Goal: Task Accomplishment & Management: Use online tool/utility

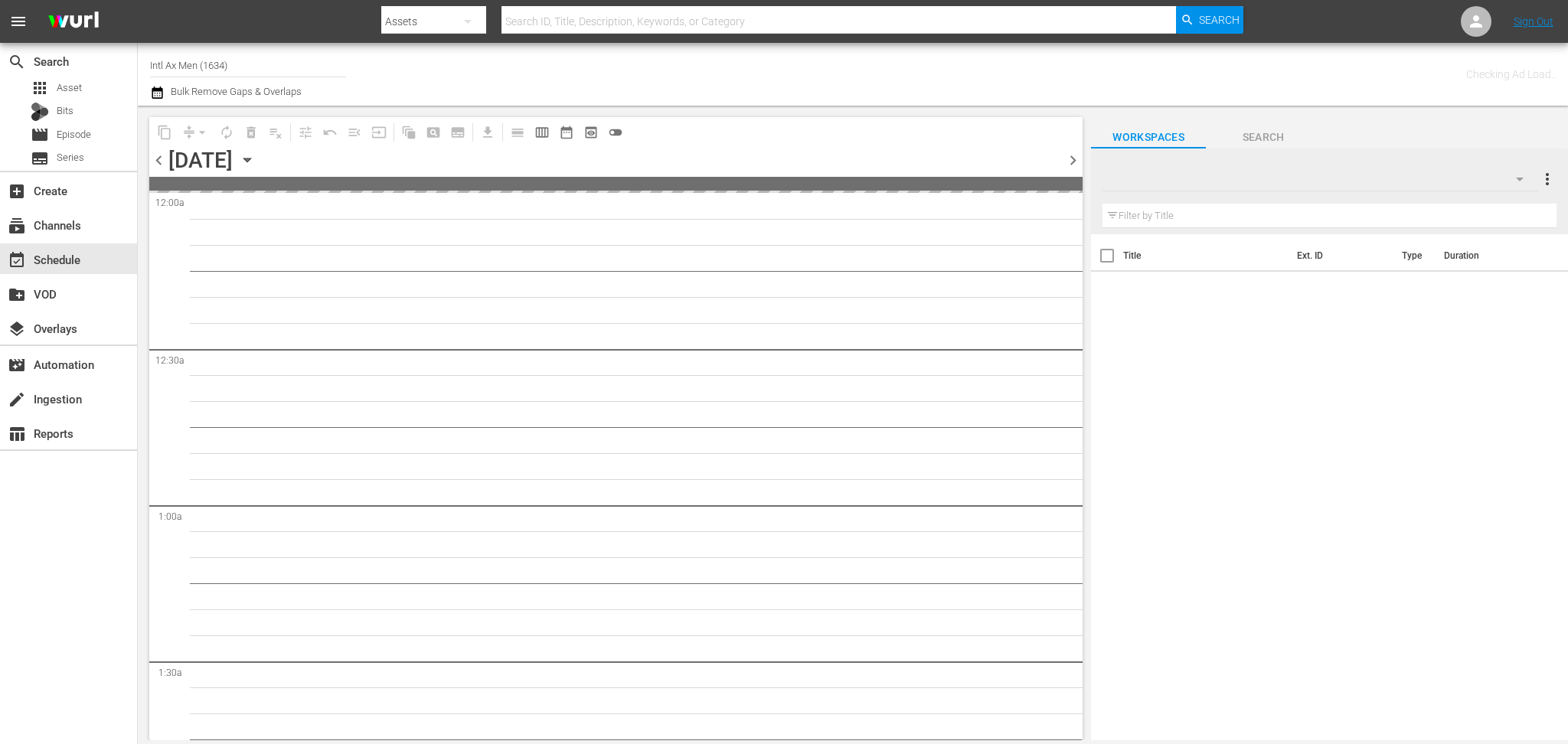
type input "Intl Ax Men (1634)"
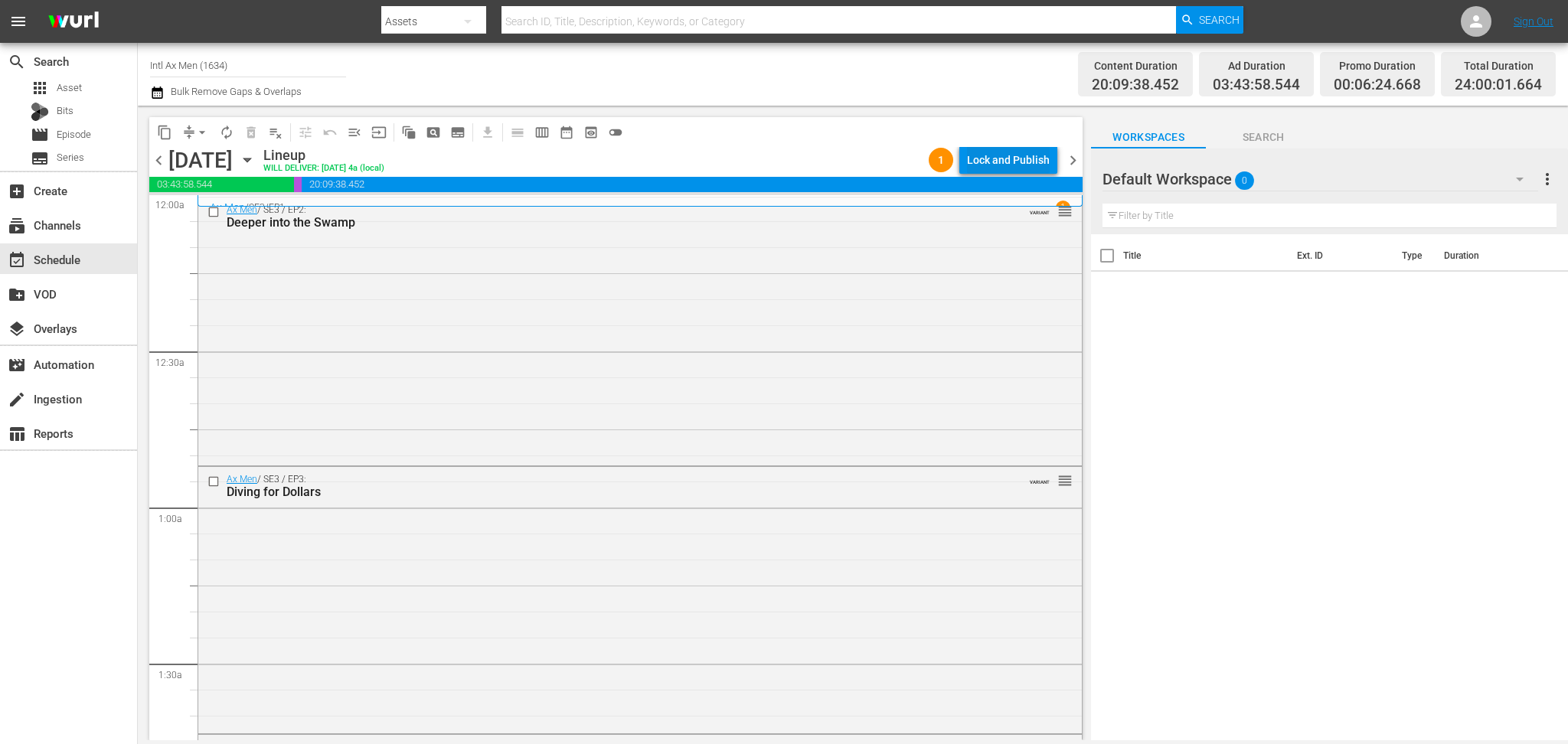
click at [1013, 159] on div "Lock and Publish" at bounding box center [1008, 161] width 83 height 28
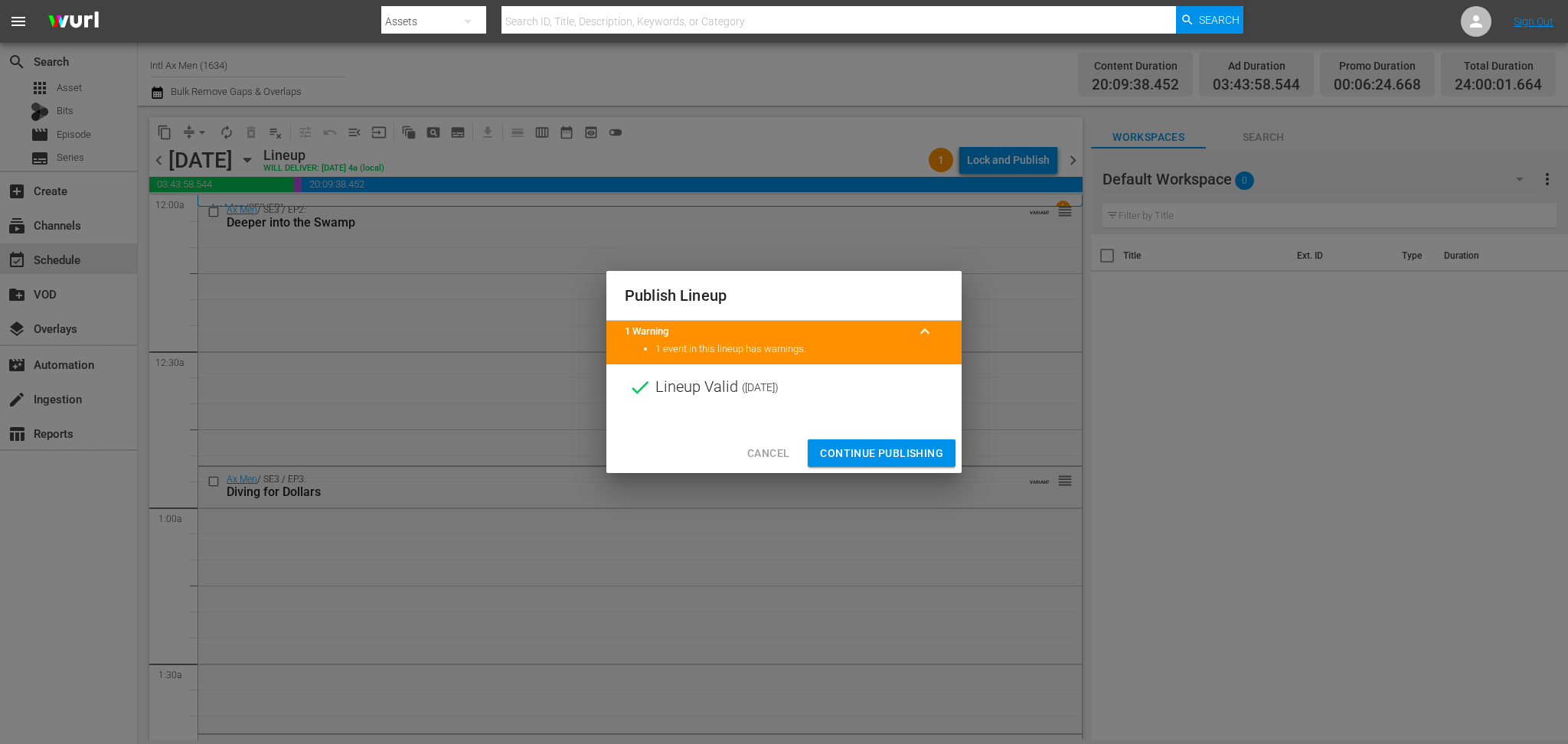
click at [860, 461] on span "Continue Publishing" at bounding box center [881, 453] width 123 height 19
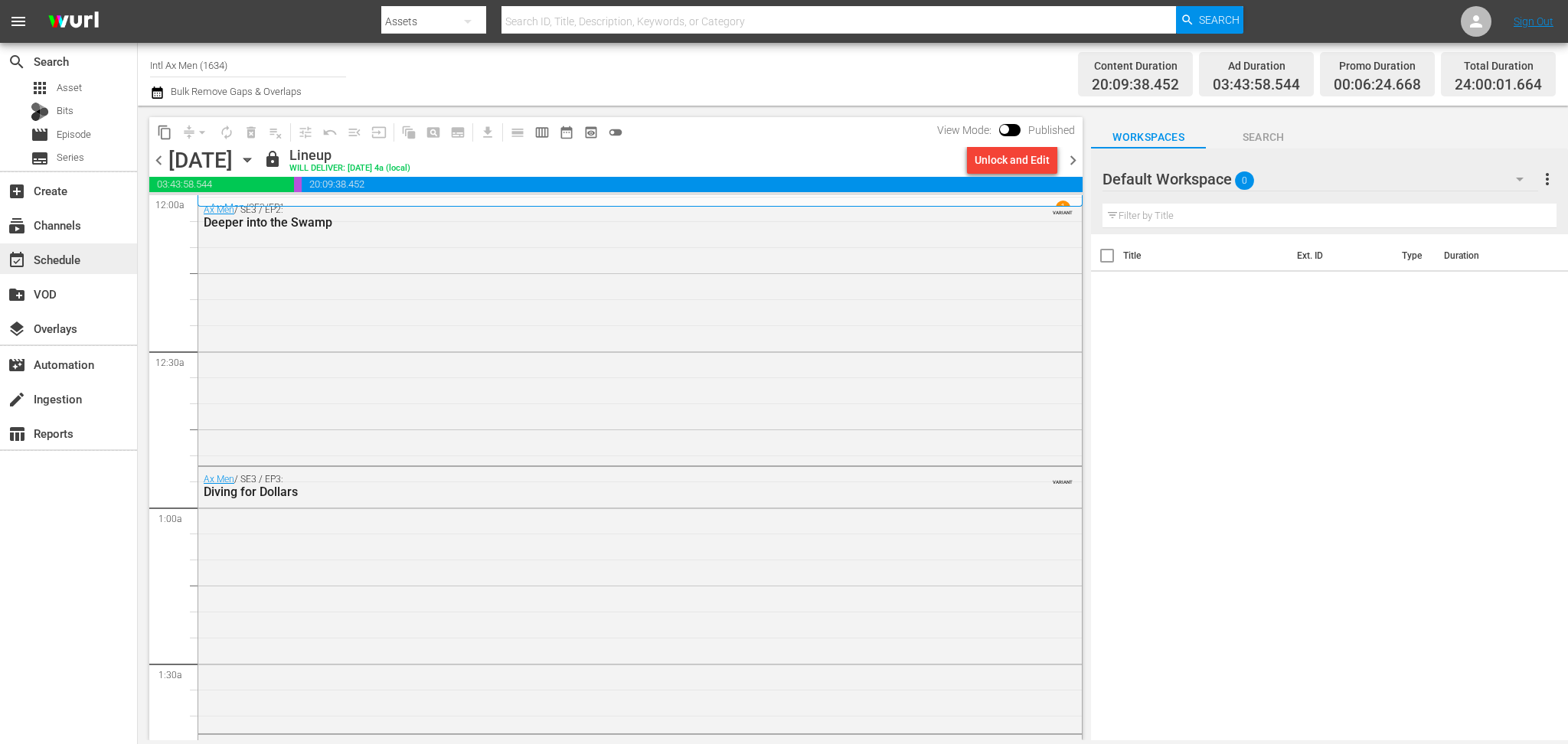
click at [0, 247] on div "event_available Schedule" at bounding box center [68, 258] width 137 height 30
click at [1069, 155] on span "chevron_right" at bounding box center [1072, 160] width 19 height 19
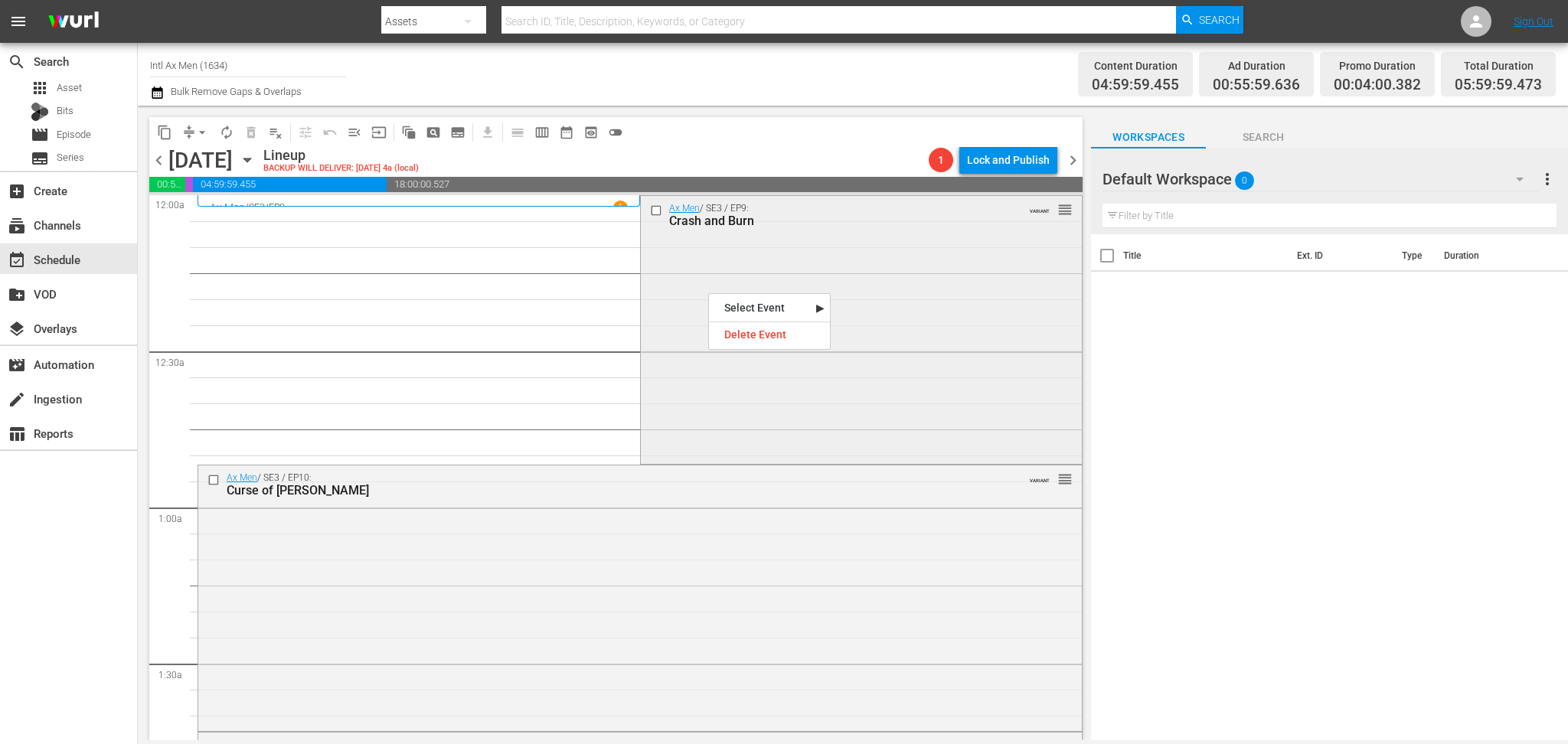
click at [675, 317] on div "Ax Men / SE3 / EP9: Crash and Burn VARIANT reorder" at bounding box center [861, 328] width 441 height 265
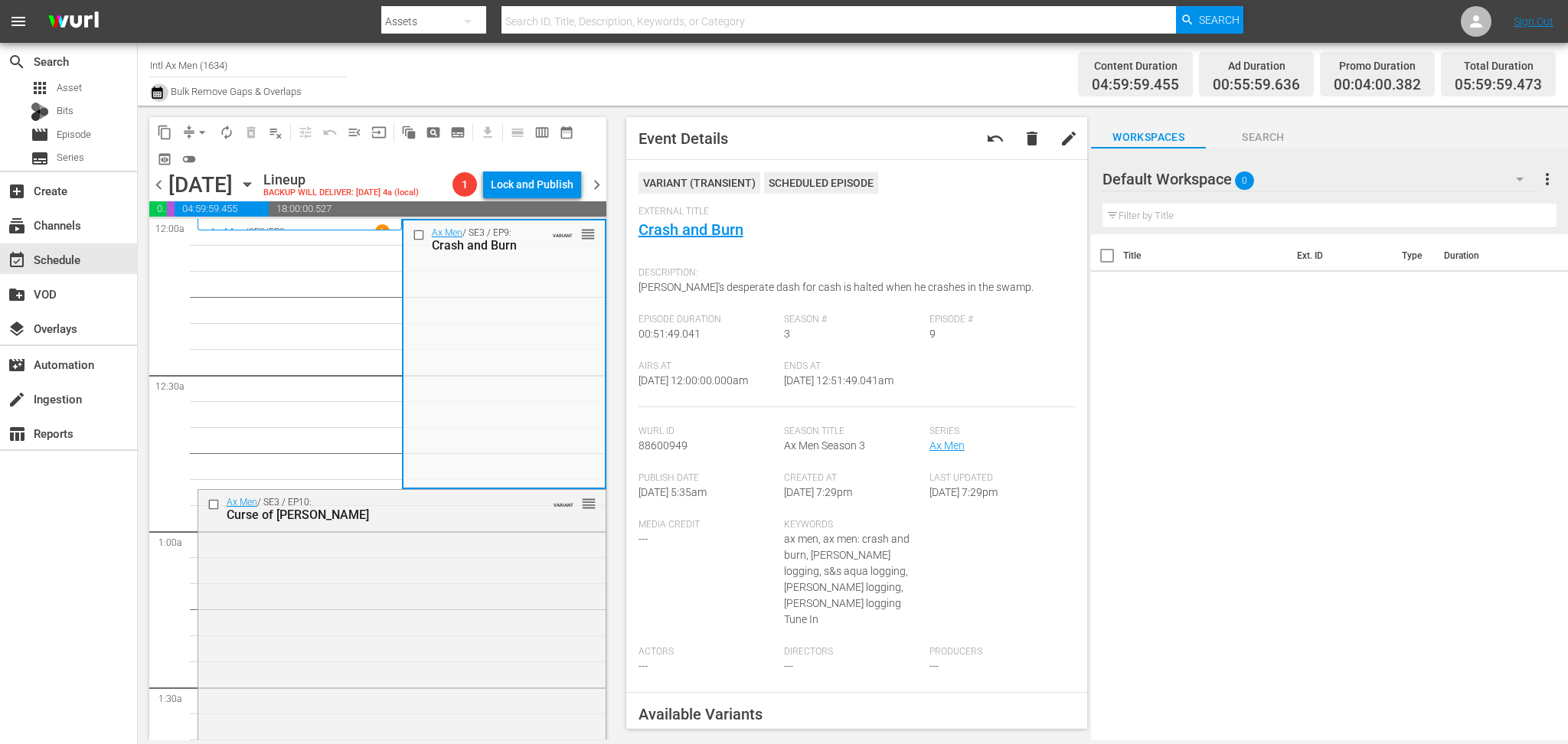
click at [161, 93] on icon "button" at bounding box center [156, 93] width 11 height 12
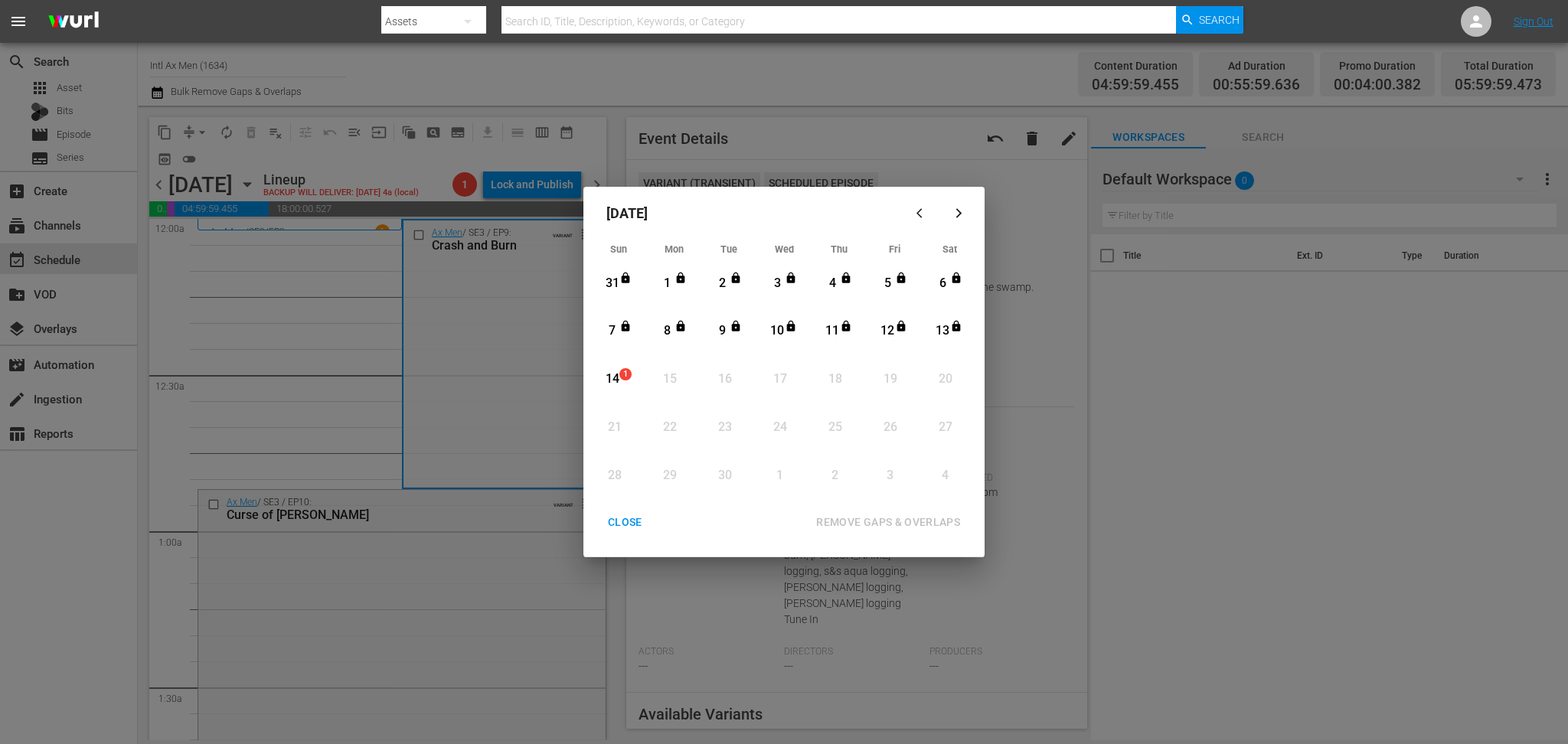
click at [611, 377] on div "14" at bounding box center [612, 379] width 19 height 17
click at [900, 519] on div "REMOVE GAPS & OVERLAPS" at bounding box center [888, 522] width 169 height 19
click at [636, 515] on div "CLOSE" at bounding box center [625, 522] width 59 height 19
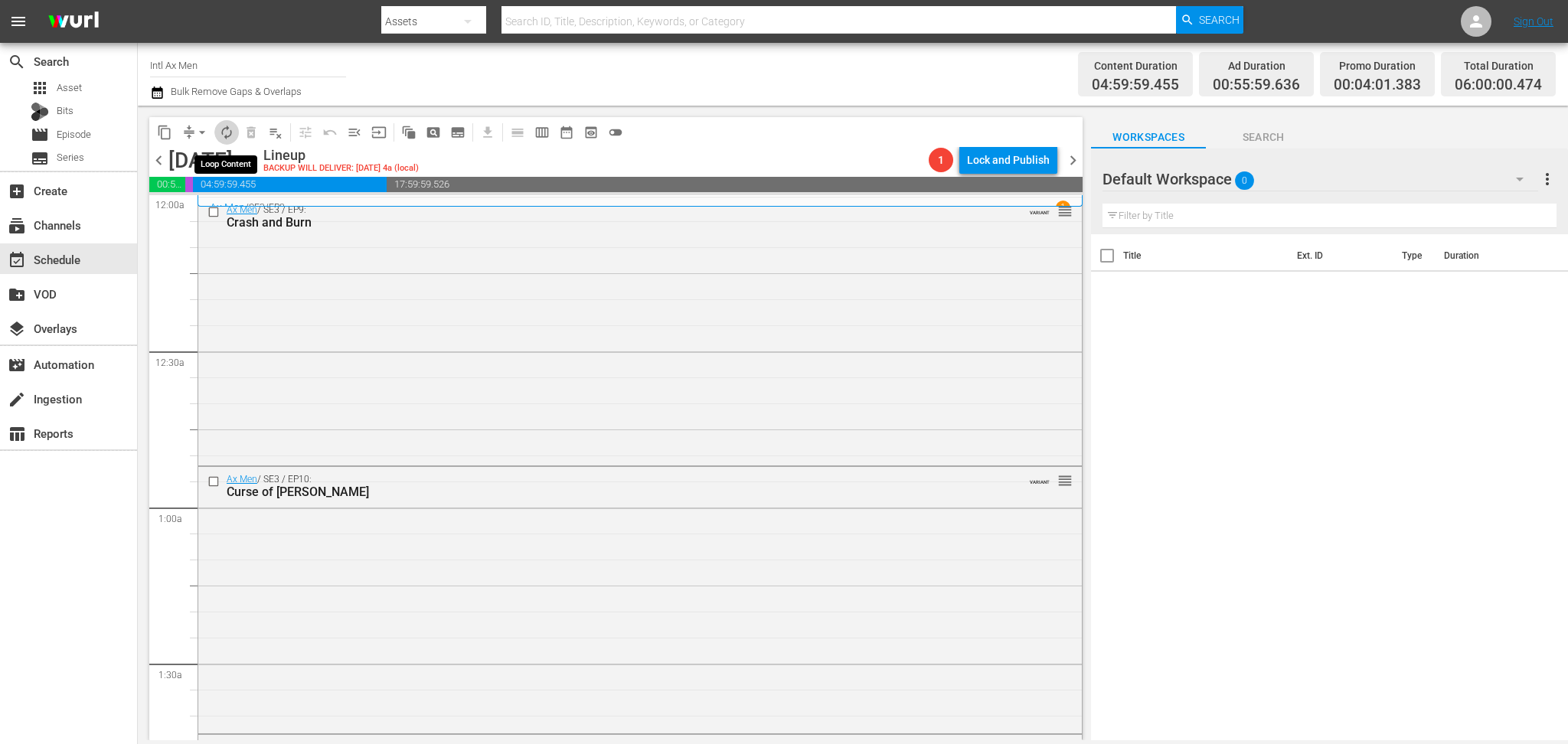
click at [233, 133] on span "autorenew_outlined" at bounding box center [226, 132] width 16 height 16
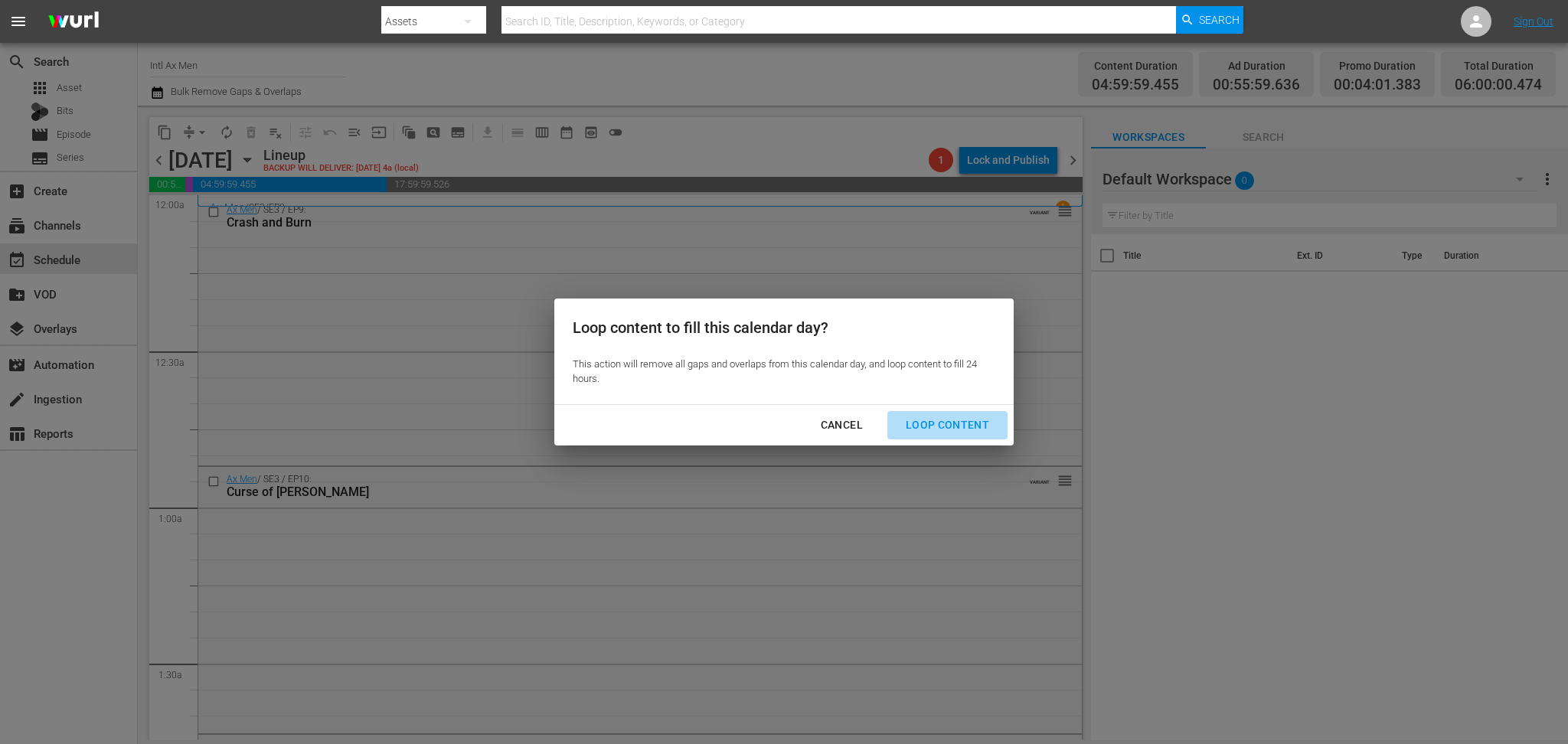
click at [969, 417] on div "Loop Content" at bounding box center [948, 425] width 108 height 19
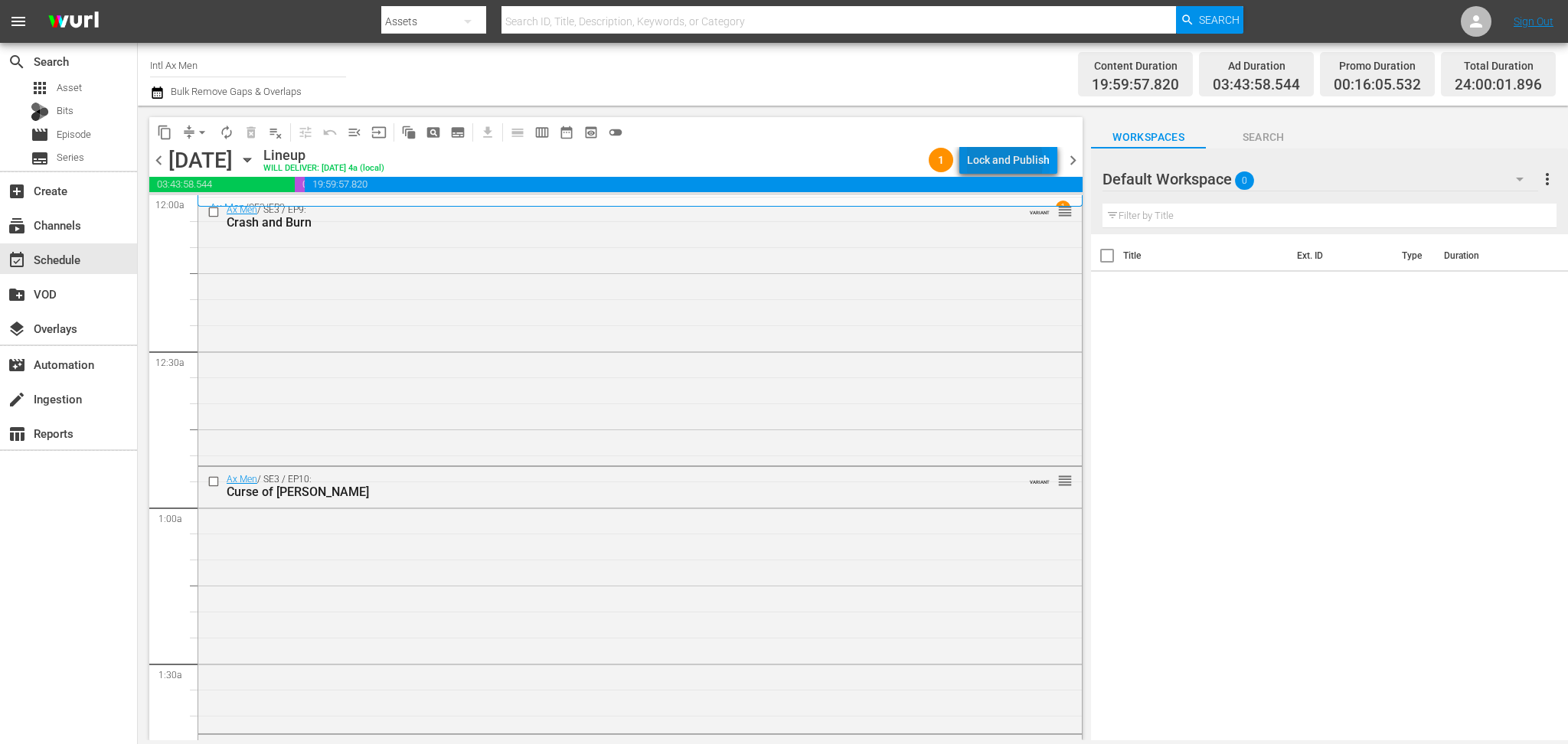
click at [981, 161] on div "Lock and Publish" at bounding box center [1008, 161] width 83 height 28
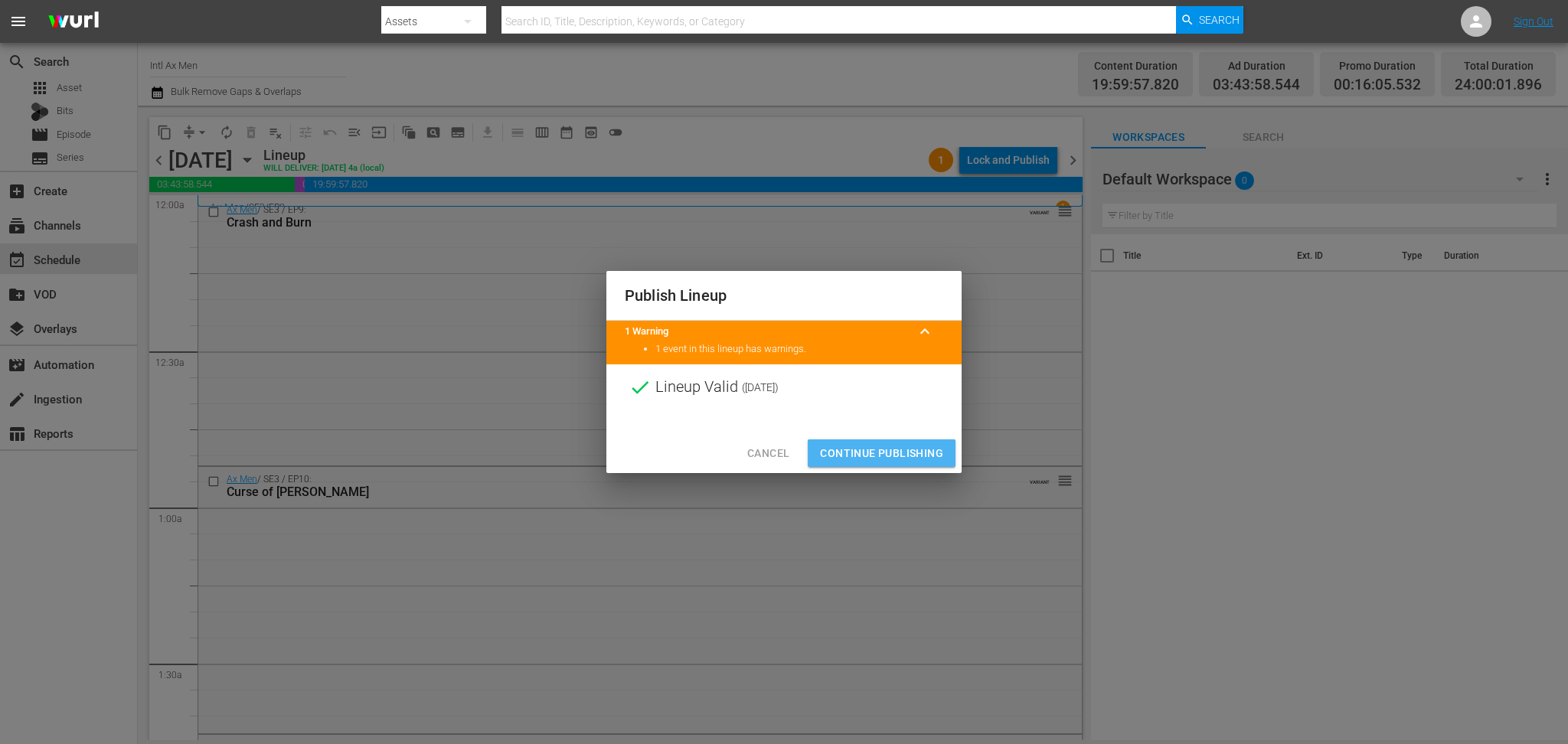
click at [907, 451] on span "Continue Publishing" at bounding box center [881, 453] width 123 height 19
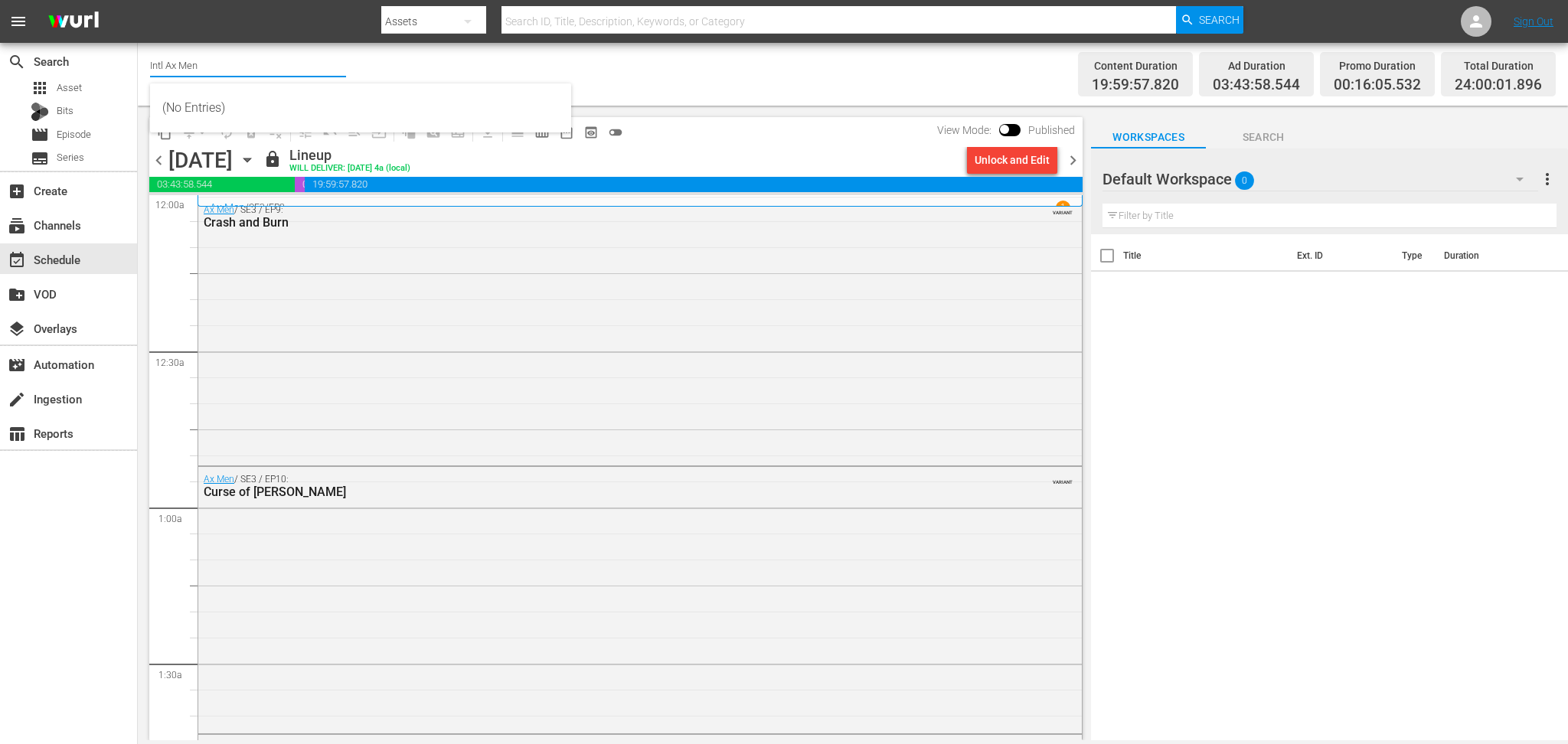
click at [240, 61] on input "Intl Ax Men" at bounding box center [247, 65] width 196 height 37
drag, startPoint x: 245, startPoint y: 61, endPoint x: 57, endPoint y: 52, distance: 188.2
click at [138, 0] on div "search Search apps Asset Bits movie Episode subtitles Series add_box Create sub…" at bounding box center [853, 0] width 1430 height 0
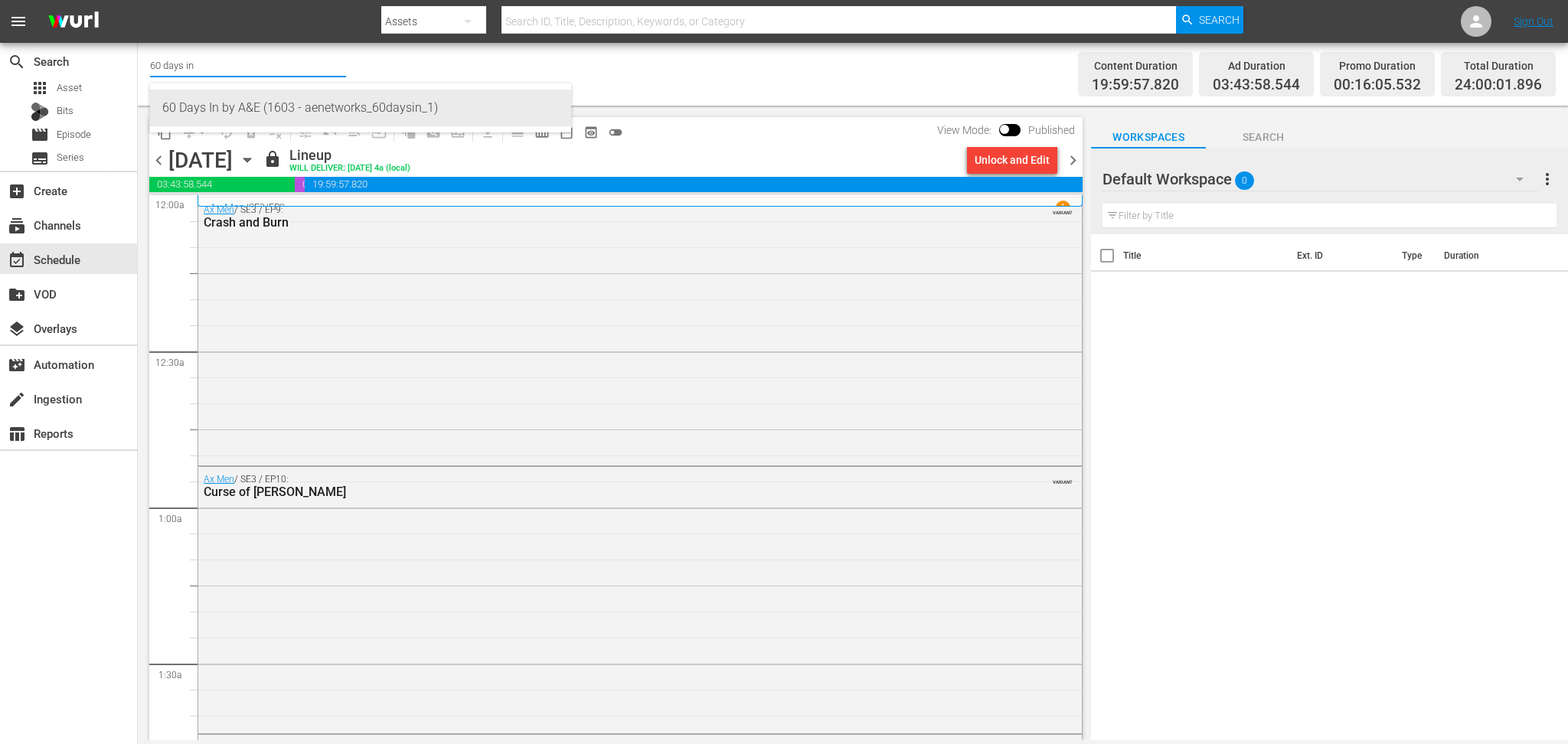
click at [313, 116] on div "60 Days In by A&E (1603 - aenetworks_60daysin_1)" at bounding box center [360, 107] width 397 height 37
type input "60 Days In by A&E (1603 - aenetworks_60daysin_1)"
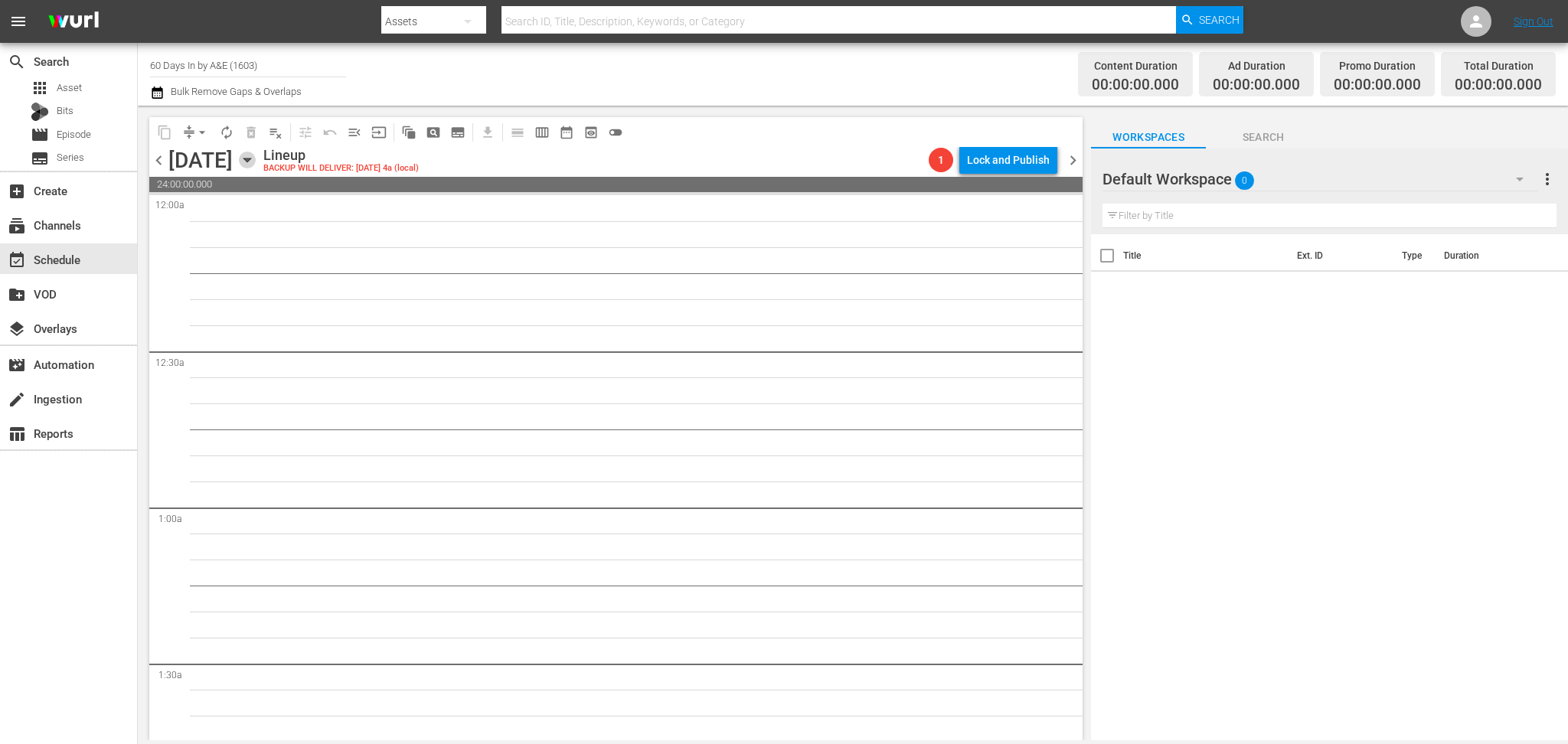
click at [256, 160] on icon "button" at bounding box center [247, 160] width 17 height 17
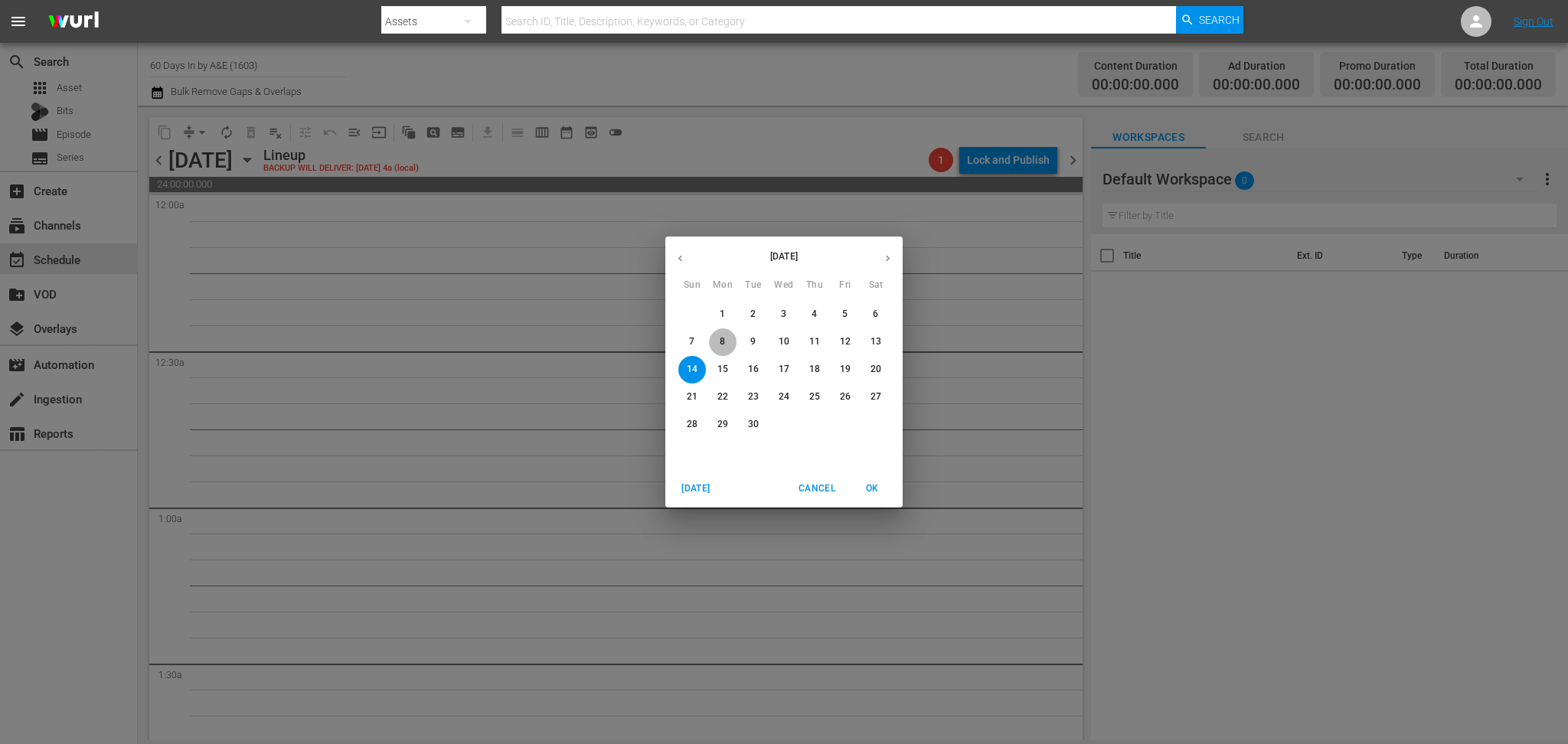
click at [718, 343] on span "8" at bounding box center [723, 342] width 28 height 13
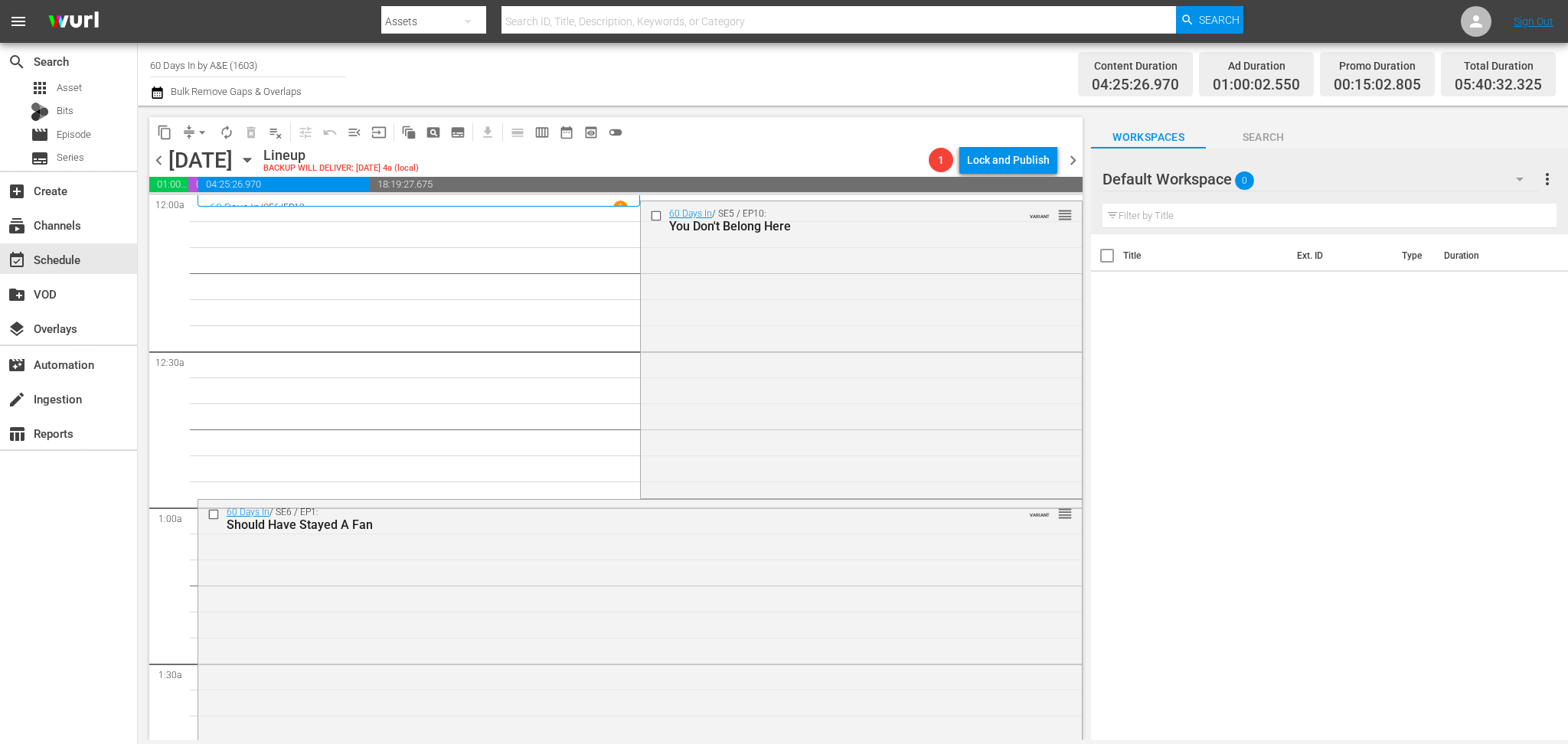
click at [160, 97] on icon "button" at bounding box center [157, 93] width 15 height 18
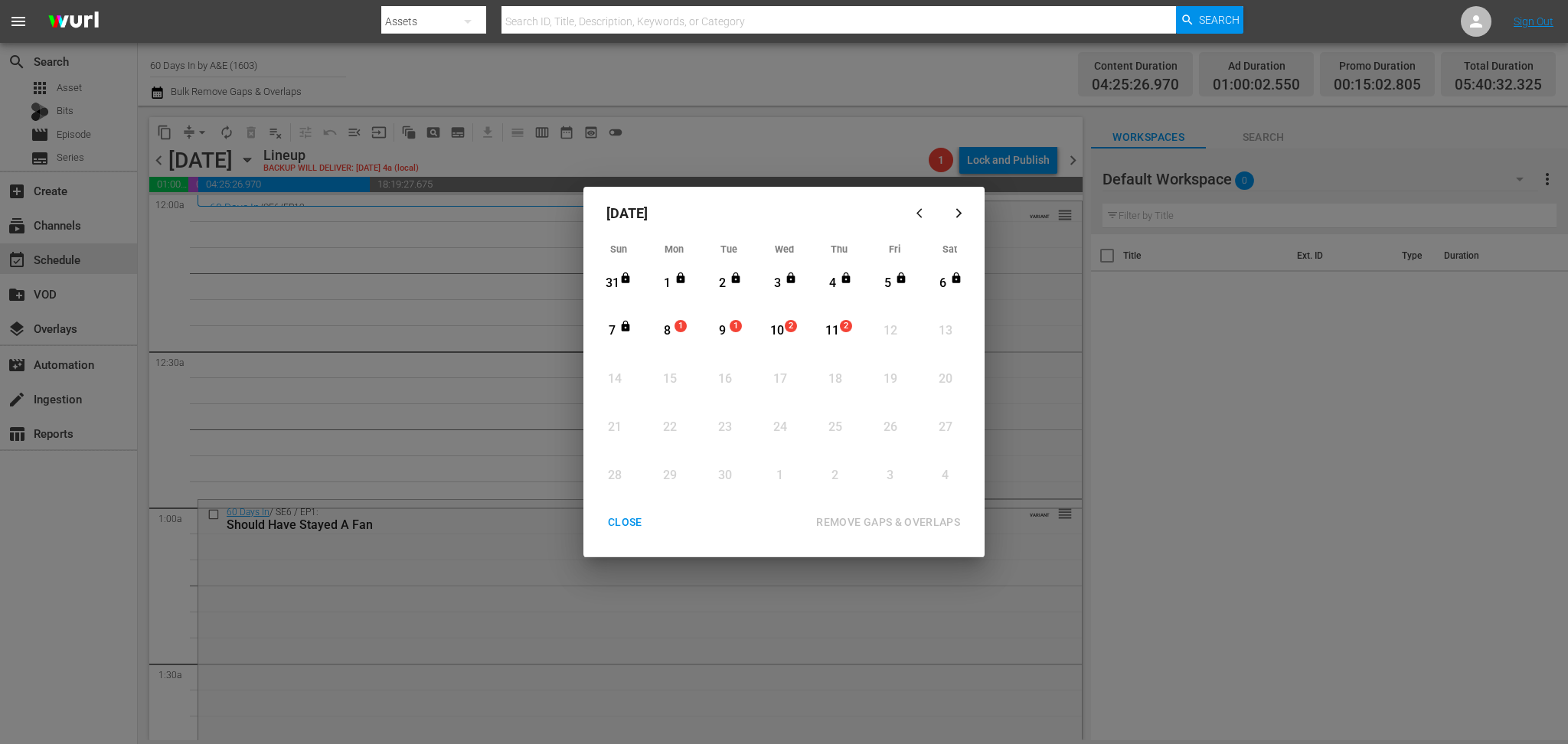
click at [629, 527] on div "CLOSE" at bounding box center [625, 522] width 59 height 19
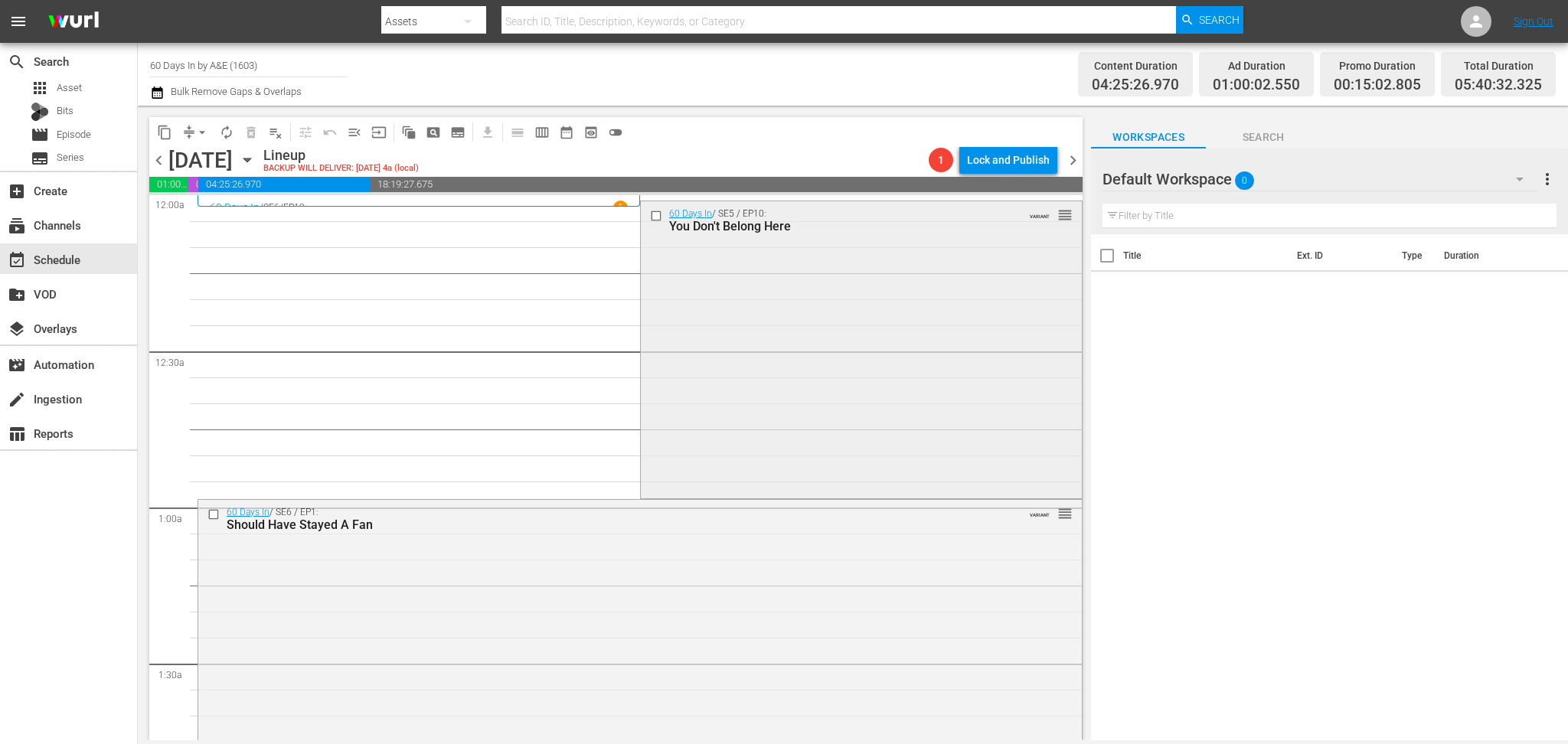
click at [720, 288] on div "60 Days In / SE5 / EP10: You Don't Belong Here VARIANT reorder" at bounding box center [861, 348] width 441 height 294
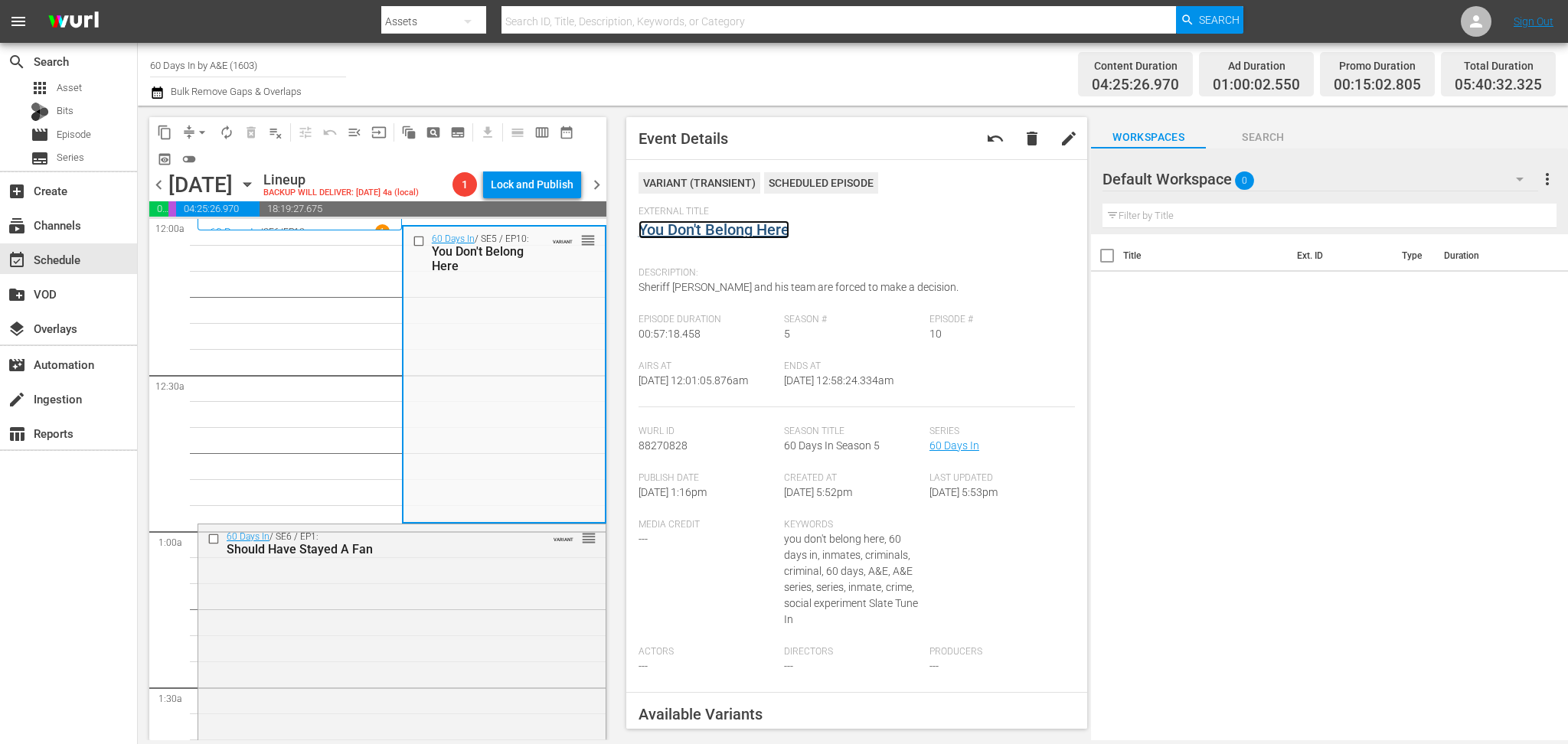
drag, startPoint x: 717, startPoint y: 217, endPoint x: 692, endPoint y: 233, distance: 29.7
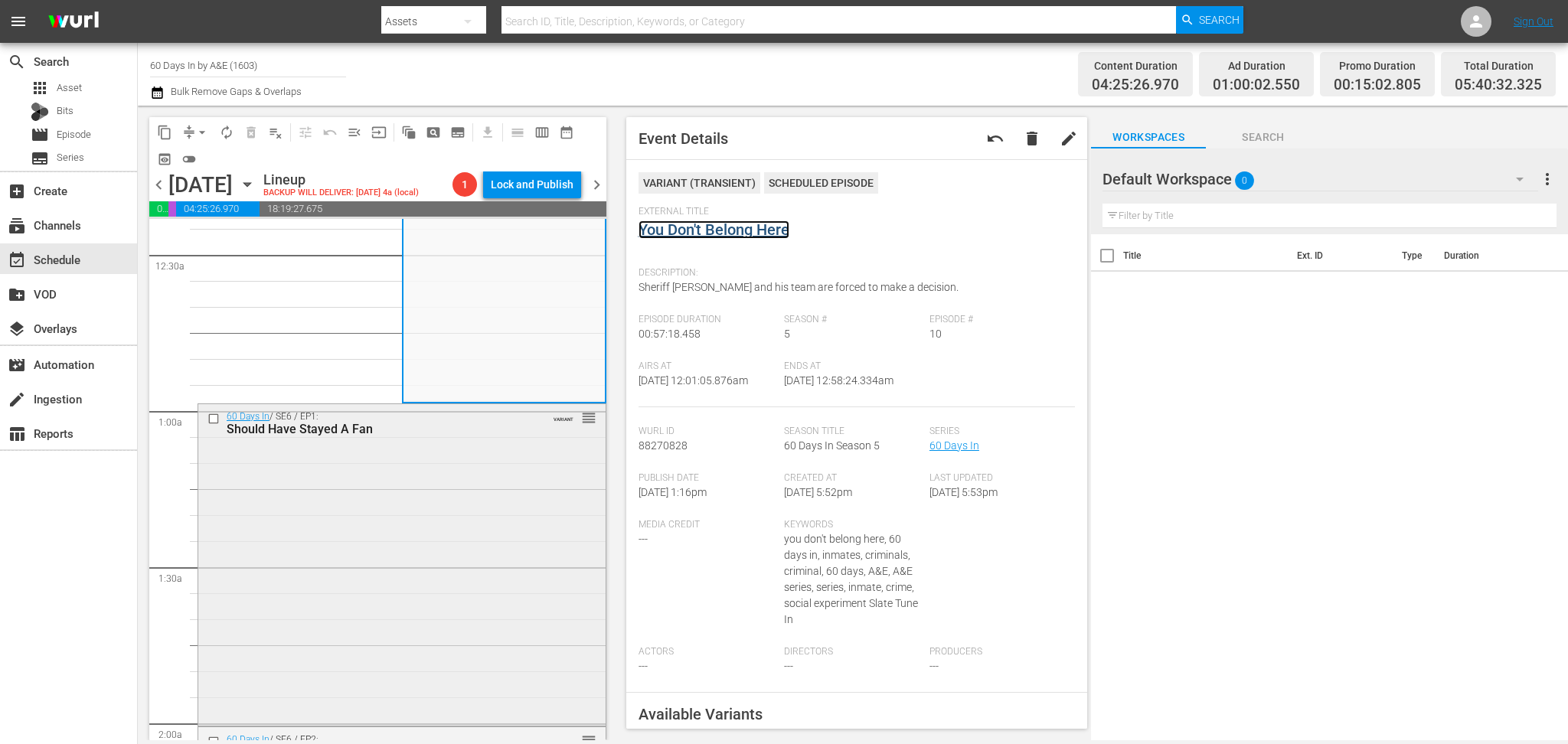
scroll to position [306, 0]
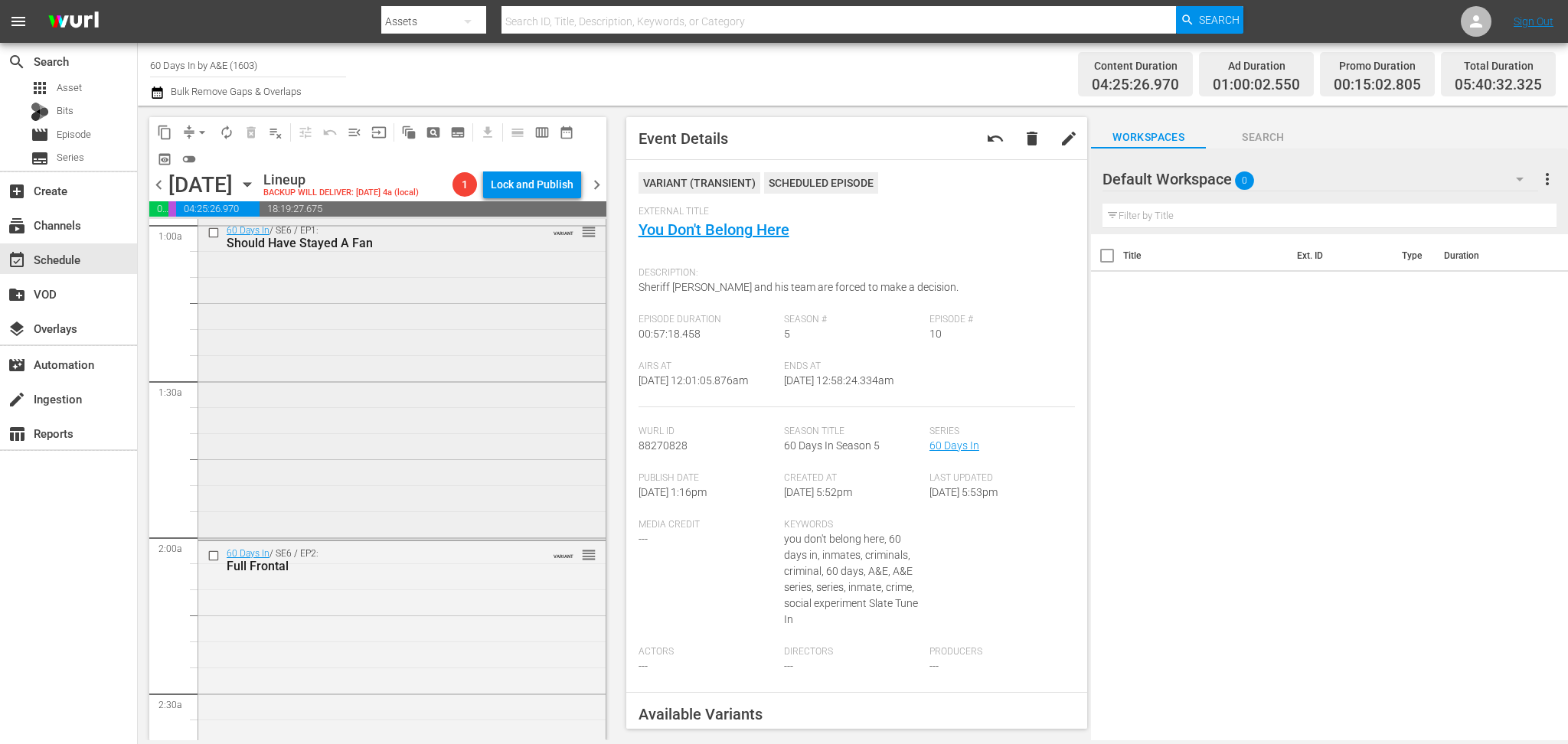
click at [443, 392] on div "60 Days In / SE6 / EP1: Should Have Stayed A Fan VARIANT reorder" at bounding box center [401, 378] width 407 height 320
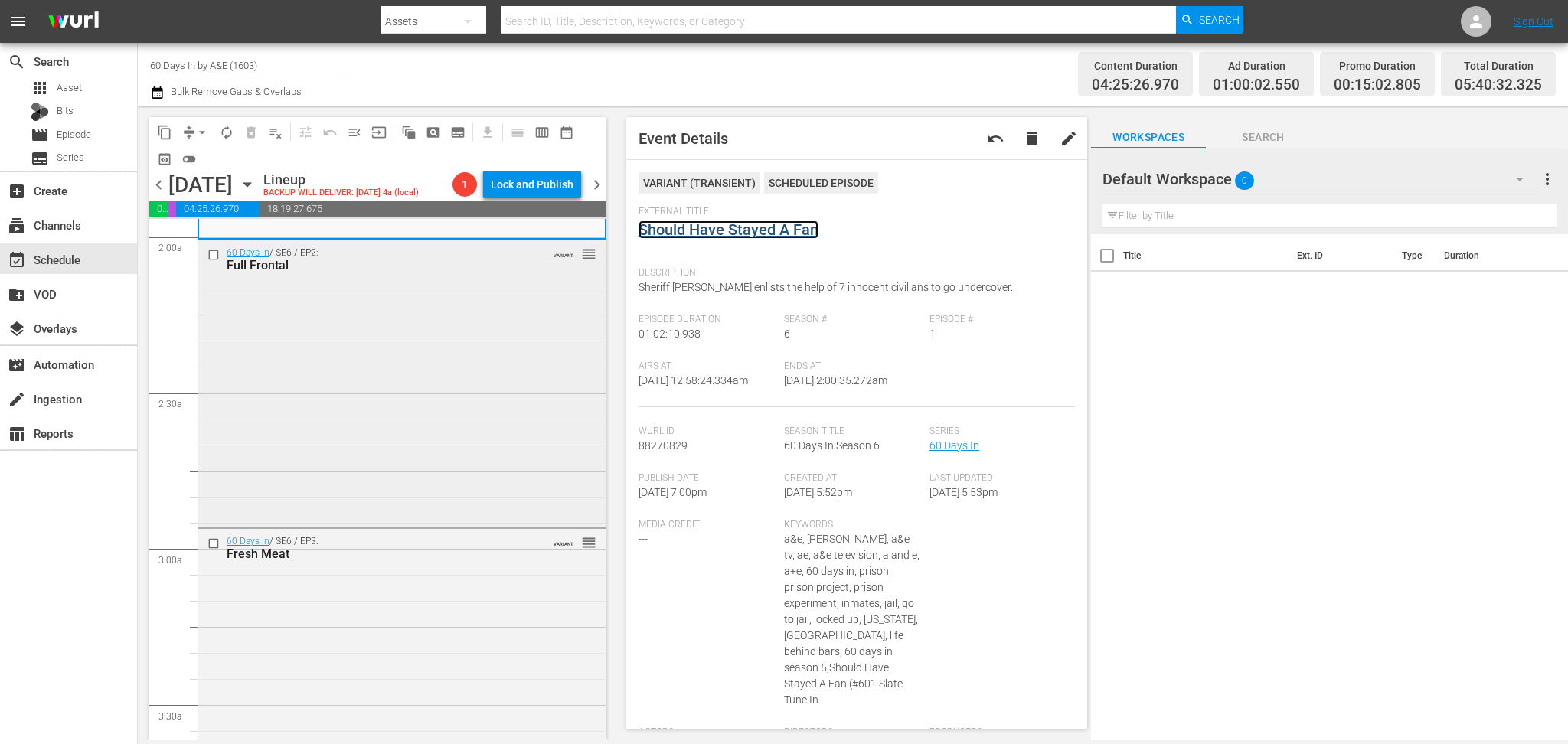
scroll to position [613, 0]
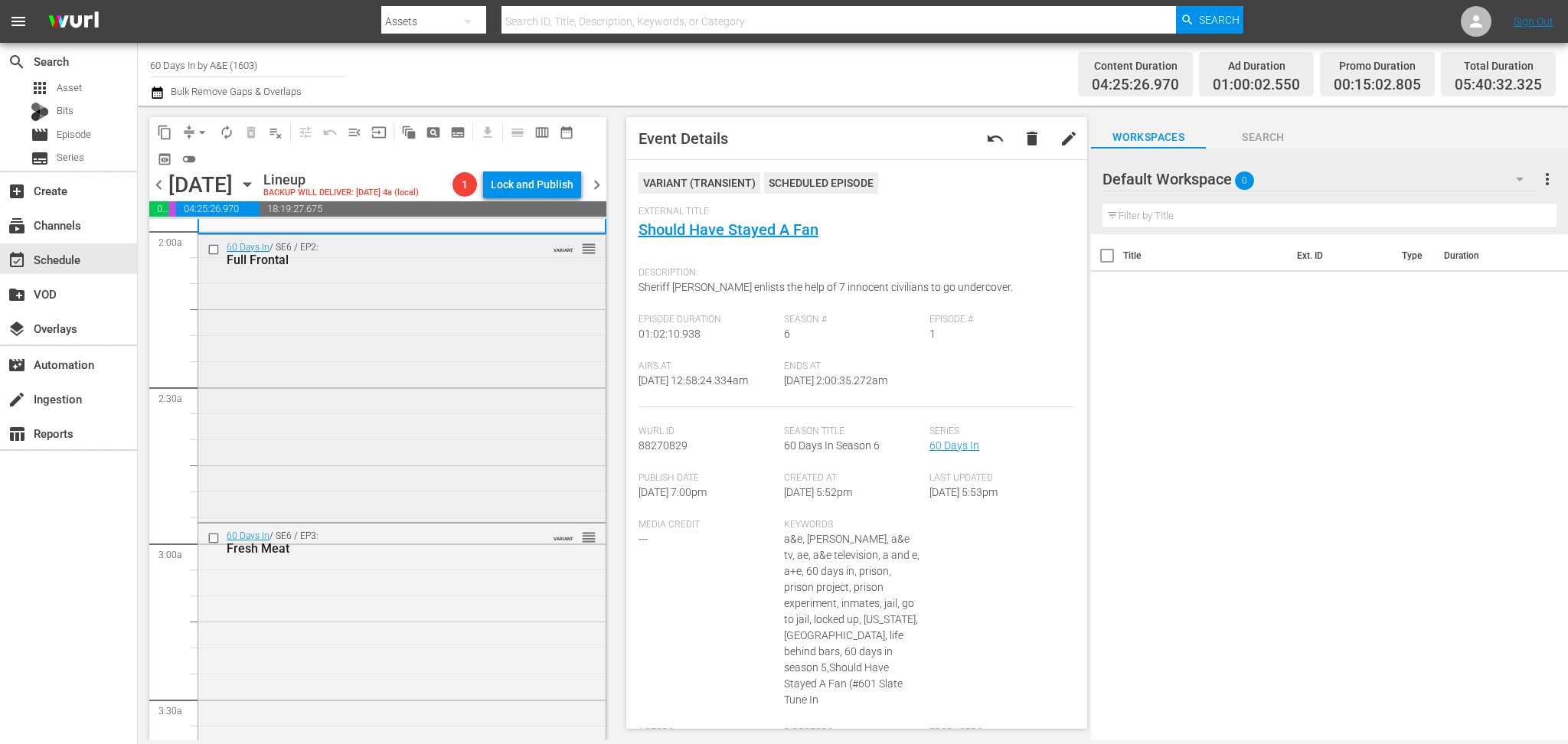
click at [415, 441] on div "60 Days In / SE6 / EP2: Full Frontal VARIANT reorder" at bounding box center [401, 377] width 407 height 284
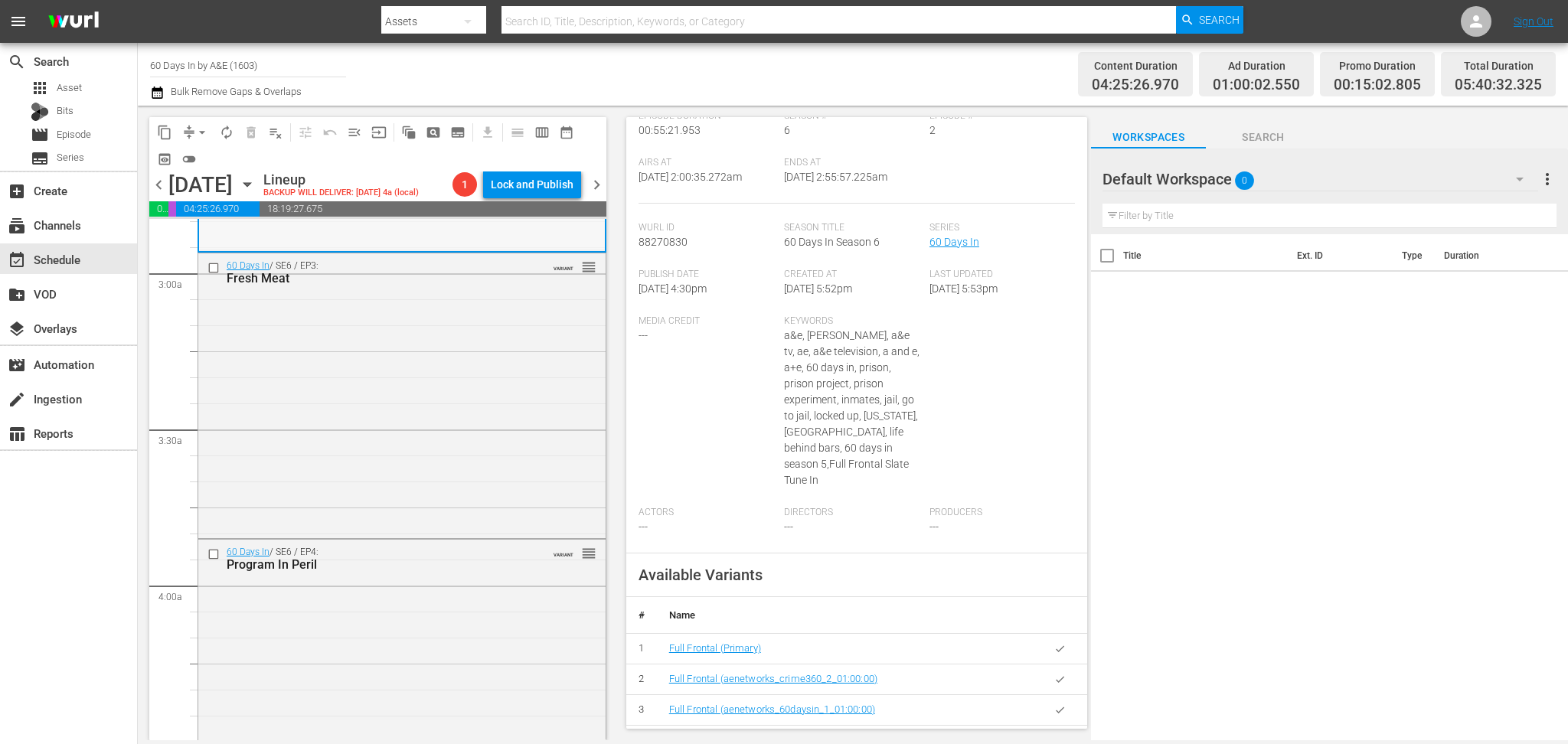
scroll to position [919, 0]
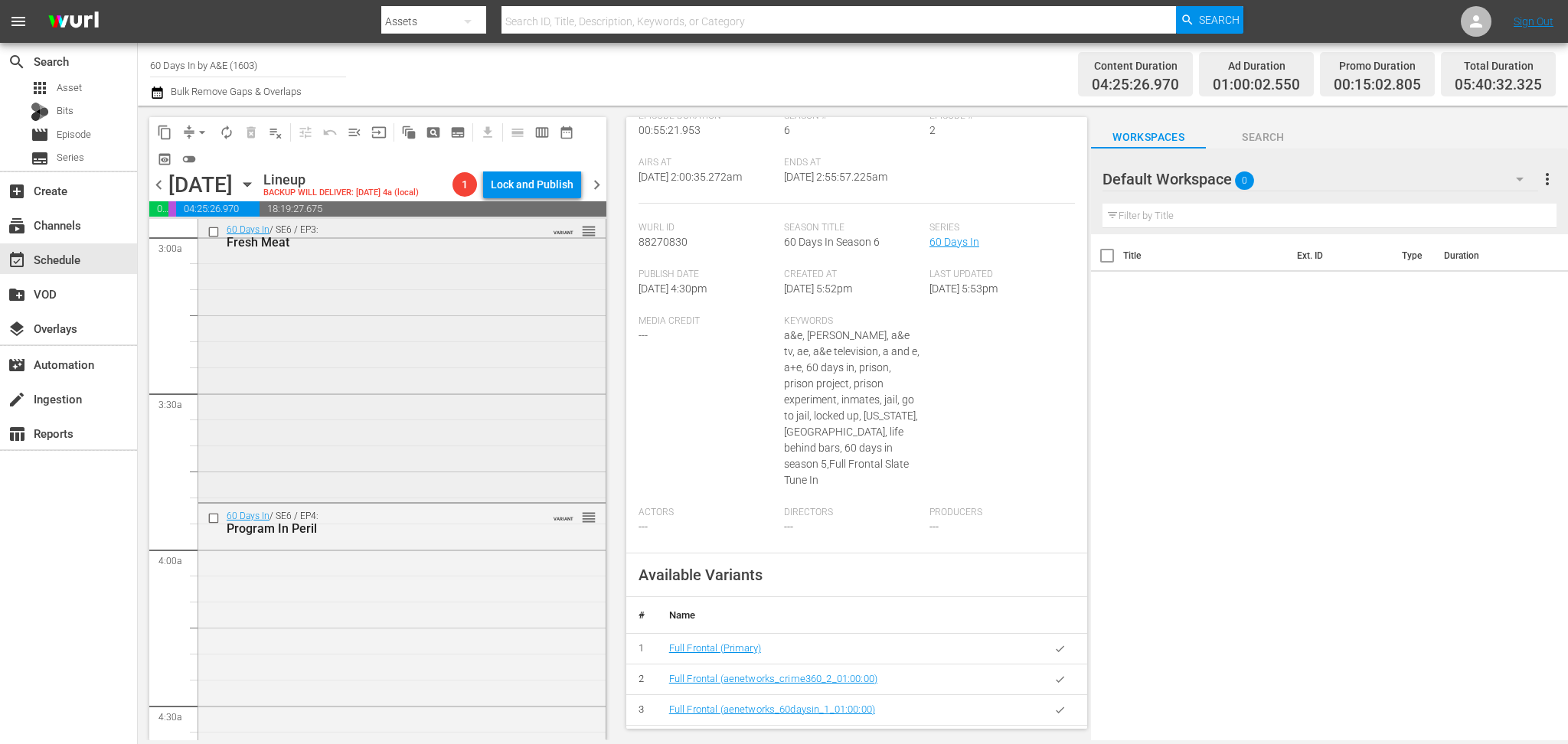
click at [500, 420] on div "60 Days In / SE6 / EP3: Fresh Meat VARIANT reorder" at bounding box center [401, 358] width 407 height 282
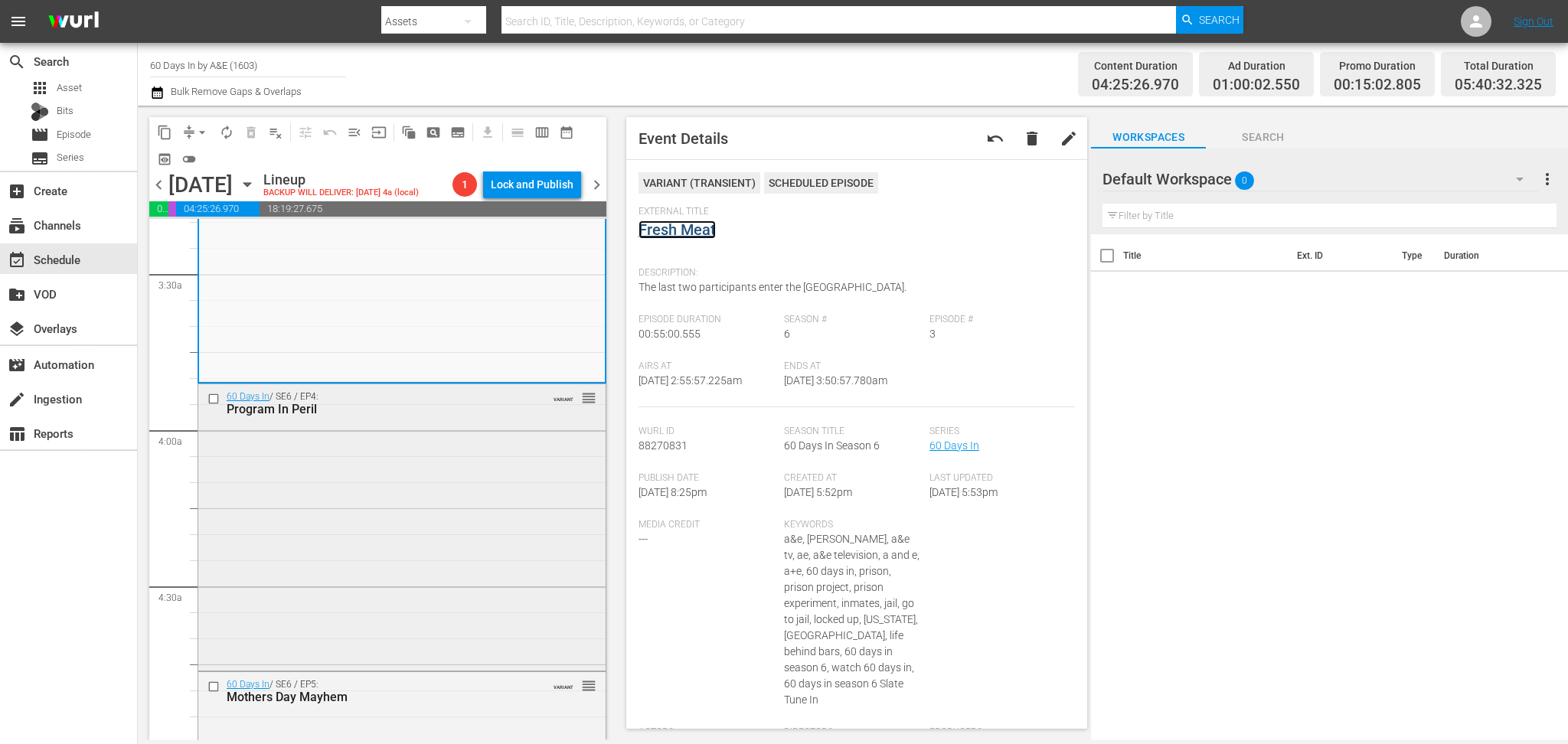
scroll to position [1225, 0]
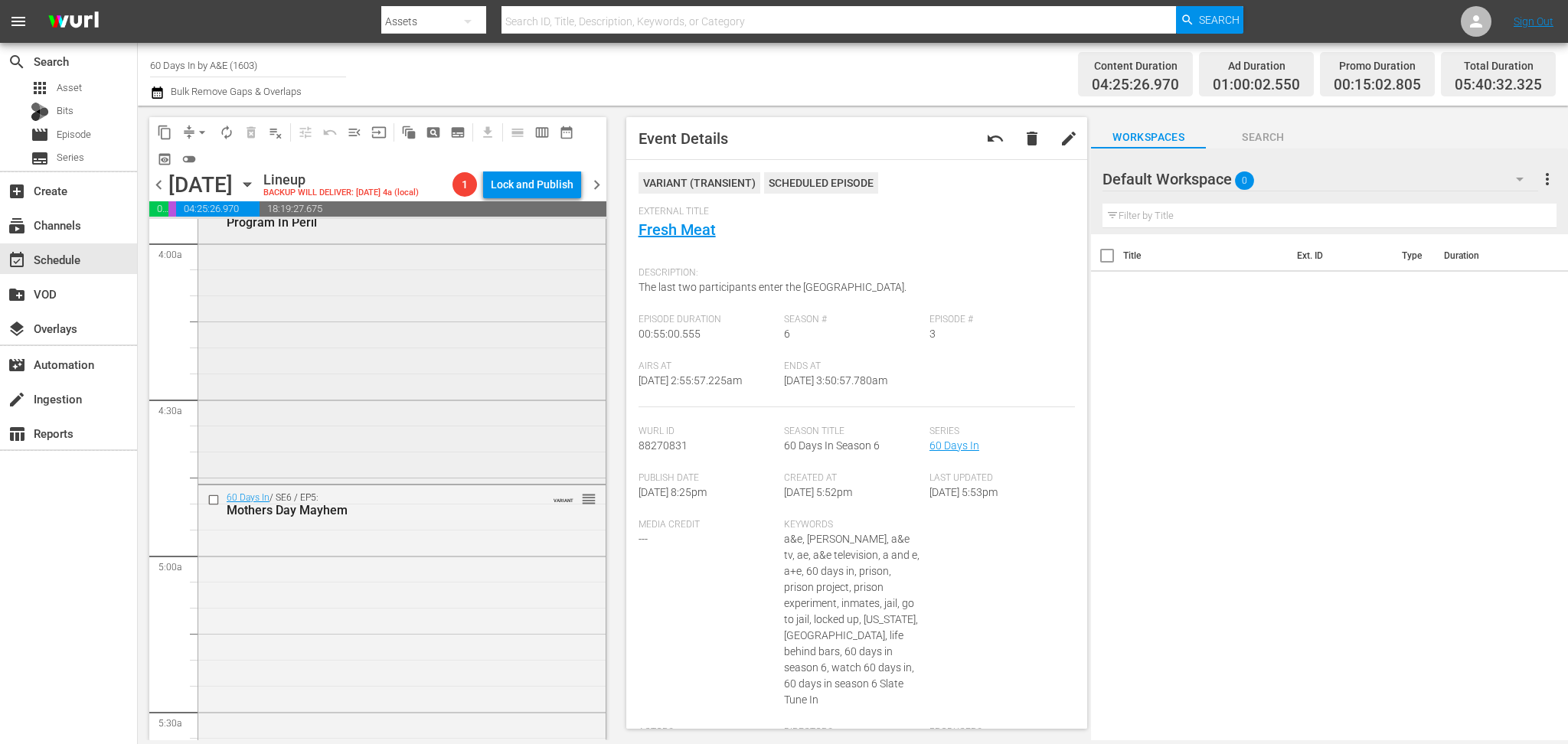
click at [455, 370] on div "60 Days In / SE6 / EP4: Program In Peril VARIANT reorder" at bounding box center [401, 339] width 407 height 284
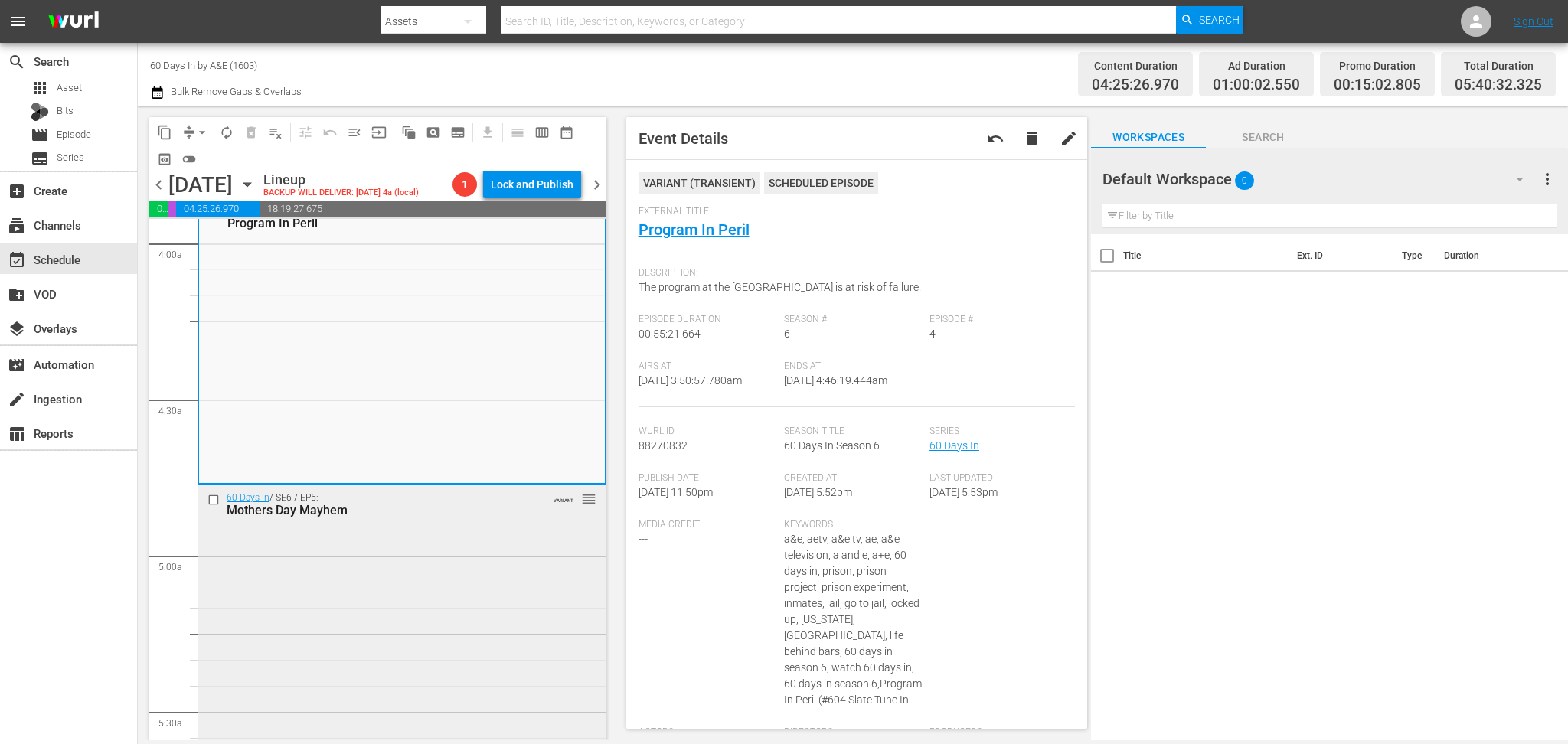
click at [427, 615] on div "60 Days In / SE6 / EP5: Mothers Day Mayhem VARIANT reorder" at bounding box center [401, 628] width 407 height 284
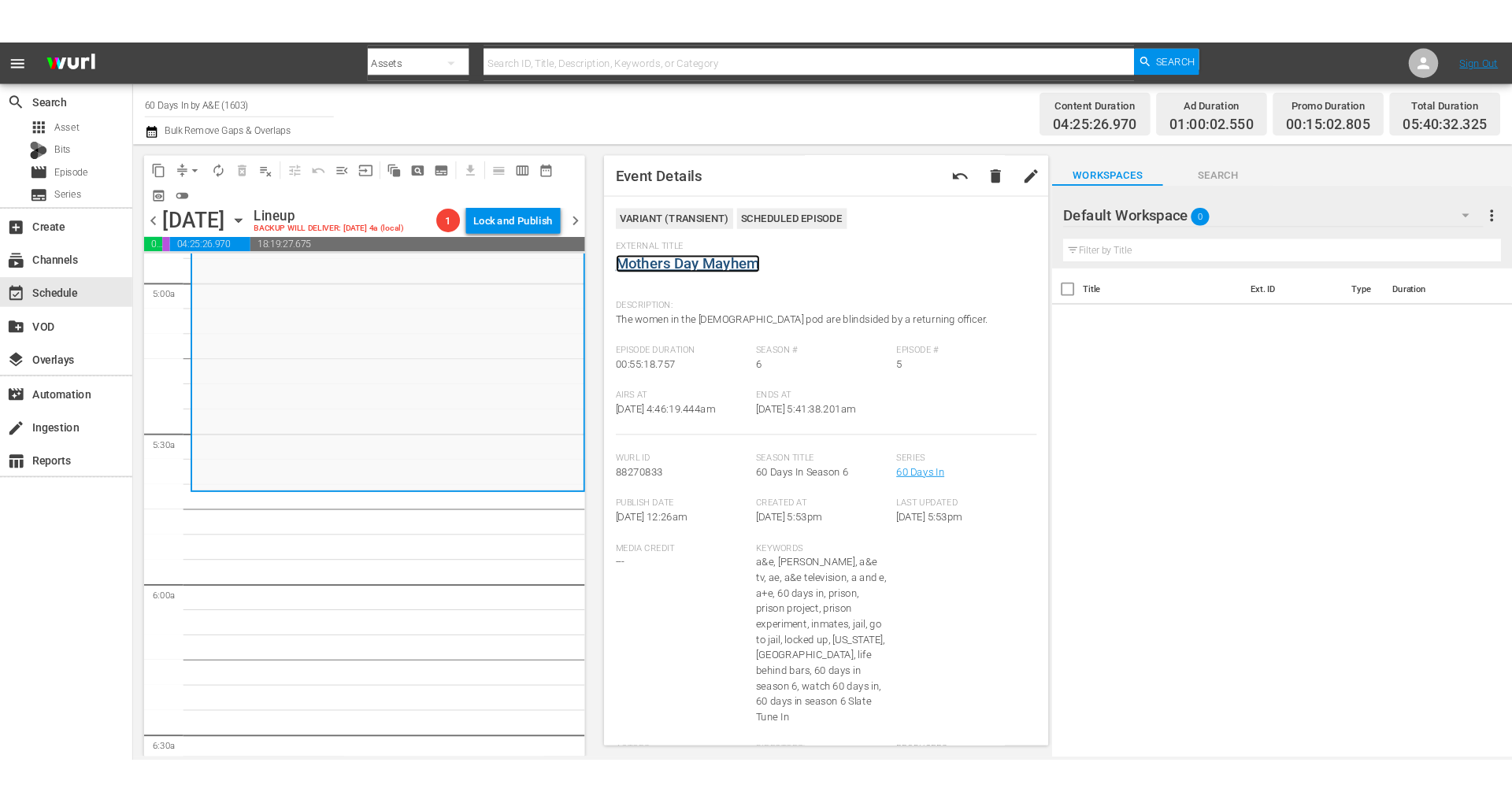
scroll to position [1575, 0]
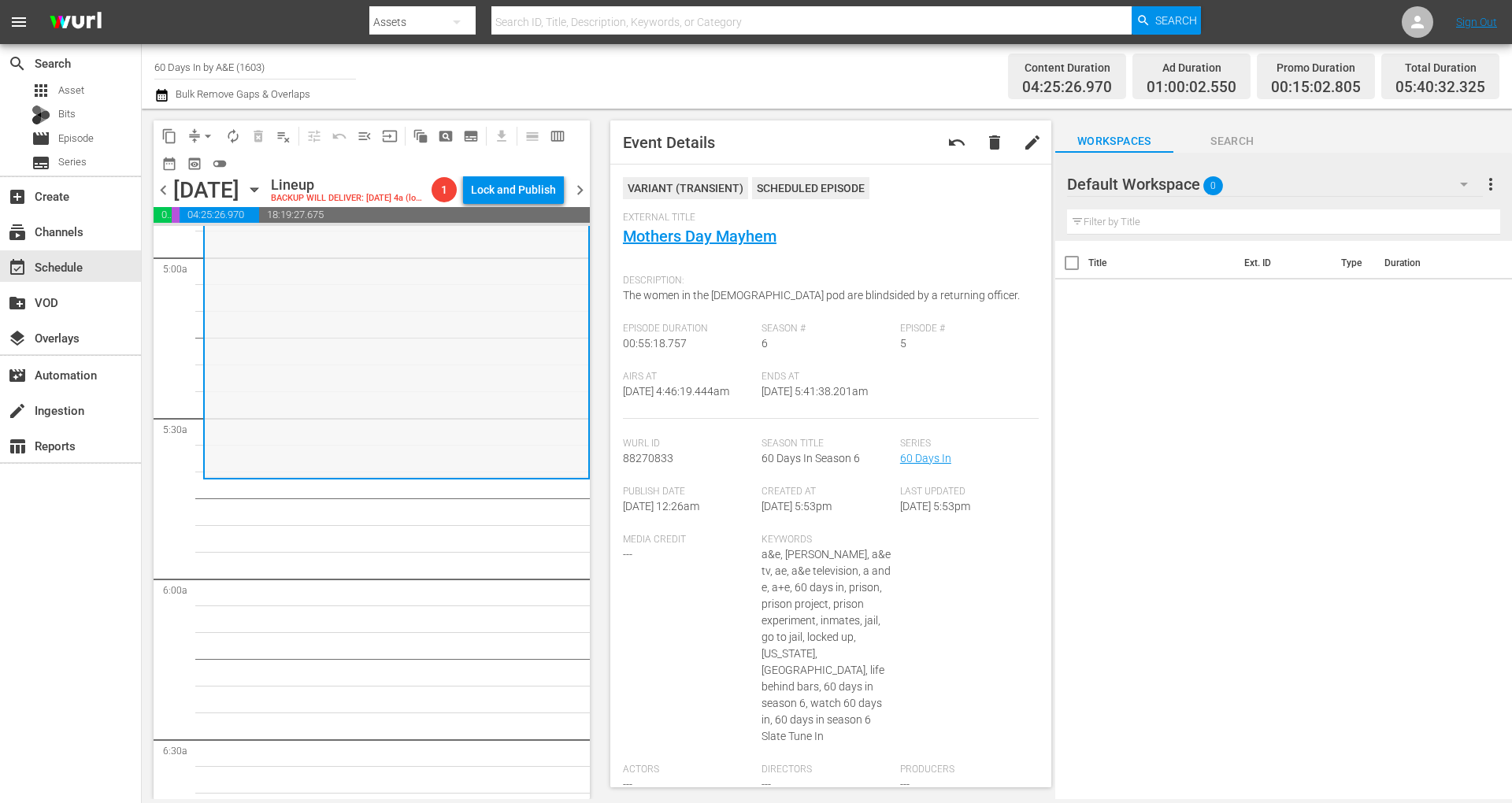
click at [575, 319] on div "60 Days In / SE6 / EP5: Mothers Day Mayhem VARIANT reorder" at bounding box center [396, 331] width 383 height 292
click at [69, 95] on span "Asset" at bounding box center [71, 90] width 26 height 16
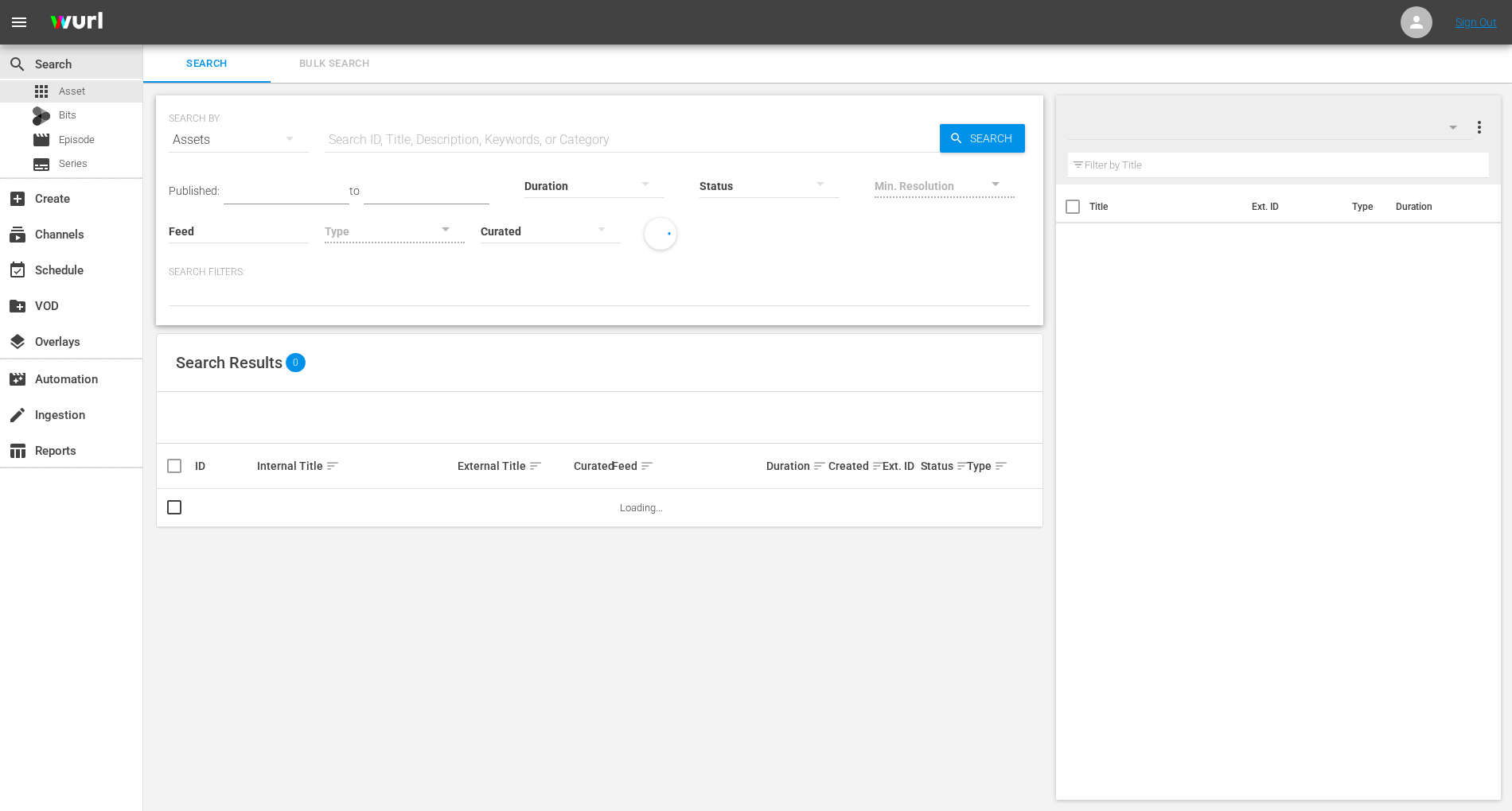
click at [398, 140] on input "text" at bounding box center [632, 140] width 615 height 38
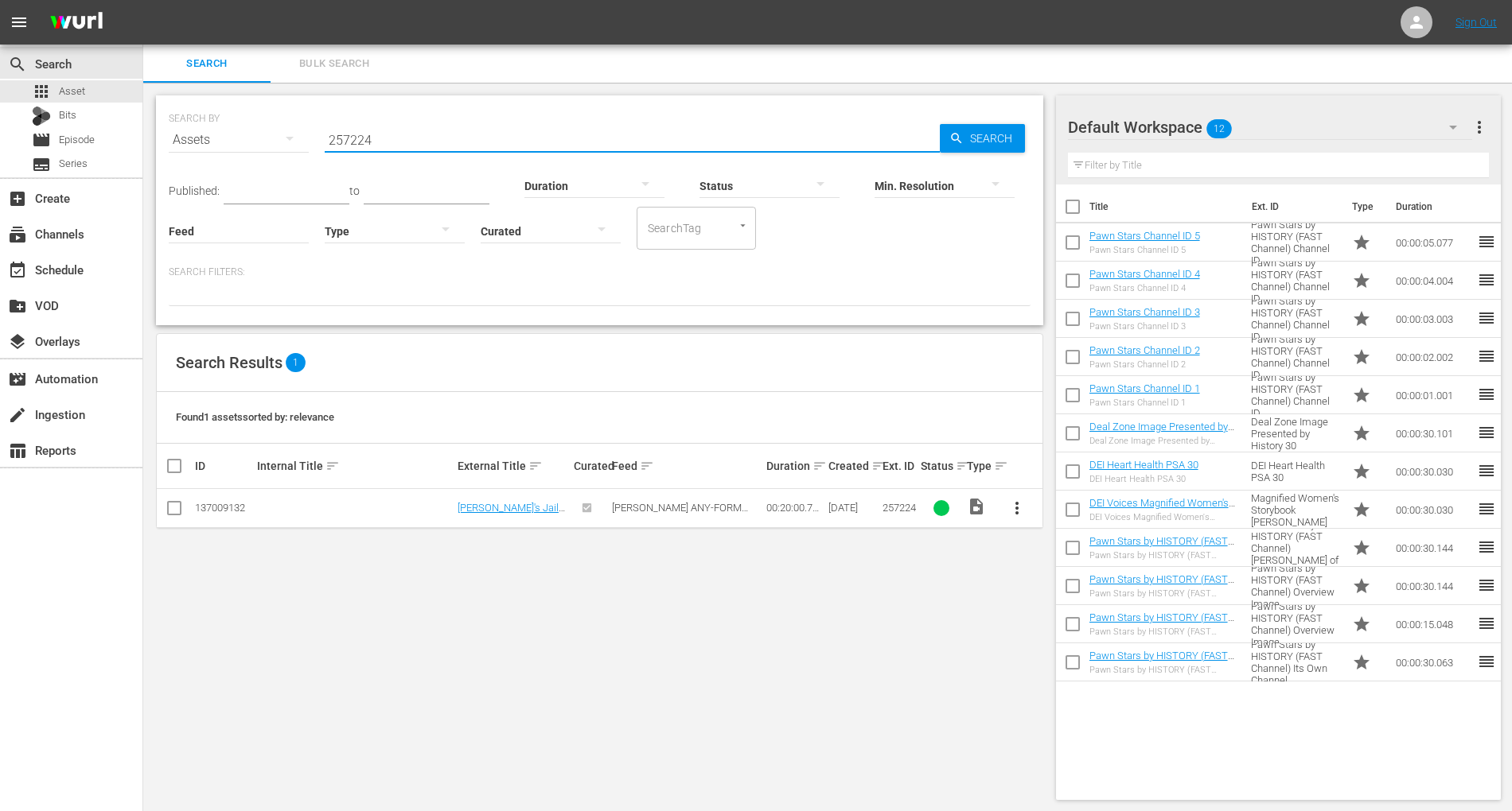
type input "257224"
click at [1453, 131] on icon "button" at bounding box center [1452, 127] width 19 height 19
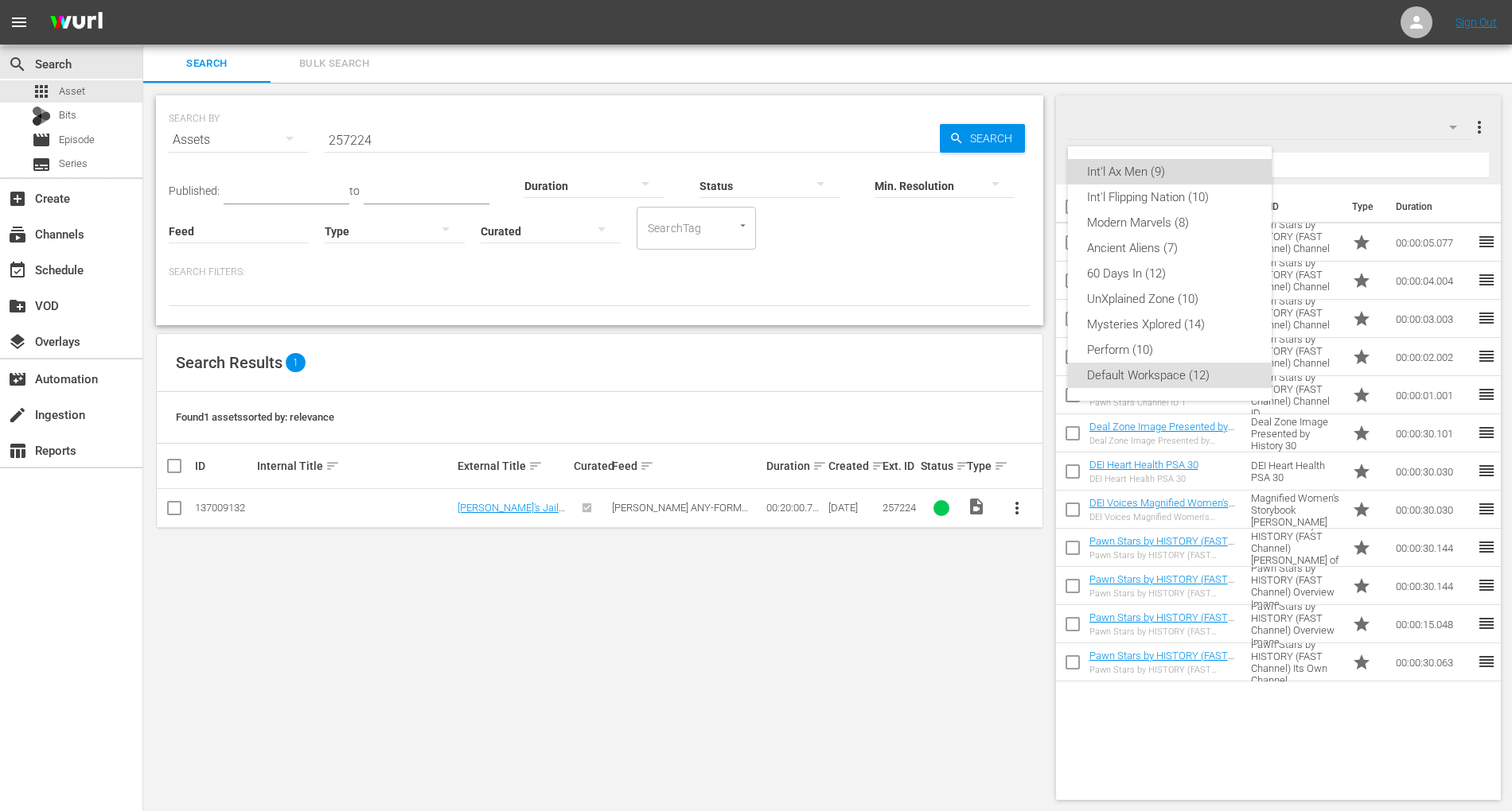
click at [1160, 167] on div "Int'l Ax Men (9)" at bounding box center [1170, 172] width 165 height 26
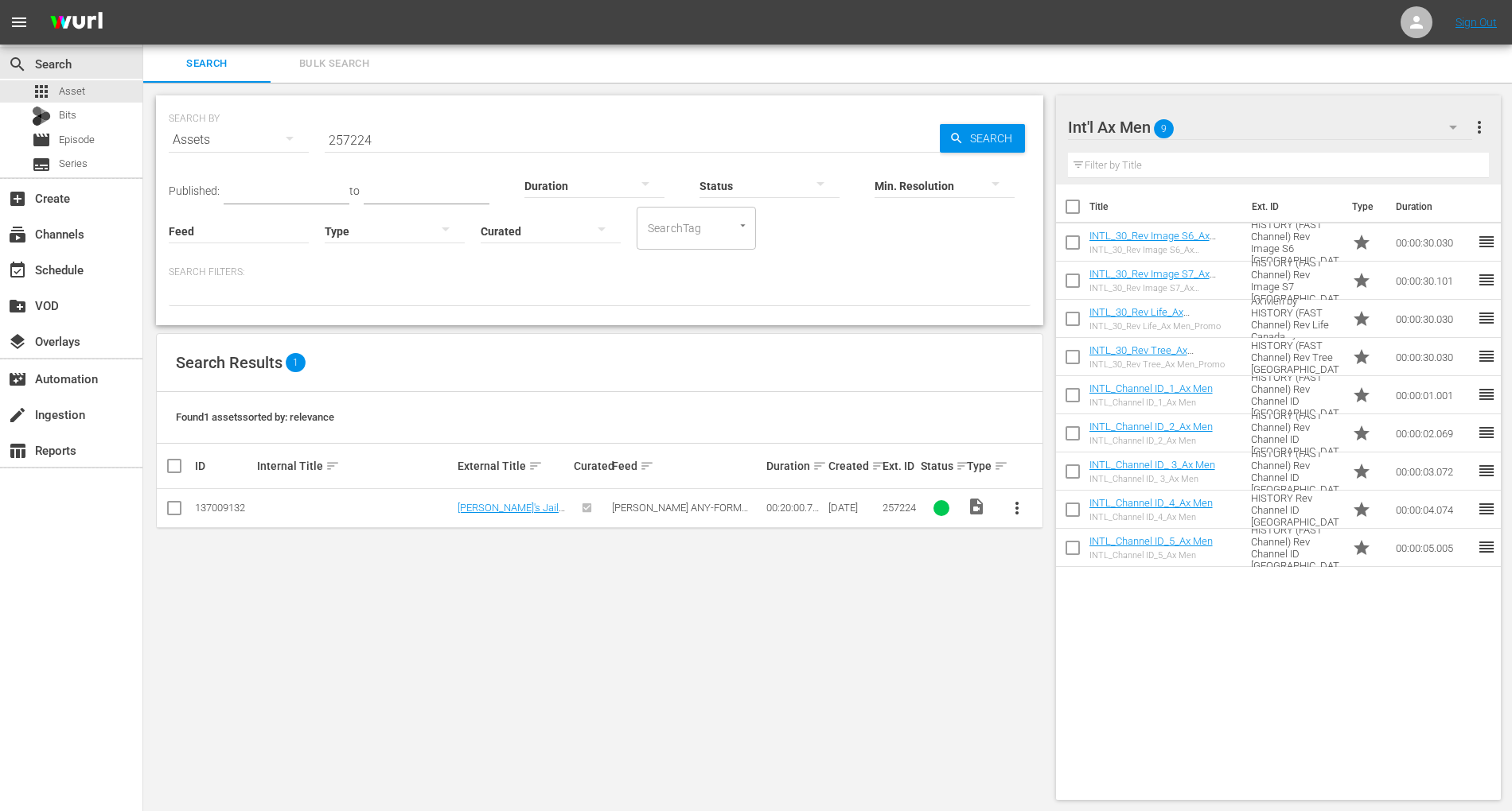
click at [174, 516] on input "checkbox" at bounding box center [174, 511] width 19 height 19
checkbox input "true"
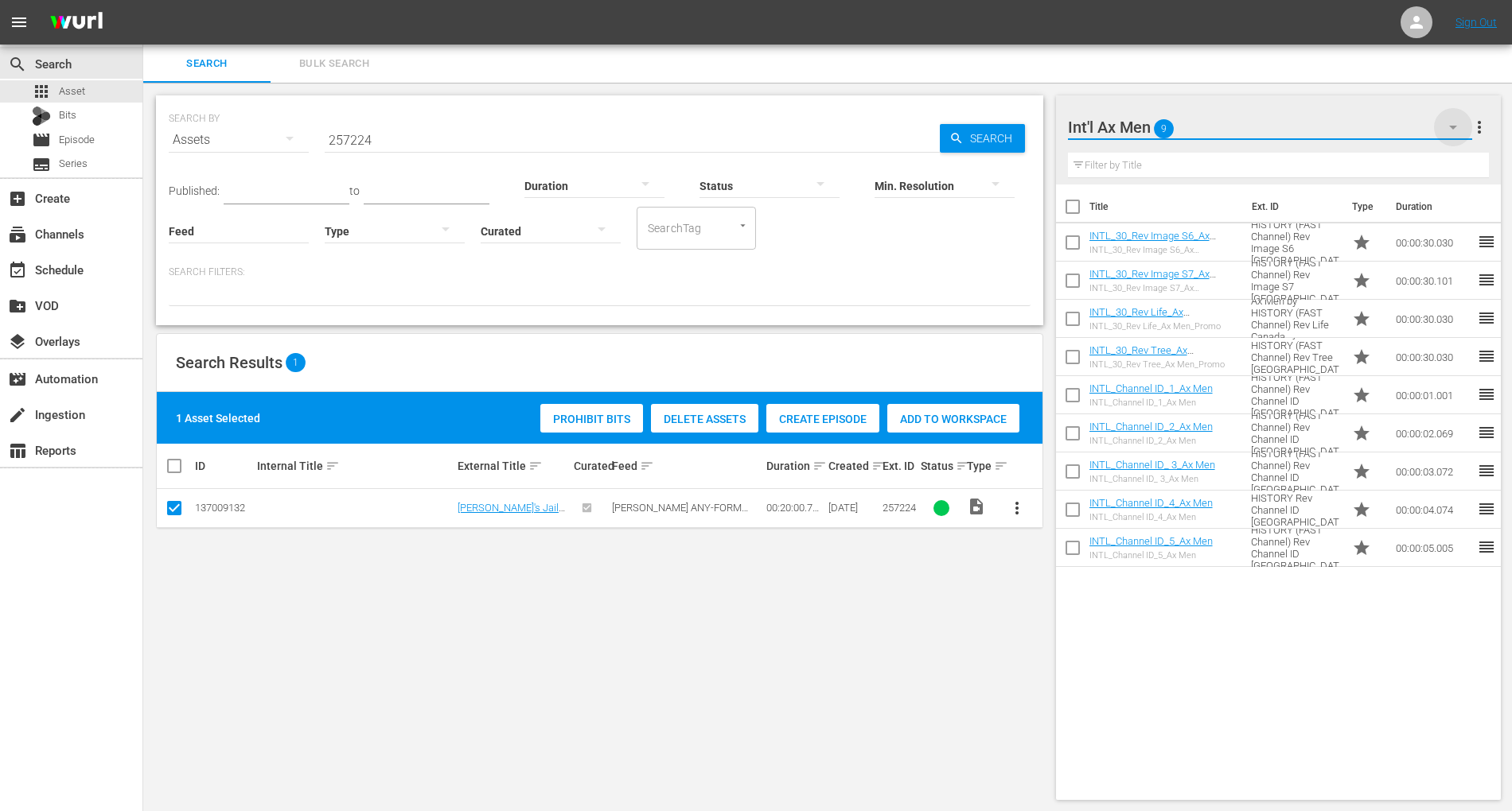
click at [1455, 128] on icon "button" at bounding box center [1452, 128] width 8 height 4
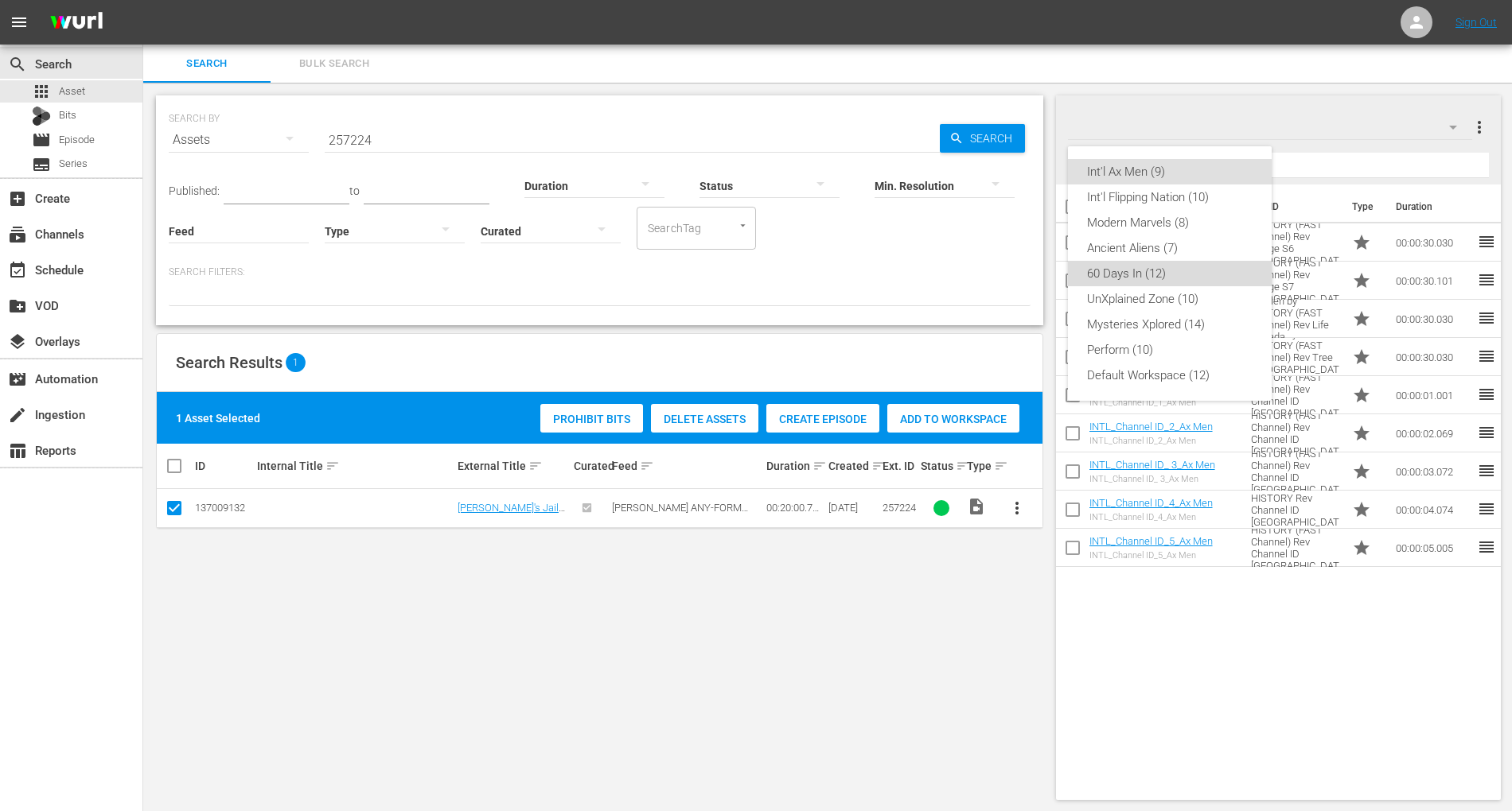
click at [1141, 272] on div "60 Days In (12)" at bounding box center [1170, 274] width 165 height 26
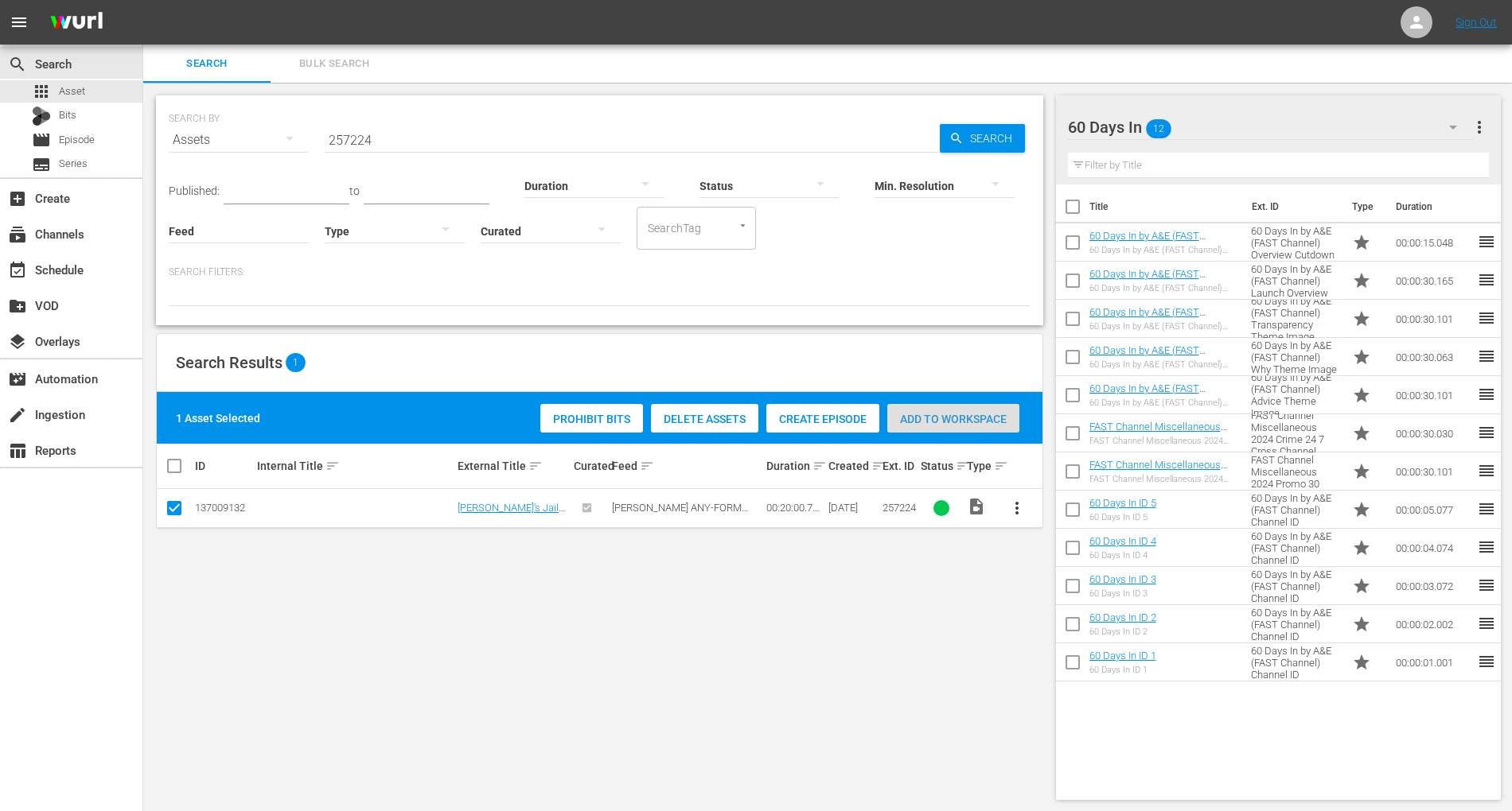
click at [981, 413] on span "Add to Workspace" at bounding box center [953, 419] width 132 height 13
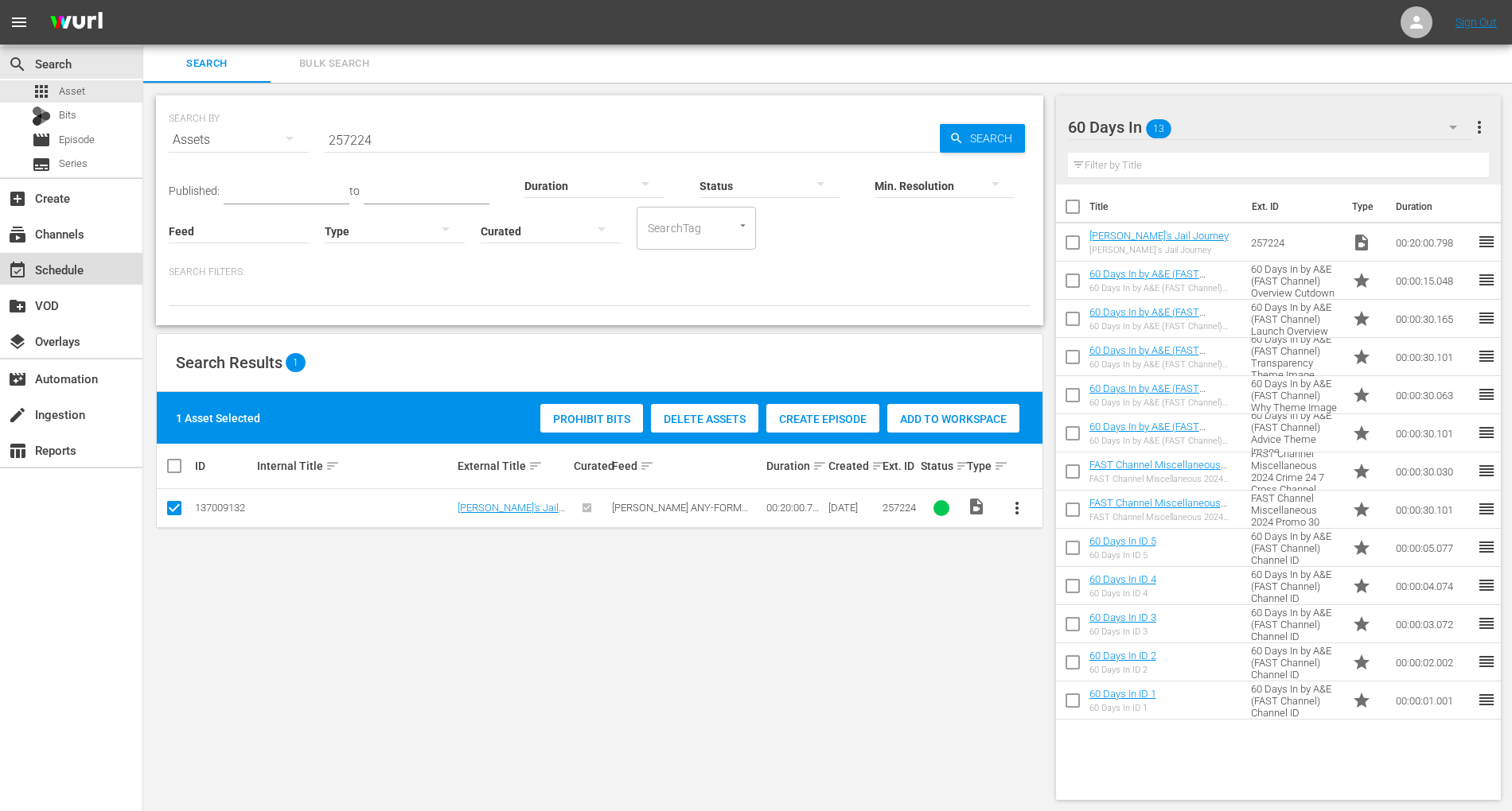
click at [62, 283] on div "event_available Schedule" at bounding box center [71, 268] width 142 height 31
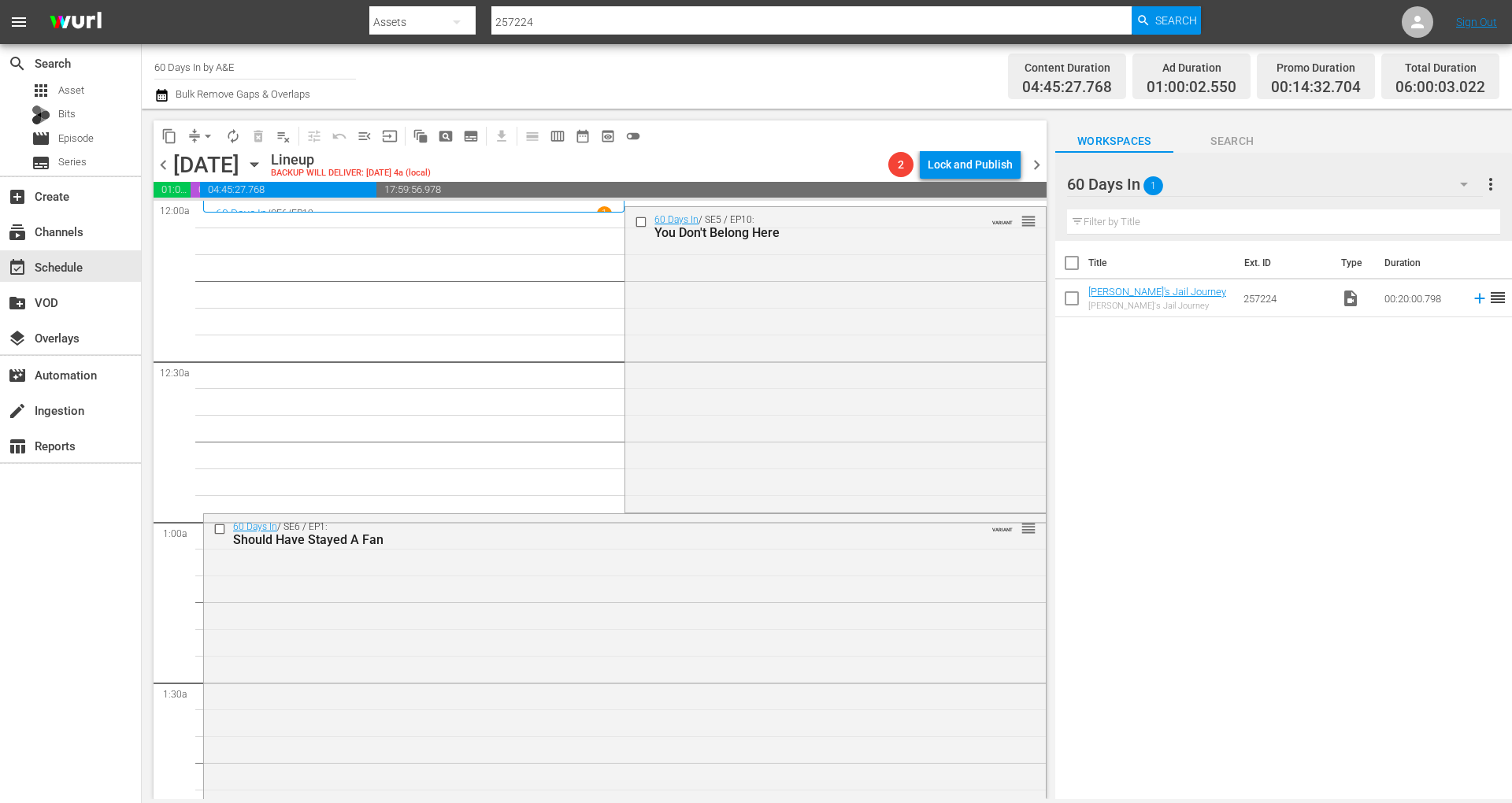
click at [167, 91] on icon "button" at bounding box center [161, 95] width 11 height 13
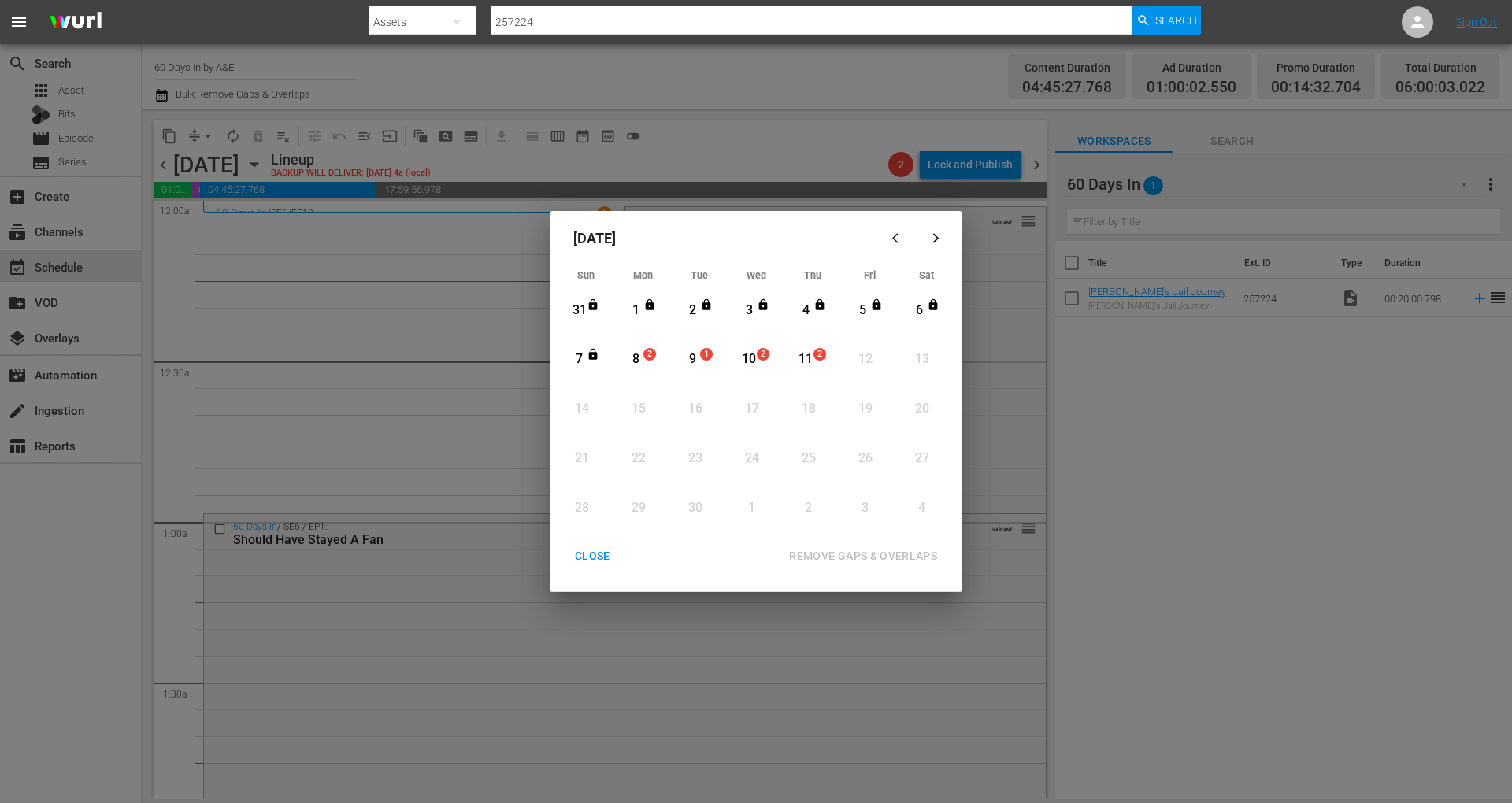
click at [639, 365] on div "8" at bounding box center [635, 359] width 19 height 18
click at [825, 549] on div "REMOVE GAPS & OVERLAPS" at bounding box center [864, 556] width 174 height 19
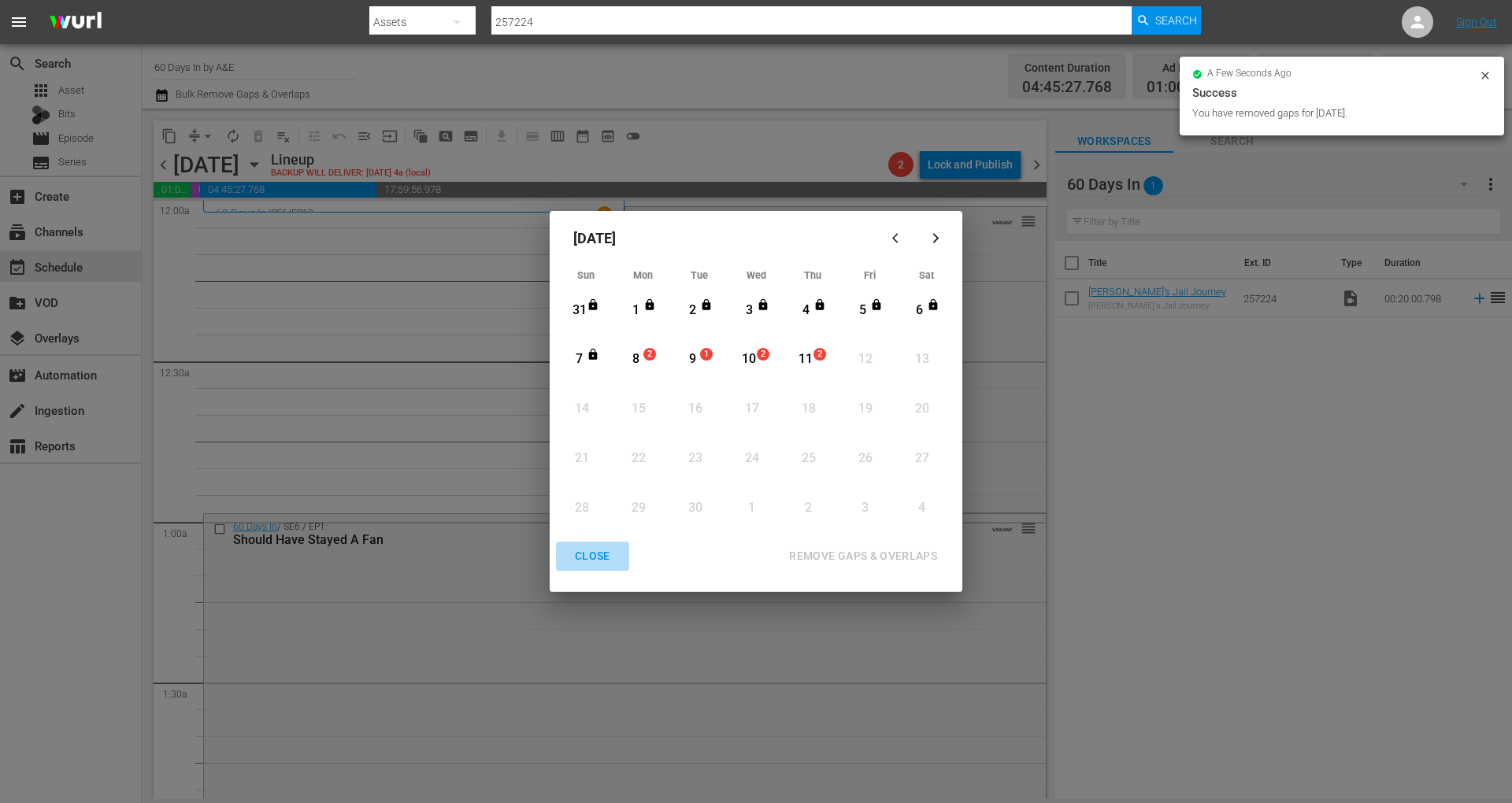
click at [589, 555] on div "CLOSE" at bounding box center [592, 556] width 61 height 19
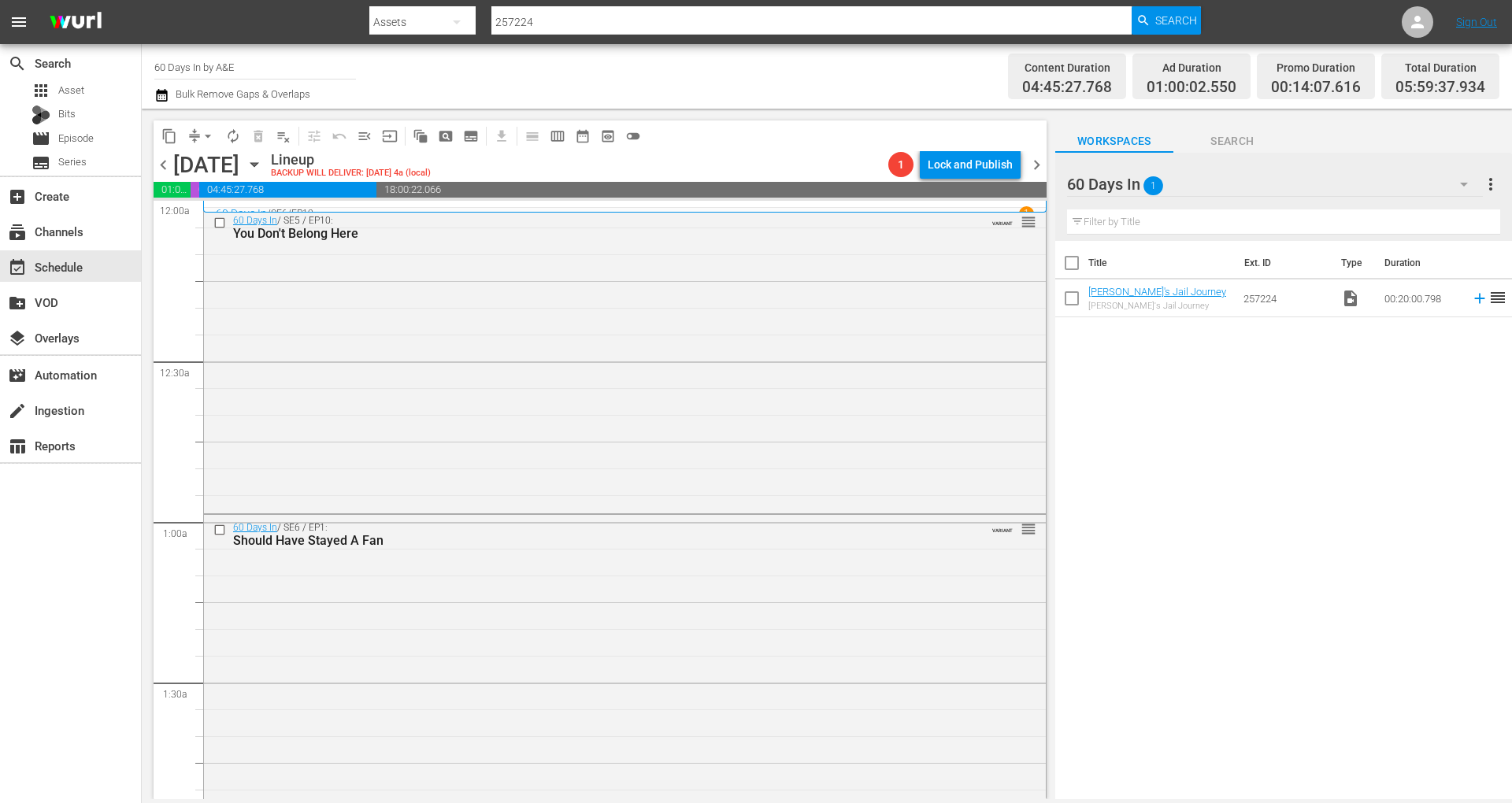
click at [159, 98] on icon "button" at bounding box center [162, 95] width 15 height 19
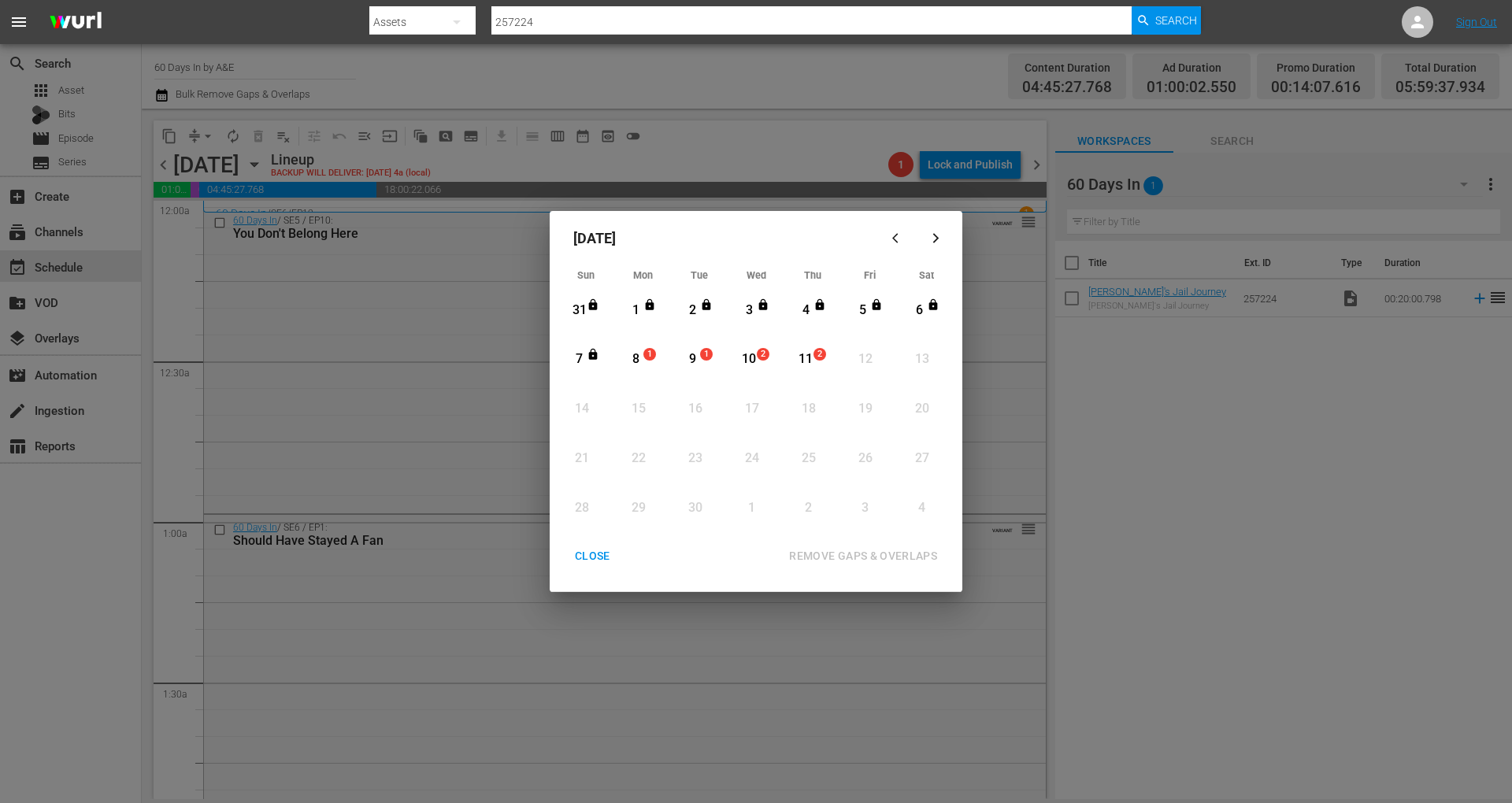
click at [645, 362] on div "8" at bounding box center [635, 359] width 19 height 18
click at [874, 553] on div "REMOVE GAPS & OVERLAPS" at bounding box center [864, 556] width 174 height 19
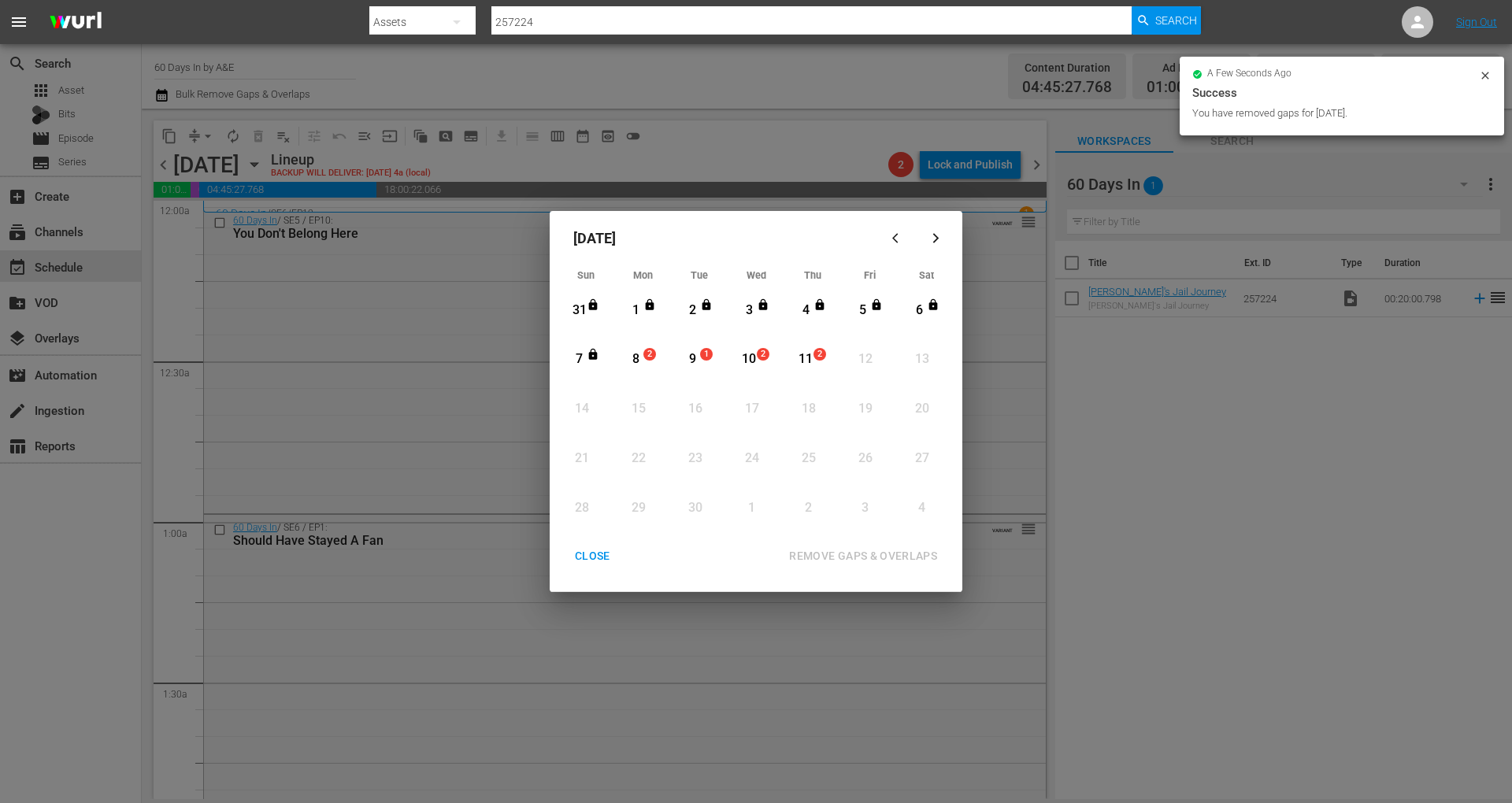
click at [596, 559] on div "CLOSE" at bounding box center [592, 556] width 61 height 19
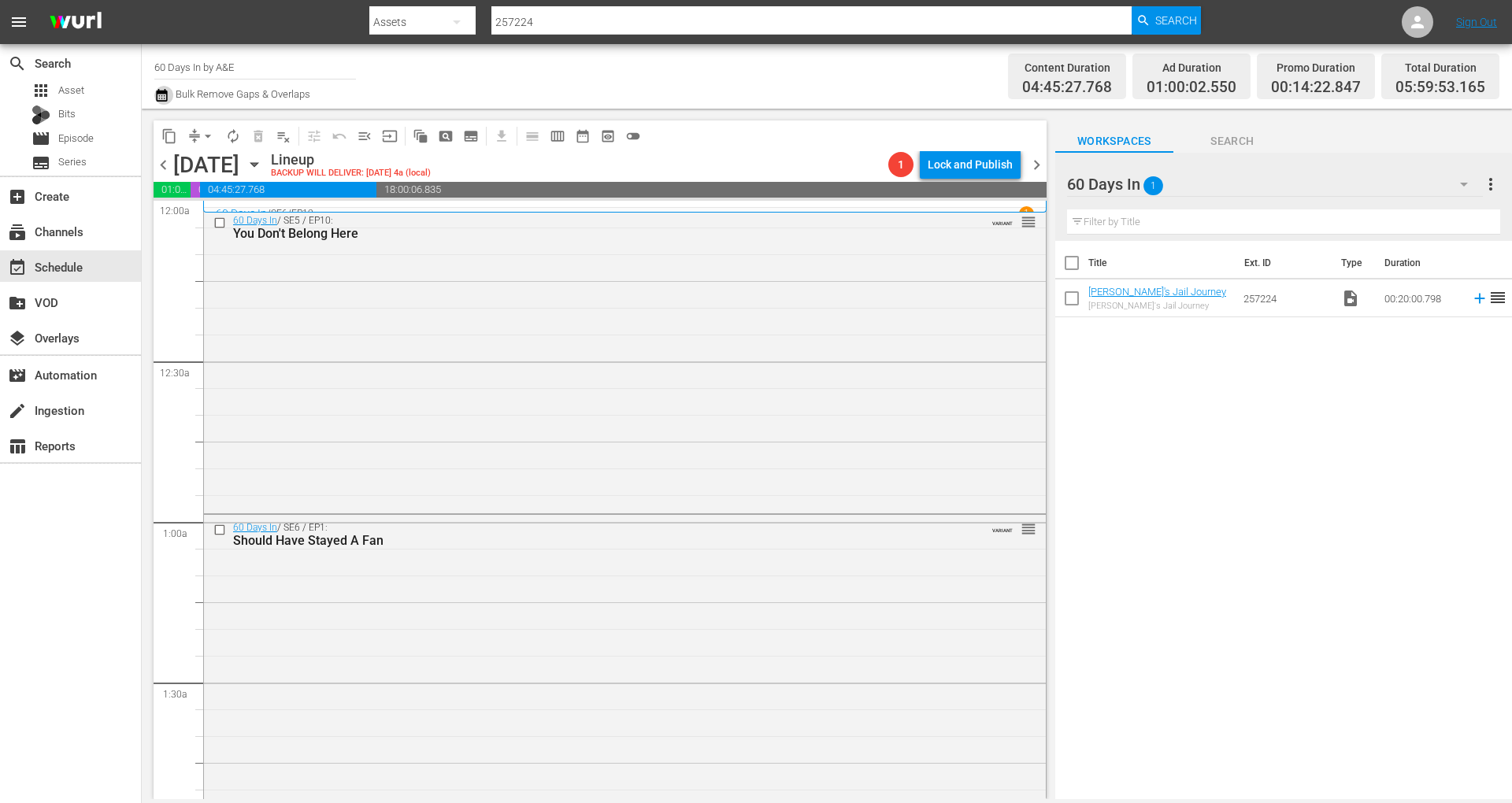
click at [163, 91] on icon "button" at bounding box center [161, 95] width 11 height 13
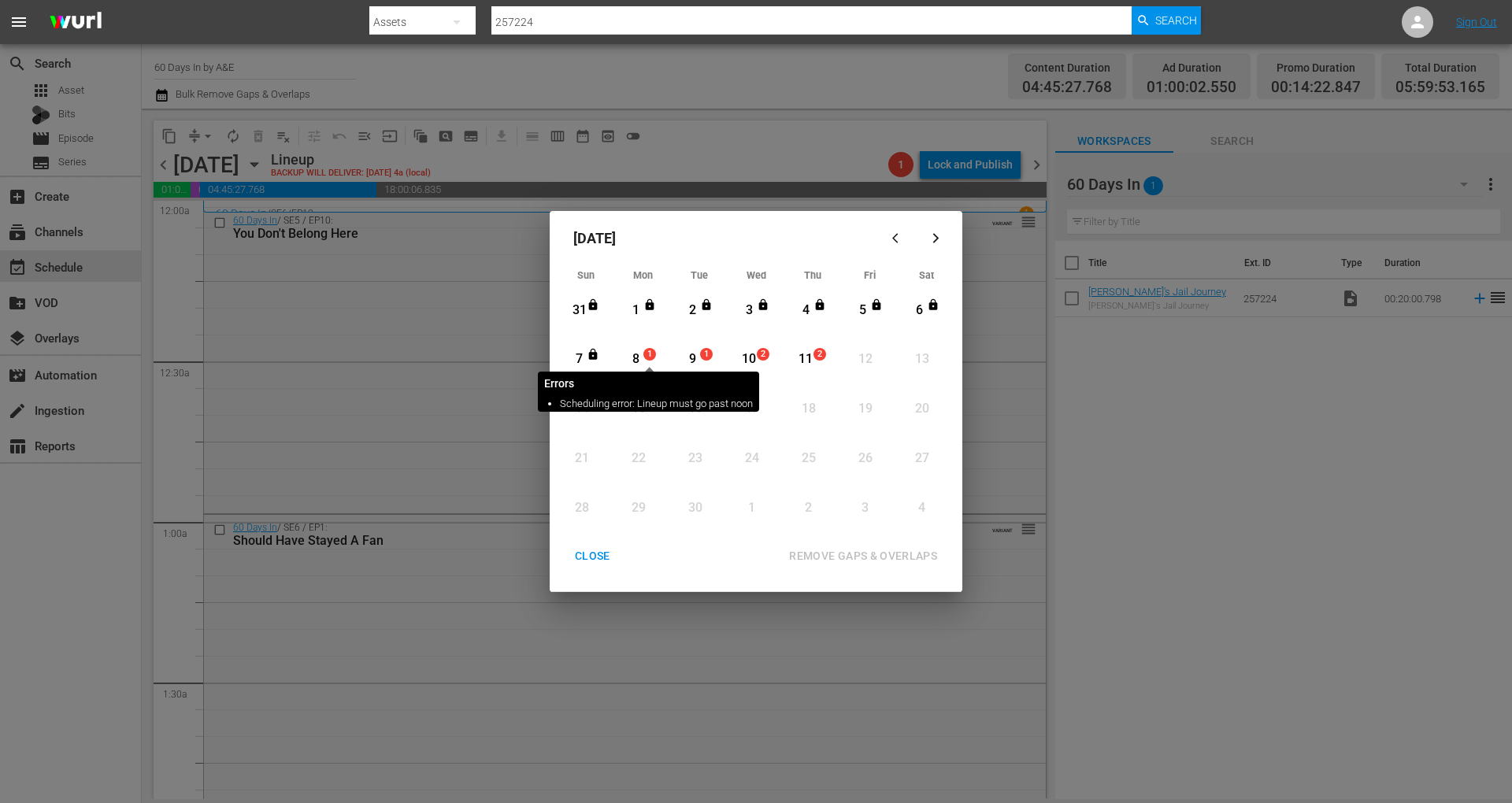
click at [645, 358] on span "1" at bounding box center [650, 354] width 11 height 13
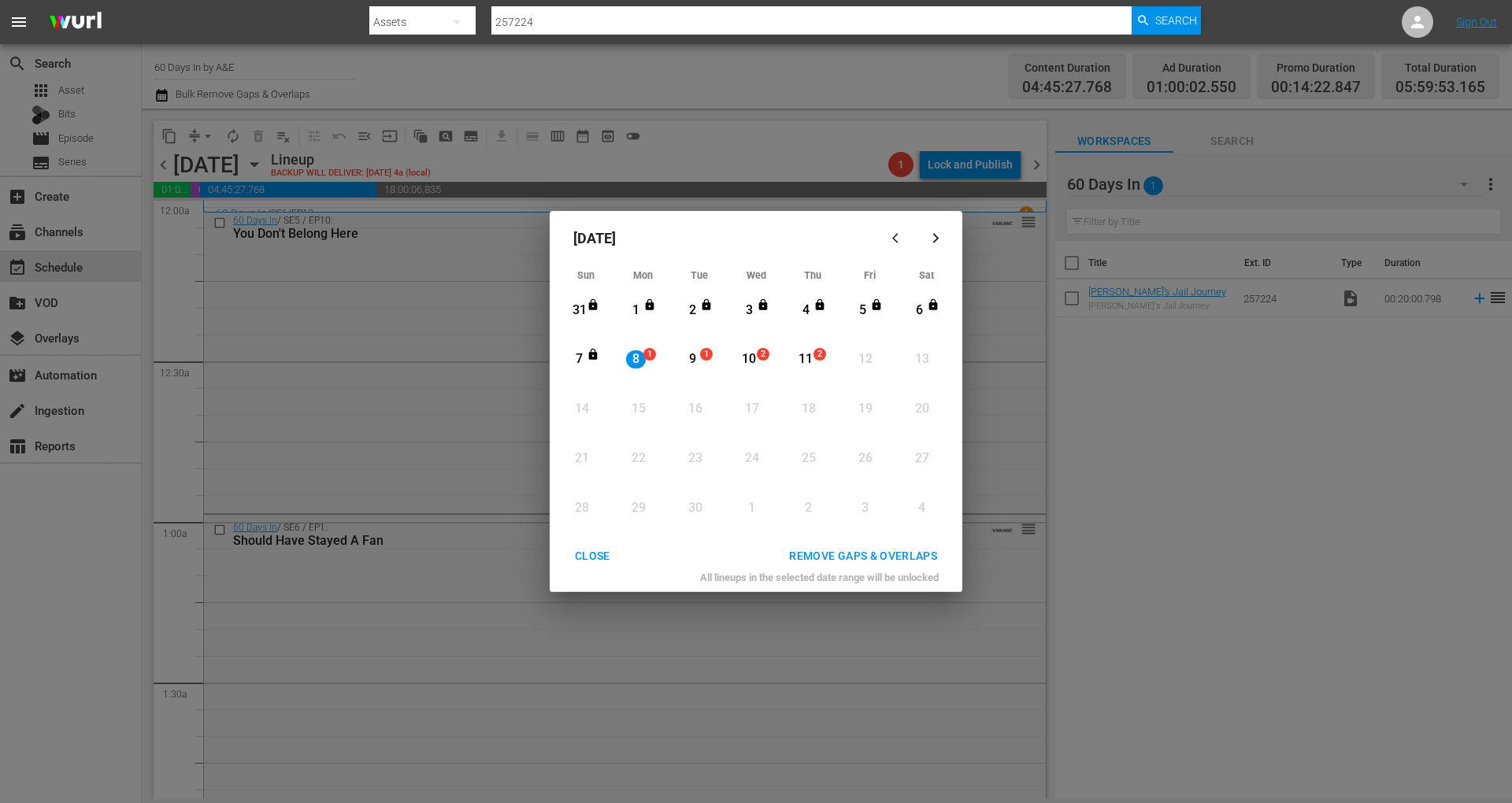
click at [814, 555] on div "REMOVE GAPS & OVERLAPS" at bounding box center [864, 556] width 174 height 19
click at [591, 555] on div "CLOSE" at bounding box center [592, 556] width 61 height 19
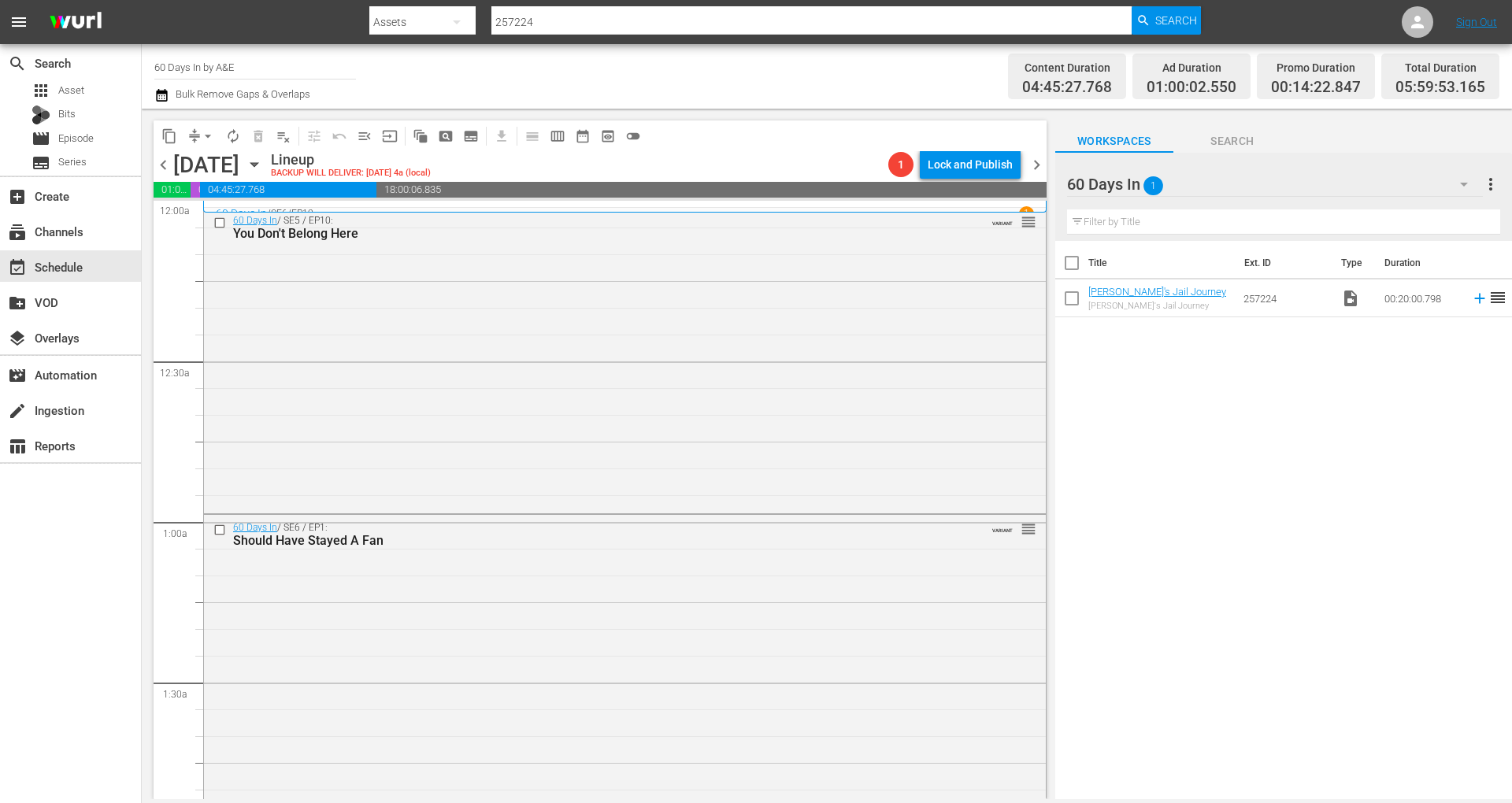
click at [161, 87] on icon "button" at bounding box center [162, 95] width 15 height 19
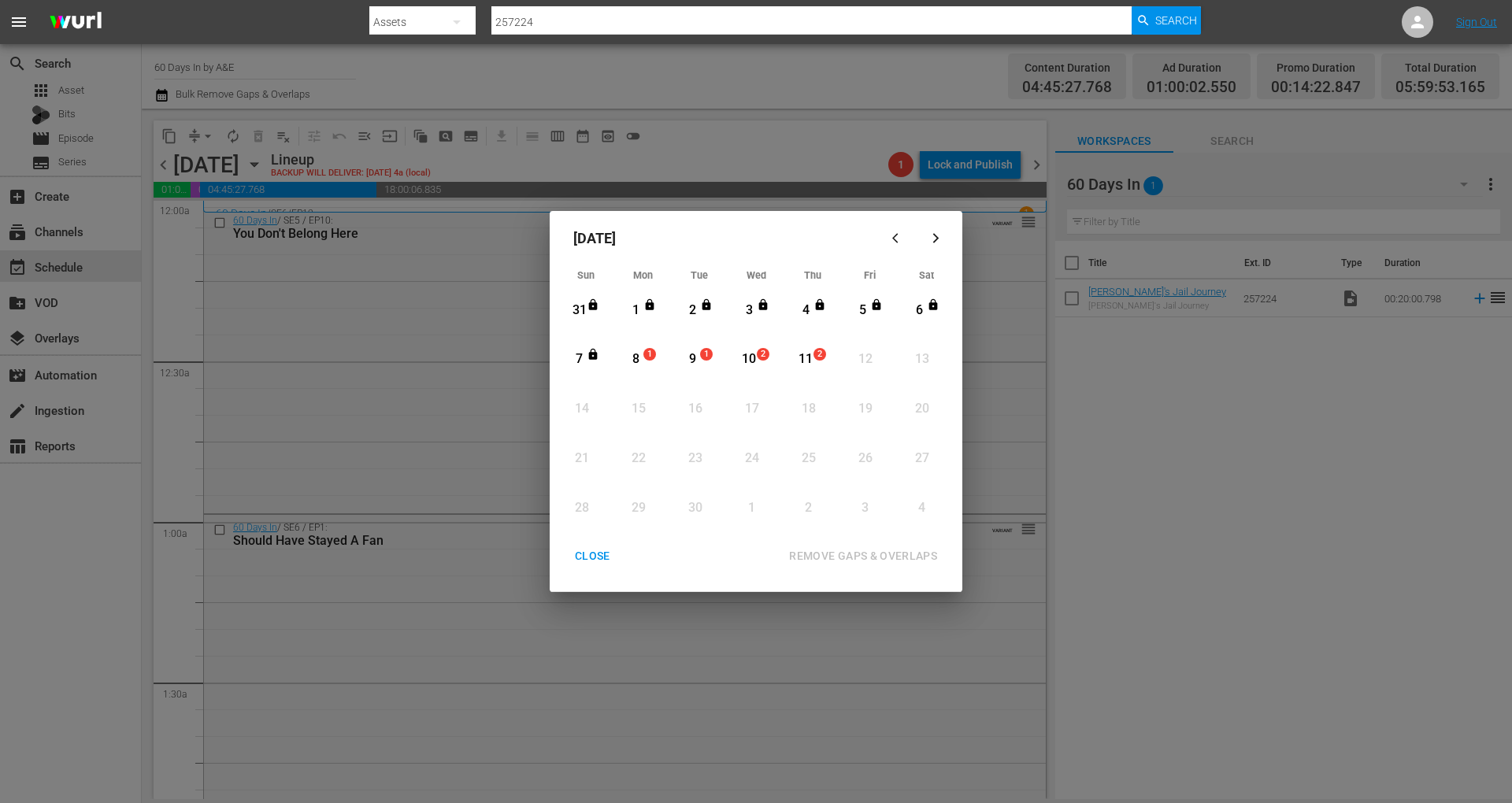
click at [638, 361] on div "8" at bounding box center [635, 359] width 19 height 18
click at [872, 551] on div "REMOVE GAPS & OVERLAPS" at bounding box center [864, 556] width 174 height 19
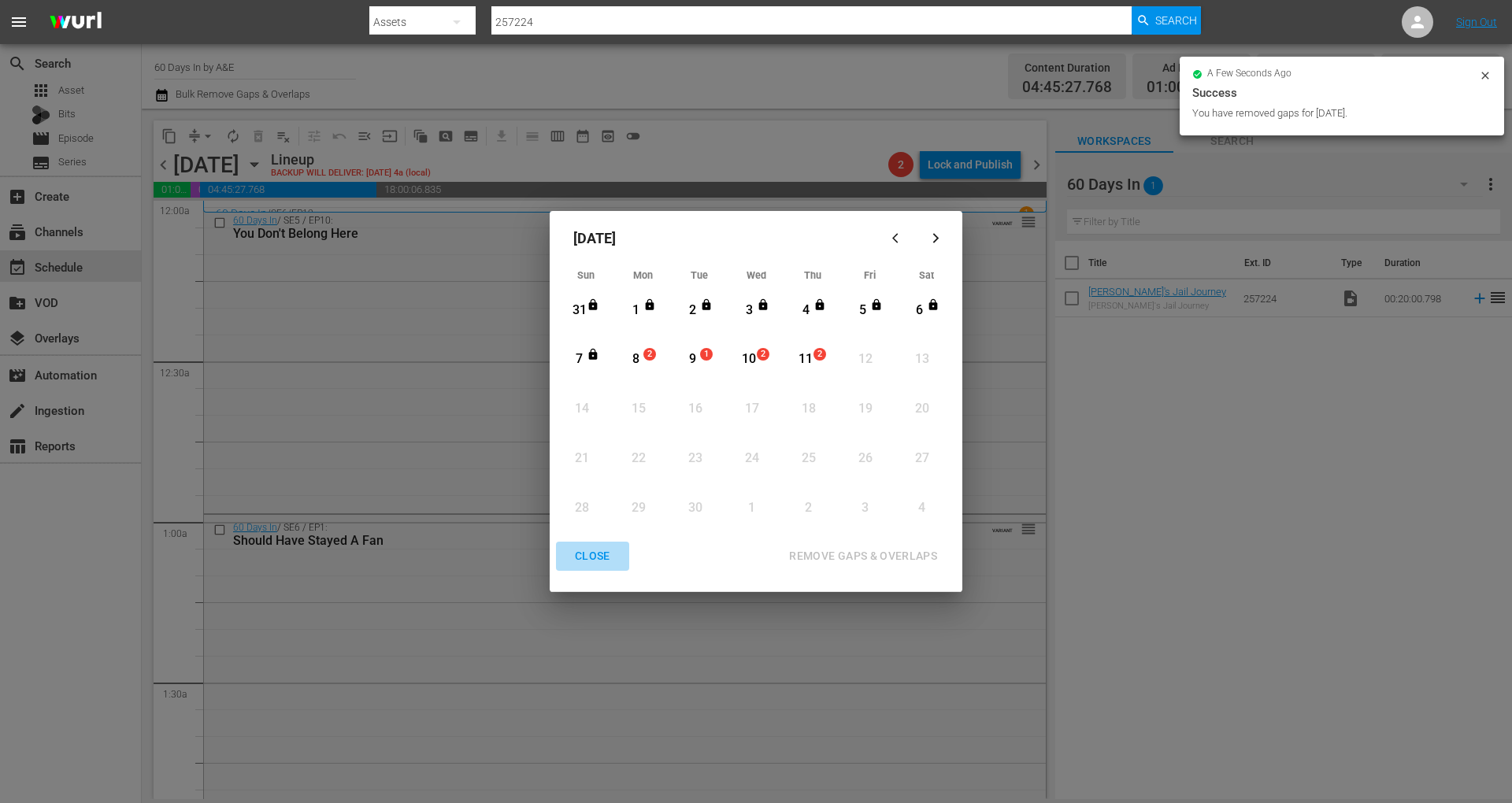
click at [596, 556] on div "CLOSE" at bounding box center [592, 556] width 61 height 19
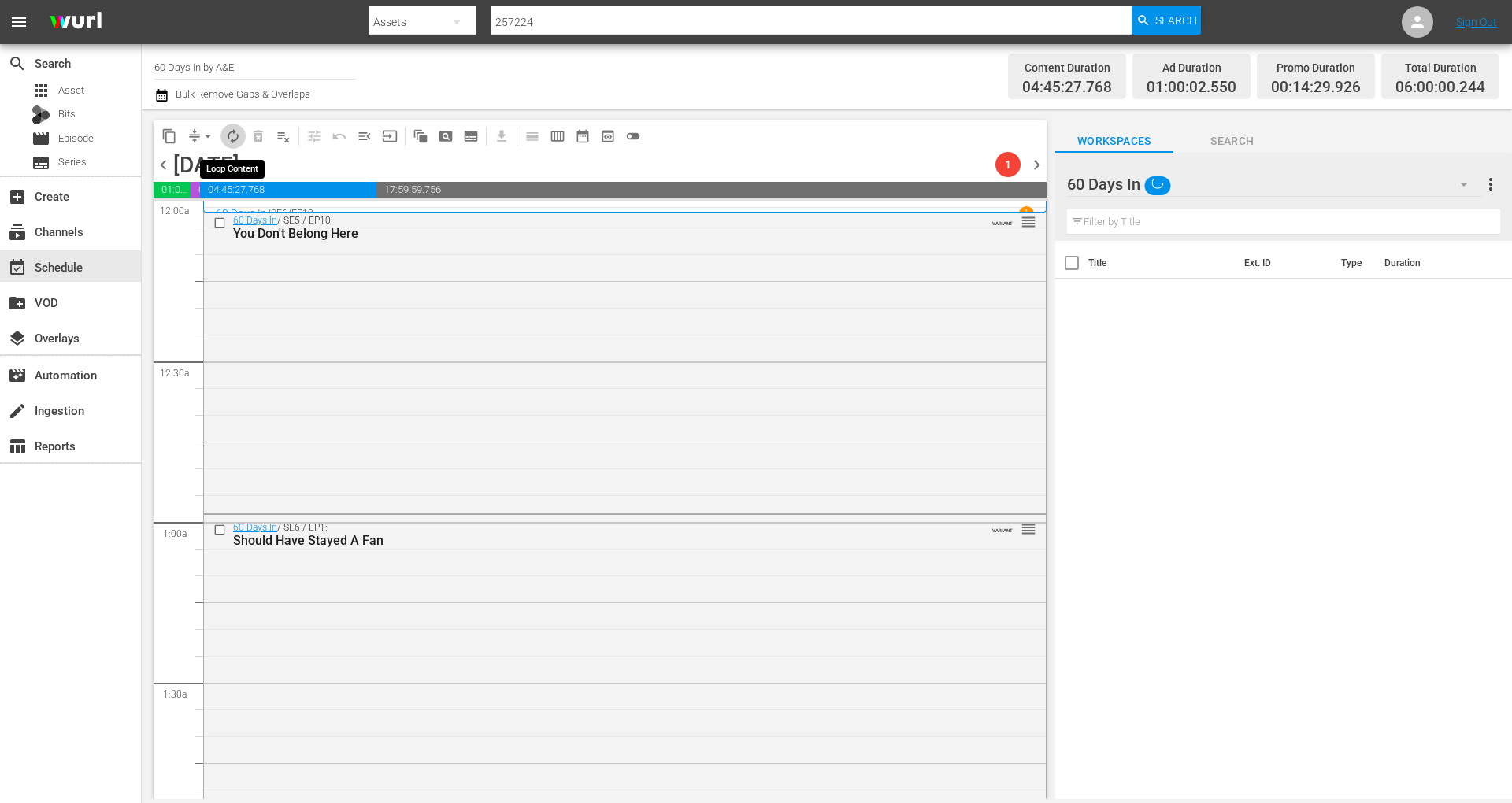
click at [230, 131] on span "autorenew_outlined" at bounding box center [233, 136] width 16 height 16
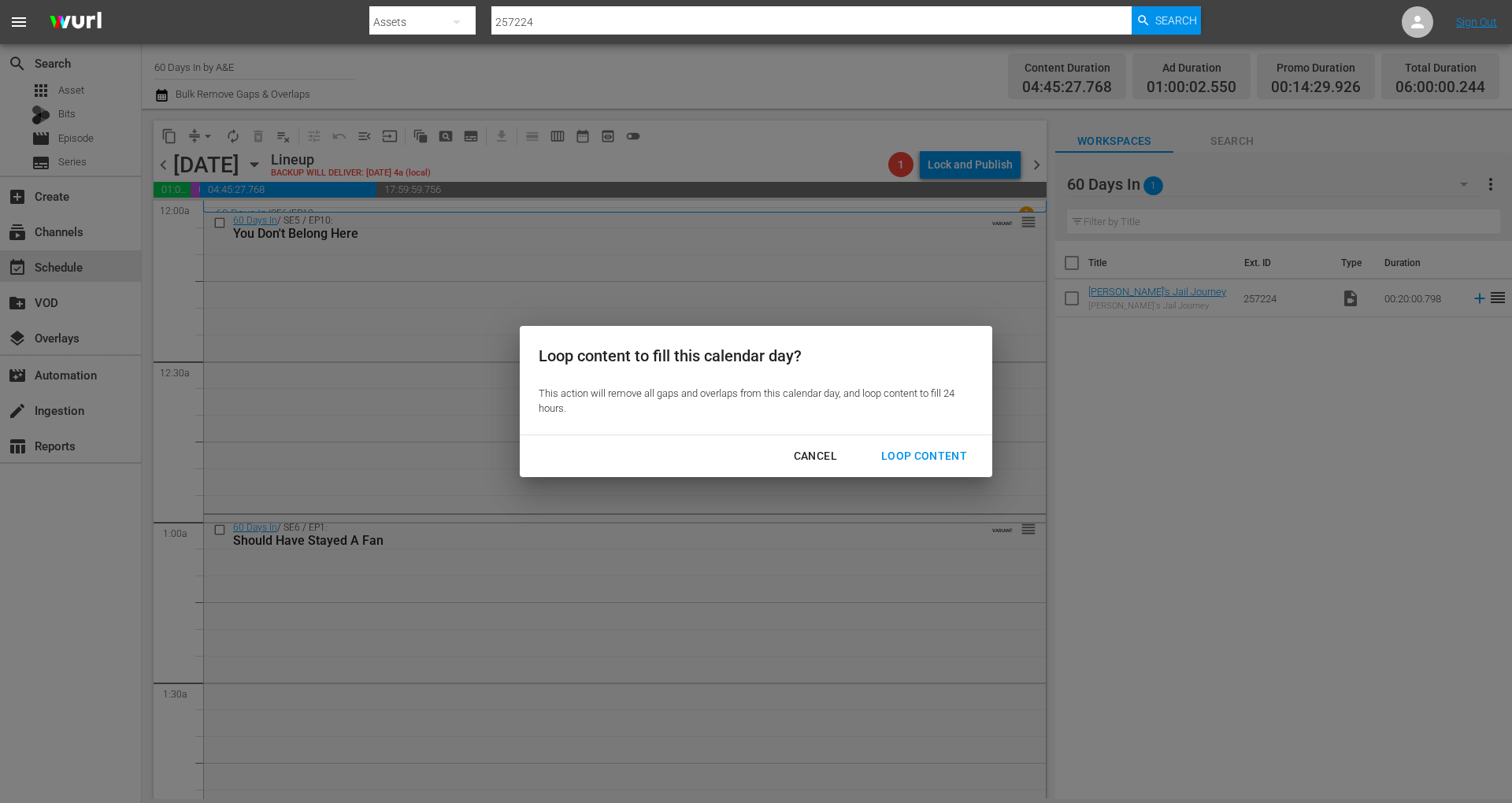
click at [903, 447] on div "Loop Content" at bounding box center [925, 456] width 111 height 19
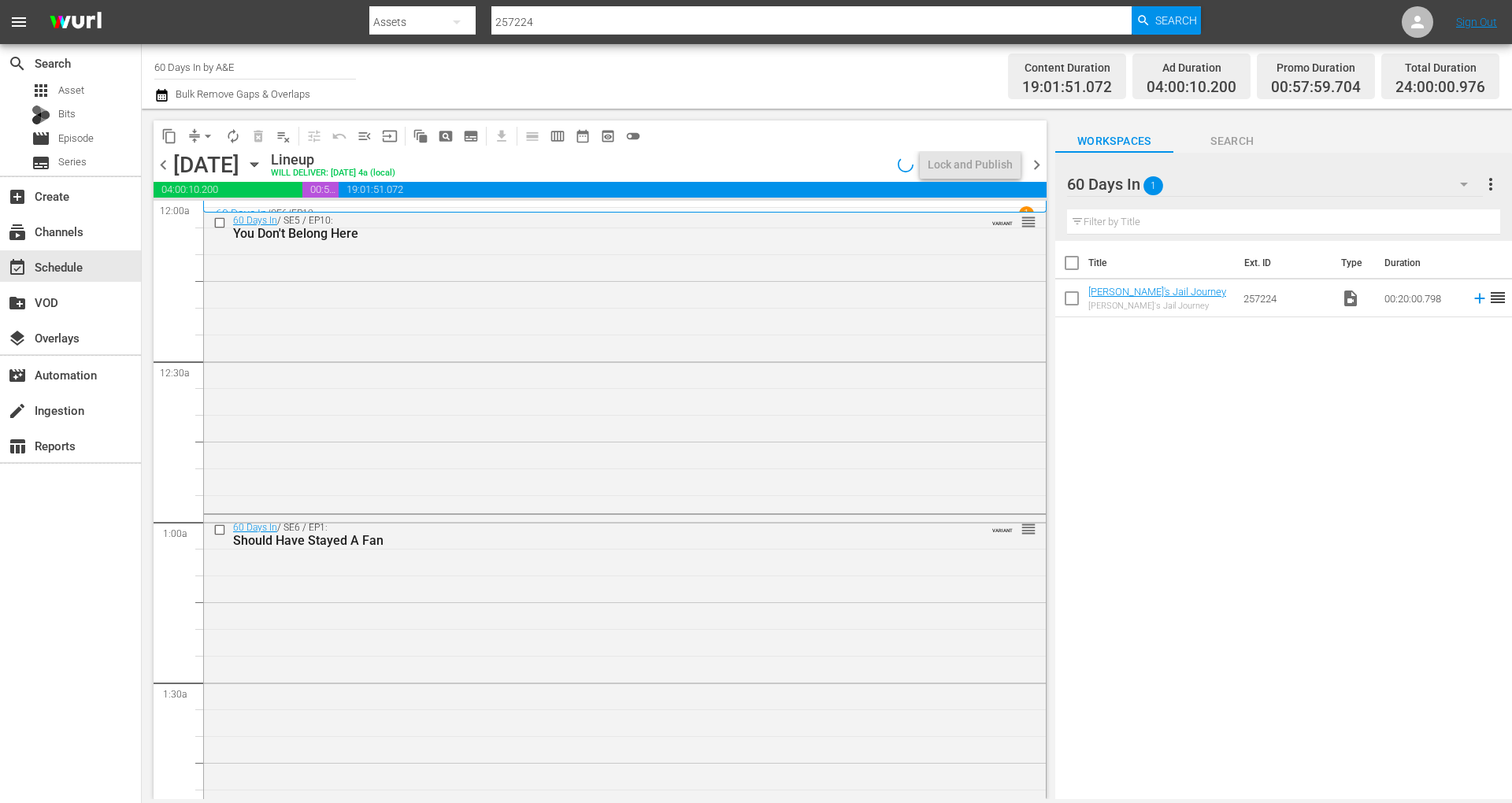
click at [1485, 78] on div "Total Duration" at bounding box center [1440, 67] width 90 height 22
click at [992, 167] on div "Lock and Publish" at bounding box center [970, 165] width 85 height 29
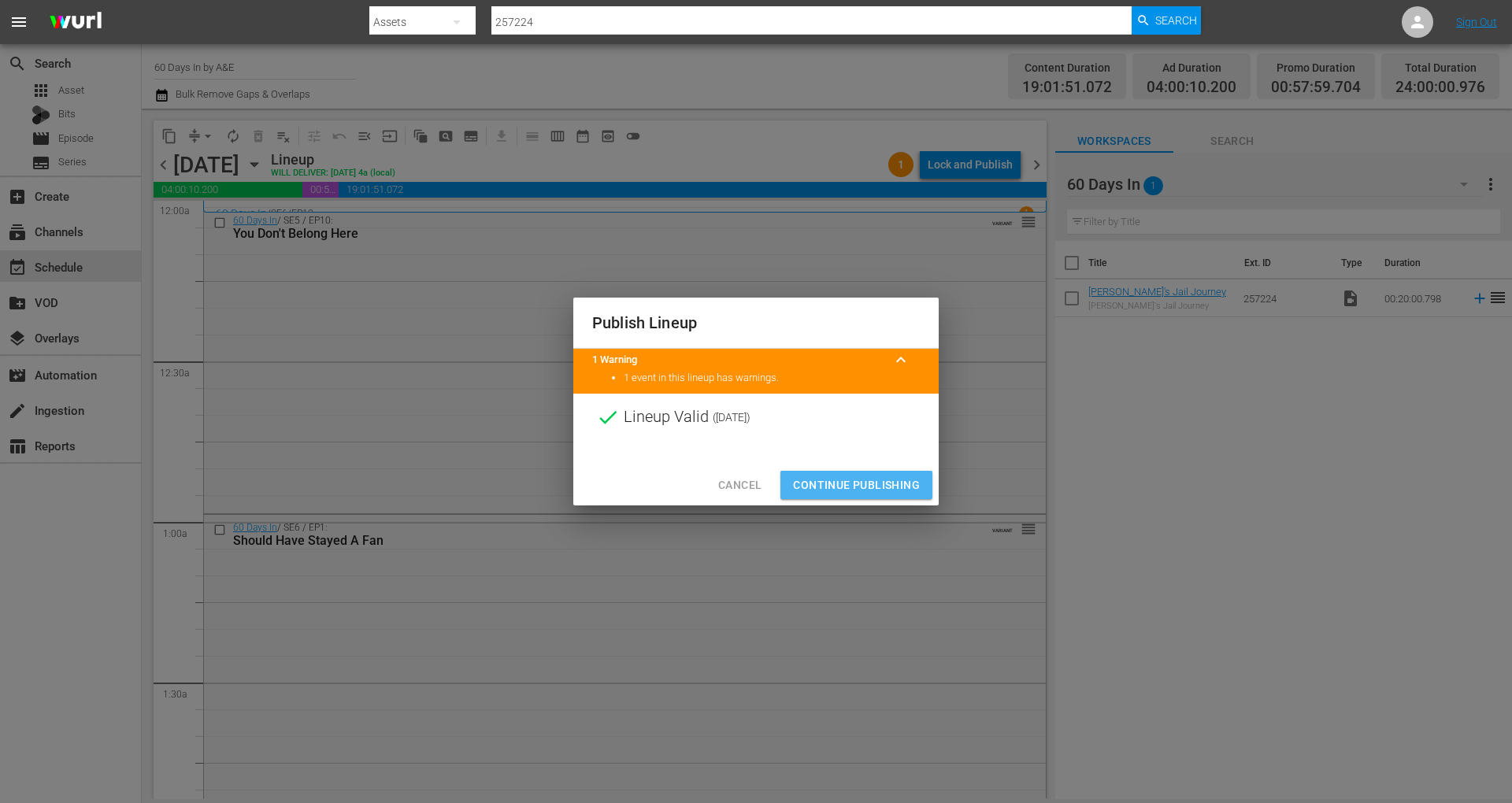
click at [852, 482] on span "Continue Publishing" at bounding box center [856, 485] width 126 height 19
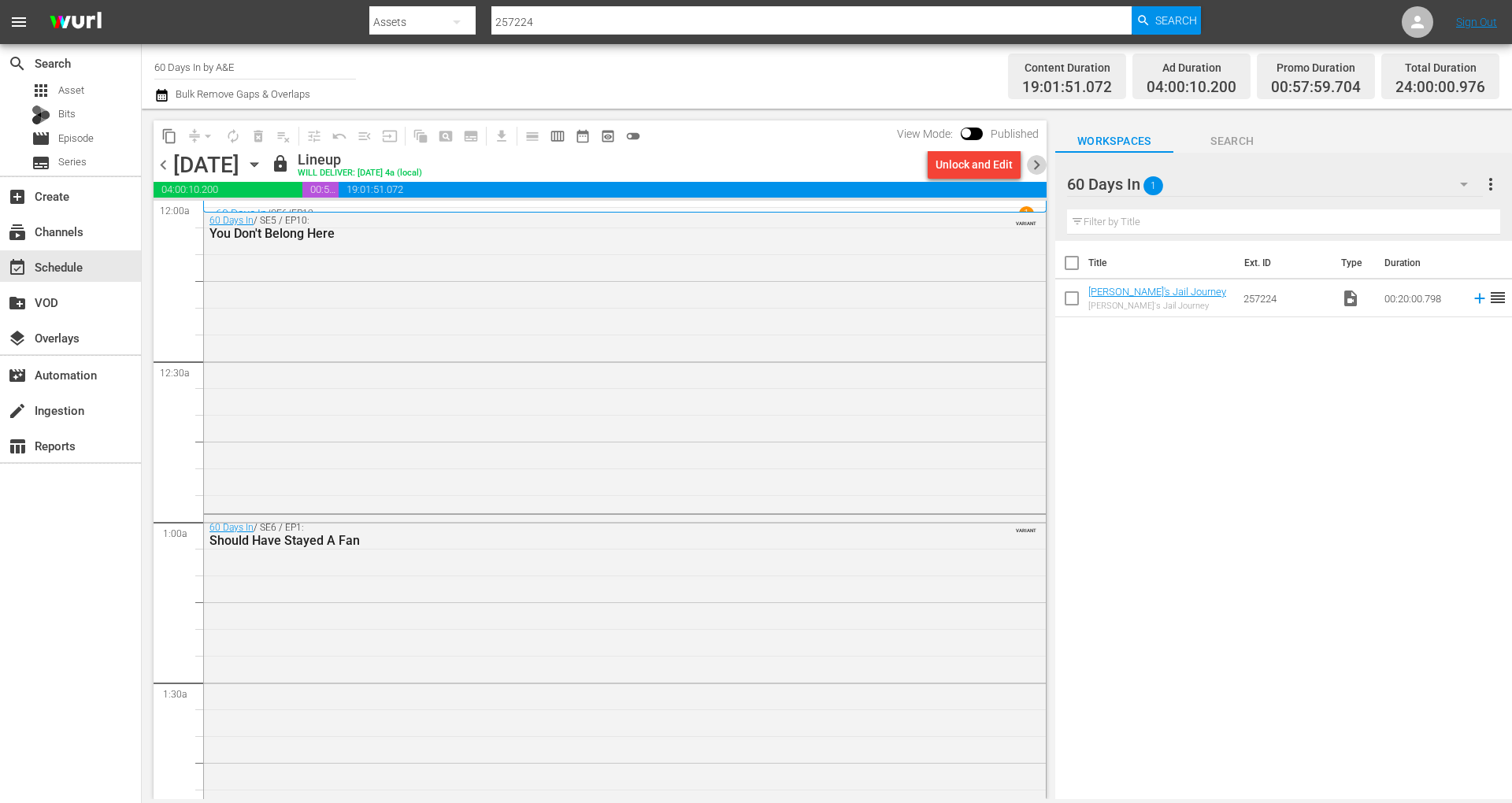
click at [1040, 163] on span "chevron_right" at bounding box center [1037, 164] width 19 height 19
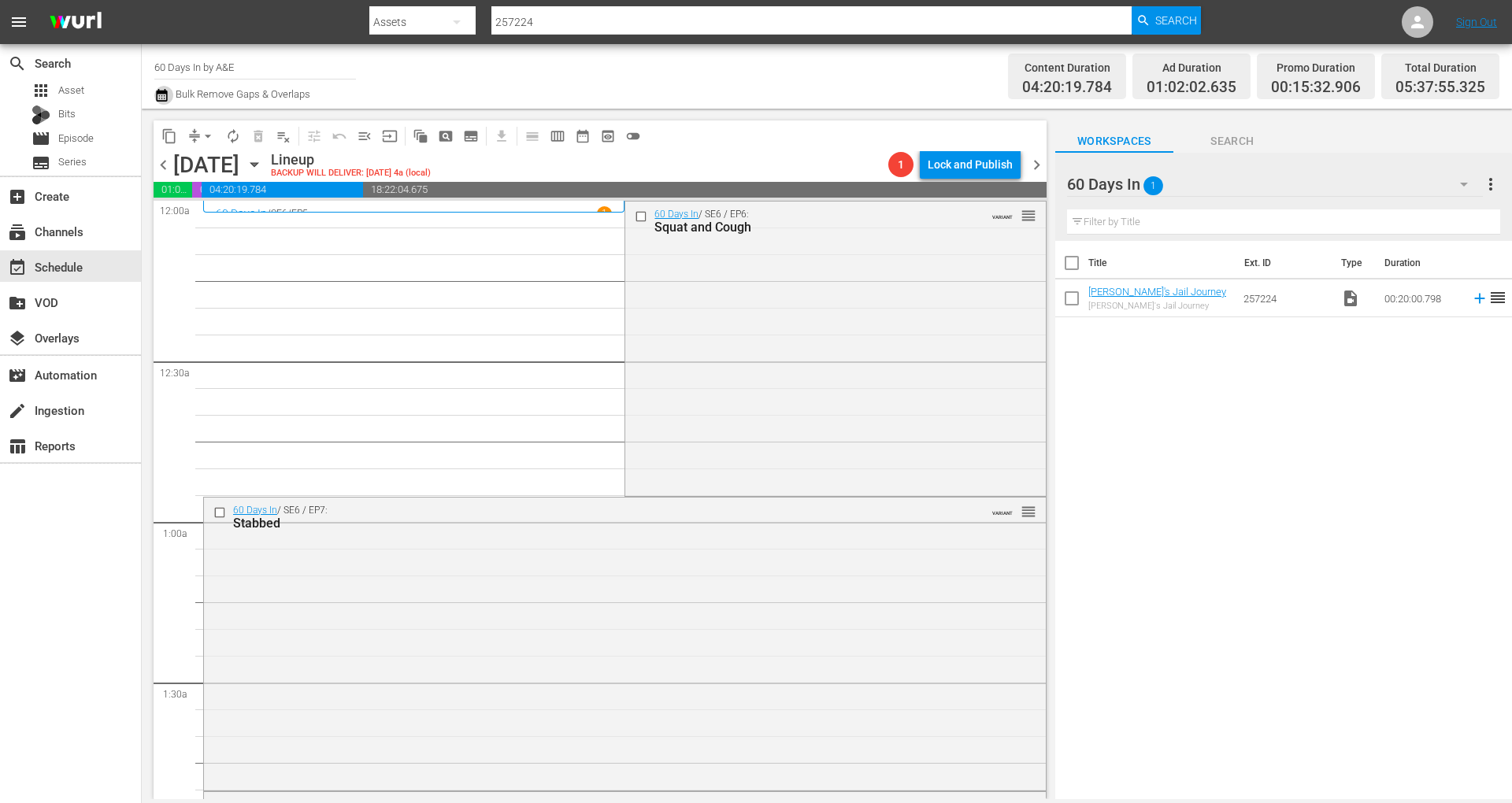
click at [161, 92] on icon "button" at bounding box center [161, 95] width 11 height 13
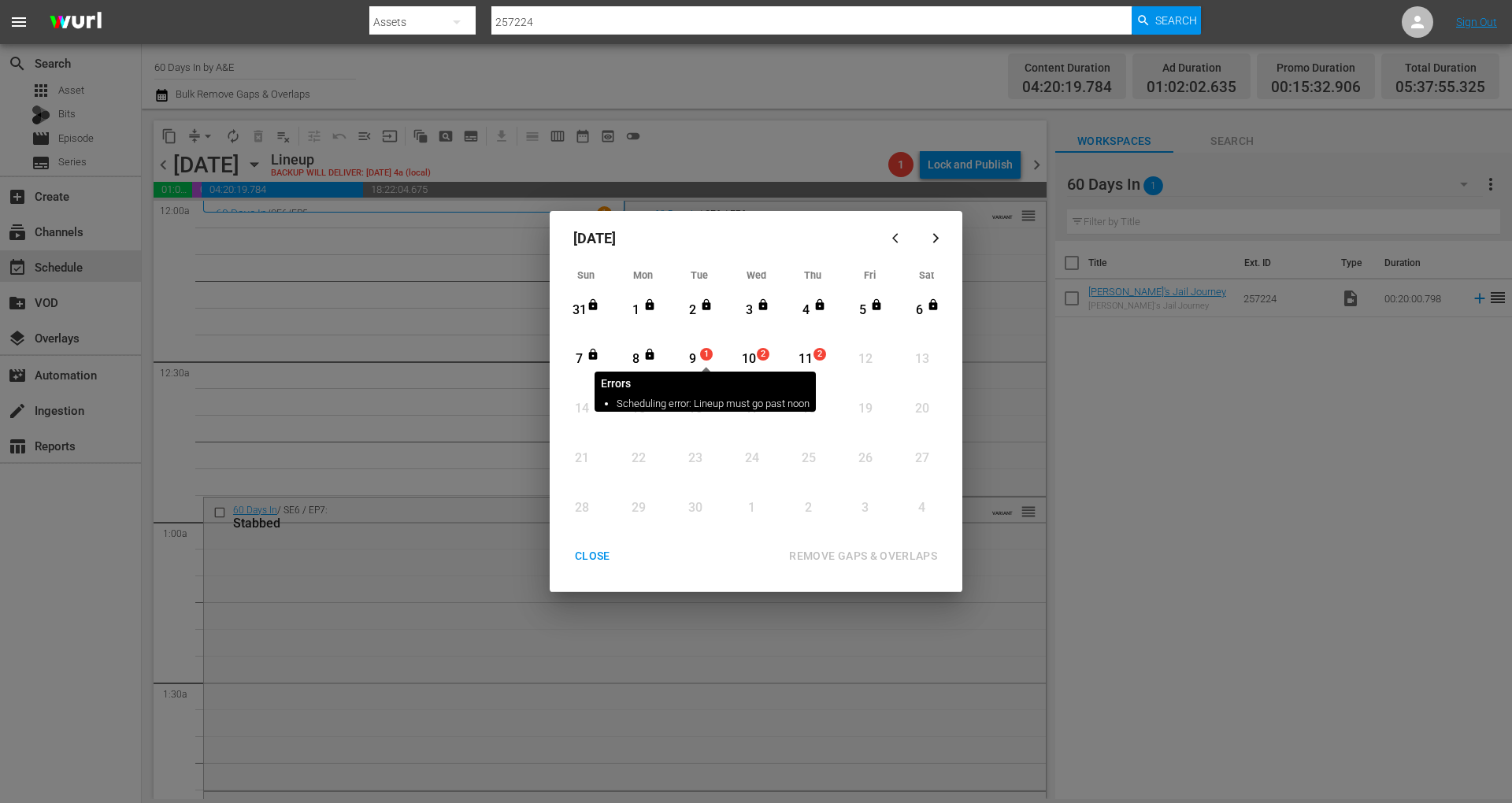
click at [701, 354] on span "1" at bounding box center [706, 354] width 11 height 13
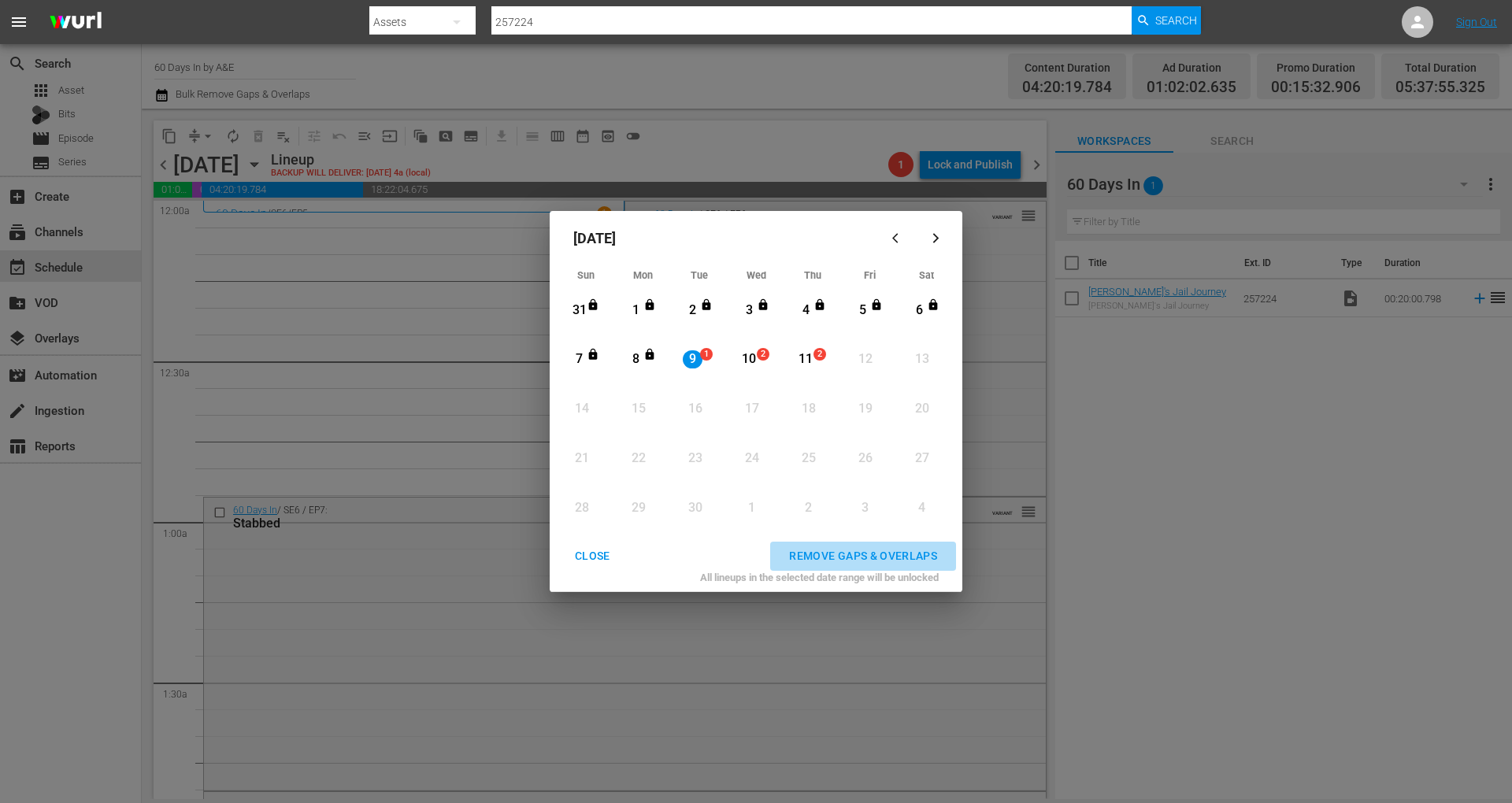
click at [887, 552] on div "REMOVE GAPS & OVERLAPS" at bounding box center [864, 556] width 174 height 19
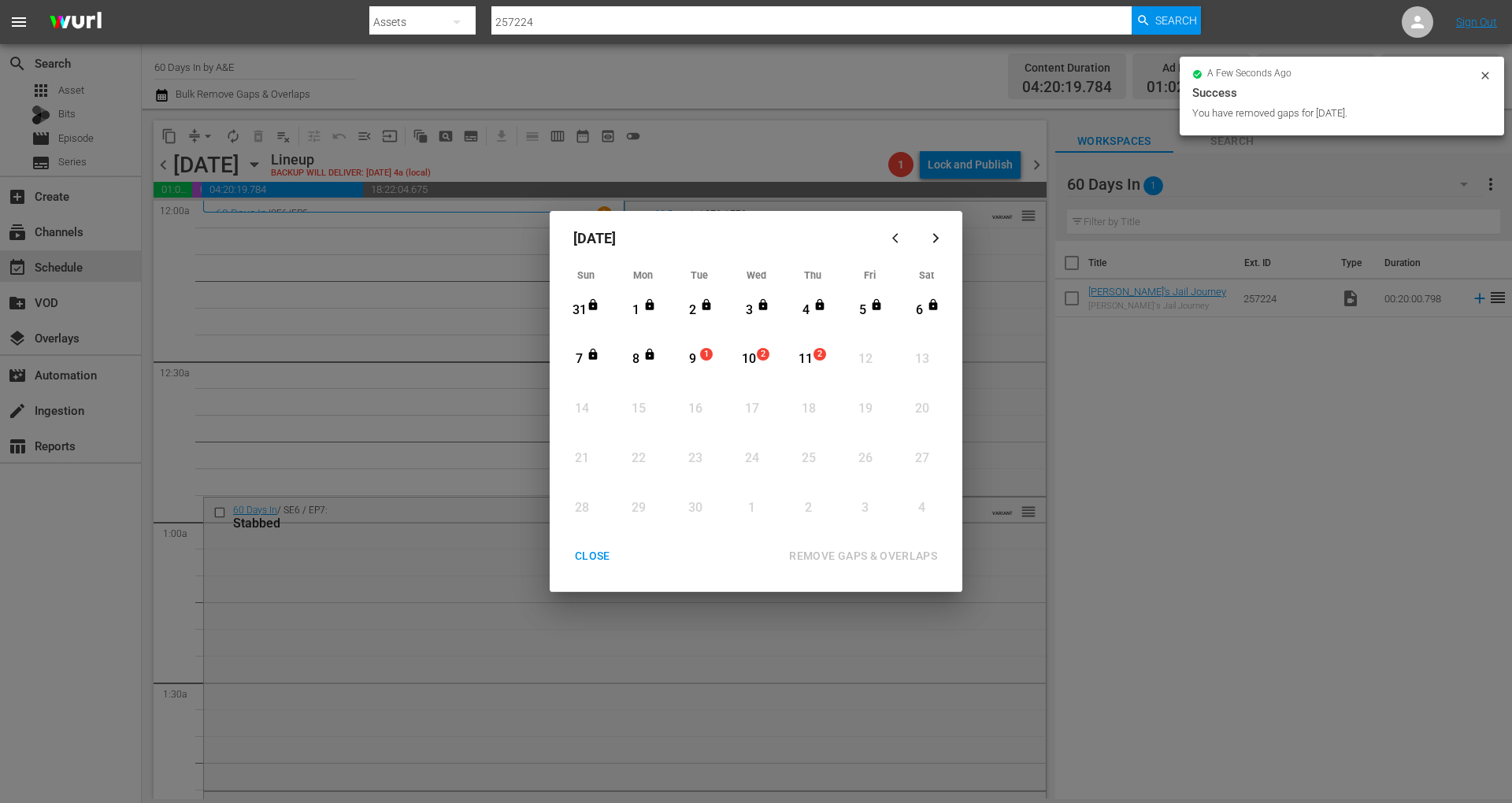
click at [600, 560] on div "CLOSE" at bounding box center [592, 556] width 61 height 19
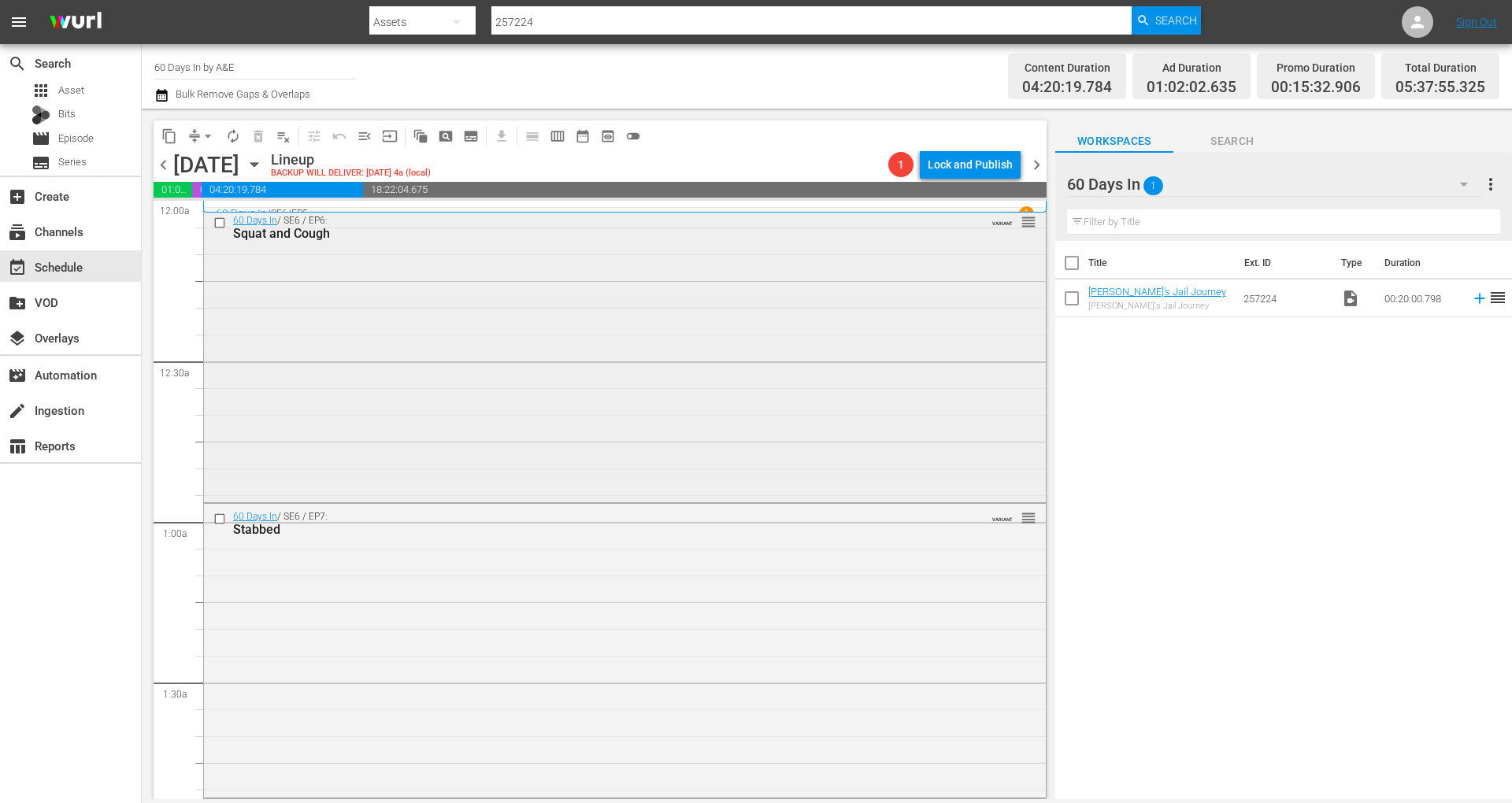
click at [516, 290] on div "60 Days In / SE6 / EP6: Squat and Cough VARIANT reorder" at bounding box center [625, 354] width 842 height 292
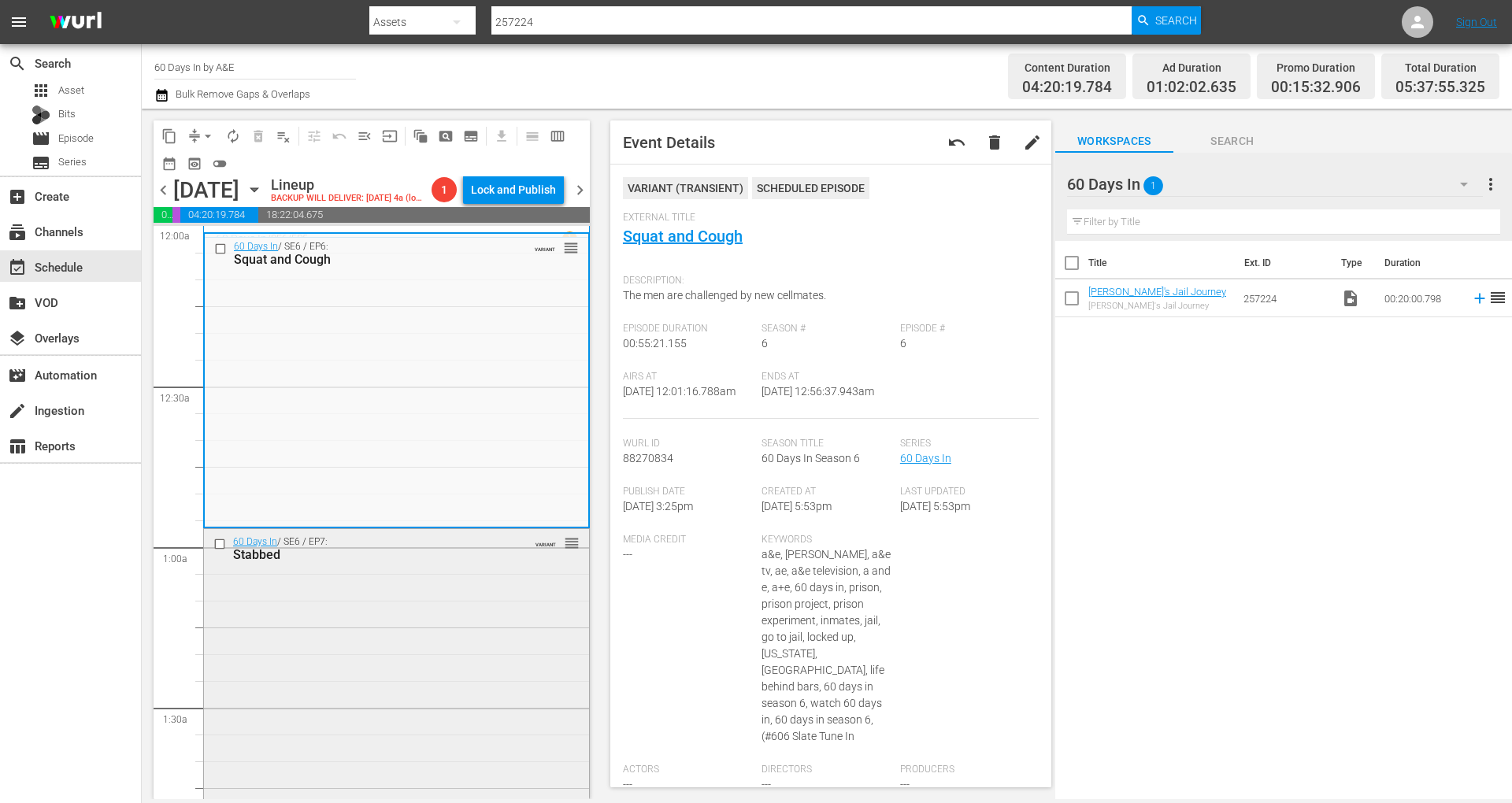
click at [387, 627] on div "60 Days In / SE6 / EP7: Stabbed VARIANT reorder" at bounding box center [396, 674] width 385 height 290
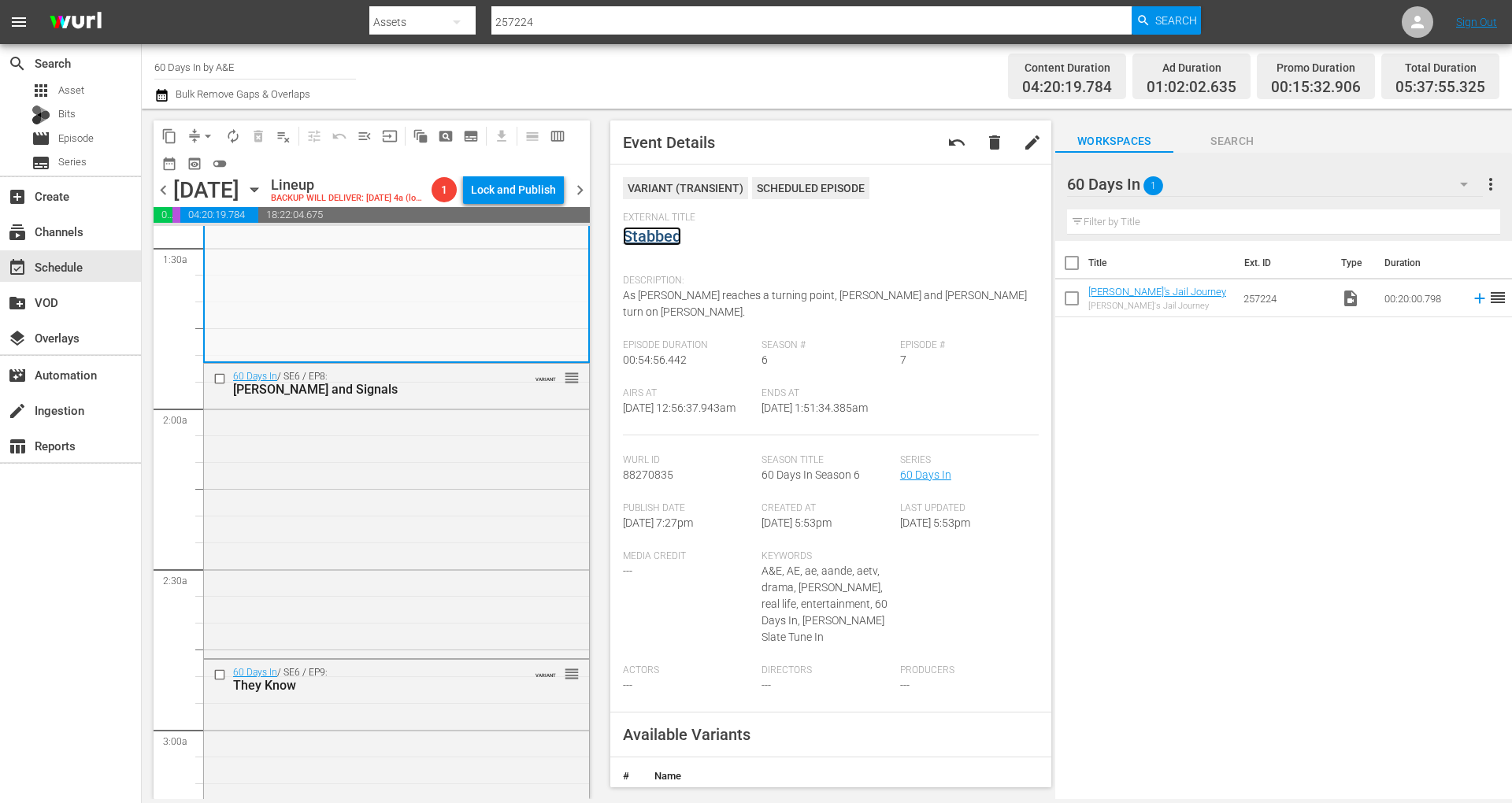
scroll to position [436, 0]
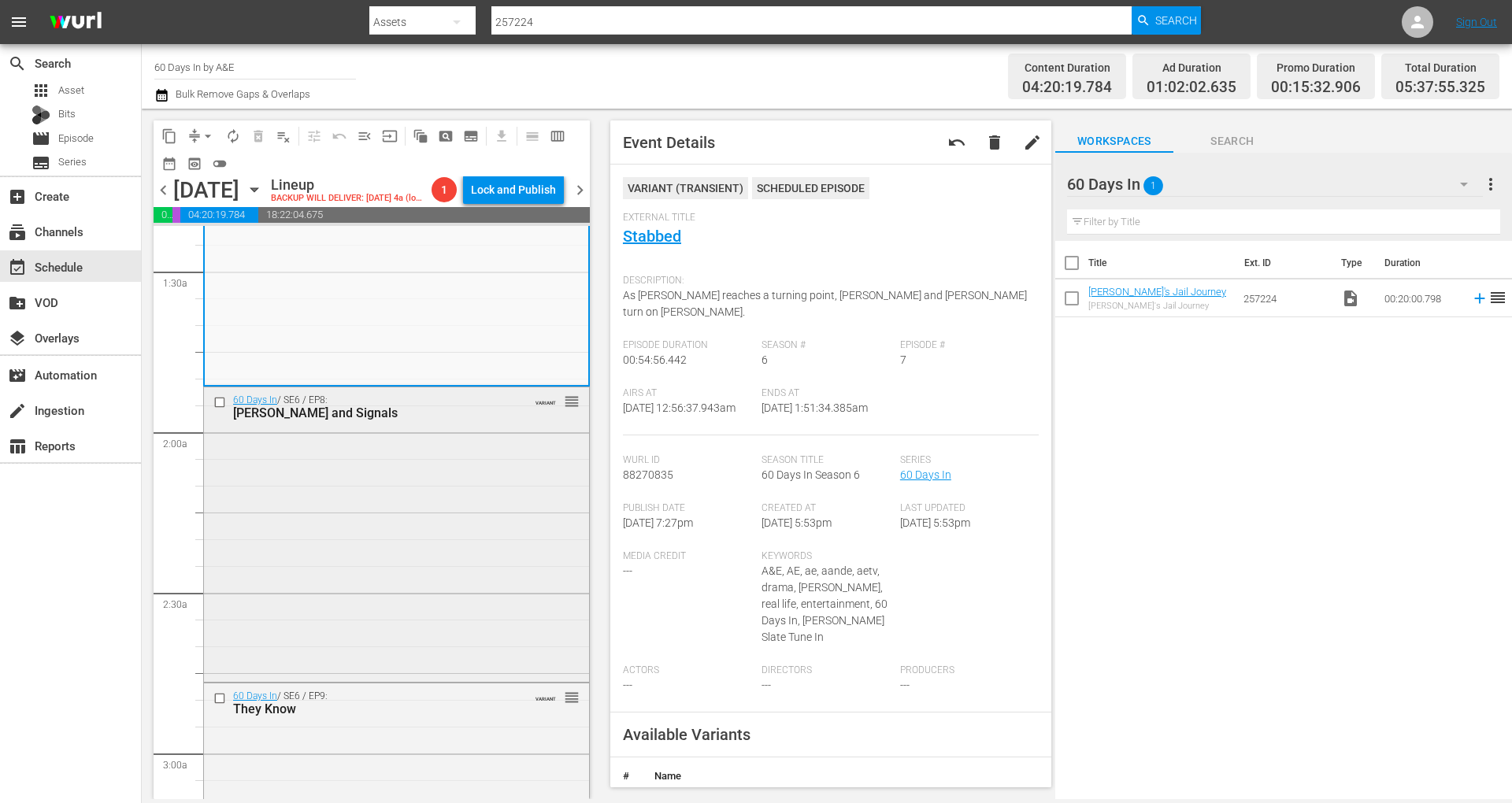
click at [435, 520] on div "60 Days In / SE6 / EP8: Shanks and Signals VARIANT reorder" at bounding box center [396, 533] width 385 height 292
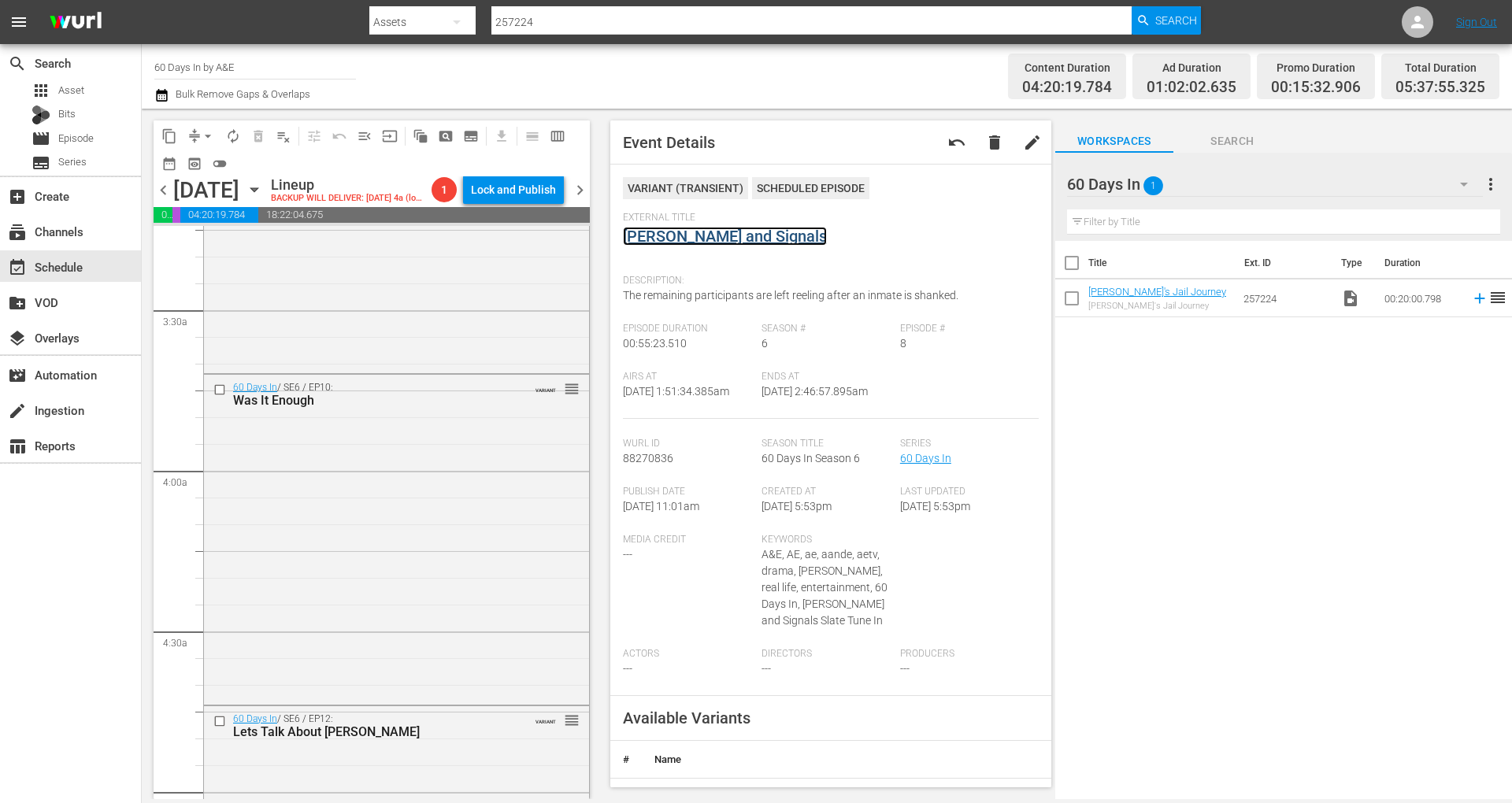
scroll to position [747, 0]
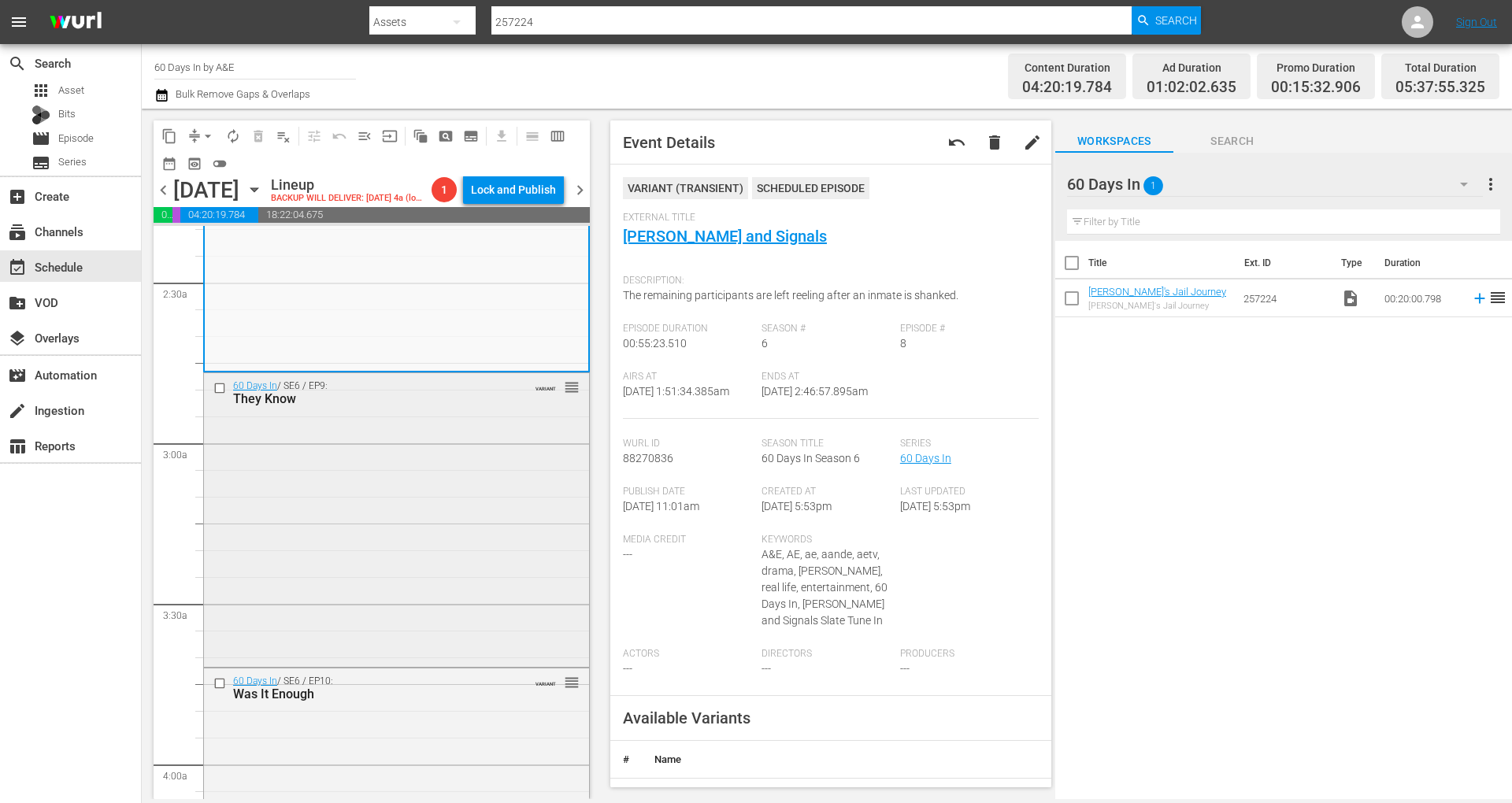
click at [447, 511] on div "60 Days In / SE6 / EP9: They Know VARIANT reorder" at bounding box center [396, 518] width 385 height 291
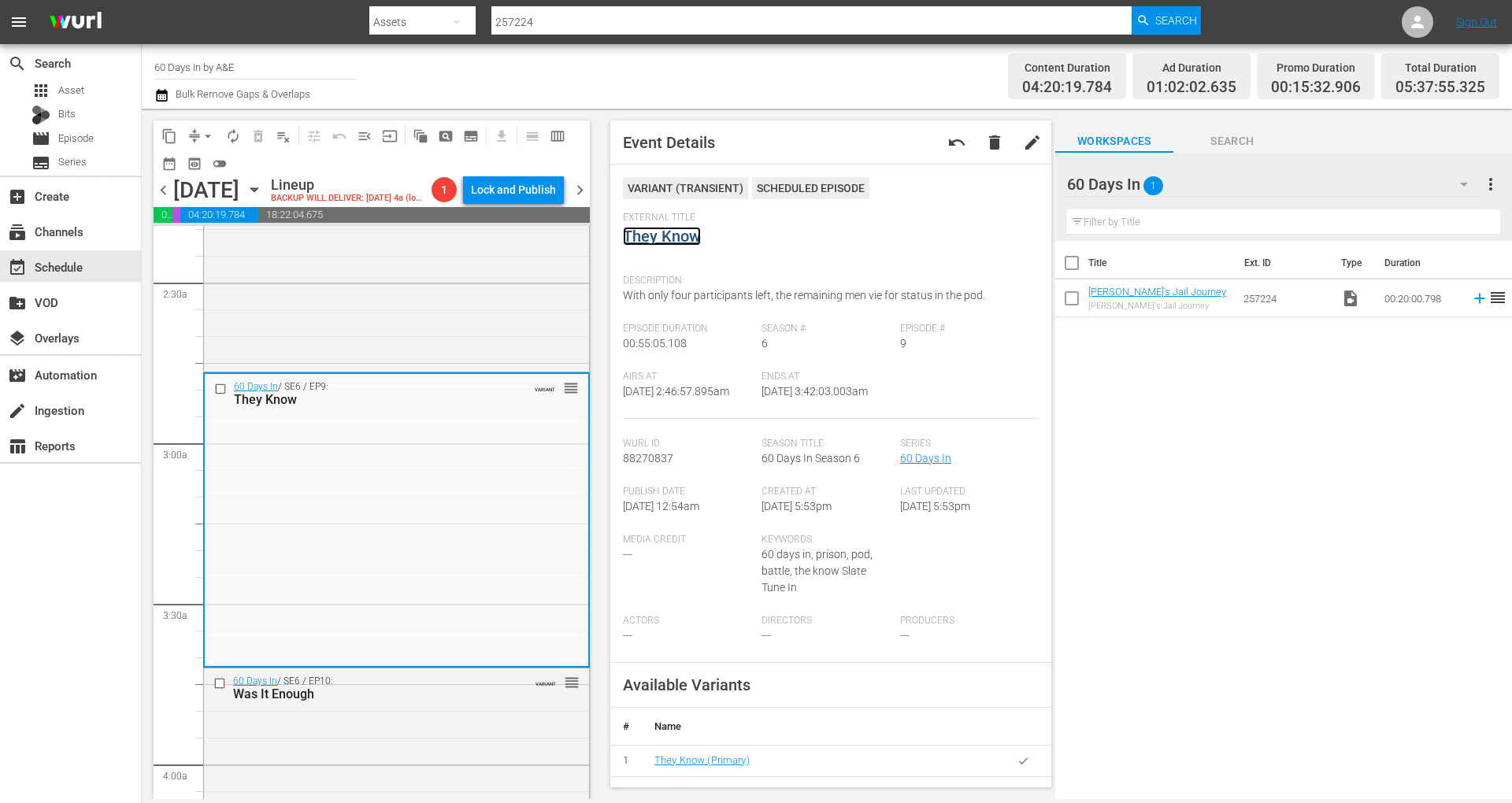
click at [665, 227] on link "They Know" at bounding box center [662, 236] width 78 height 19
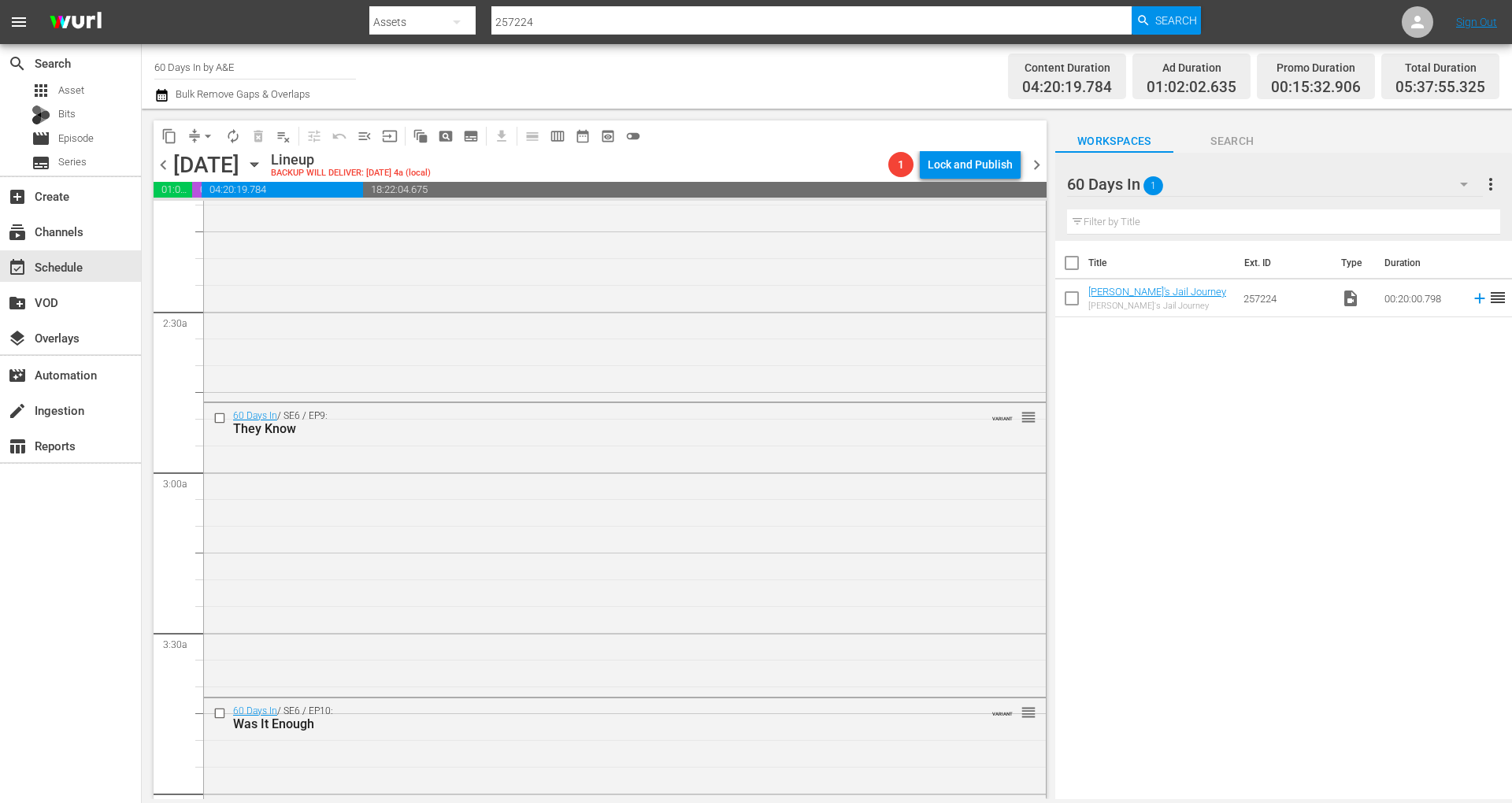
scroll to position [829, 0]
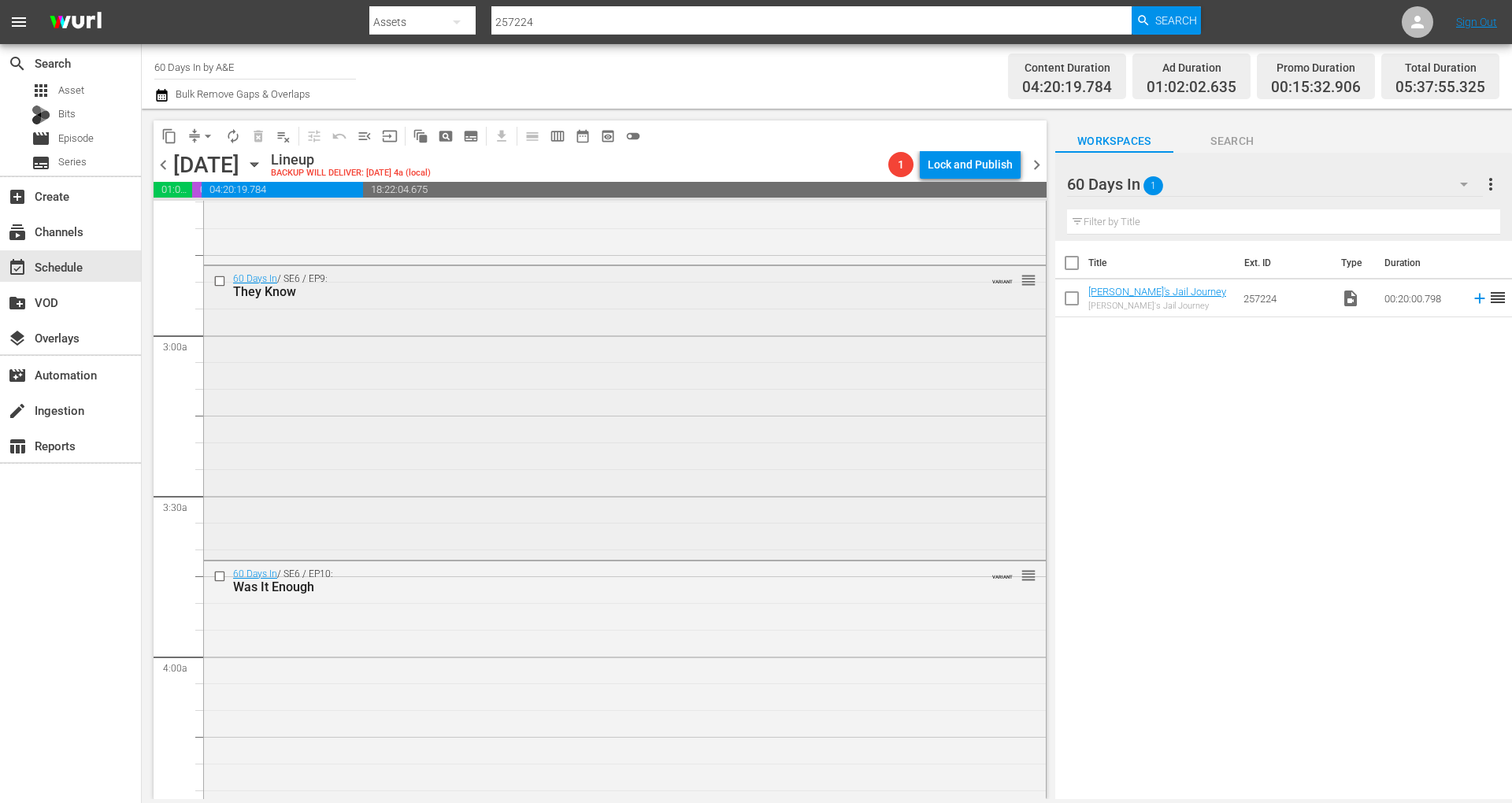
click at [671, 424] on div "60 Days In / SE6 / EP9: They Know VARIANT reorder" at bounding box center [625, 411] width 842 height 291
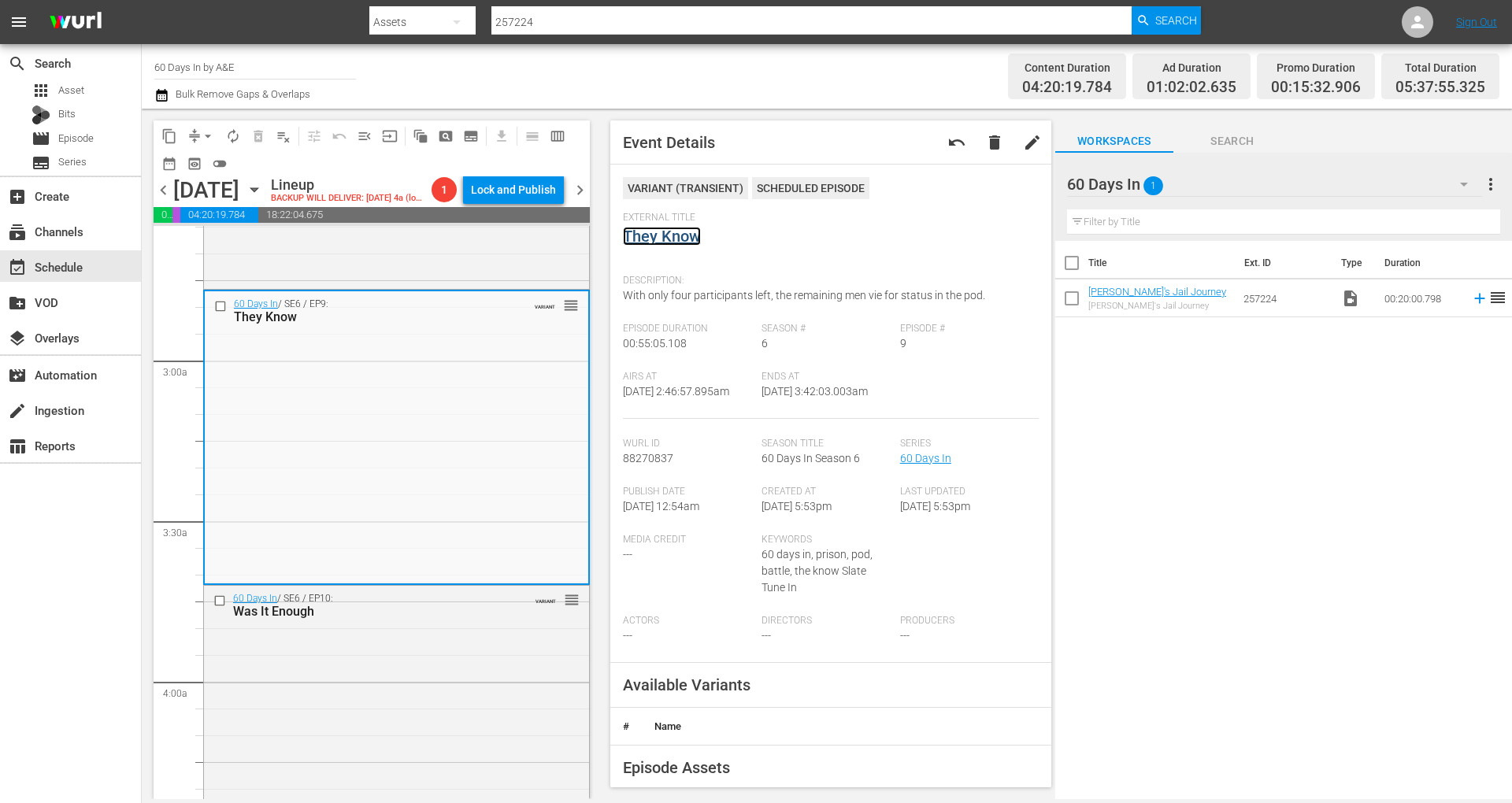
click at [681, 232] on link "They Know" at bounding box center [662, 236] width 78 height 19
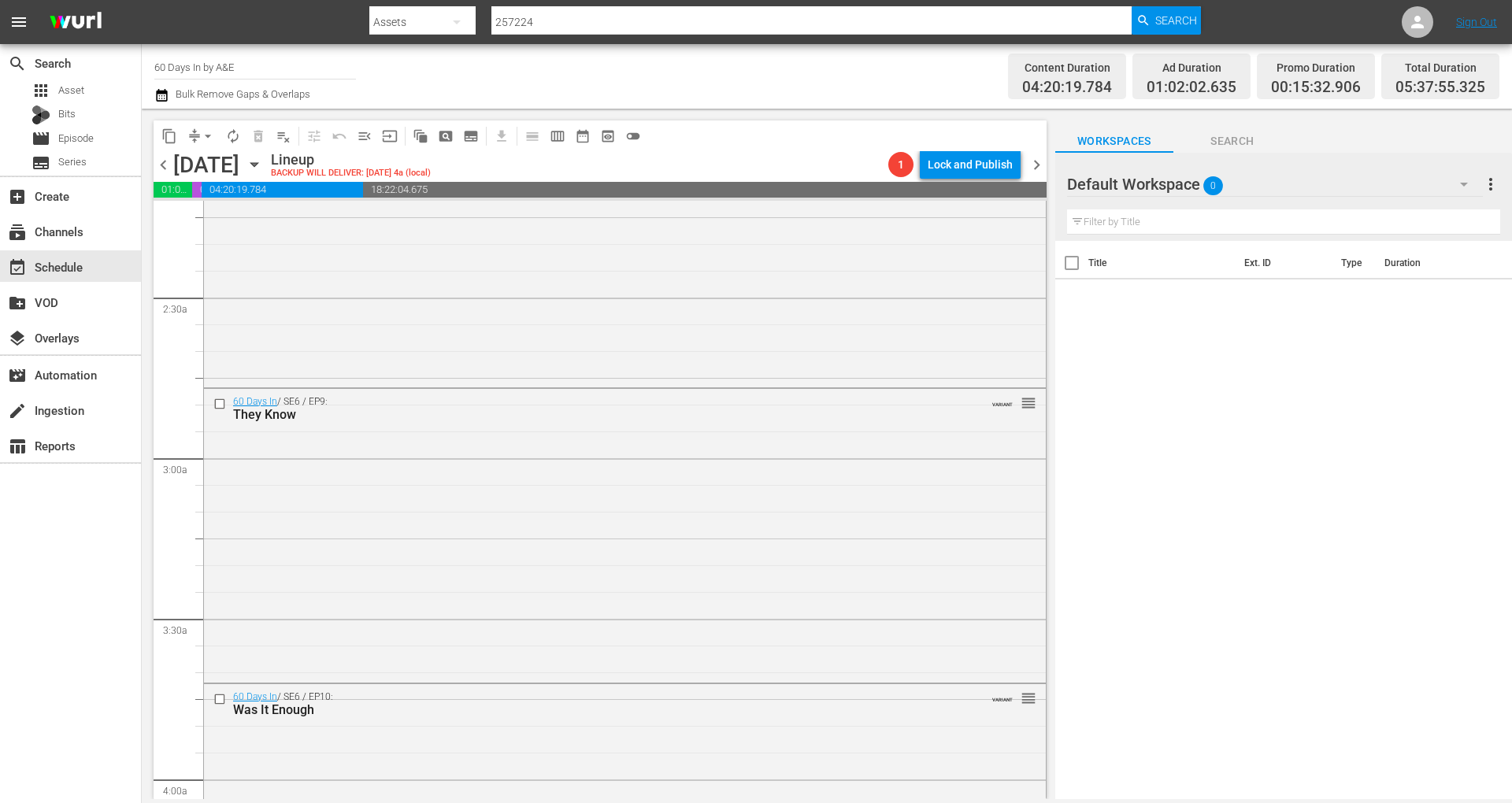
scroll to position [714, 0]
click at [383, 490] on div "60 Days In / SE6 / EP9: They Know VARIANT reorder" at bounding box center [625, 527] width 842 height 291
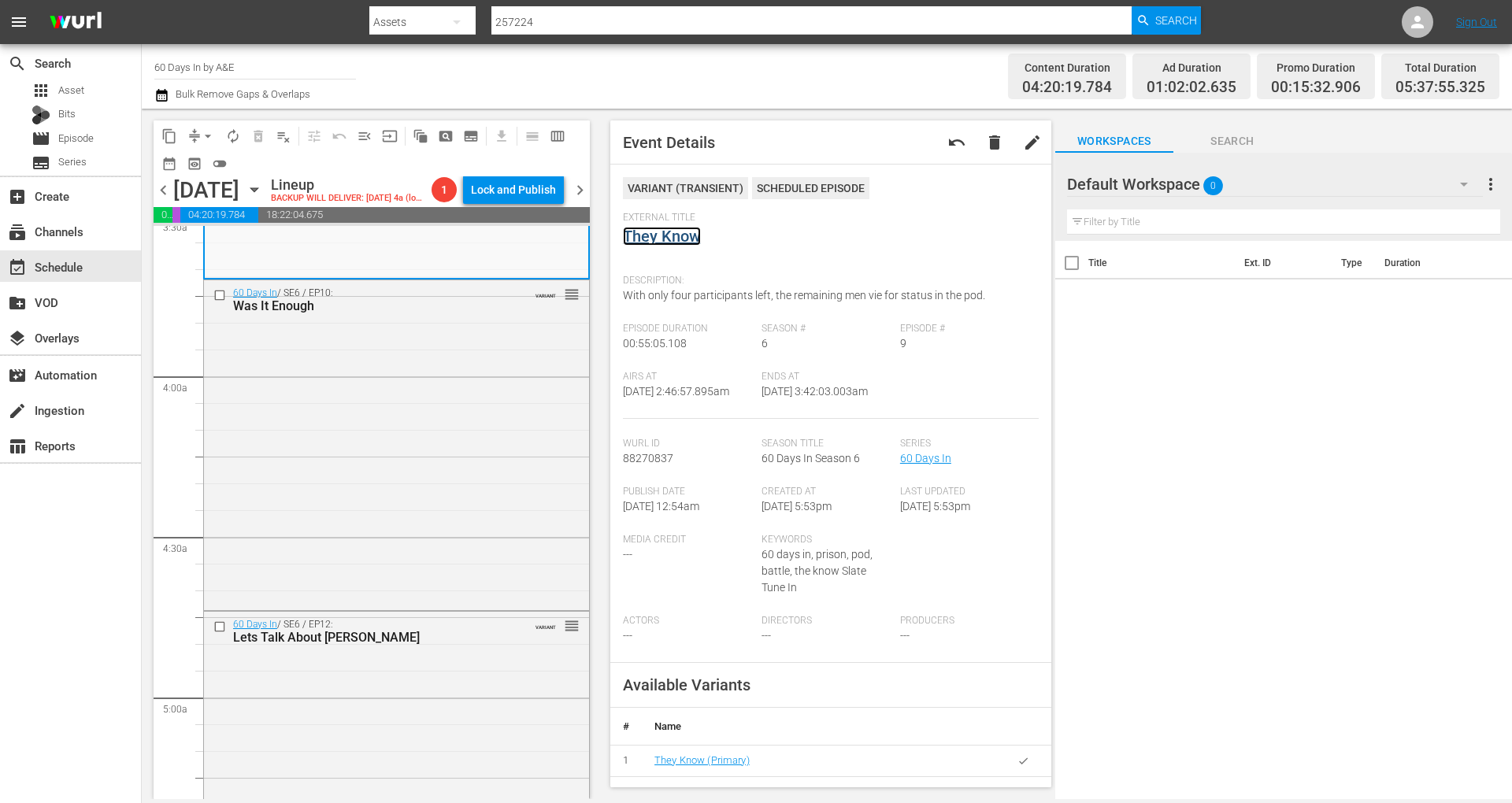
scroll to position [1150, 0]
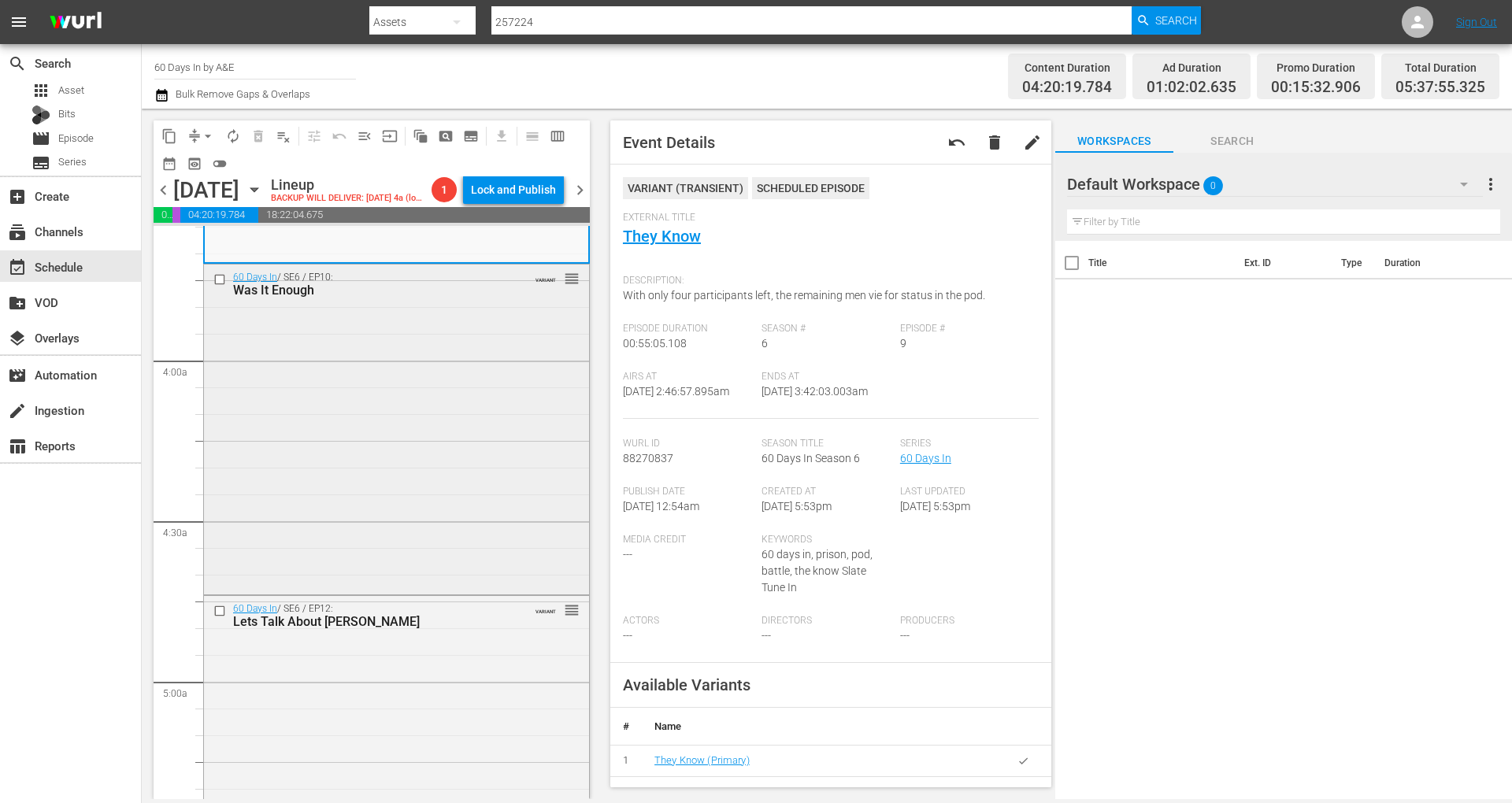
click at [405, 431] on div "60 Days In / SE6 / EP10: Was It Enough VARIANT reorder" at bounding box center [396, 428] width 385 height 327
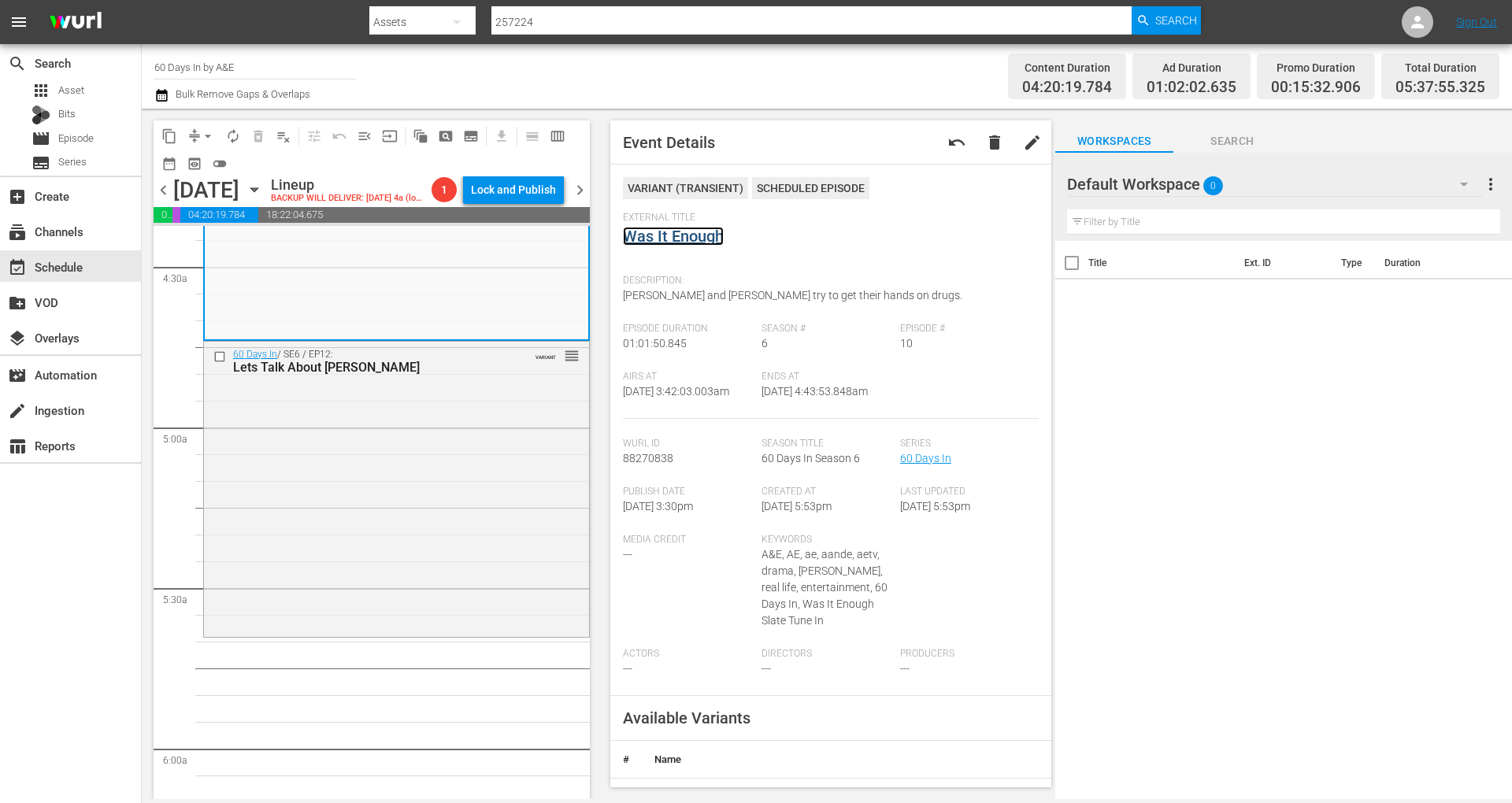
scroll to position [1437, 0]
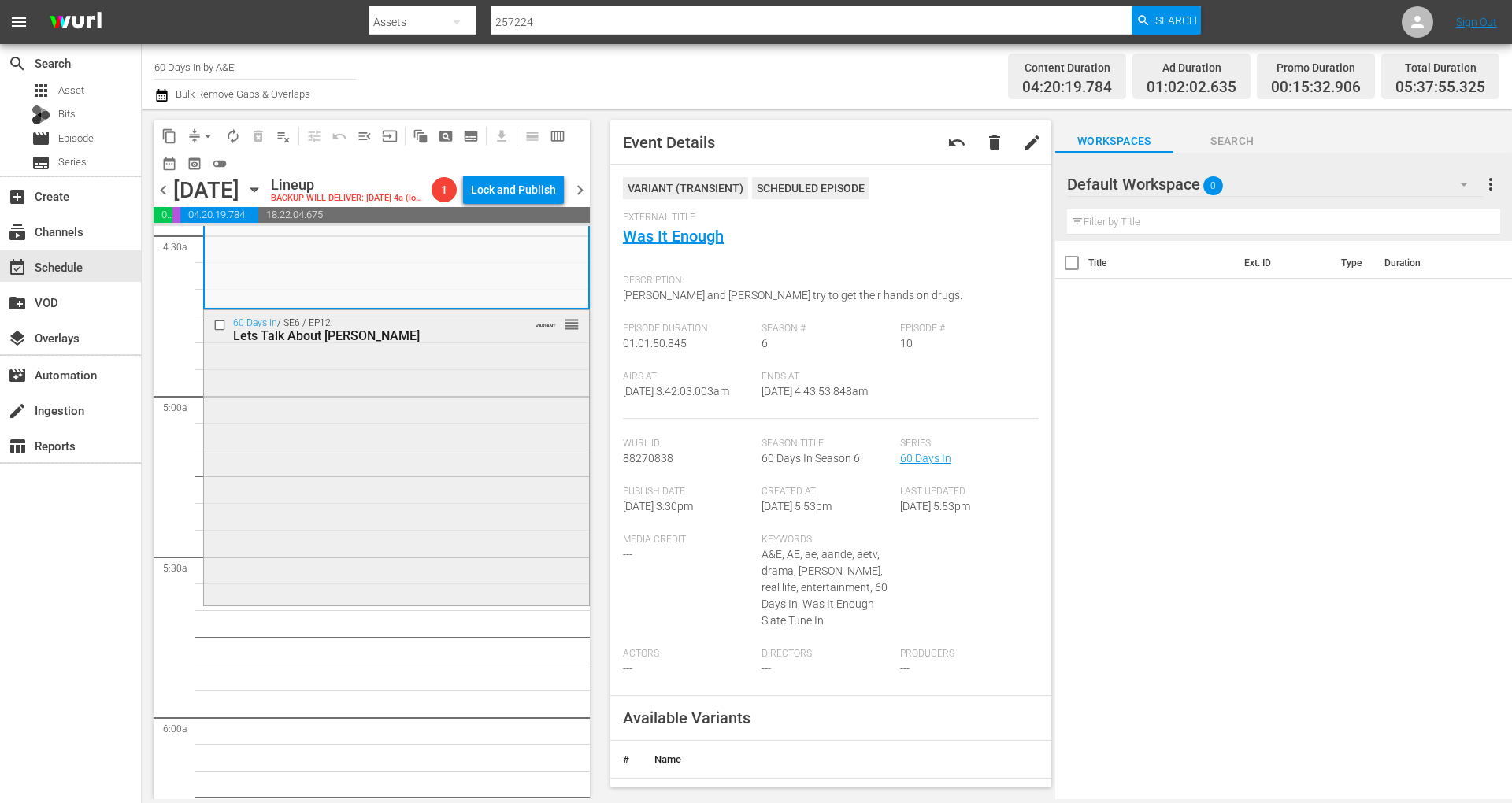
click at [362, 383] on div "60 Days In / SE6 / EP12: Lets Talk About Mark VARIANT reorder" at bounding box center [396, 456] width 385 height 292
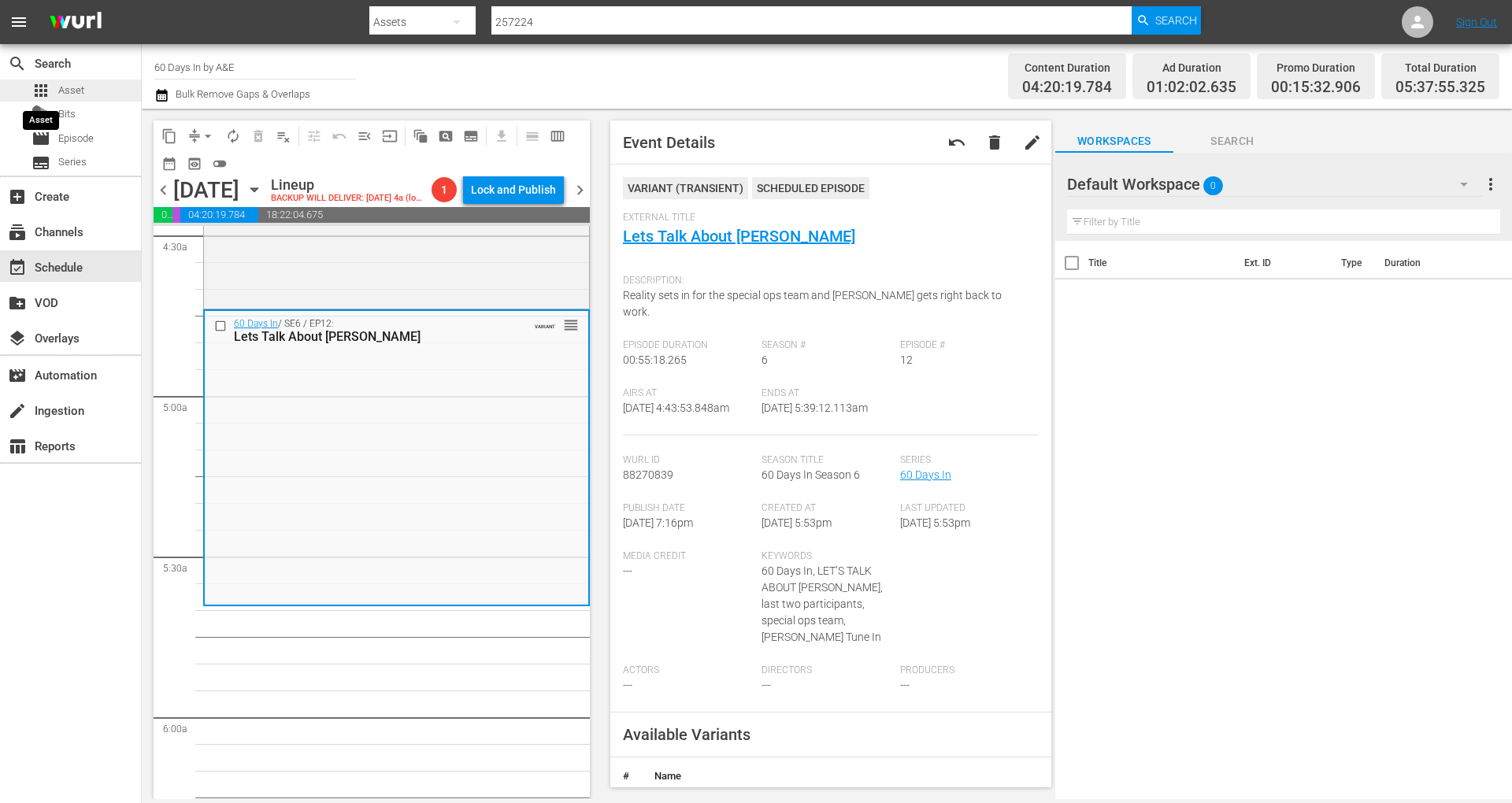
click at [40, 88] on span "apps" at bounding box center [40, 90] width 19 height 19
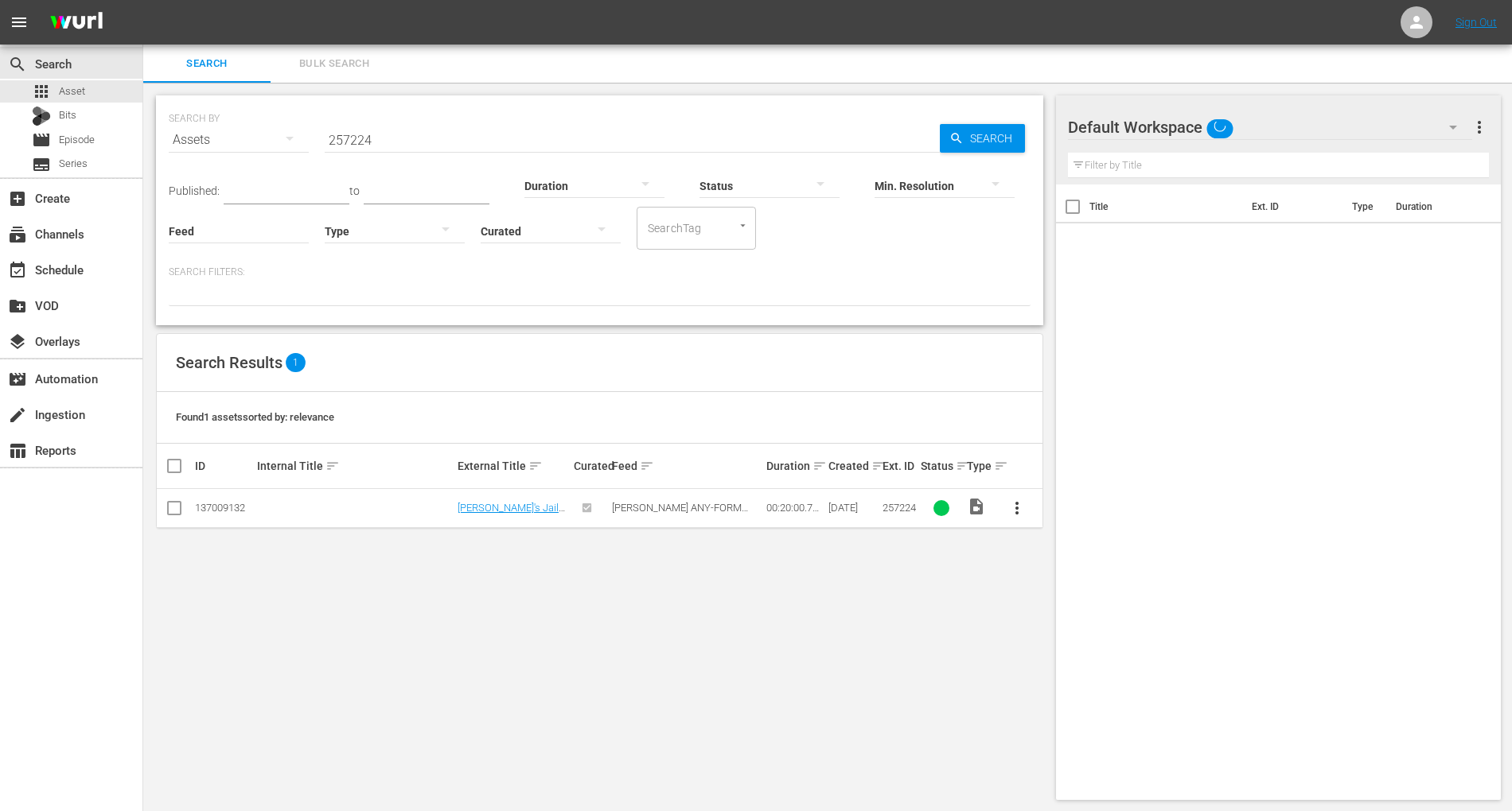
click at [380, 141] on input "257224" at bounding box center [632, 140] width 615 height 38
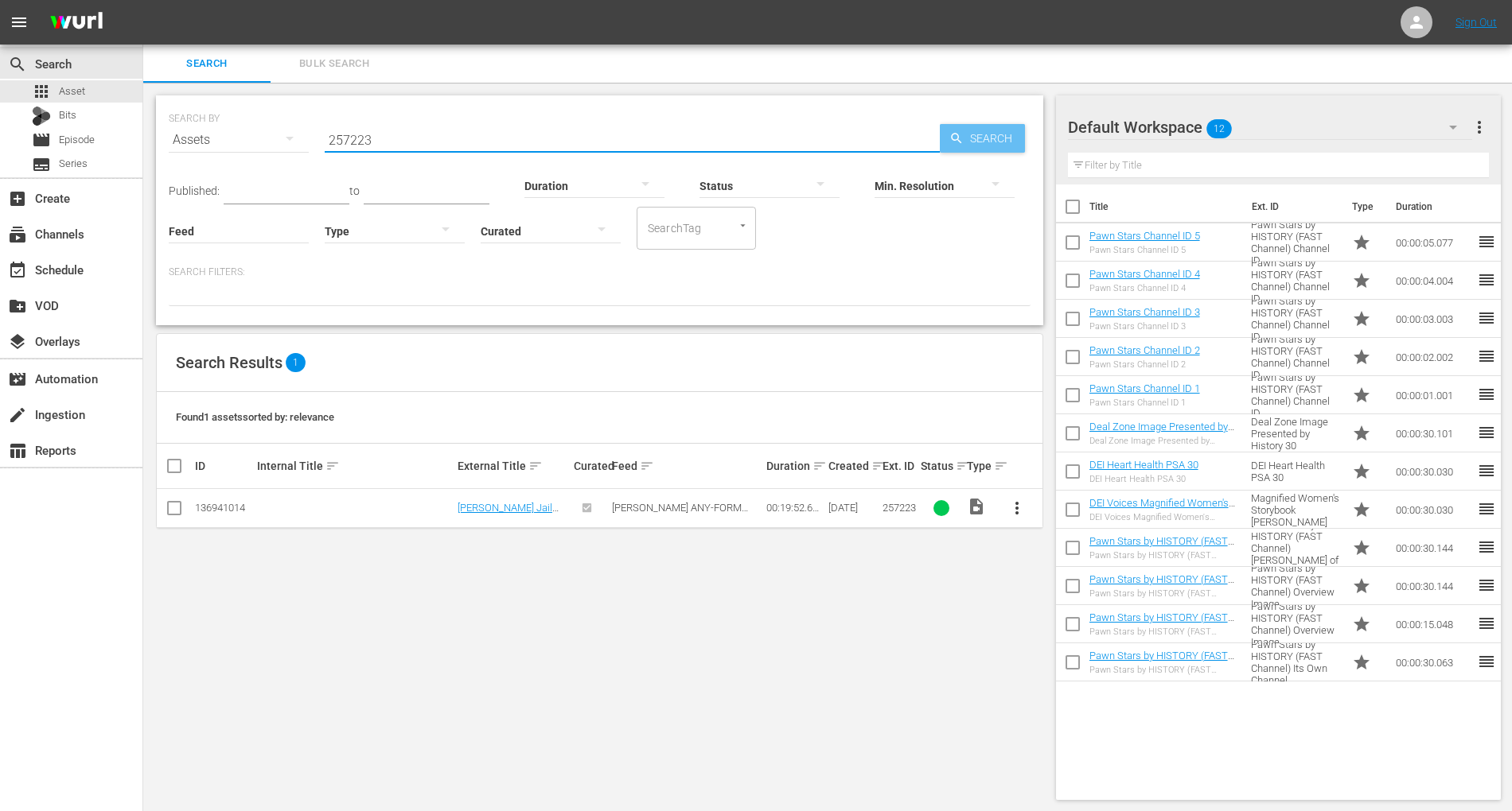
type input "257223"
click at [979, 141] on span "Search" at bounding box center [994, 139] width 61 height 29
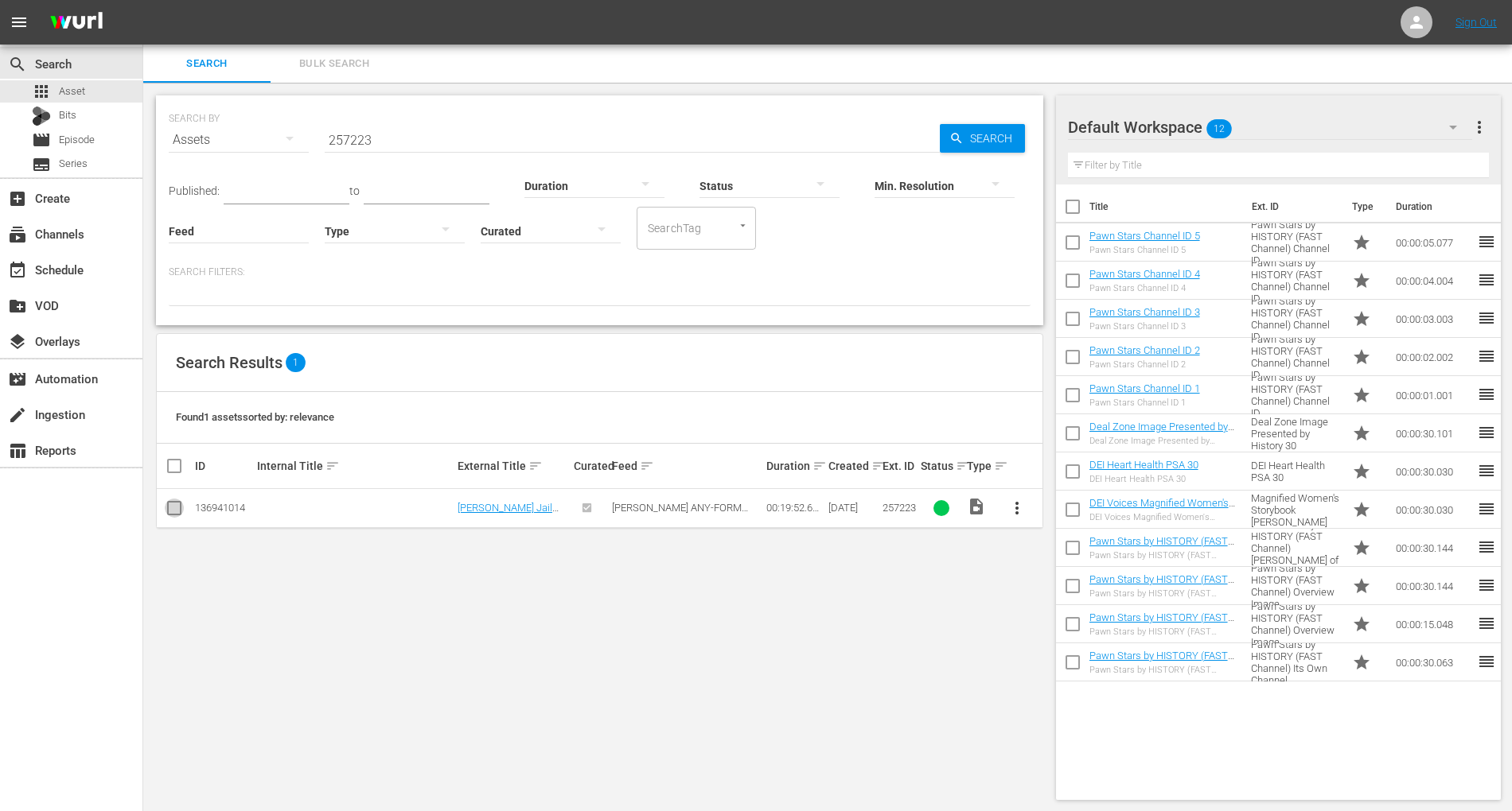
click at [176, 506] on input "checkbox" at bounding box center [174, 511] width 19 height 19
checkbox input "true"
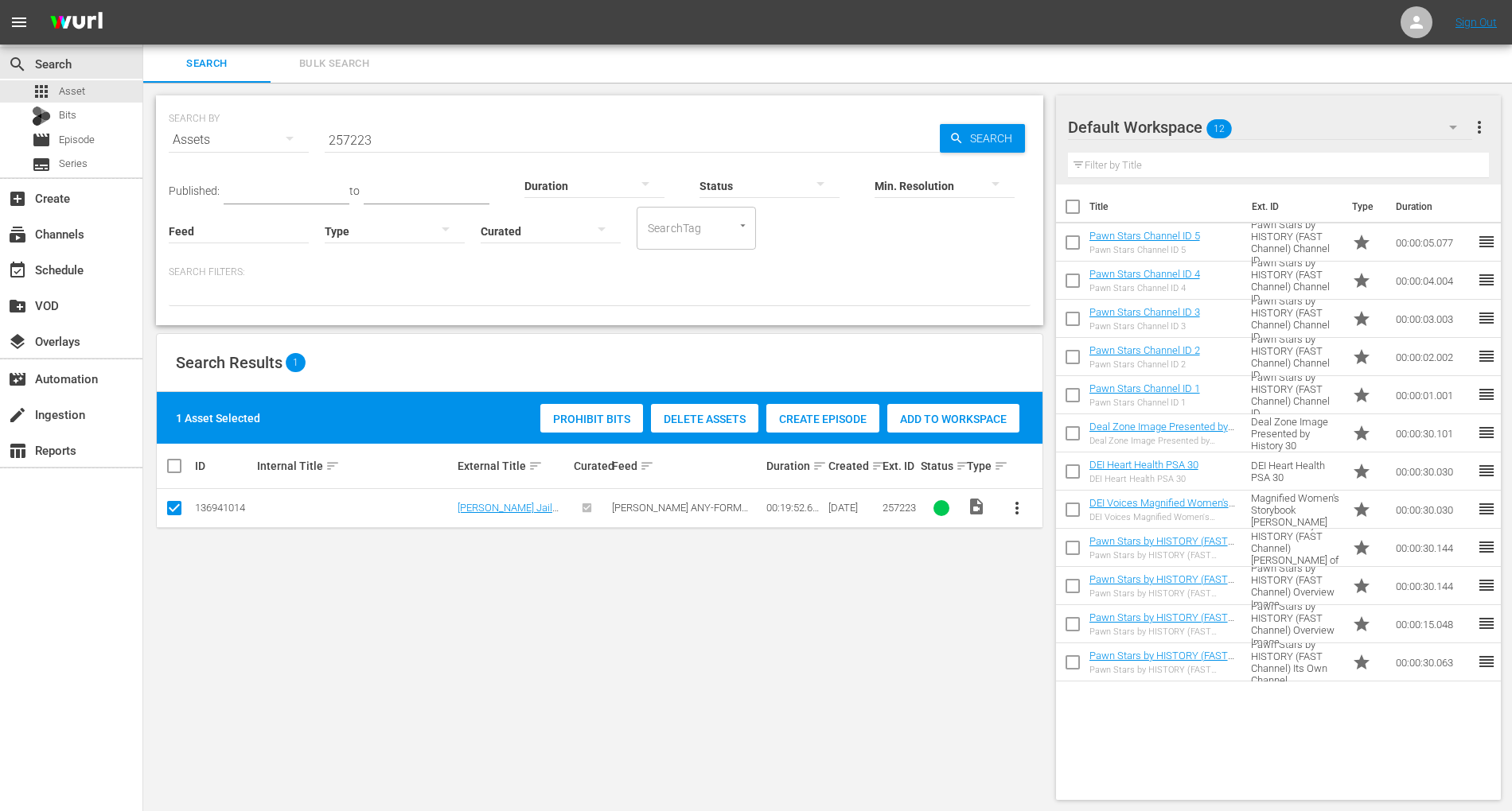
click at [974, 425] on span "Add to Workspace" at bounding box center [953, 419] width 132 height 13
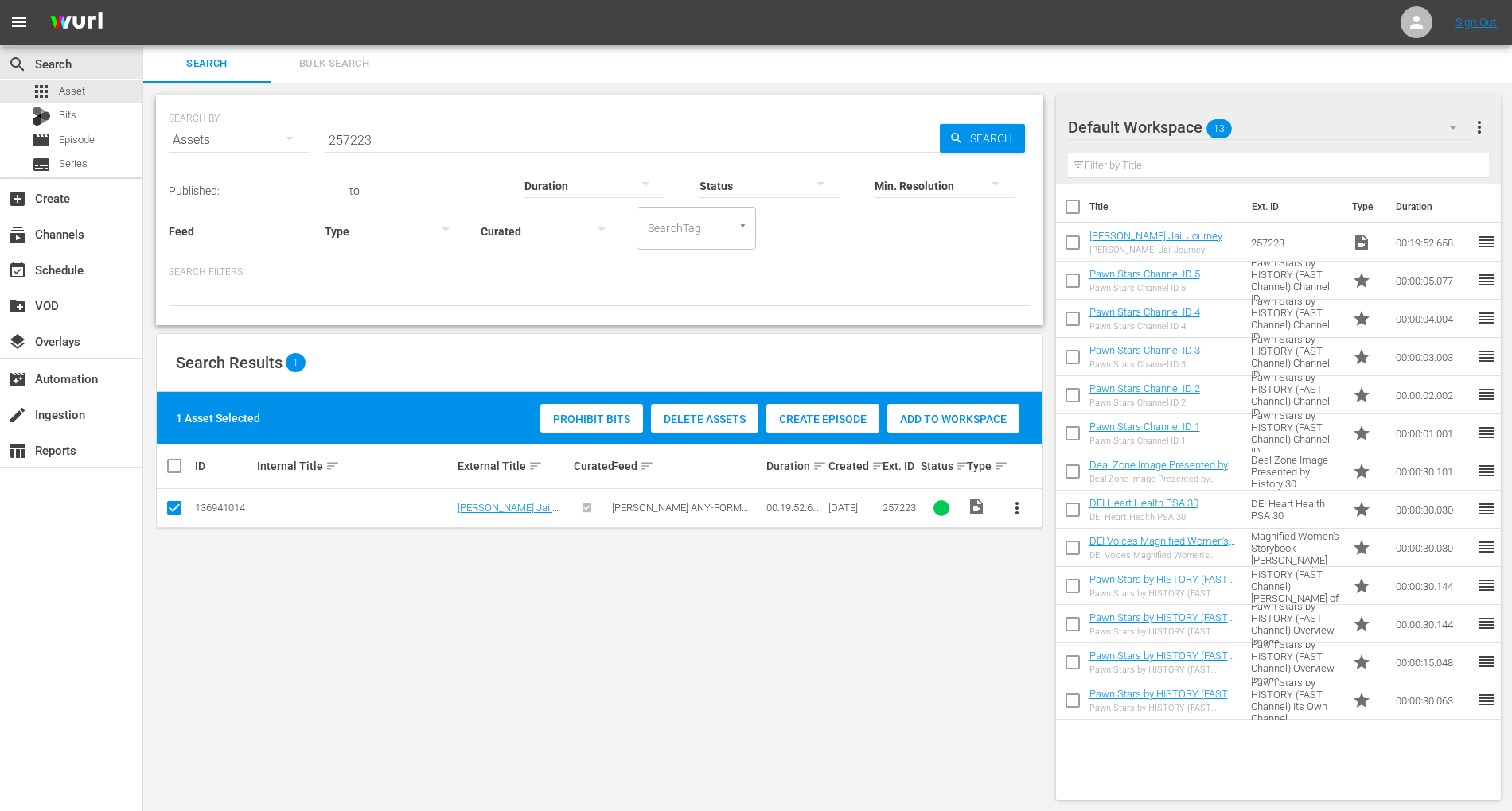
click at [1075, 243] on input "checkbox" at bounding box center [1072, 245] width 33 height 33
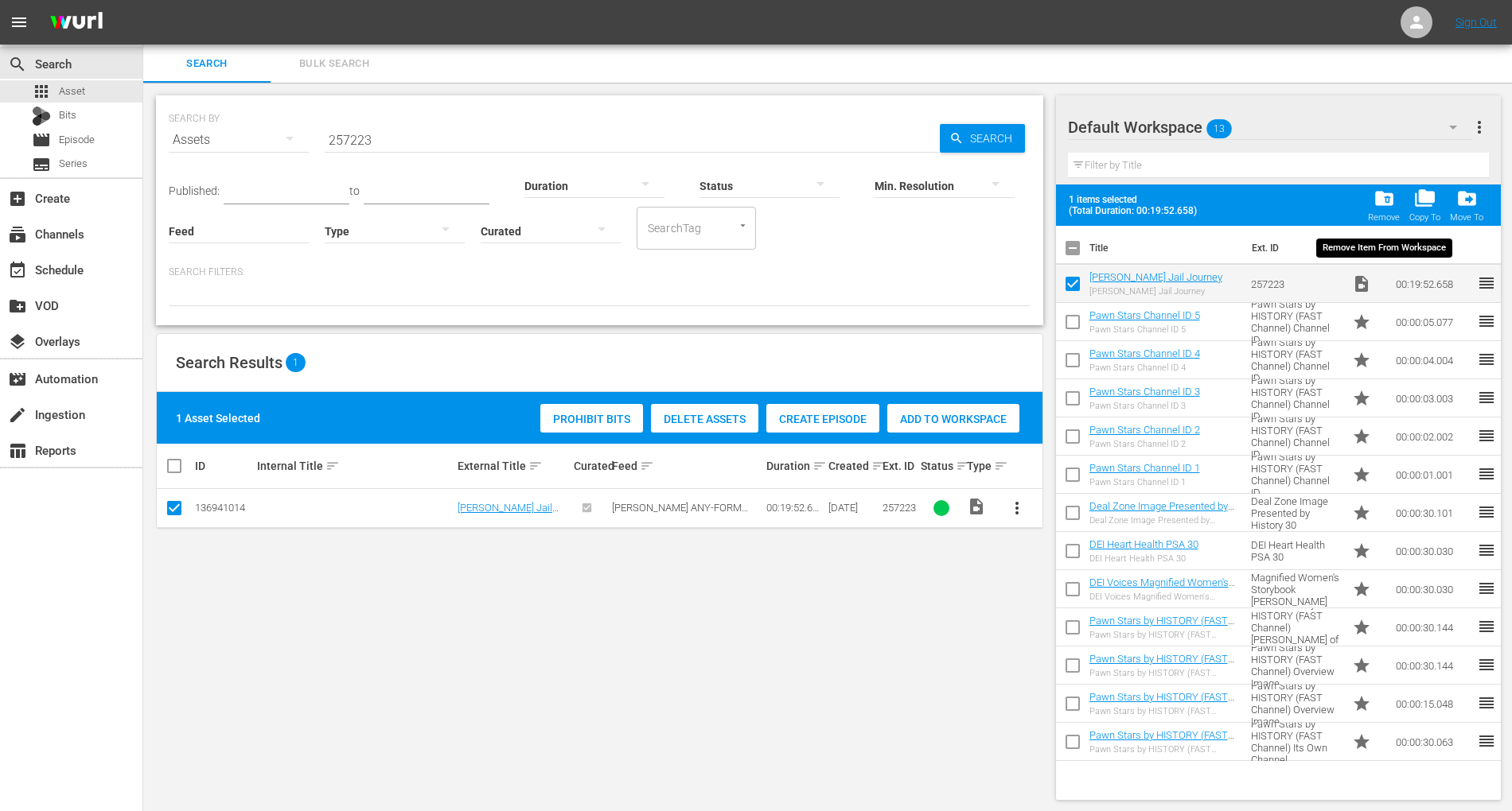
click at [1378, 210] on div "folder_delete Remove" at bounding box center [1383, 205] width 32 height 35
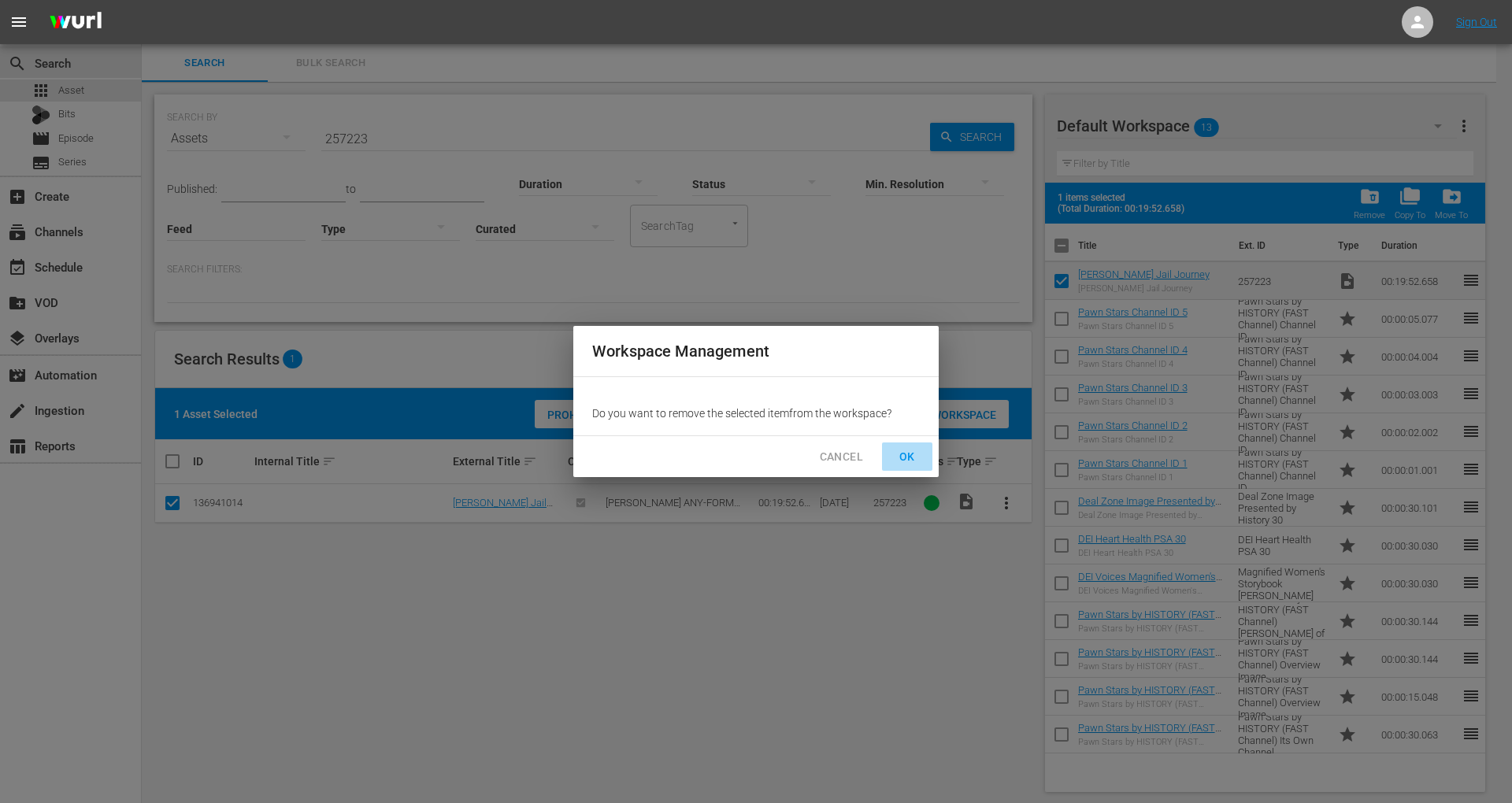
click at [912, 459] on span "OK" at bounding box center [908, 457] width 25 height 19
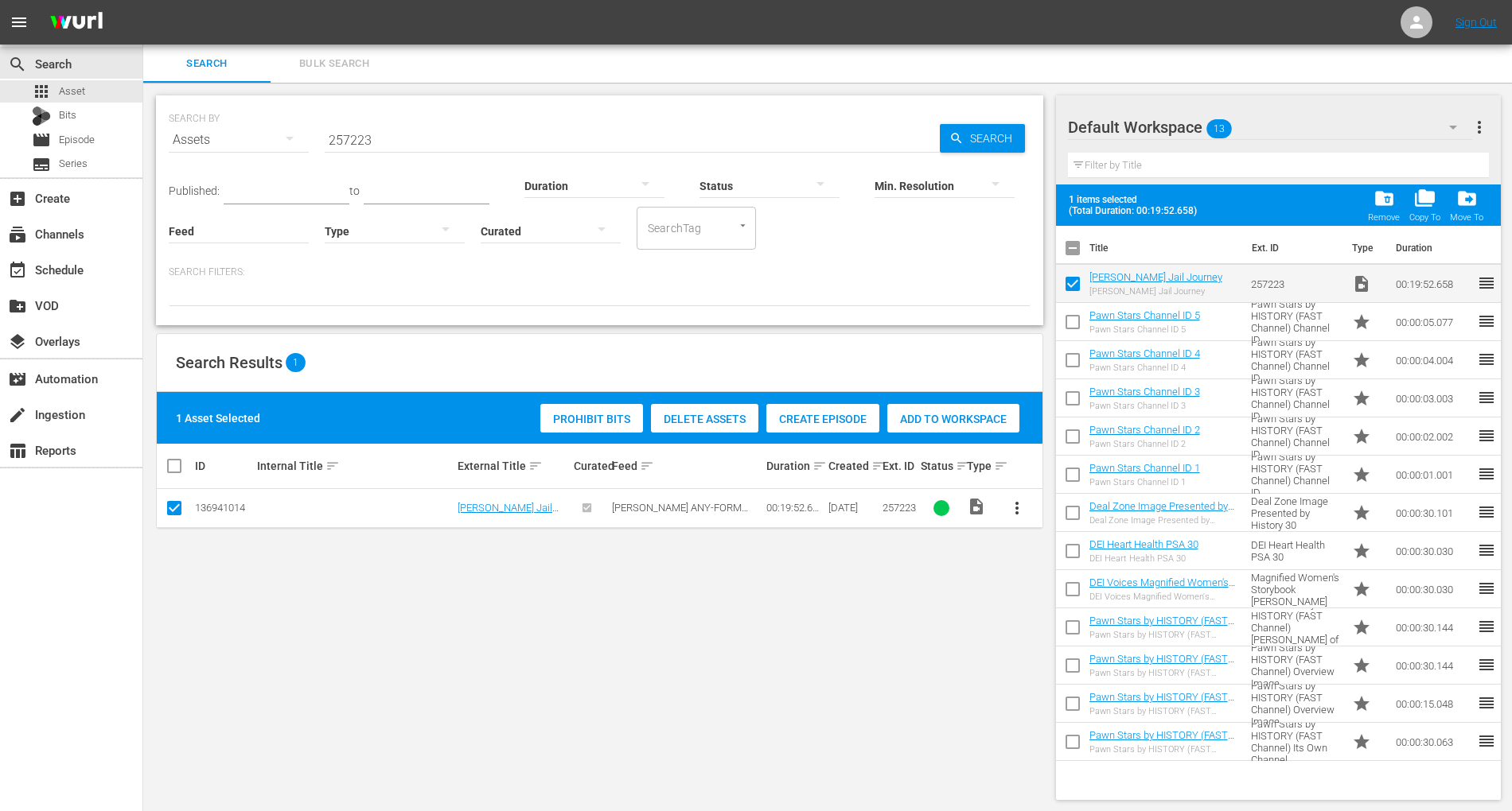
checkbox input "false"
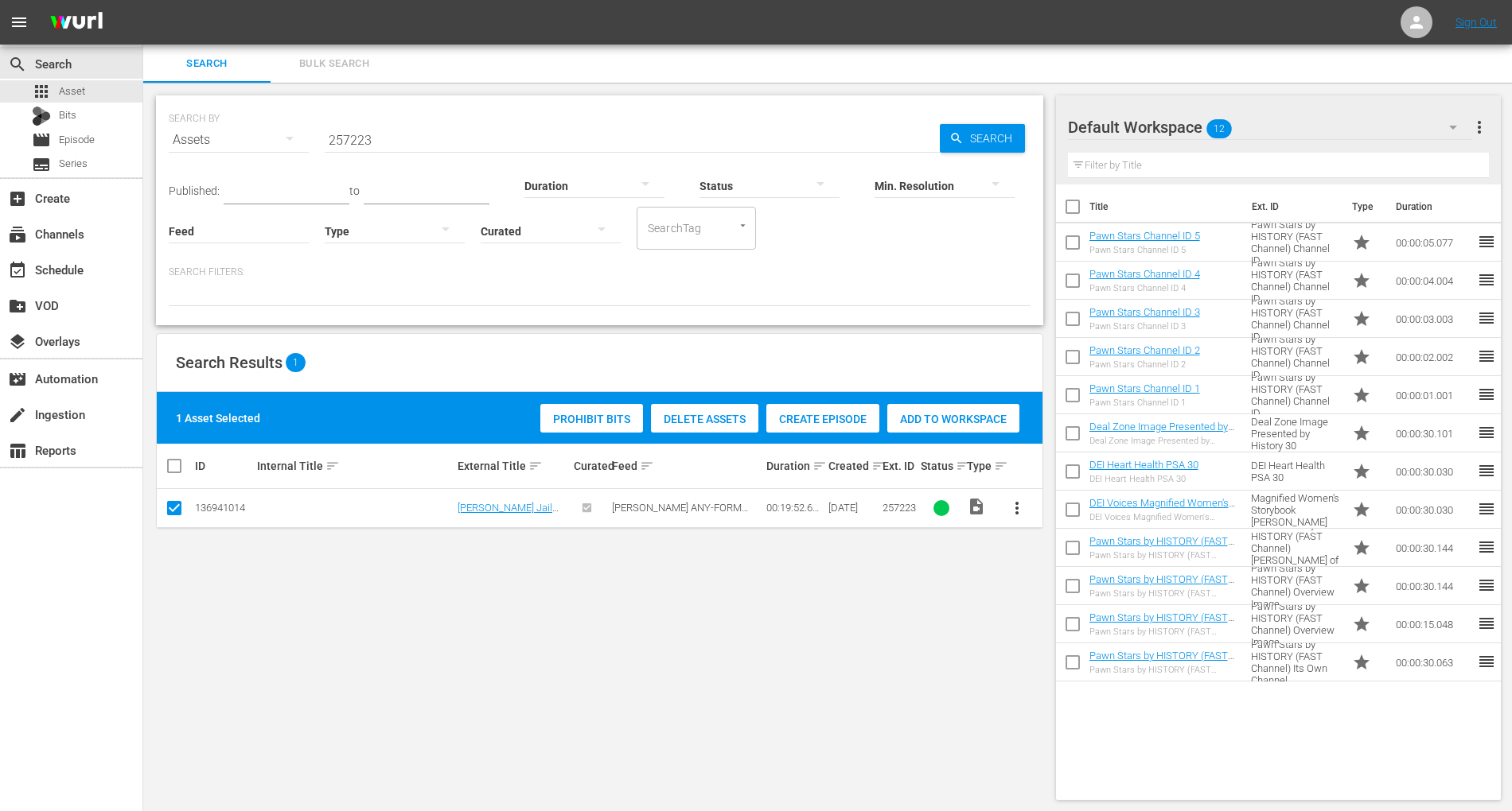
click at [1452, 120] on icon "button" at bounding box center [1452, 127] width 19 height 19
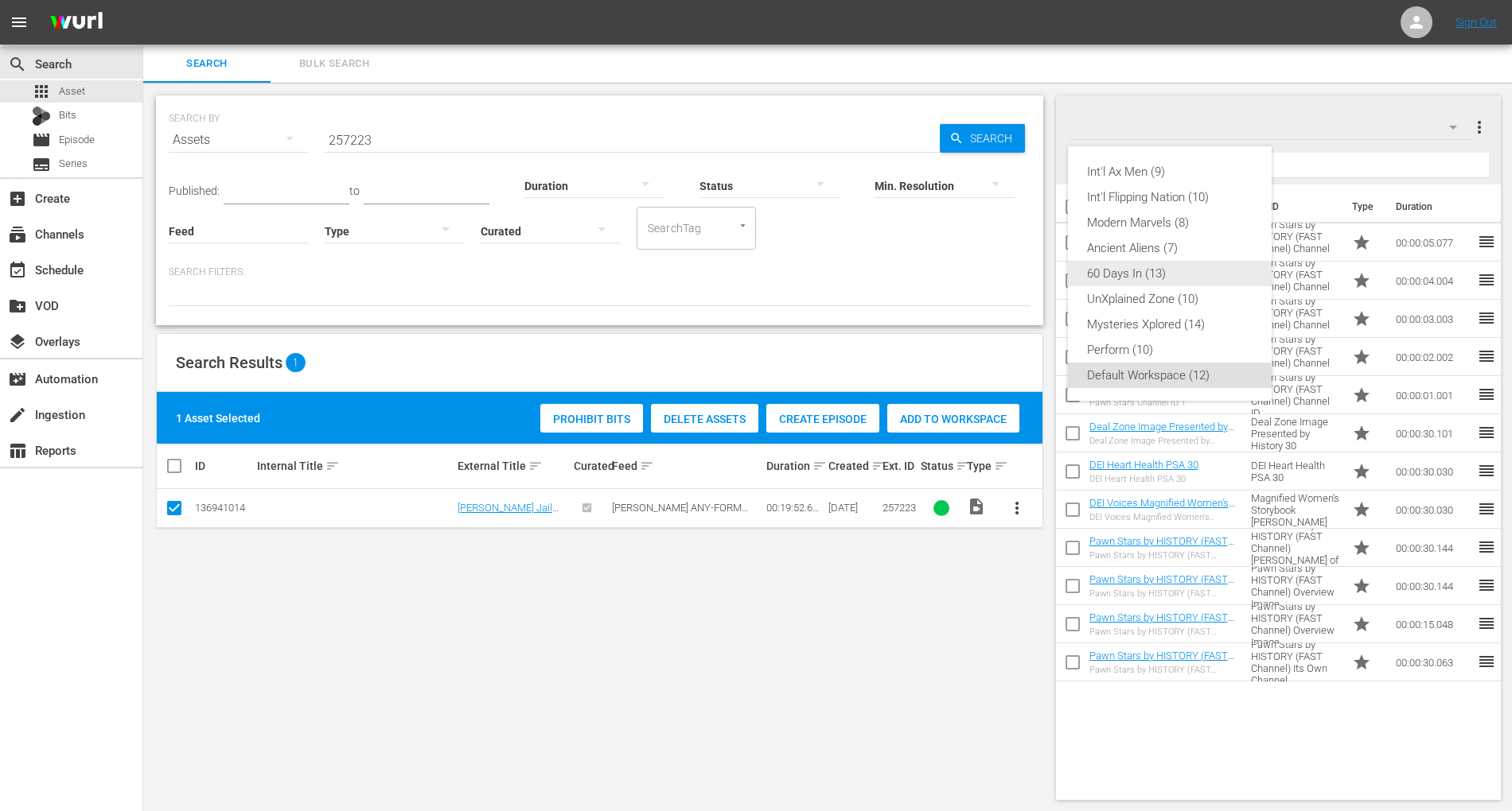
click at [1158, 264] on div "60 Days In (13)" at bounding box center [1170, 274] width 165 height 26
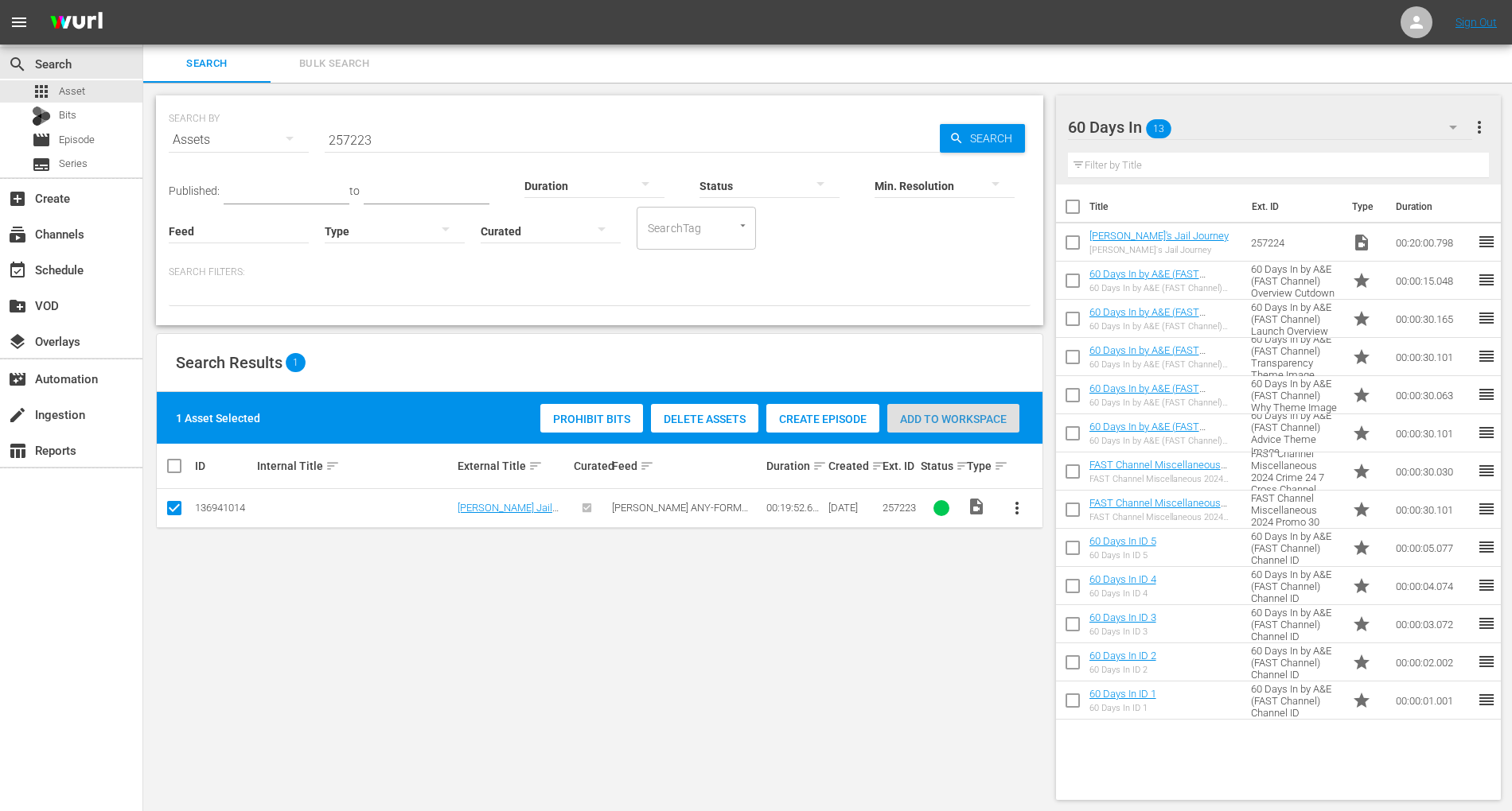
click at [932, 421] on span "Add to Workspace" at bounding box center [953, 419] width 132 height 13
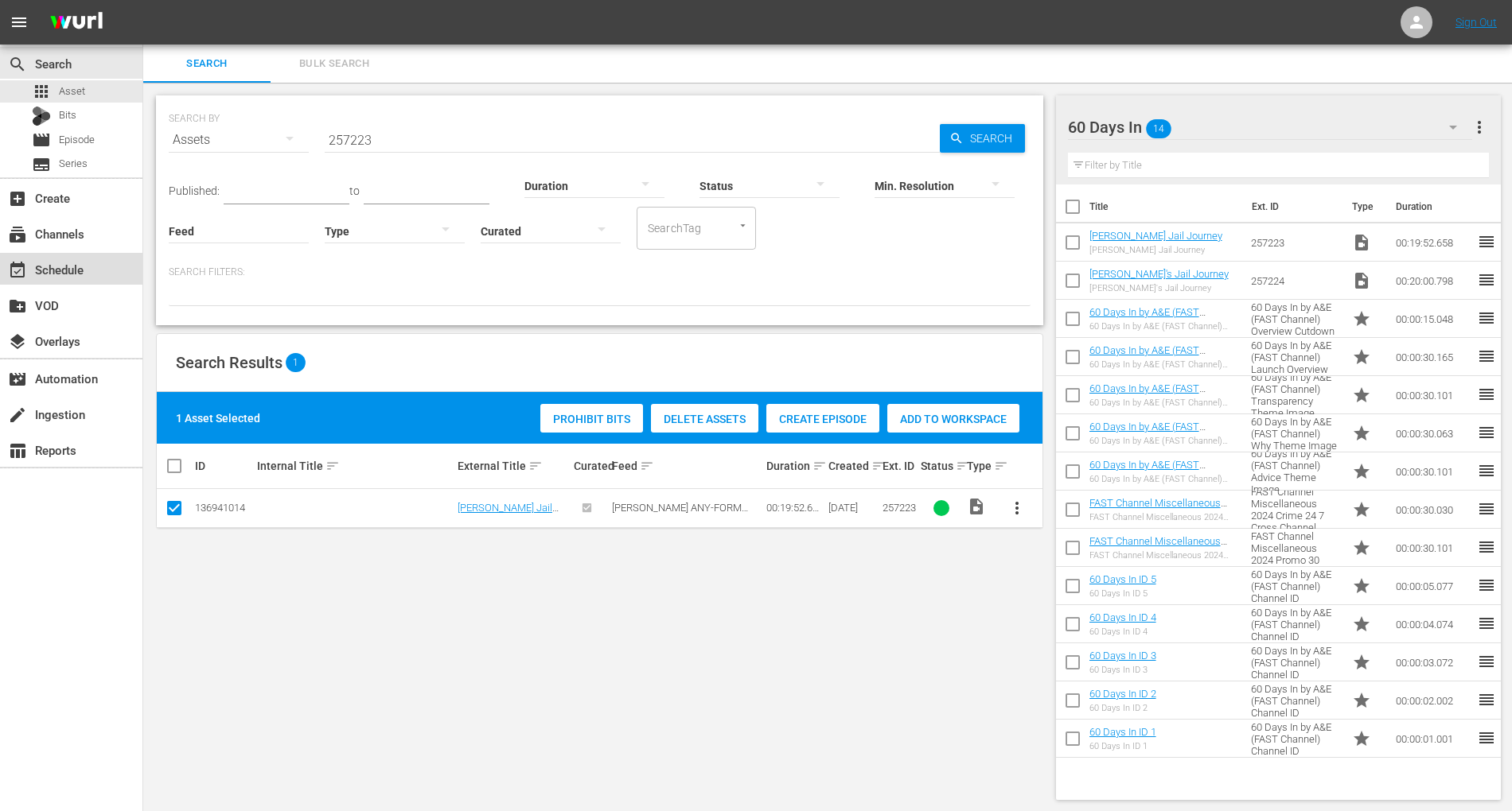
click at [72, 261] on div "event_available Schedule" at bounding box center [44, 267] width 89 height 14
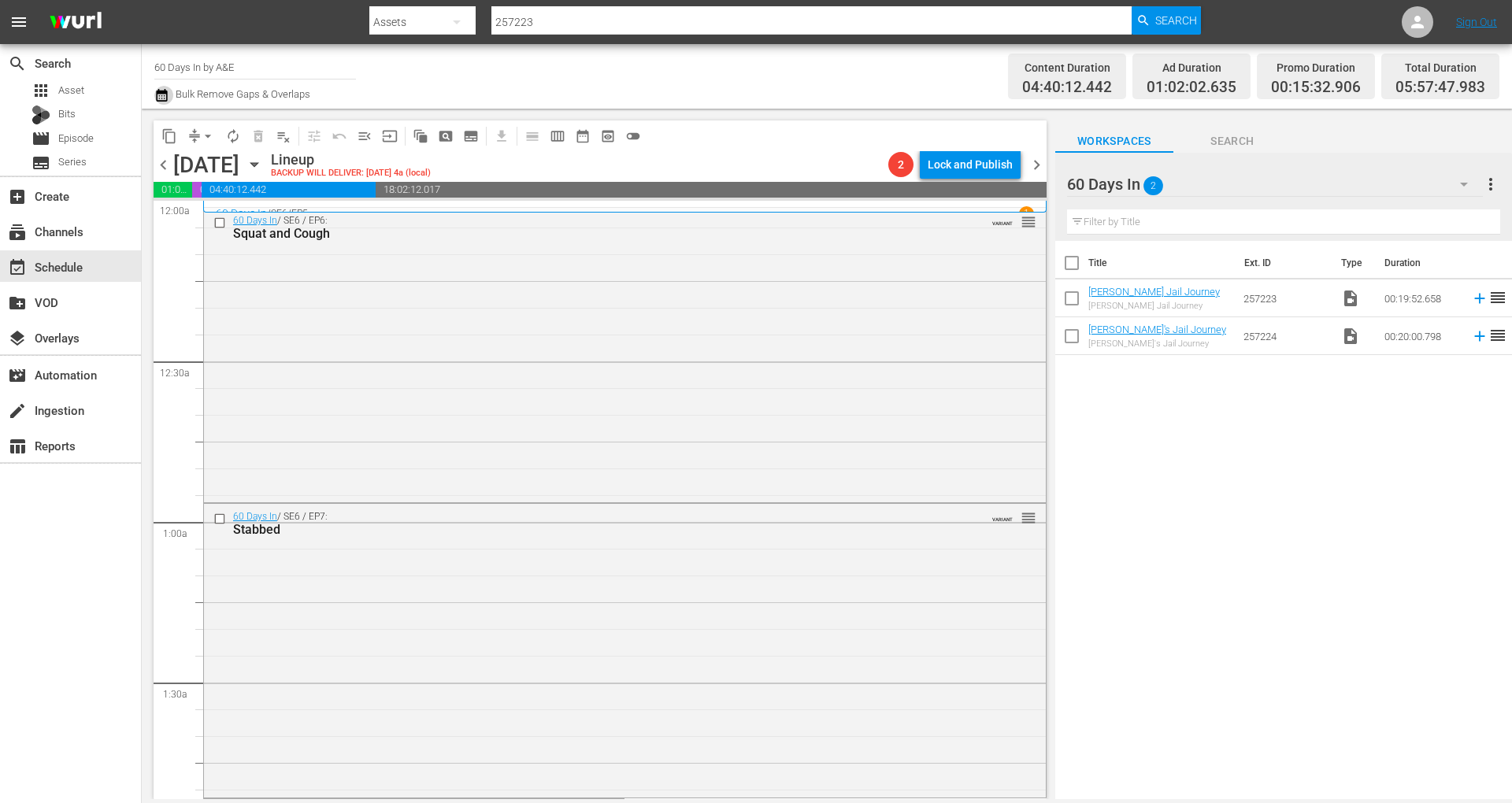
click at [160, 101] on icon "button" at bounding box center [161, 95] width 11 height 13
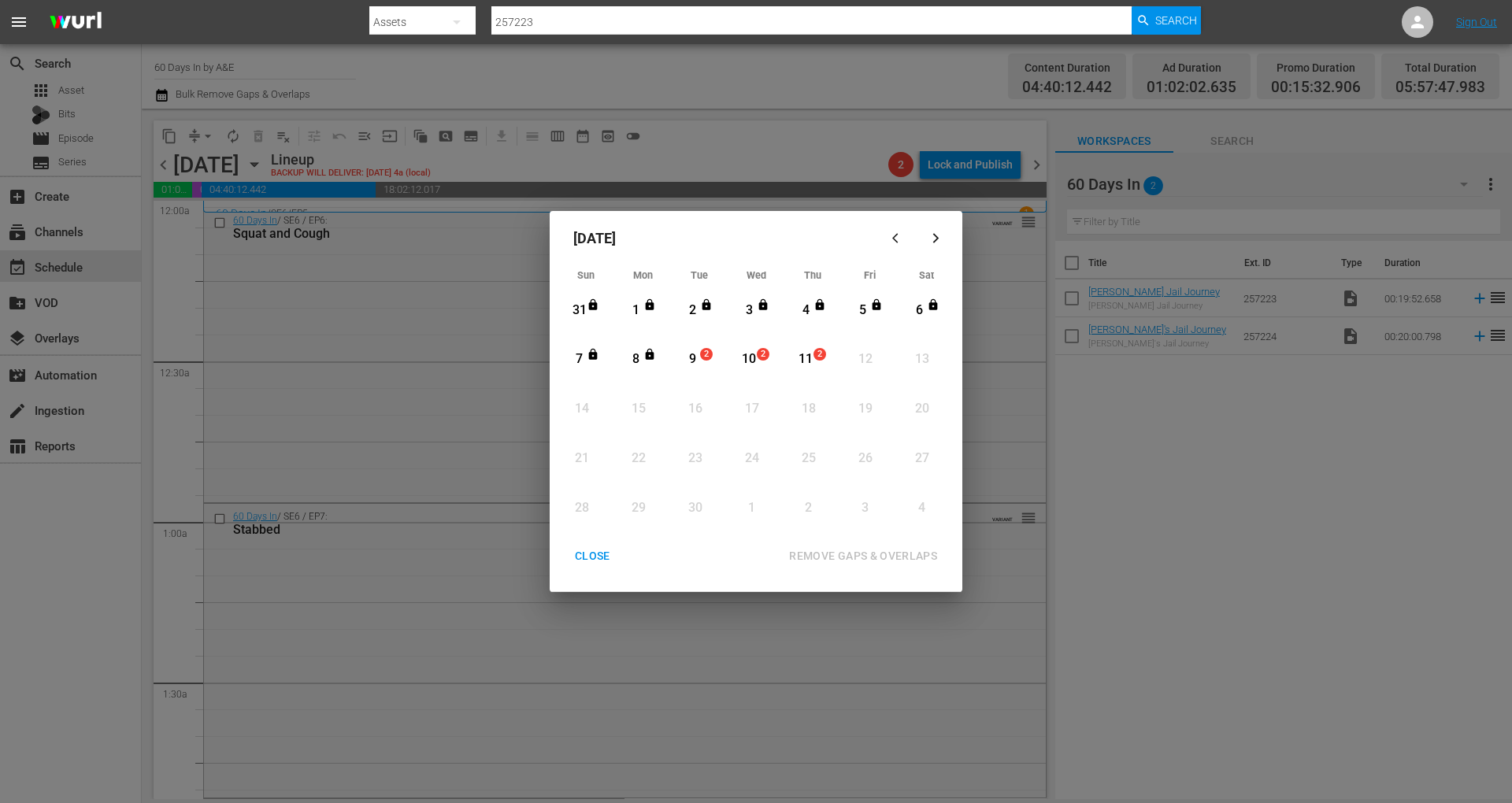
click at [695, 356] on div "9" at bounding box center [692, 359] width 19 height 18
click at [882, 554] on div "REMOVE GAPS & OVERLAPS" at bounding box center [864, 556] width 174 height 19
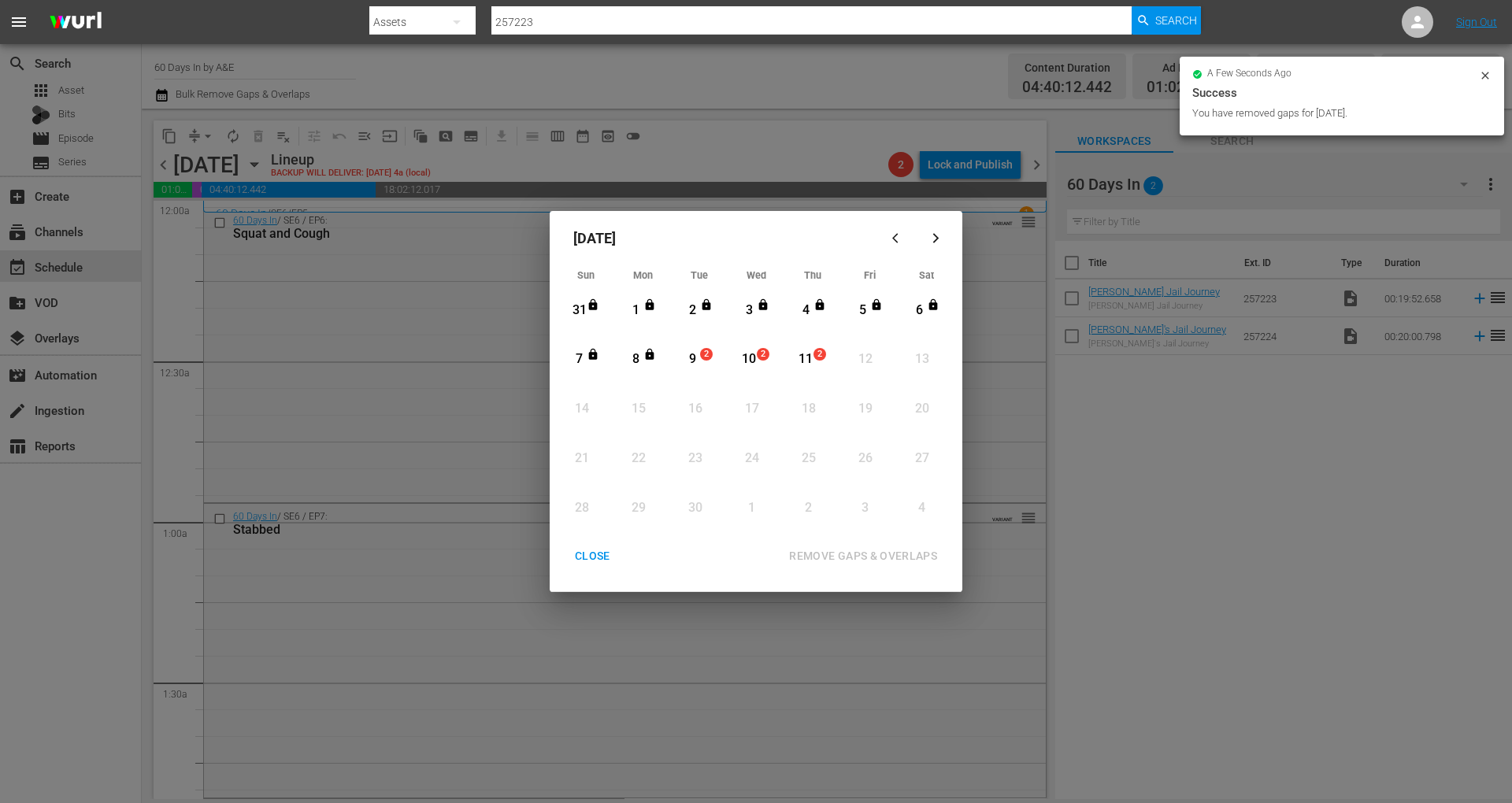
click at [598, 560] on div "CLOSE" at bounding box center [592, 556] width 61 height 19
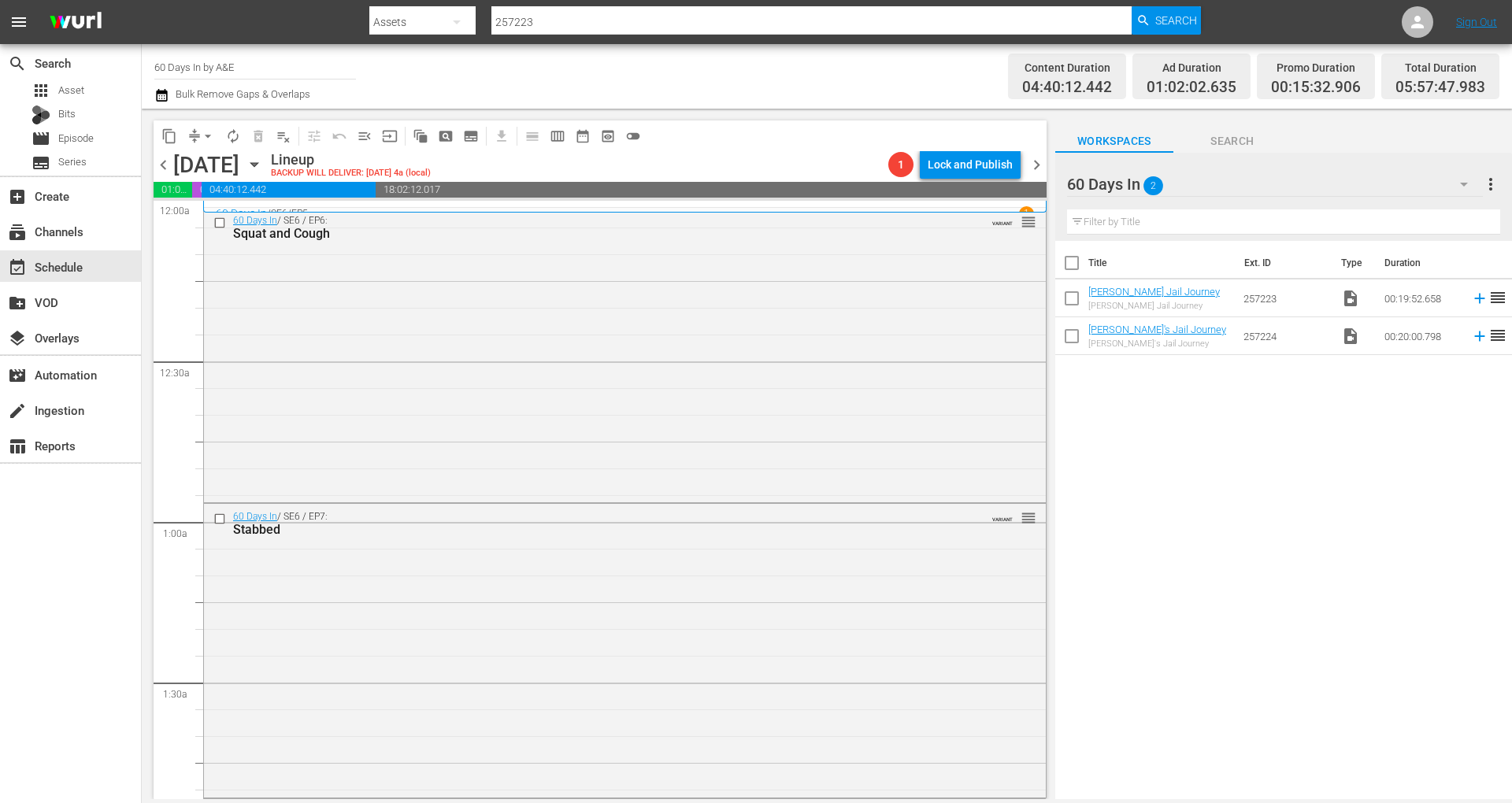
click at [161, 98] on icon "button" at bounding box center [162, 95] width 15 height 19
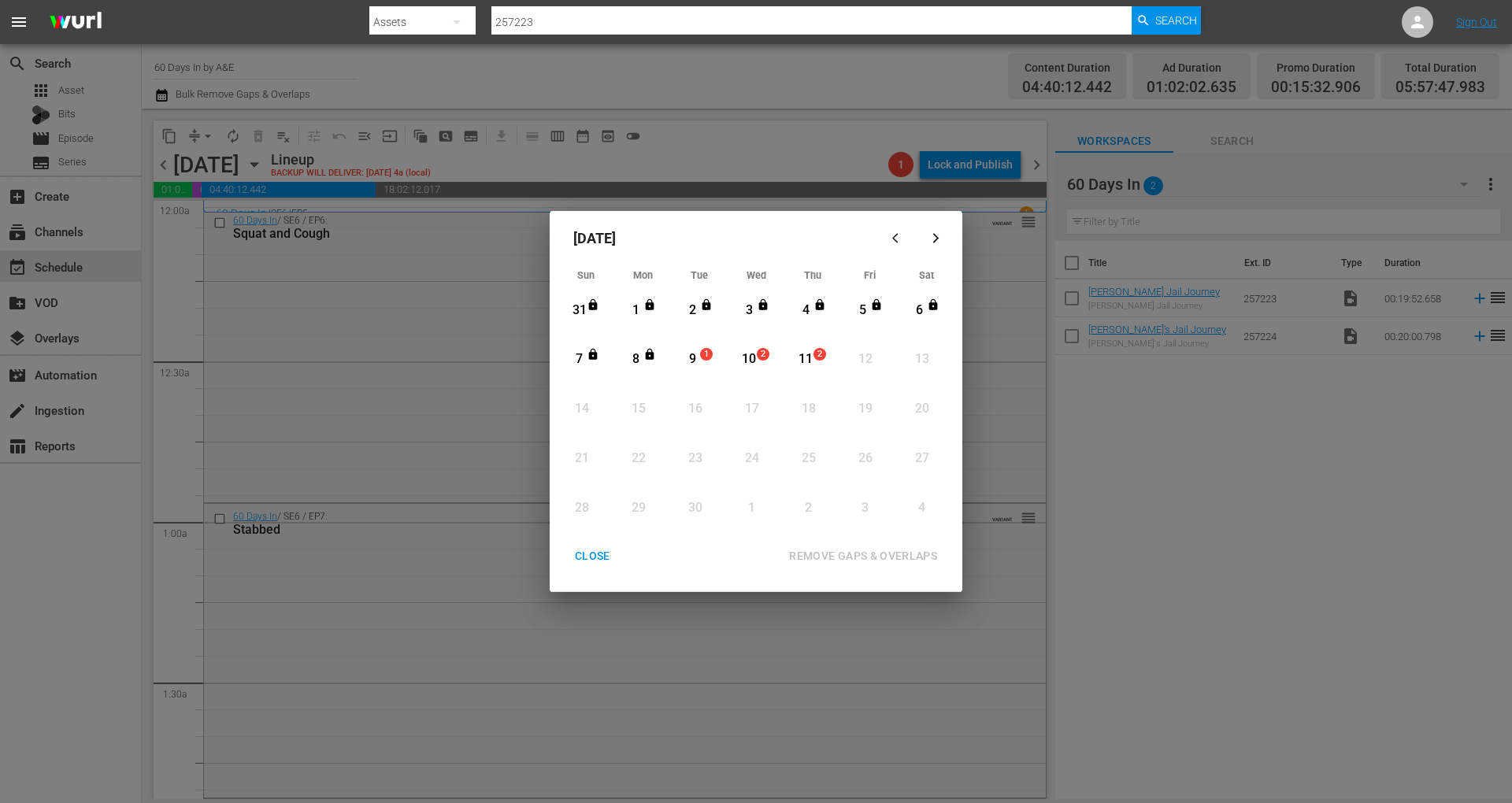
click at [703, 350] on span "1" at bounding box center [706, 354] width 11 height 13
click at [861, 550] on div "REMOVE GAPS & OVERLAPS" at bounding box center [864, 556] width 174 height 19
click at [590, 561] on div "CLOSE" at bounding box center [592, 556] width 61 height 19
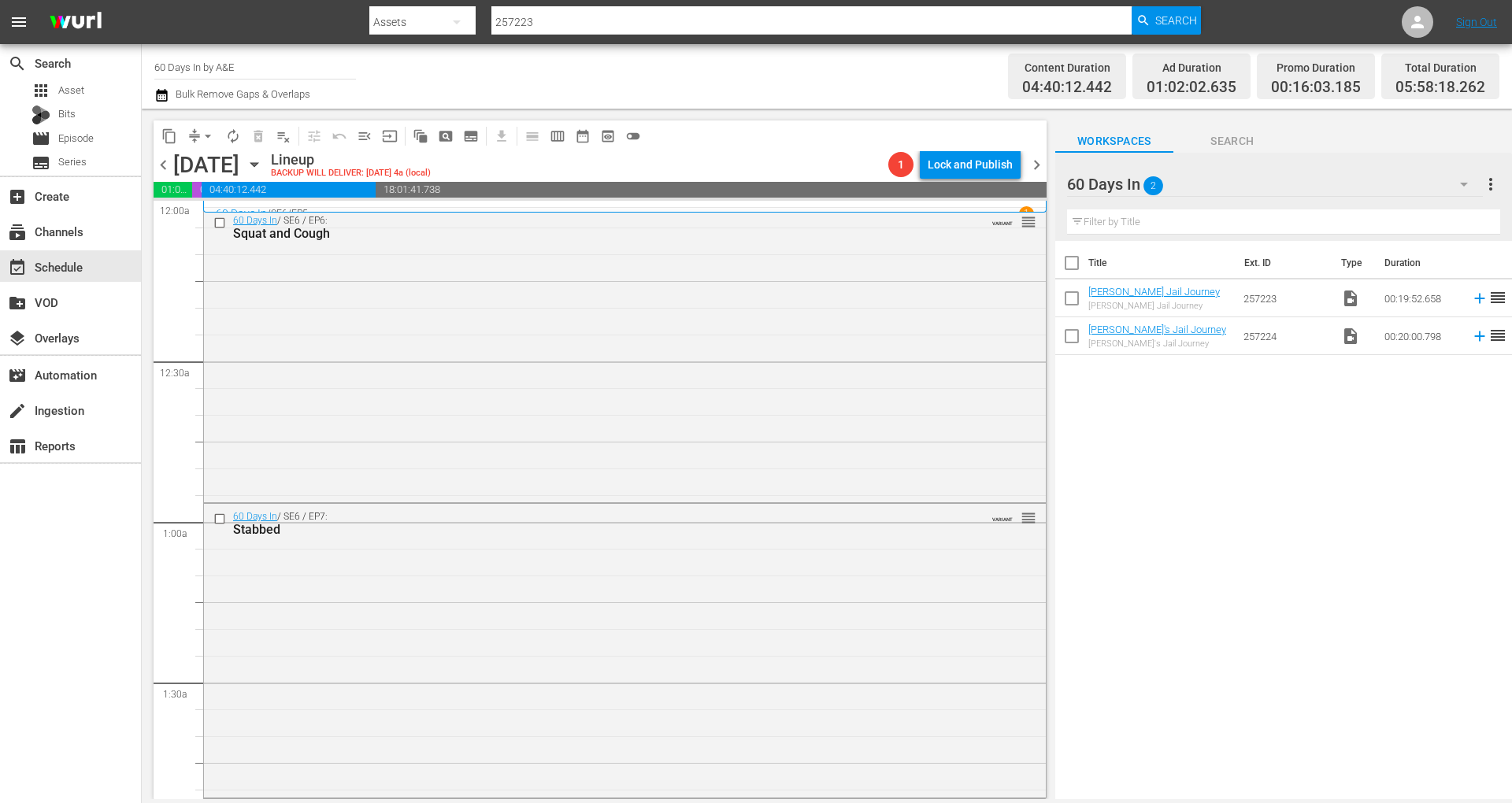
click at [169, 97] on icon "button" at bounding box center [162, 95] width 15 height 19
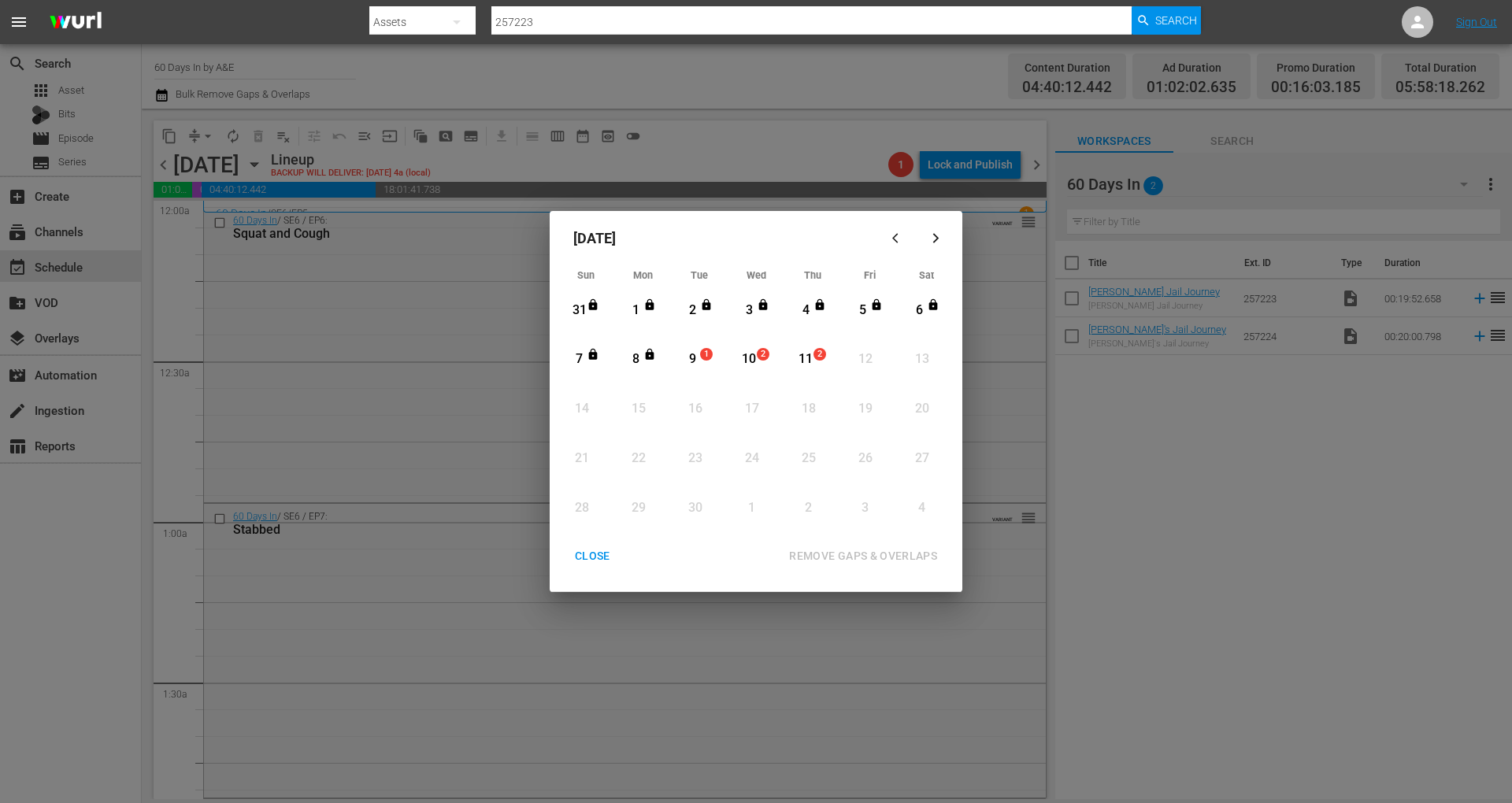
click at [698, 357] on div "9" at bounding box center [692, 359] width 19 height 18
click at [863, 554] on div "REMOVE GAPS & OVERLAPS" at bounding box center [864, 556] width 174 height 19
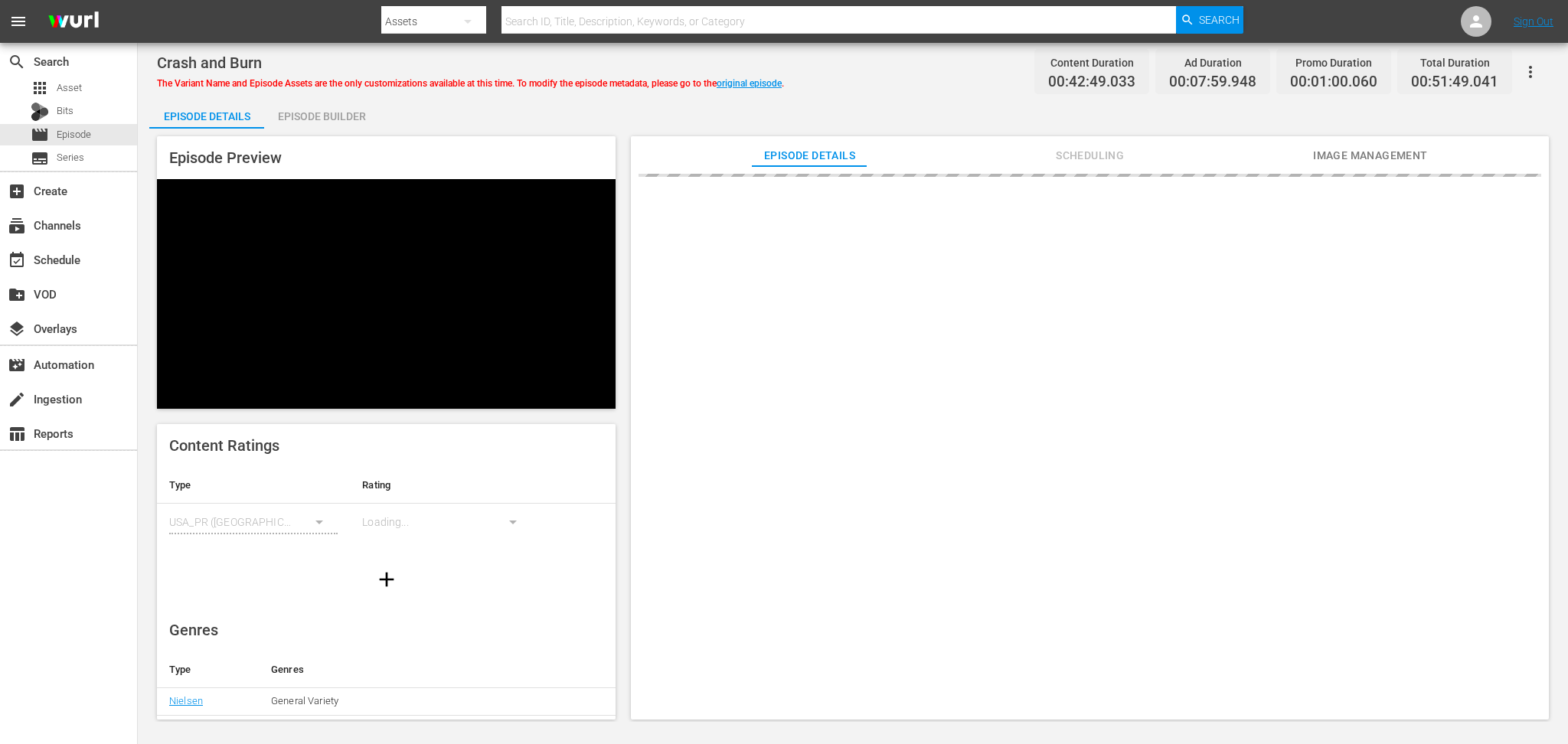
click at [333, 107] on div "Episode Builder" at bounding box center [321, 116] width 115 height 37
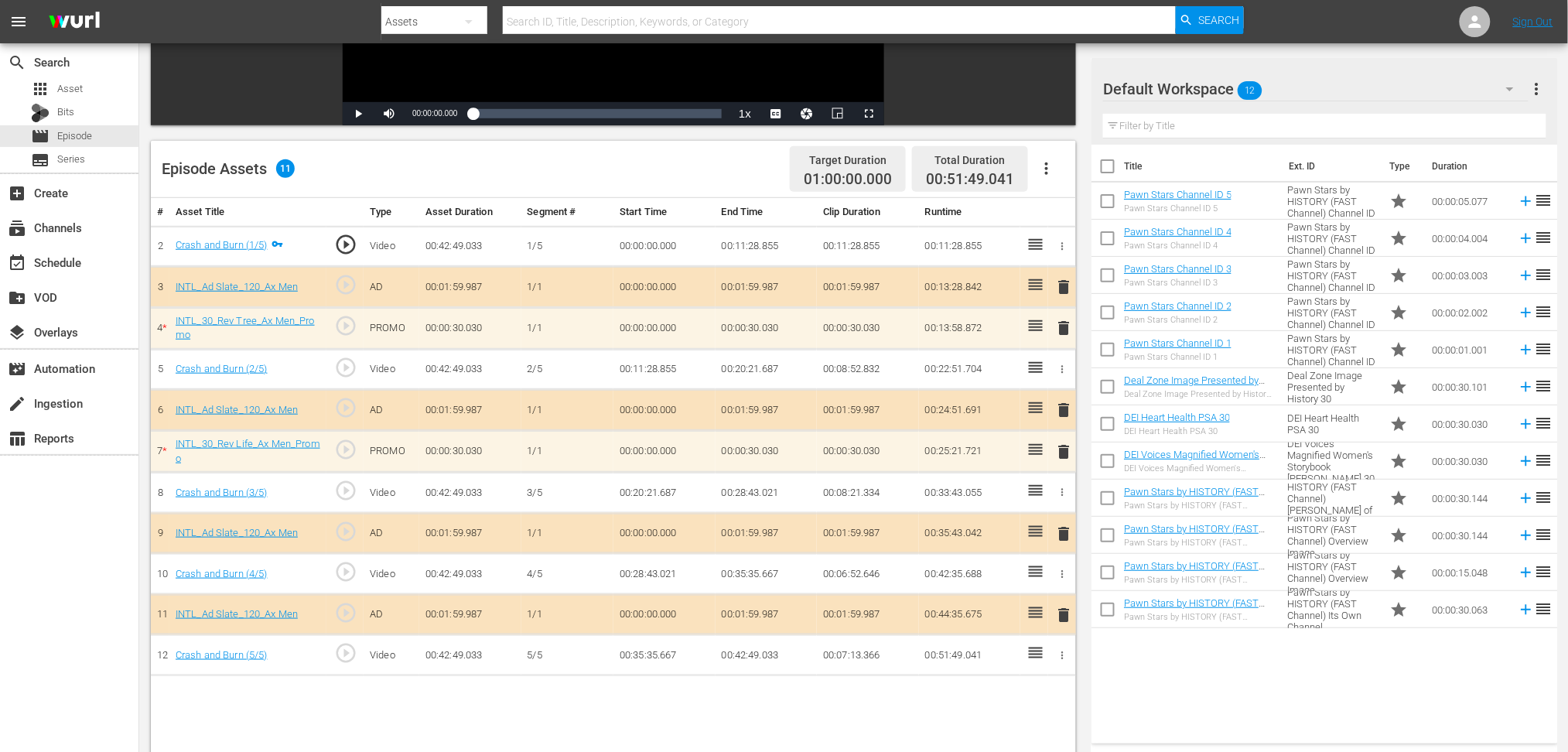
scroll to position [402, 0]
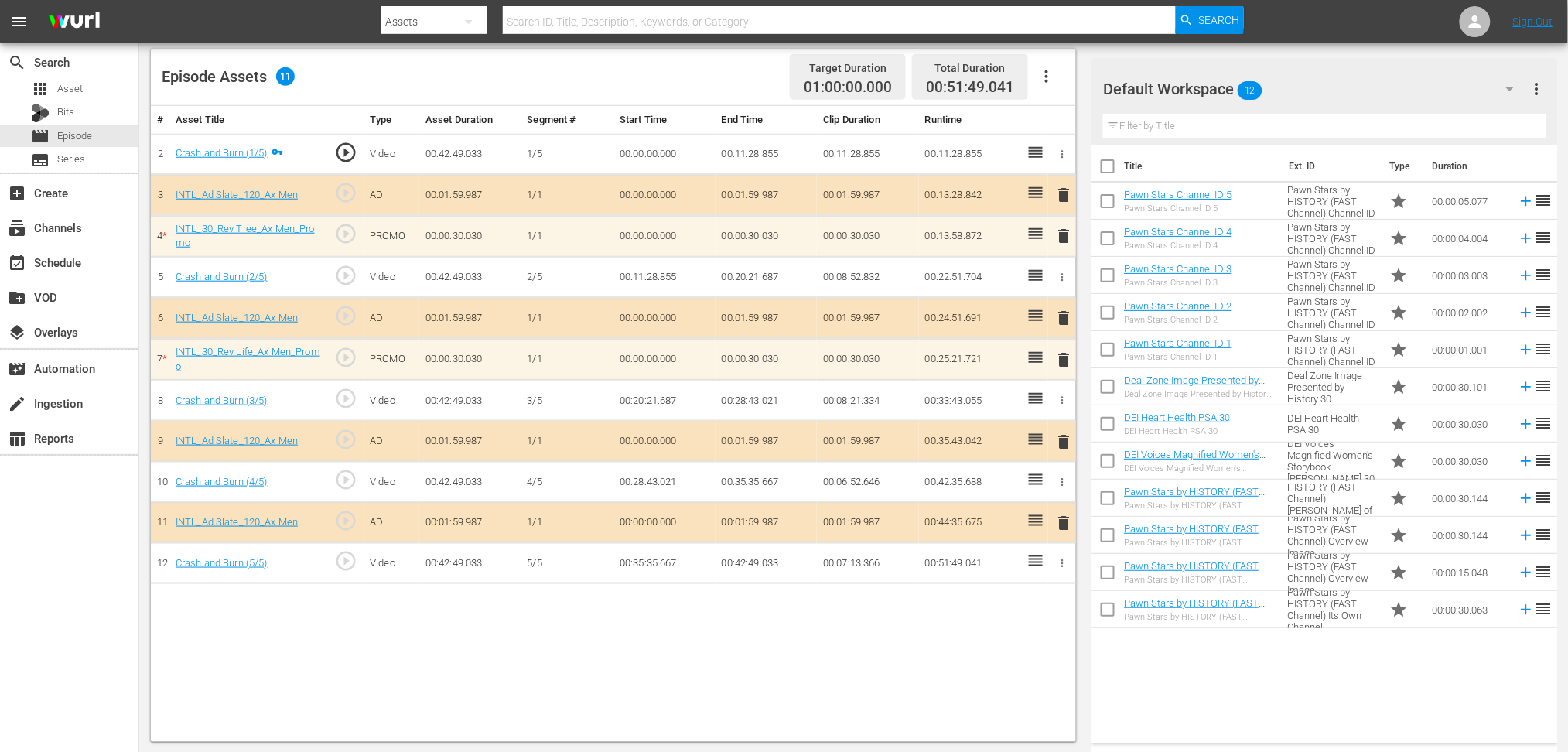
click at [1512, 86] on icon "button" at bounding box center [1510, 89] width 18 height 18
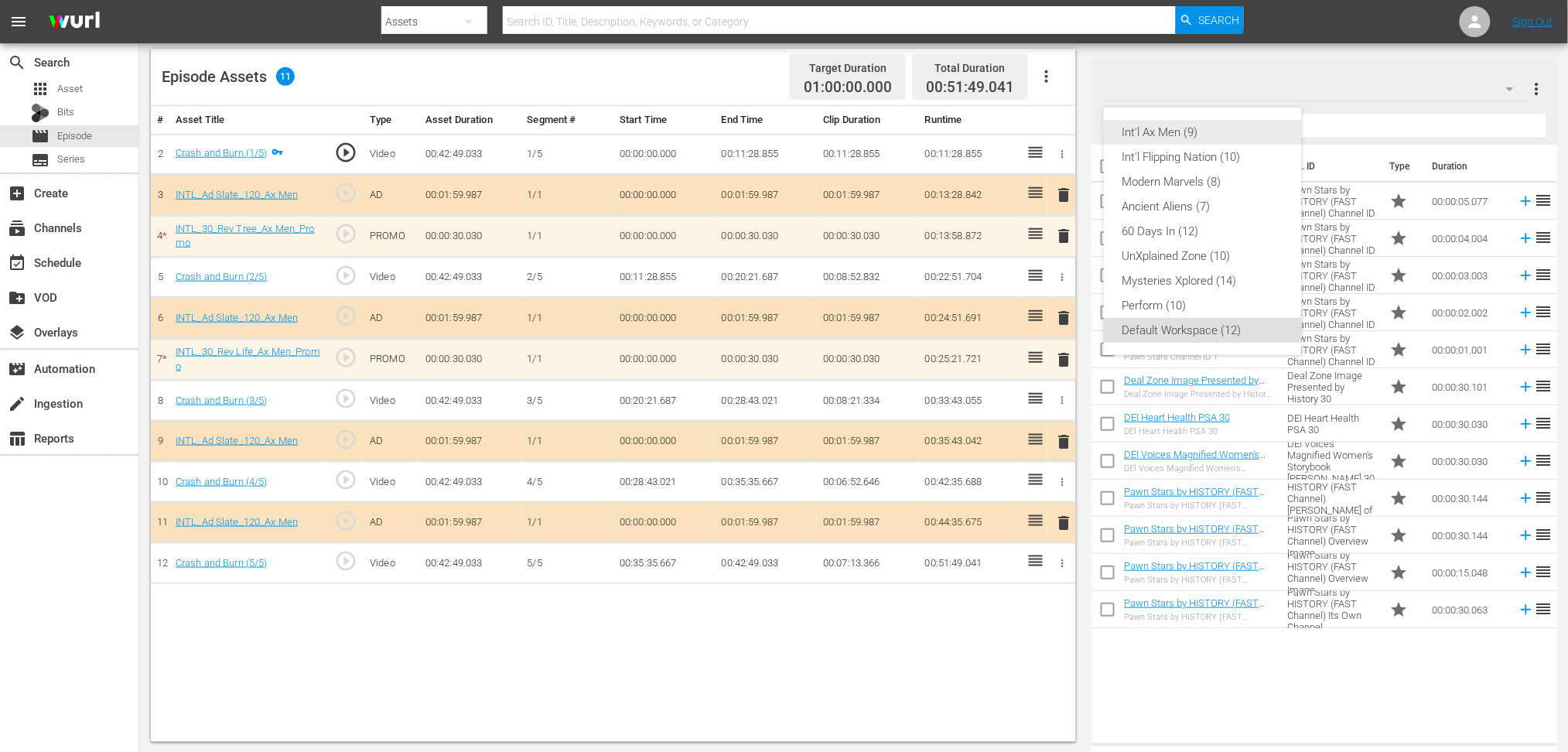
click at [1205, 132] on div "Int'l Ax Men (9)" at bounding box center [1203, 133] width 161 height 25
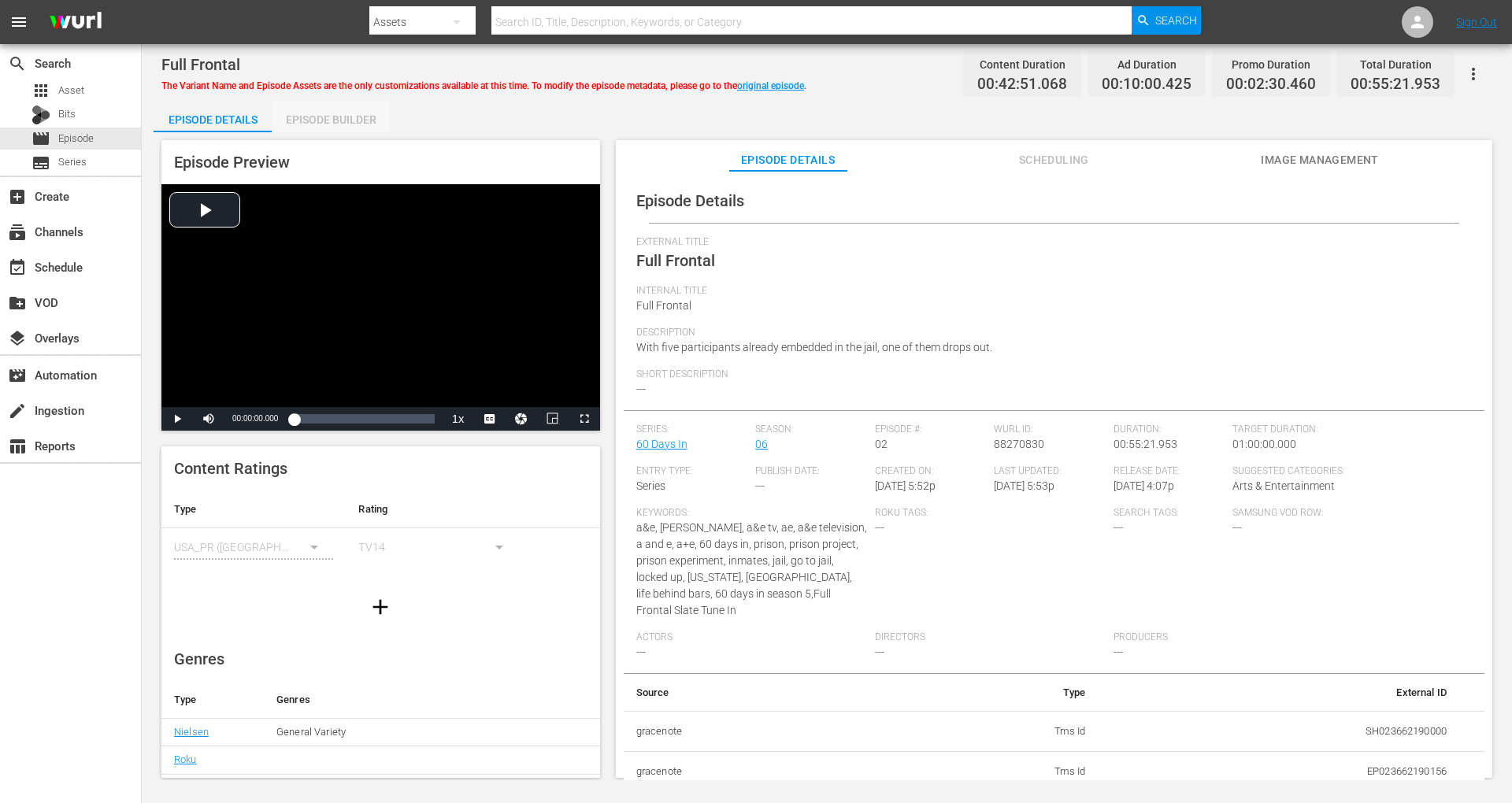
drag, startPoint x: 343, startPoint y: 118, endPoint x: 331, endPoint y: 147, distance: 31.4
click at [331, 147] on div "Episode Details Episode Builder Episode Preview Video Player is loading. Play V…" at bounding box center [827, 446] width 1347 height 690
click at [337, 110] on div "Episode Builder" at bounding box center [330, 120] width 118 height 38
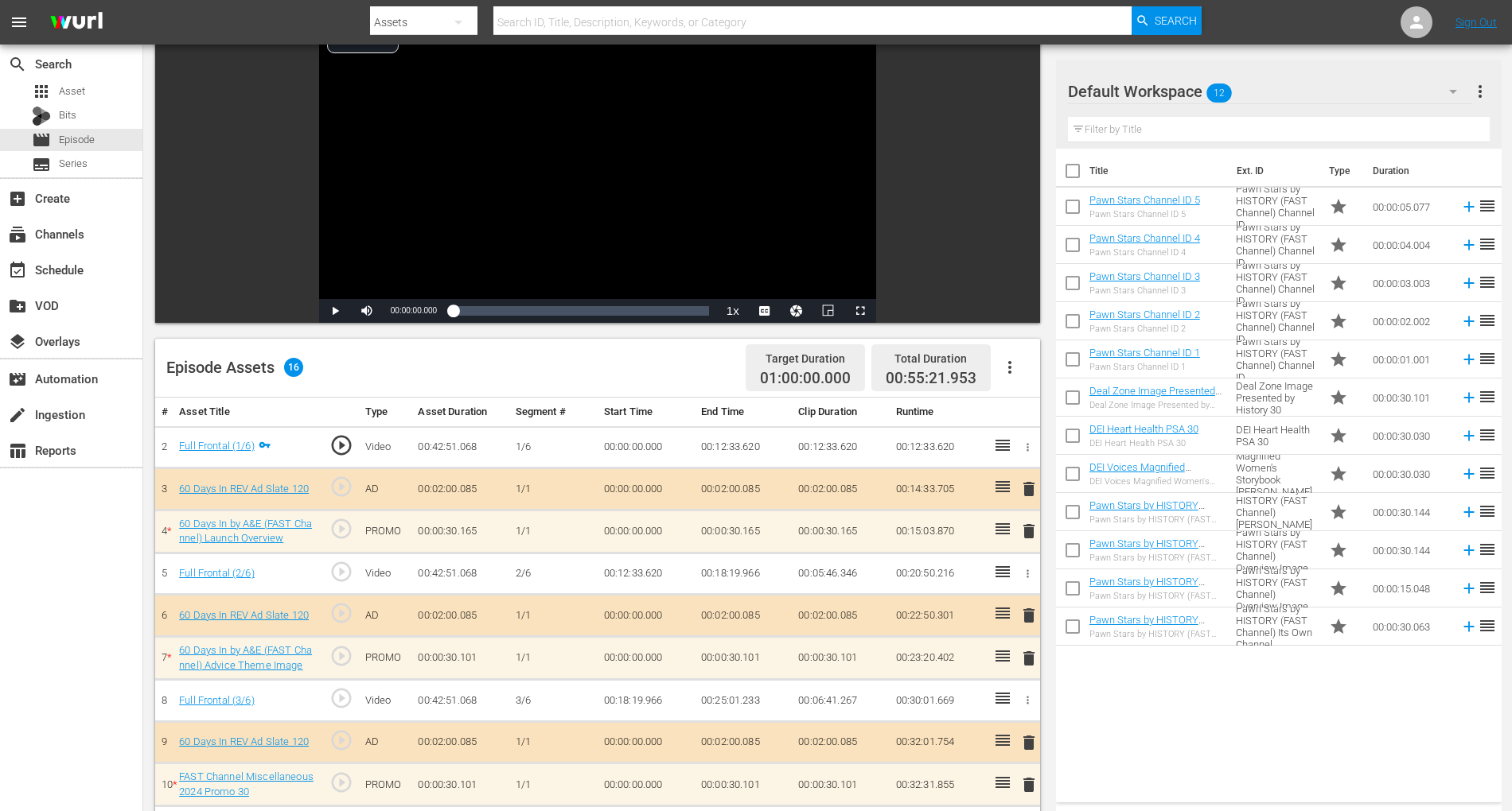
scroll to position [128, 0]
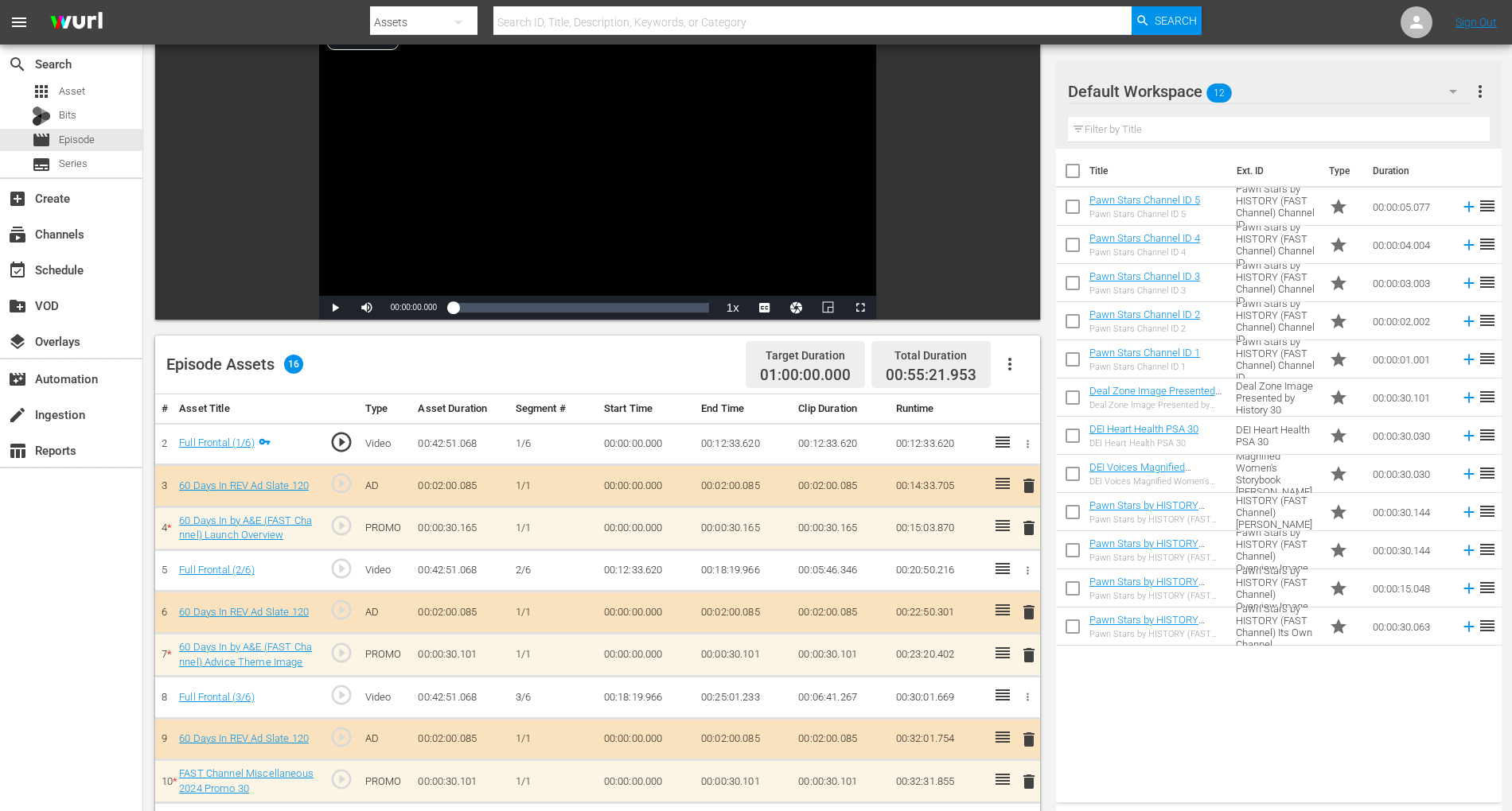
click at [1446, 97] on icon "button" at bounding box center [1452, 91] width 19 height 19
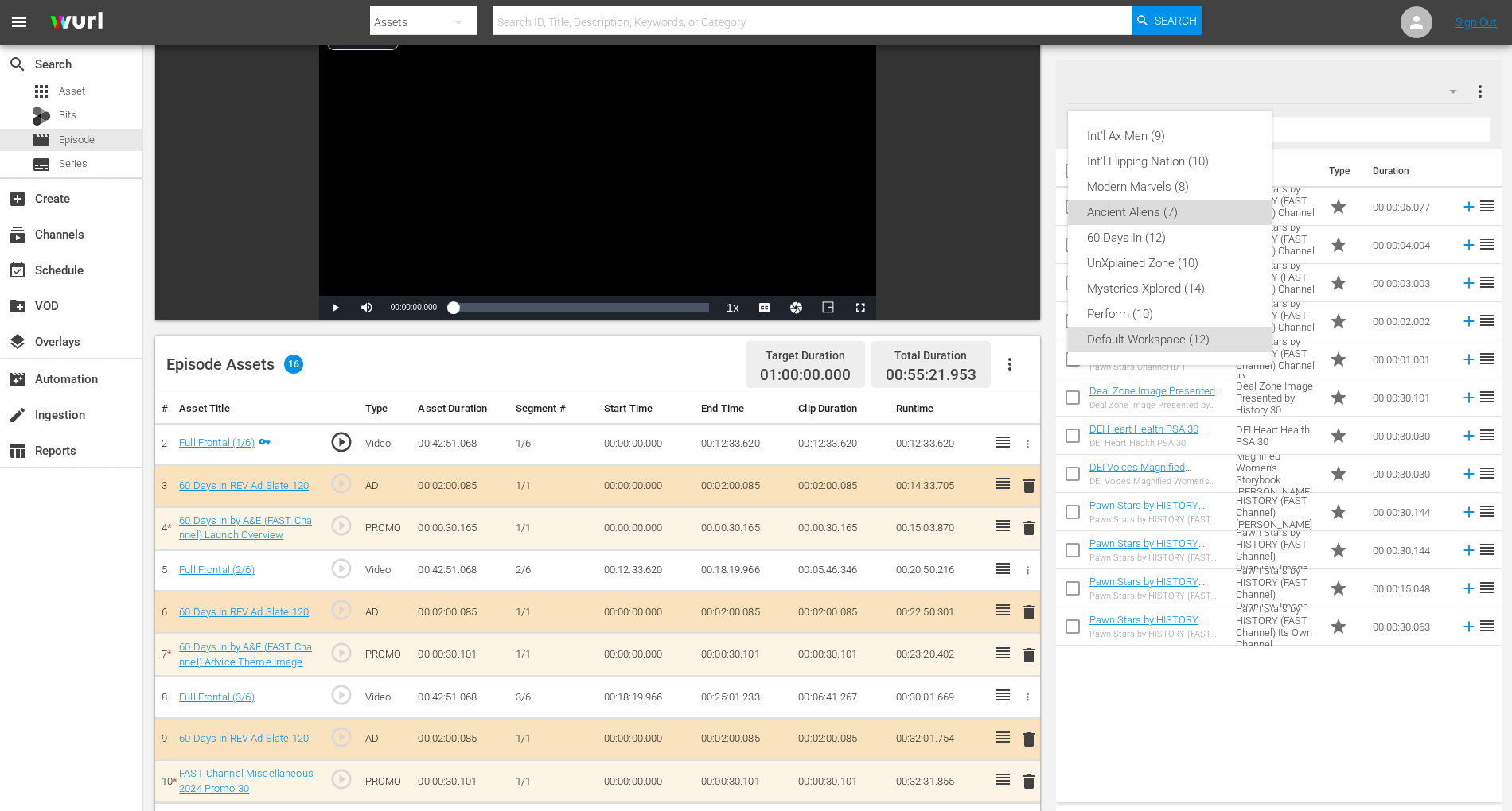
click at [1157, 224] on div "Ancient Aliens (7)" at bounding box center [1170, 213] width 165 height 26
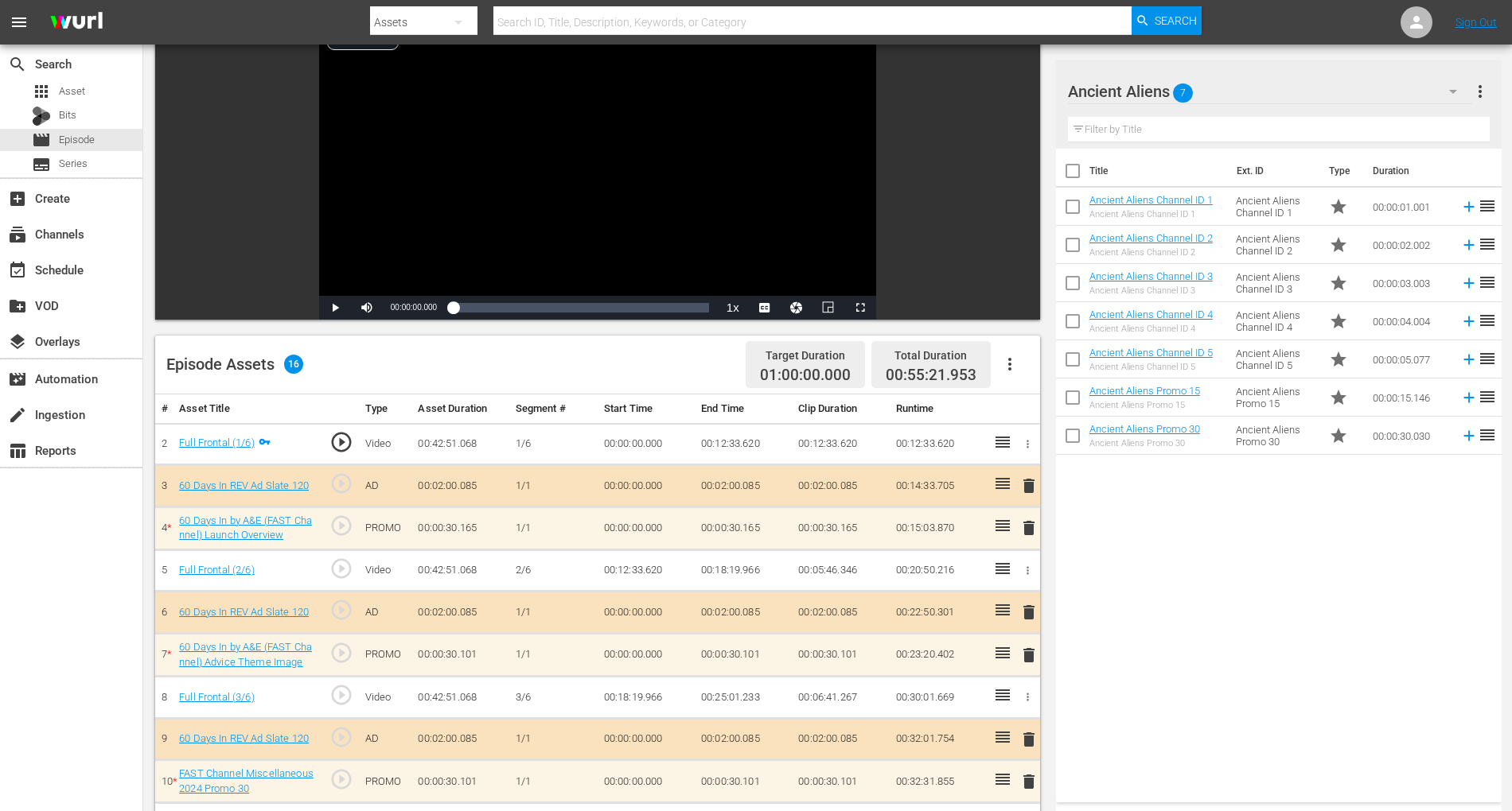
click at [1447, 91] on icon "button" at bounding box center [1452, 91] width 19 height 19
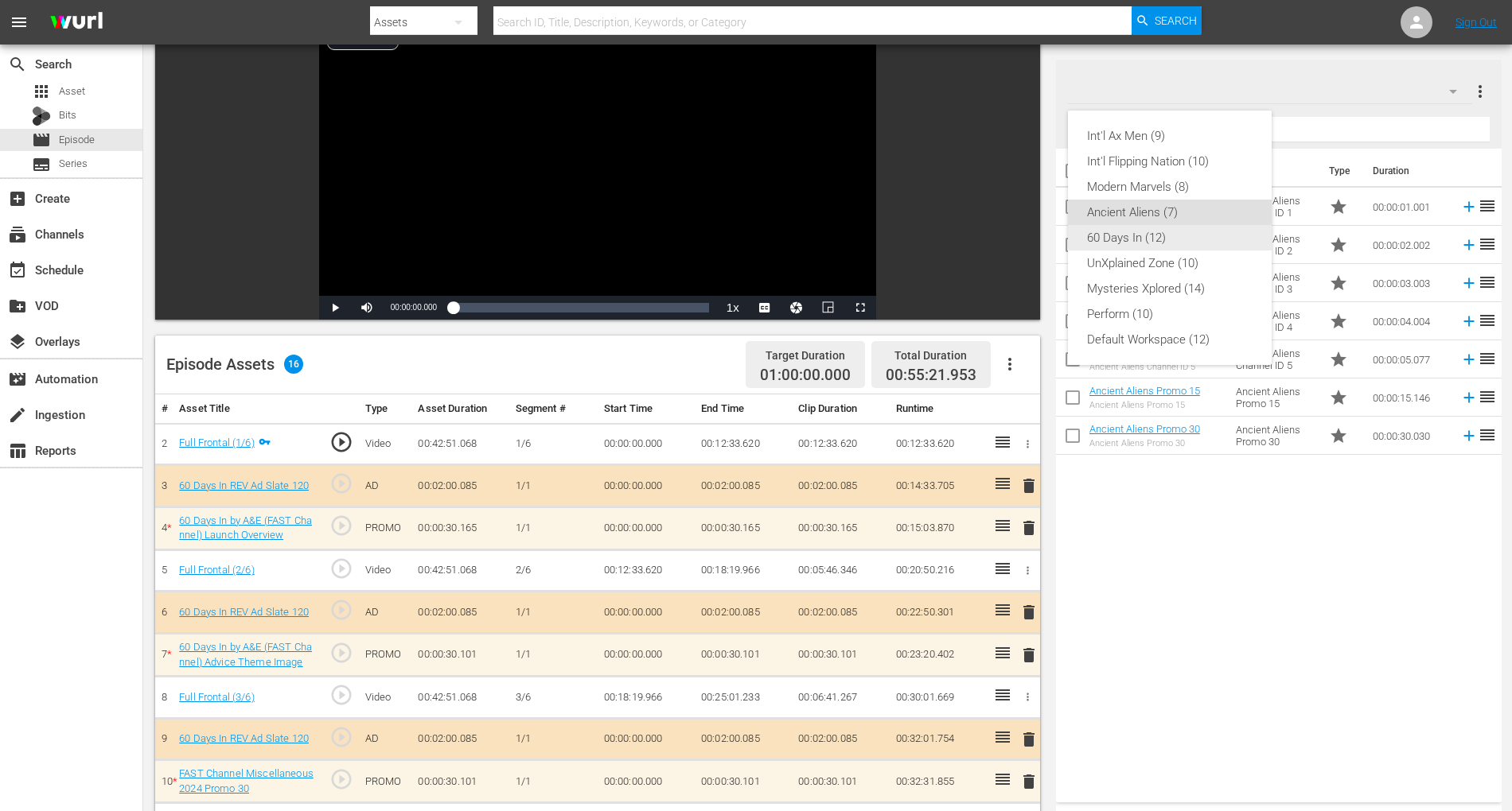
click at [1100, 243] on div "60 Days In (12)" at bounding box center [1170, 238] width 165 height 26
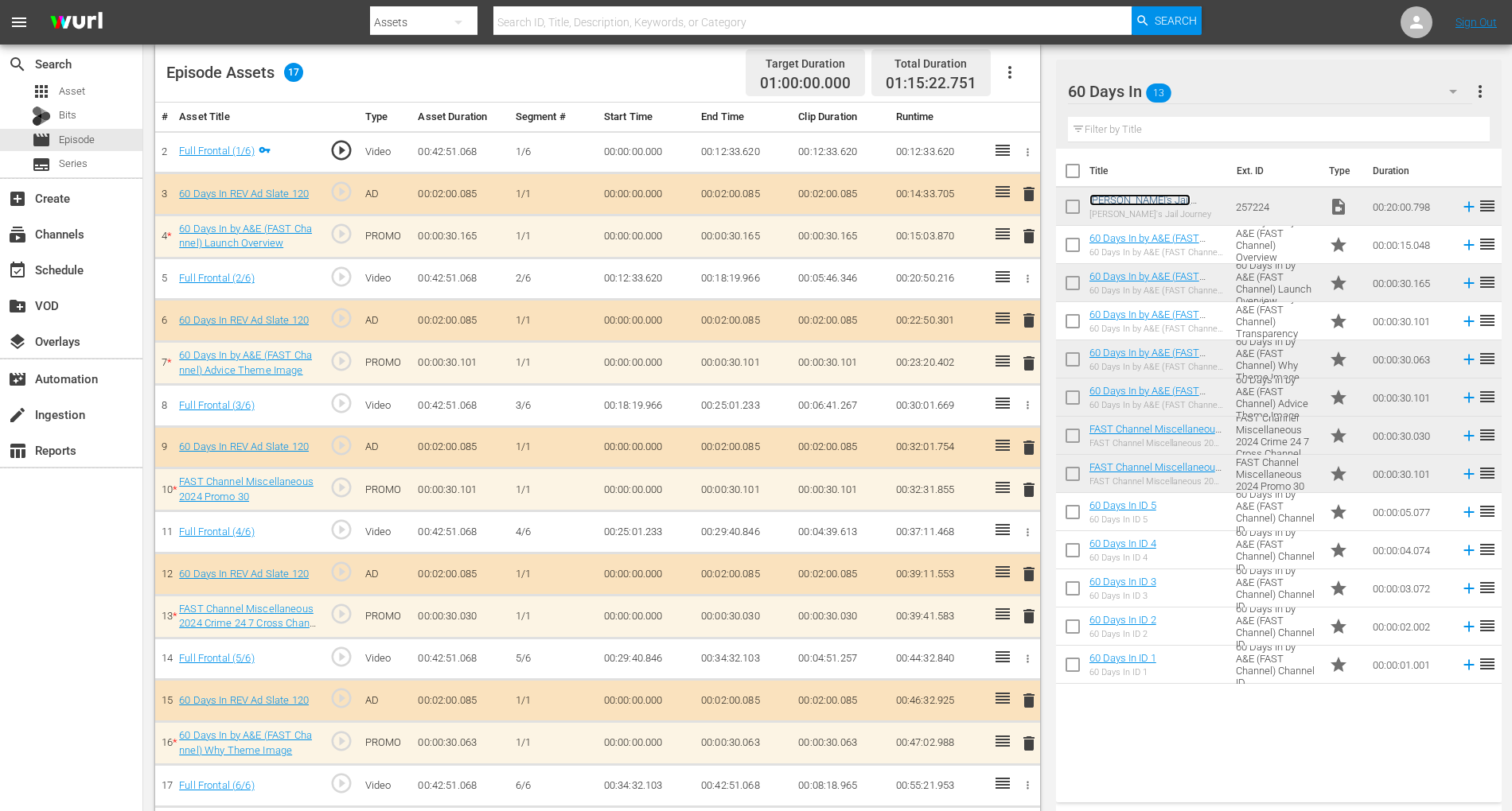
scroll to position [460, 0]
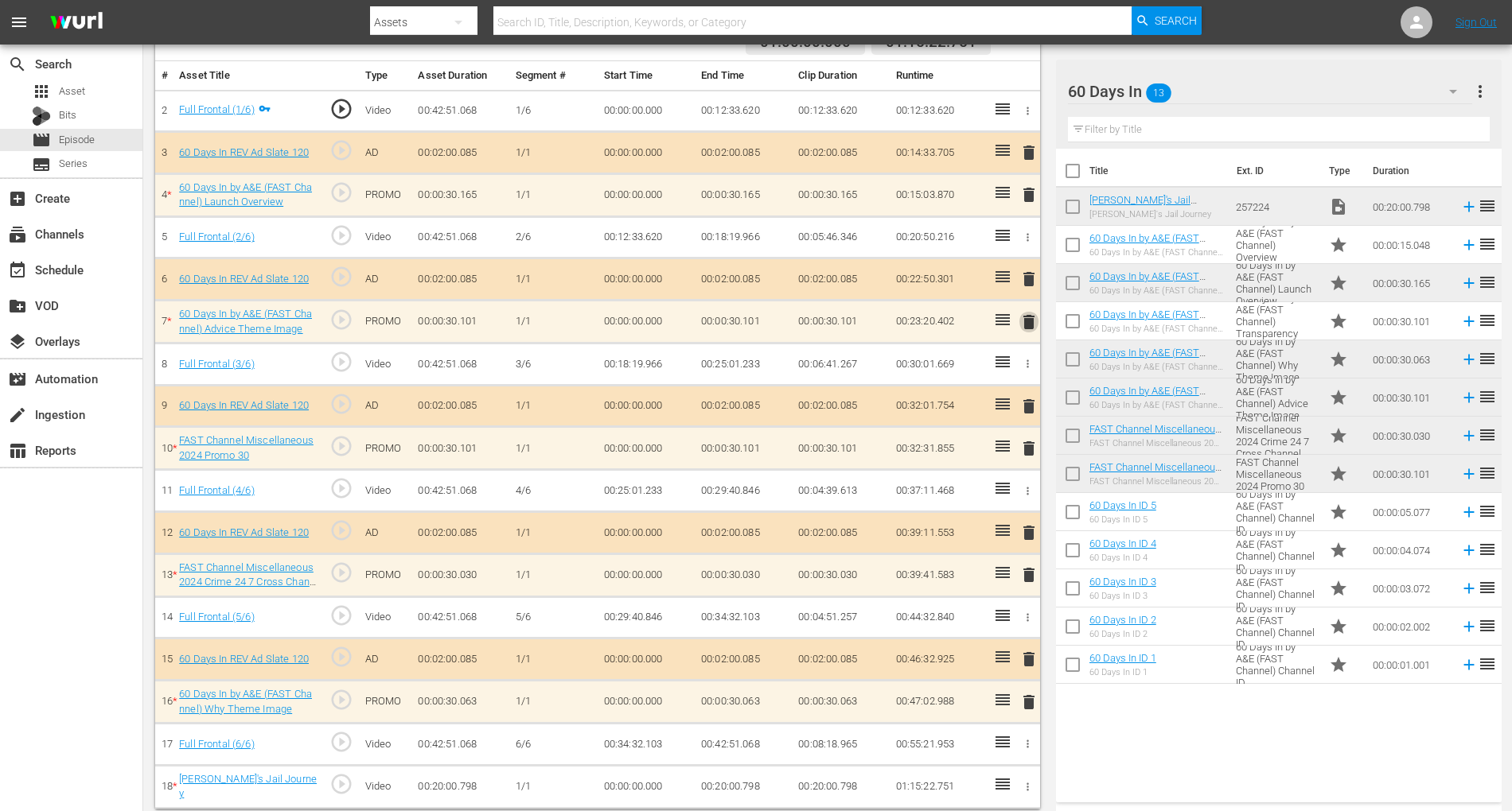
click at [1025, 323] on span "delete" at bounding box center [1028, 322] width 19 height 19
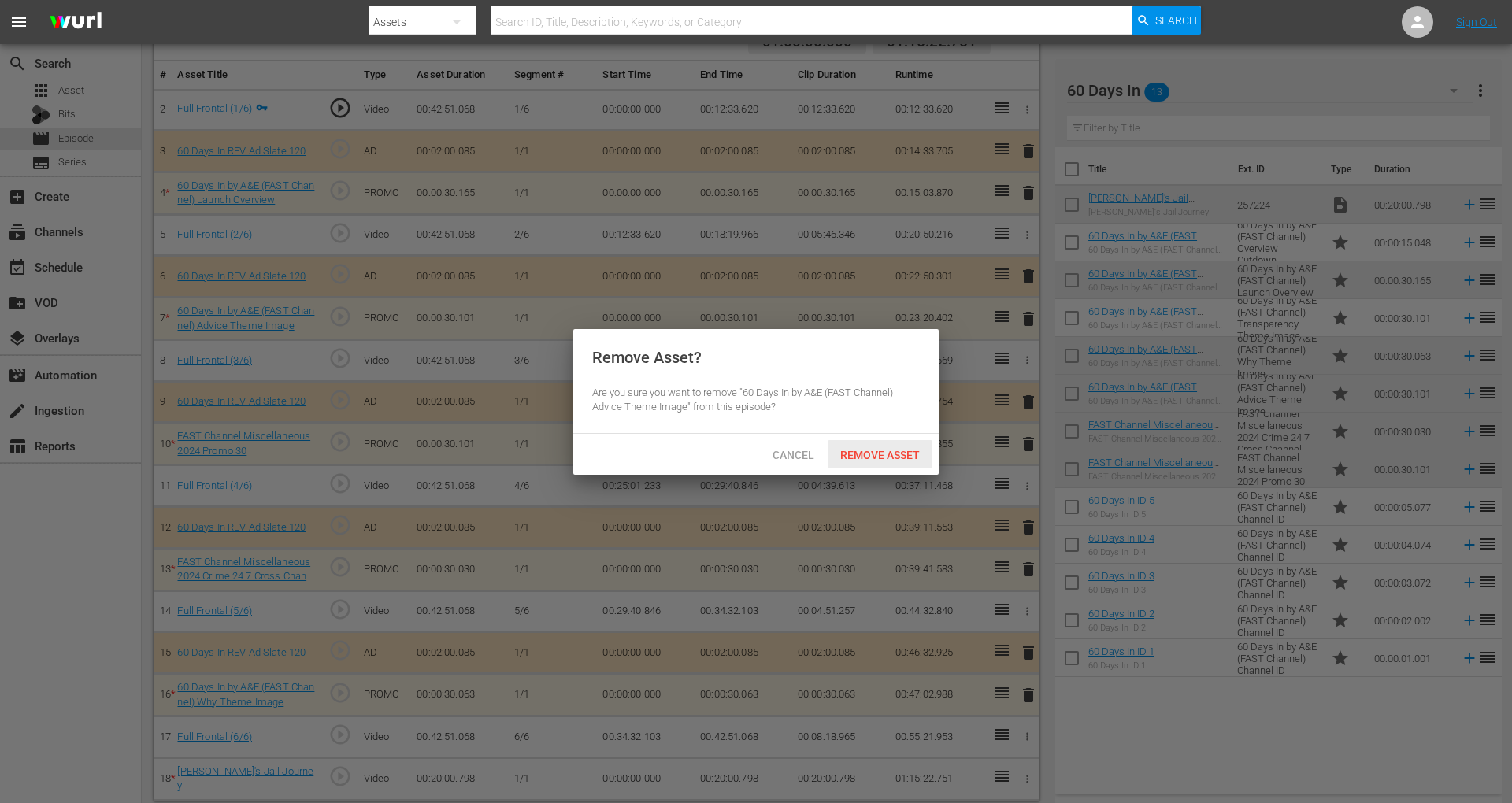
click at [876, 459] on span "Remove Asset" at bounding box center [880, 455] width 105 height 13
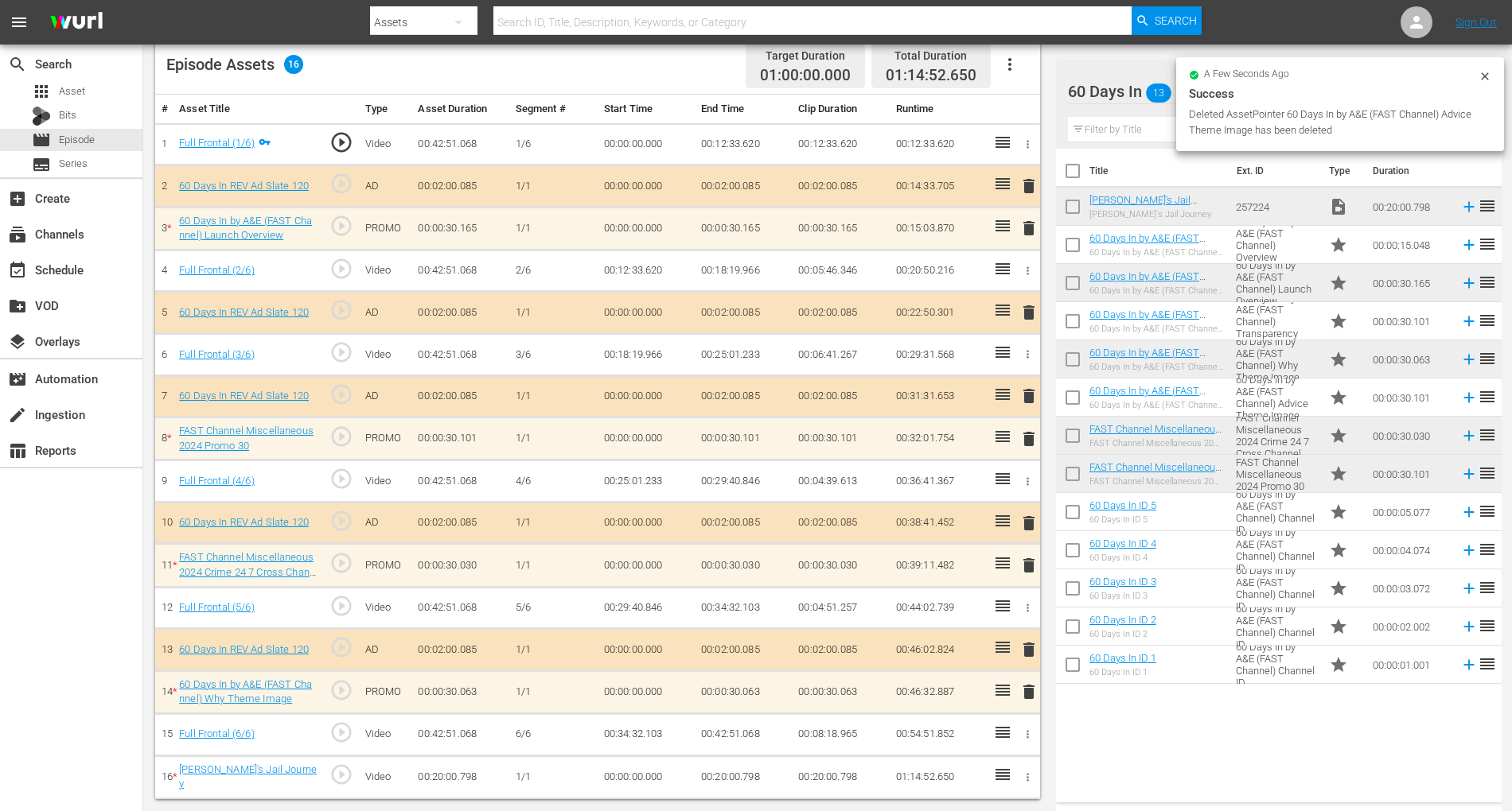
scroll to position [418, 0]
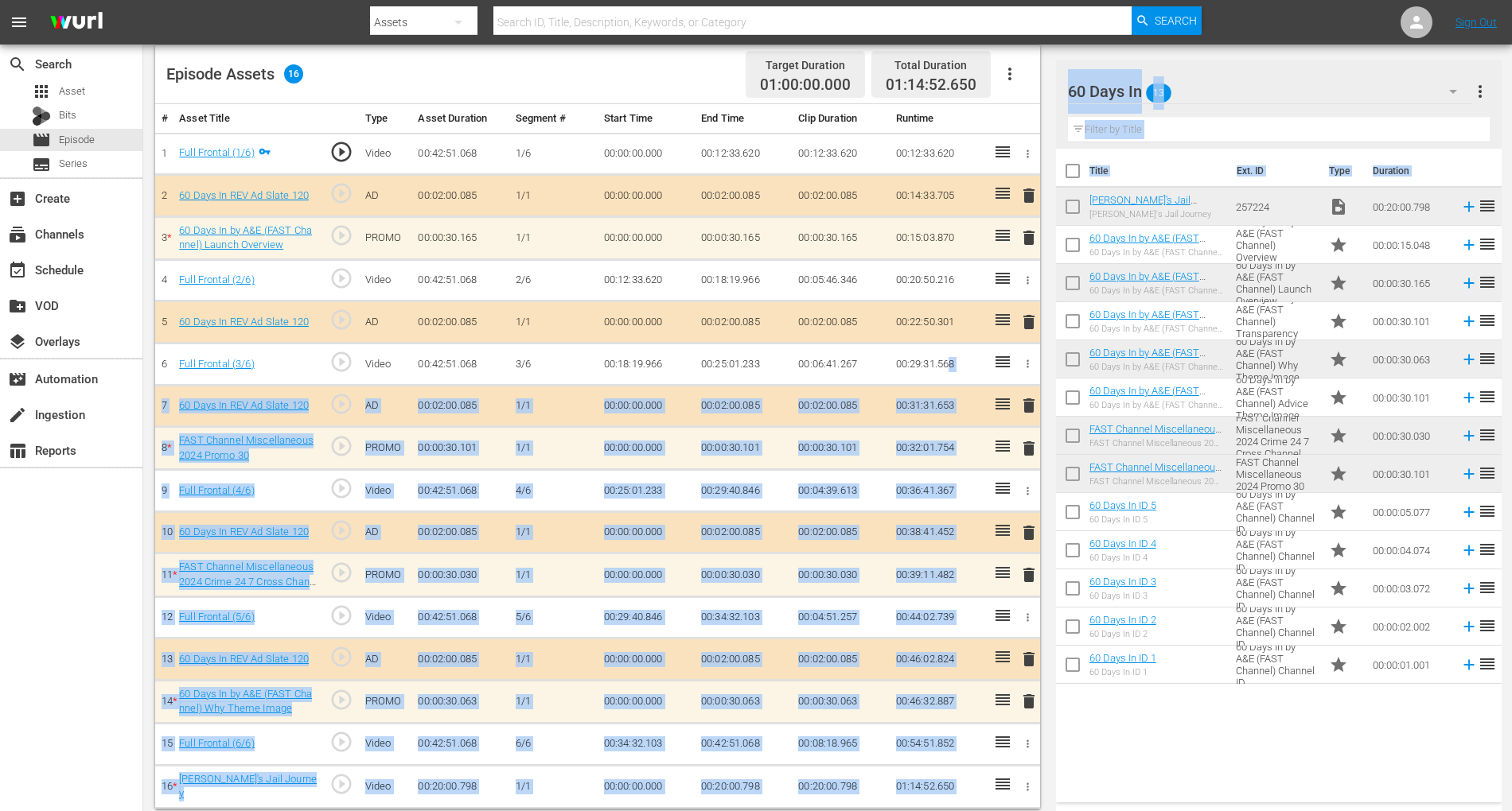
drag, startPoint x: 1148, startPoint y: 494, endPoint x: 948, endPoint y: 380, distance: 230.2
click at [1189, 692] on div "Title Ext. ID Type Duration Zac's Jail Journey Zac's Jail Journey 257224 video_…" at bounding box center [1278, 472] width 445 height 648
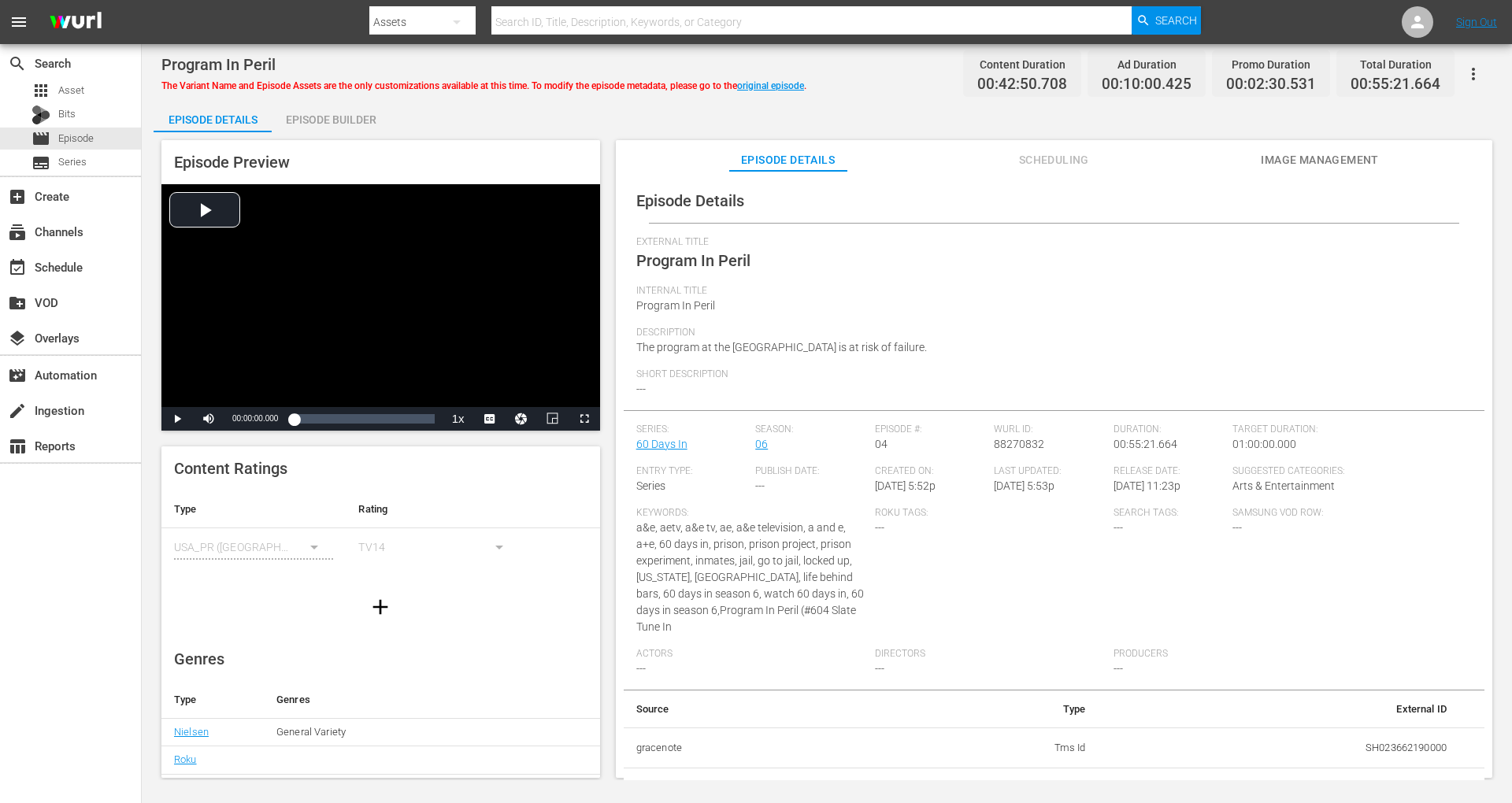
click at [328, 120] on div "Episode Builder" at bounding box center [330, 120] width 118 height 38
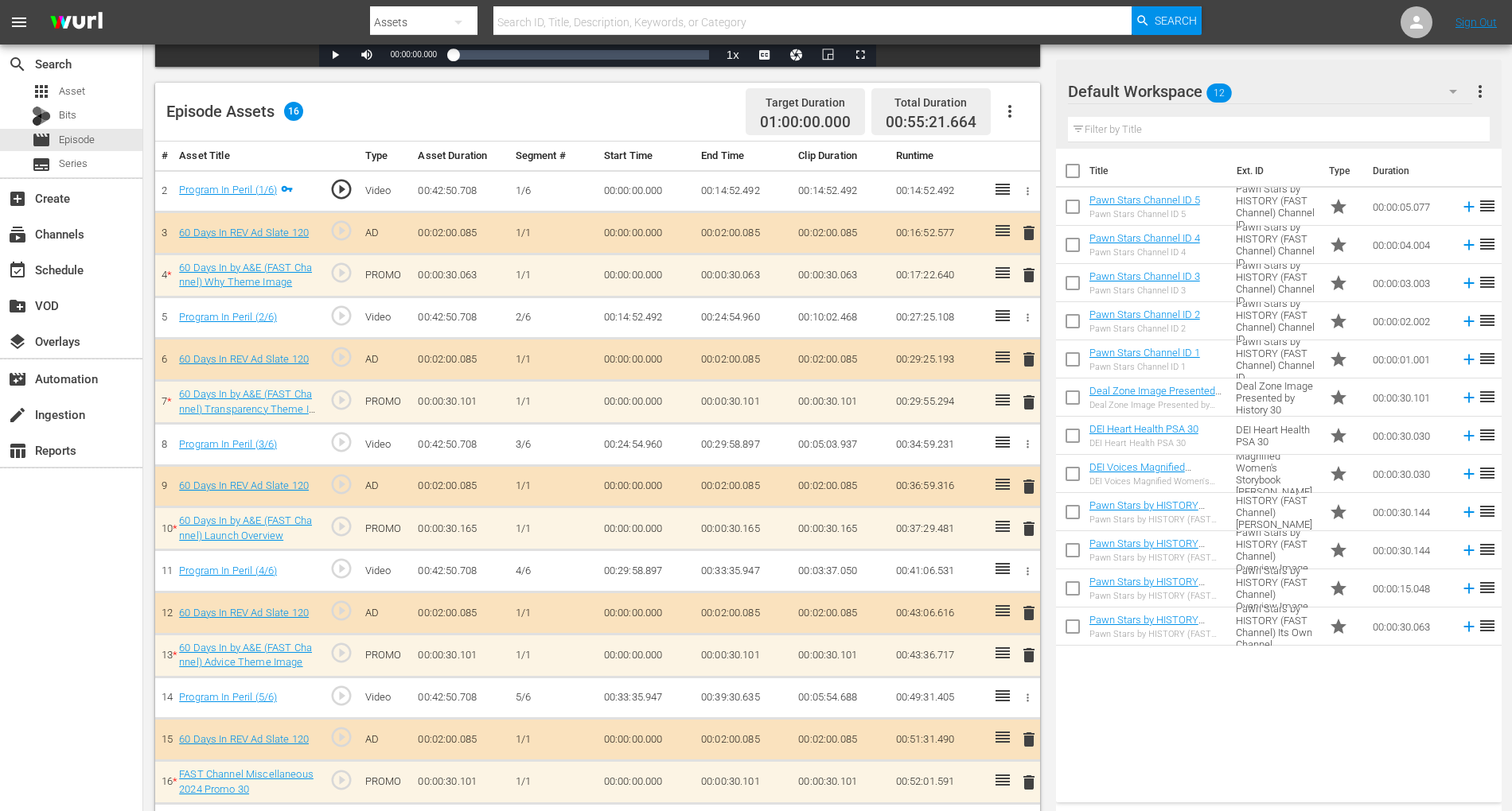
scroll to position [420, 0]
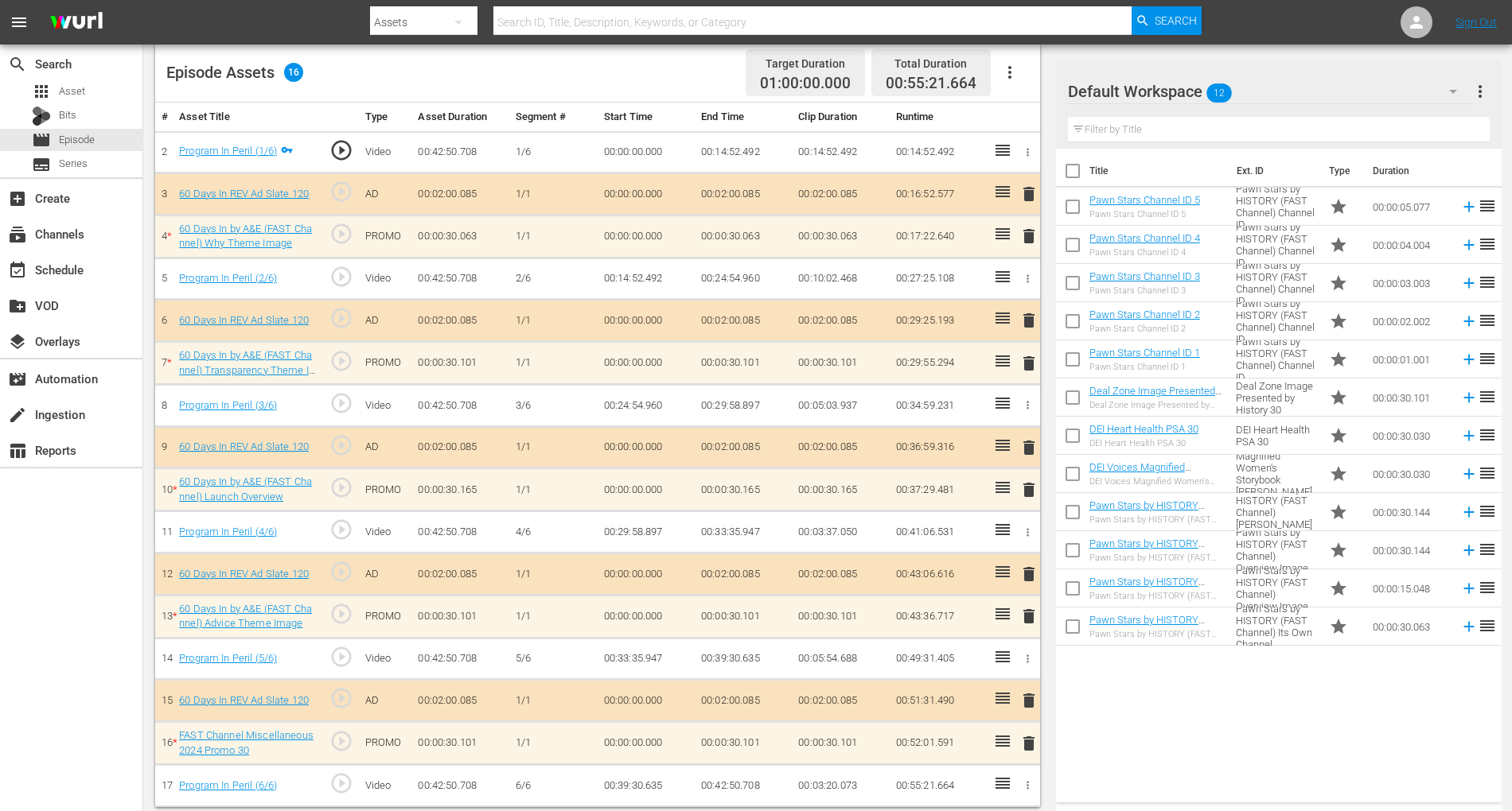
click at [1456, 92] on icon "button" at bounding box center [1452, 91] width 19 height 19
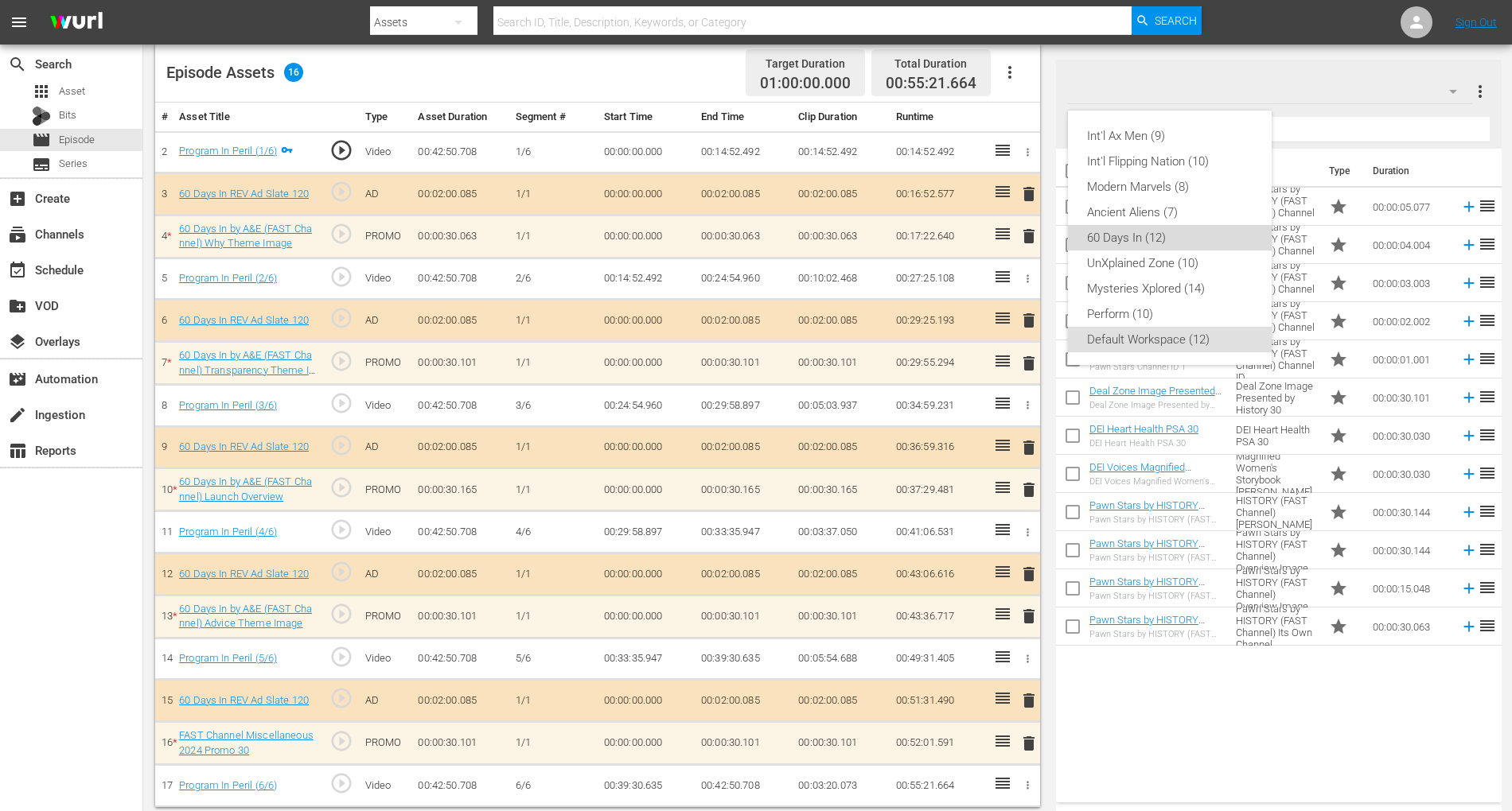
click at [1148, 237] on div "60 Days In (12)" at bounding box center [1170, 238] width 165 height 26
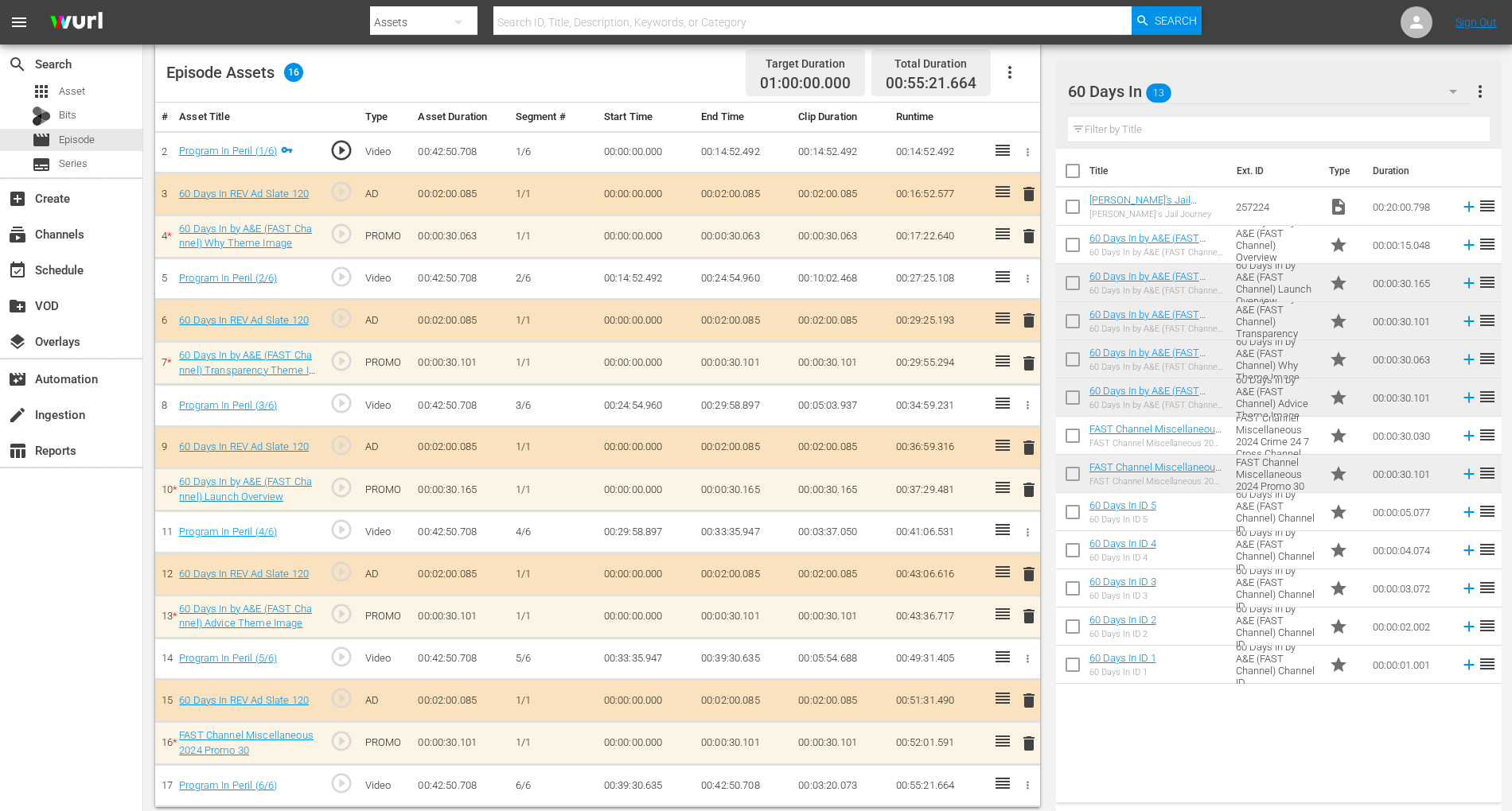
click at [1035, 484] on span "delete" at bounding box center [1028, 490] width 19 height 19
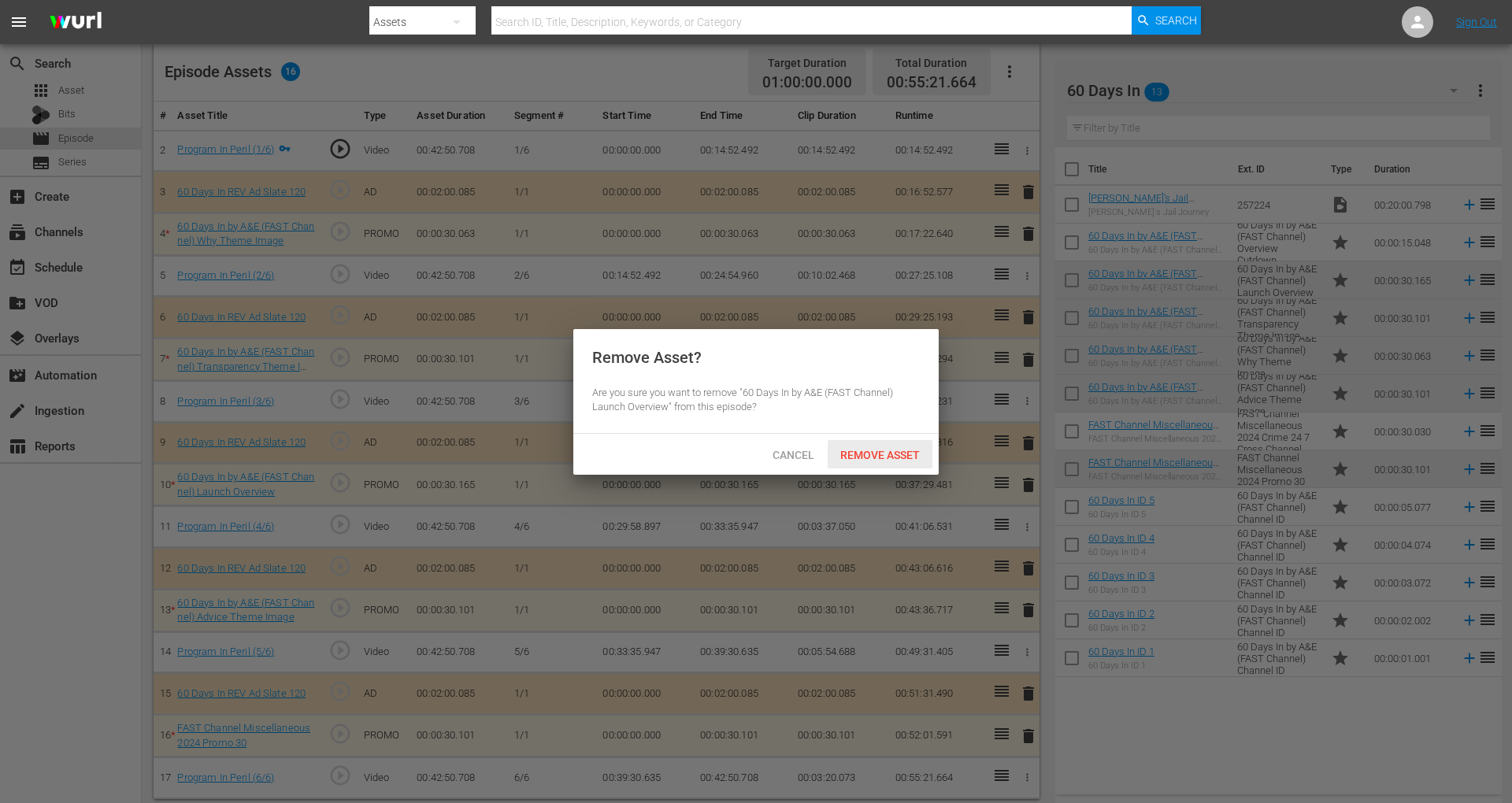
click at [903, 457] on span "Remove Asset" at bounding box center [880, 455] width 105 height 13
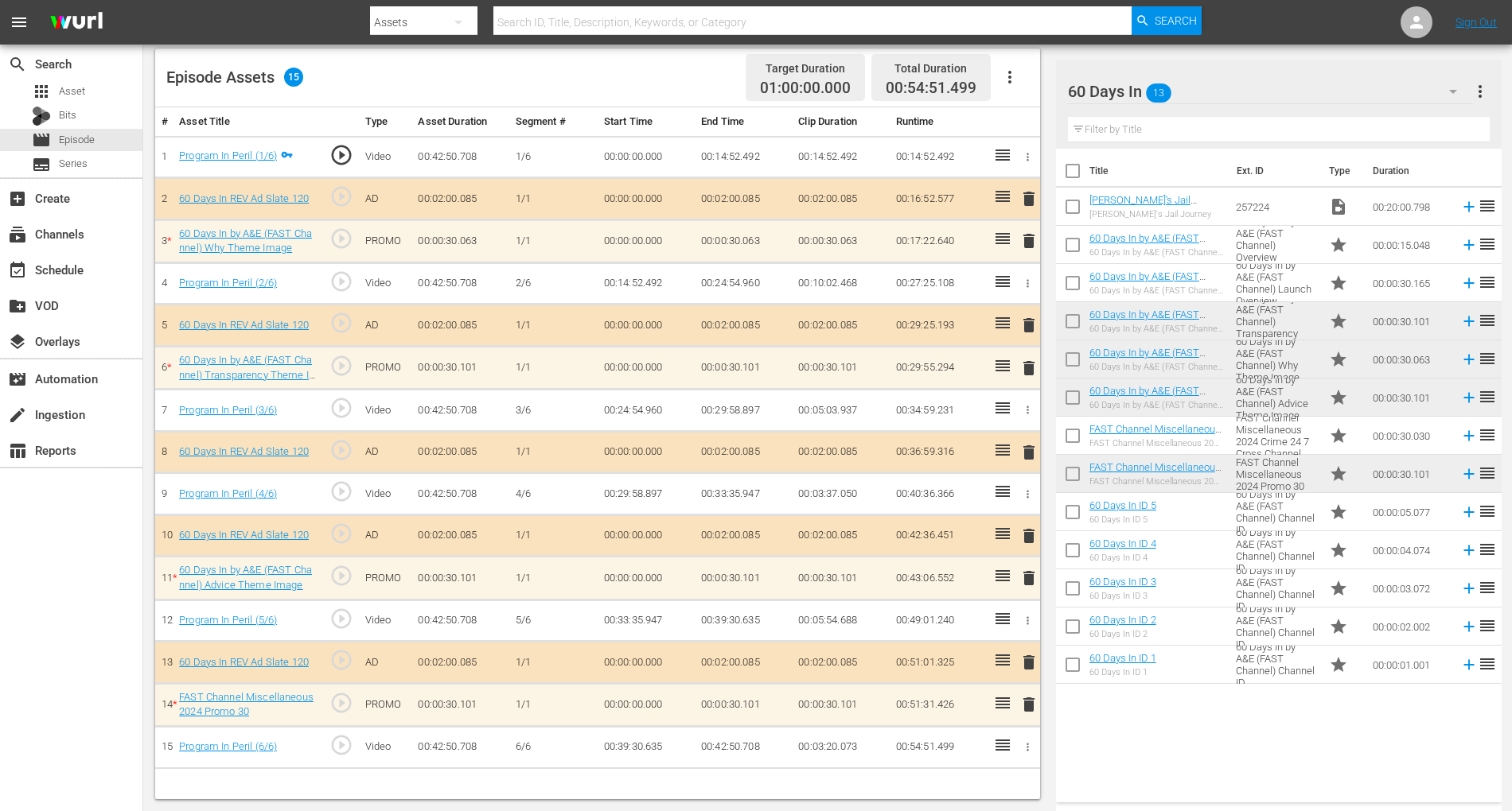
scroll to position [414, 0]
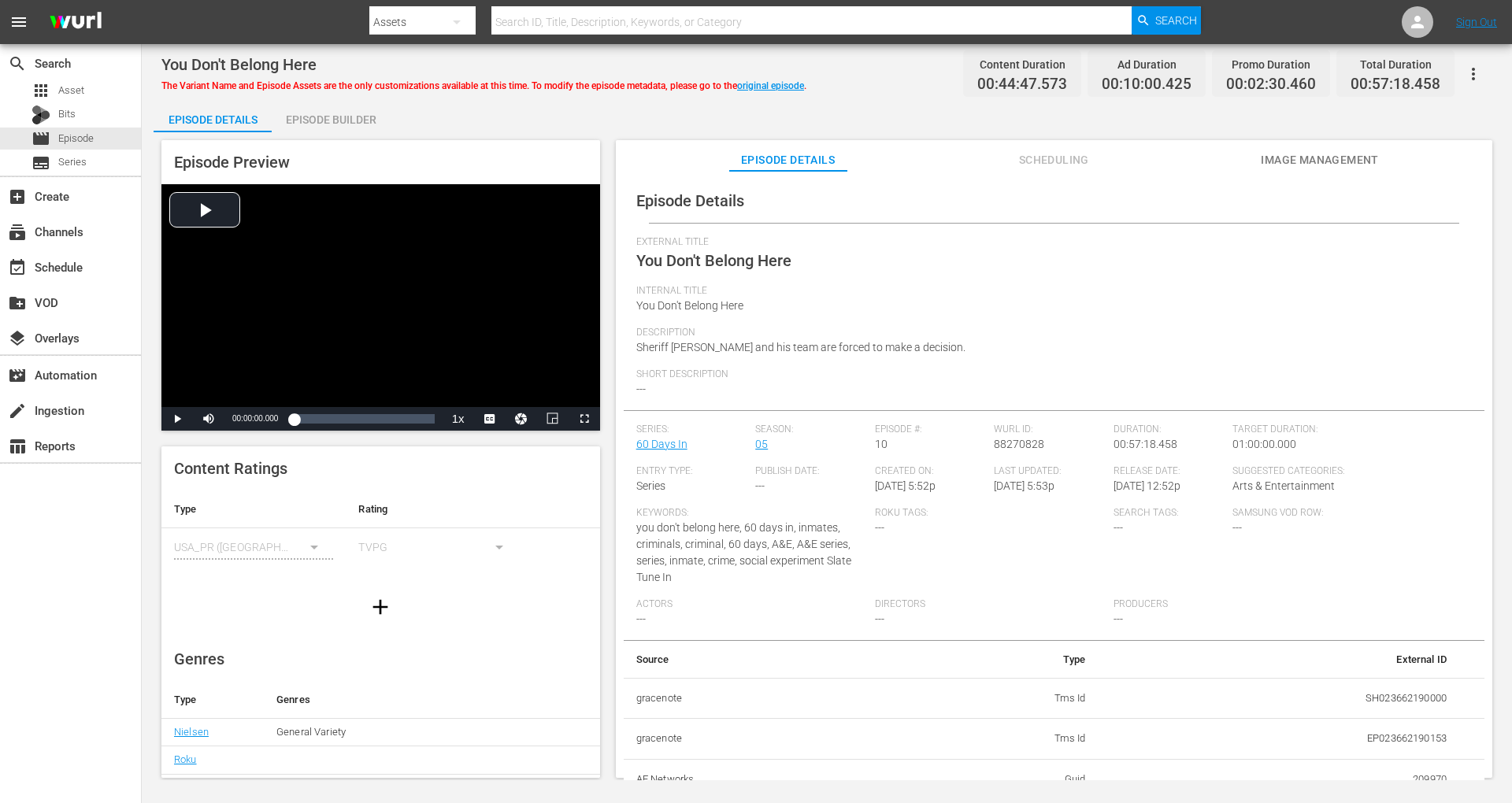
click at [317, 114] on div "Episode Builder" at bounding box center [330, 120] width 118 height 38
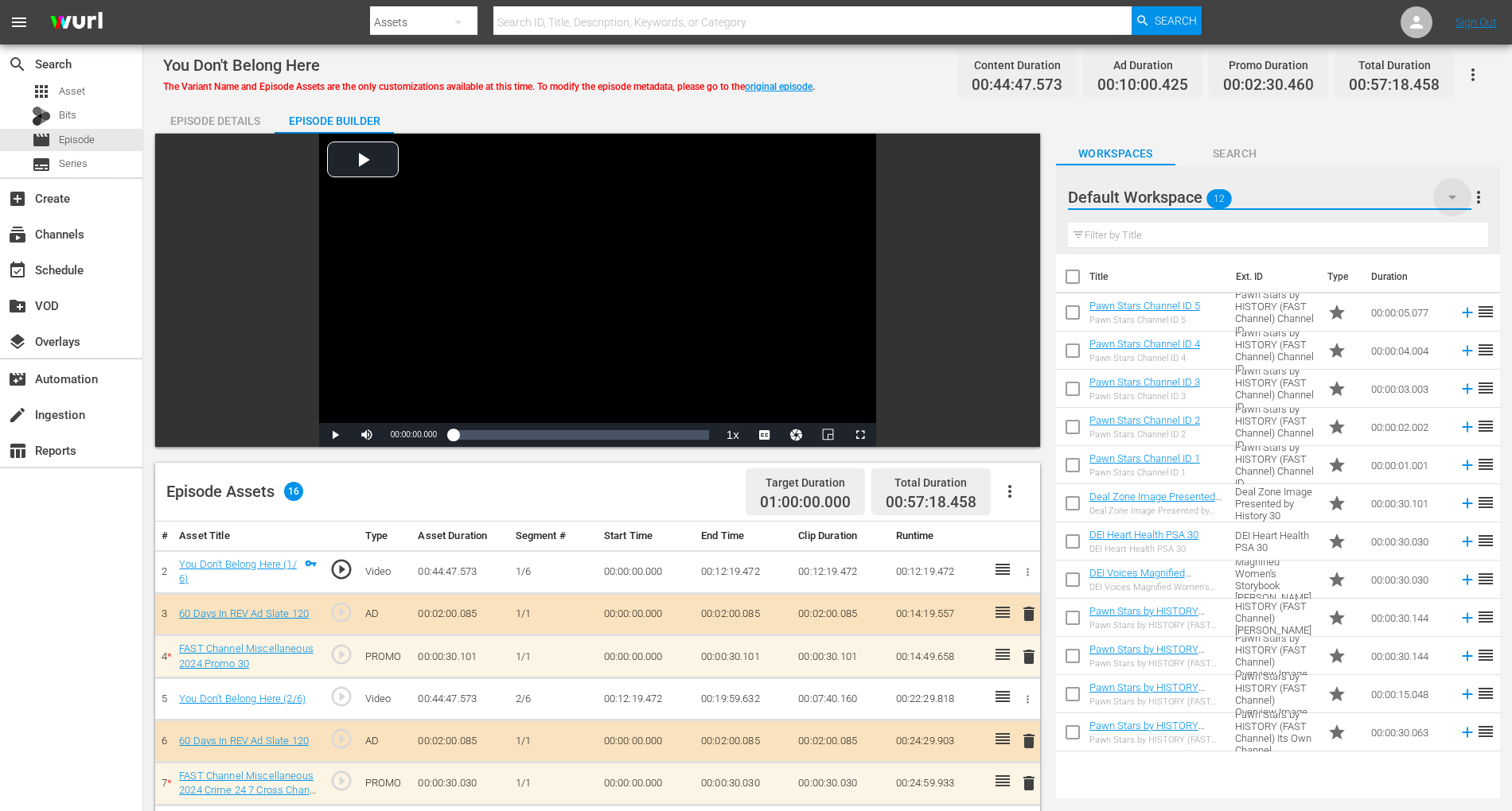
click at [1452, 197] on icon "button" at bounding box center [1452, 197] width 8 height 4
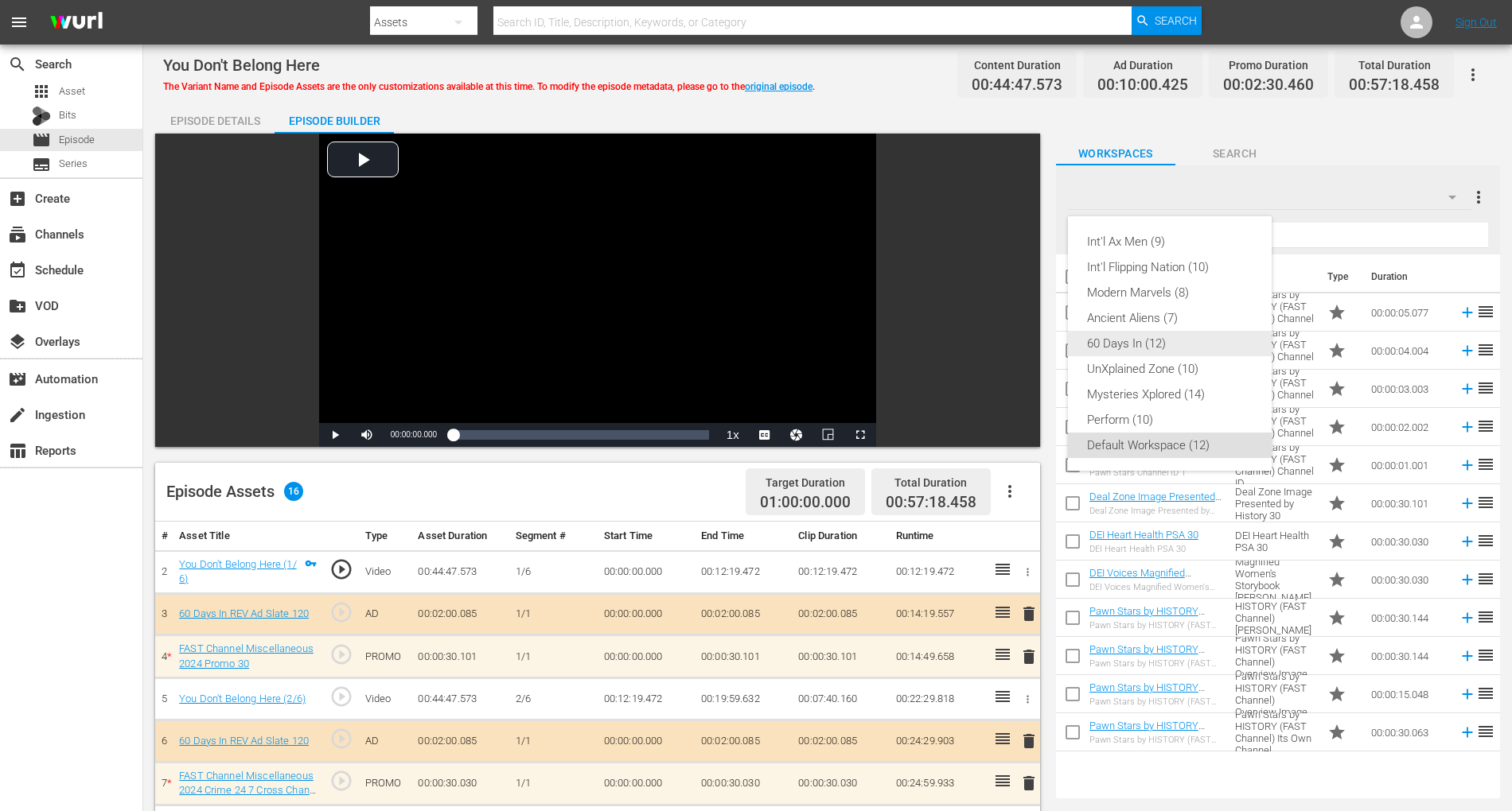
click at [1114, 349] on div "60 Days In (12)" at bounding box center [1170, 344] width 165 height 26
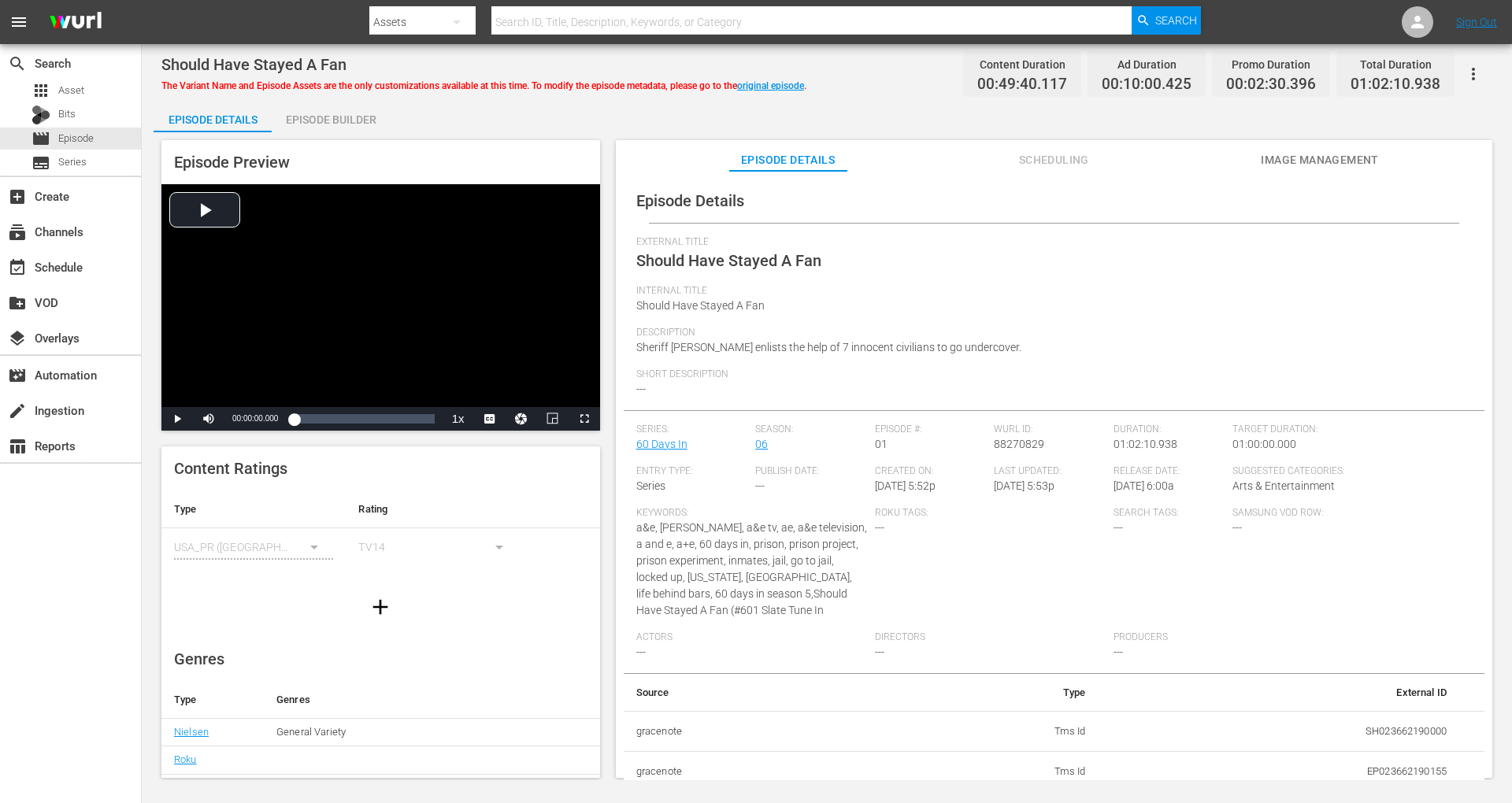
click at [343, 114] on div "Episode Builder" at bounding box center [330, 120] width 118 height 38
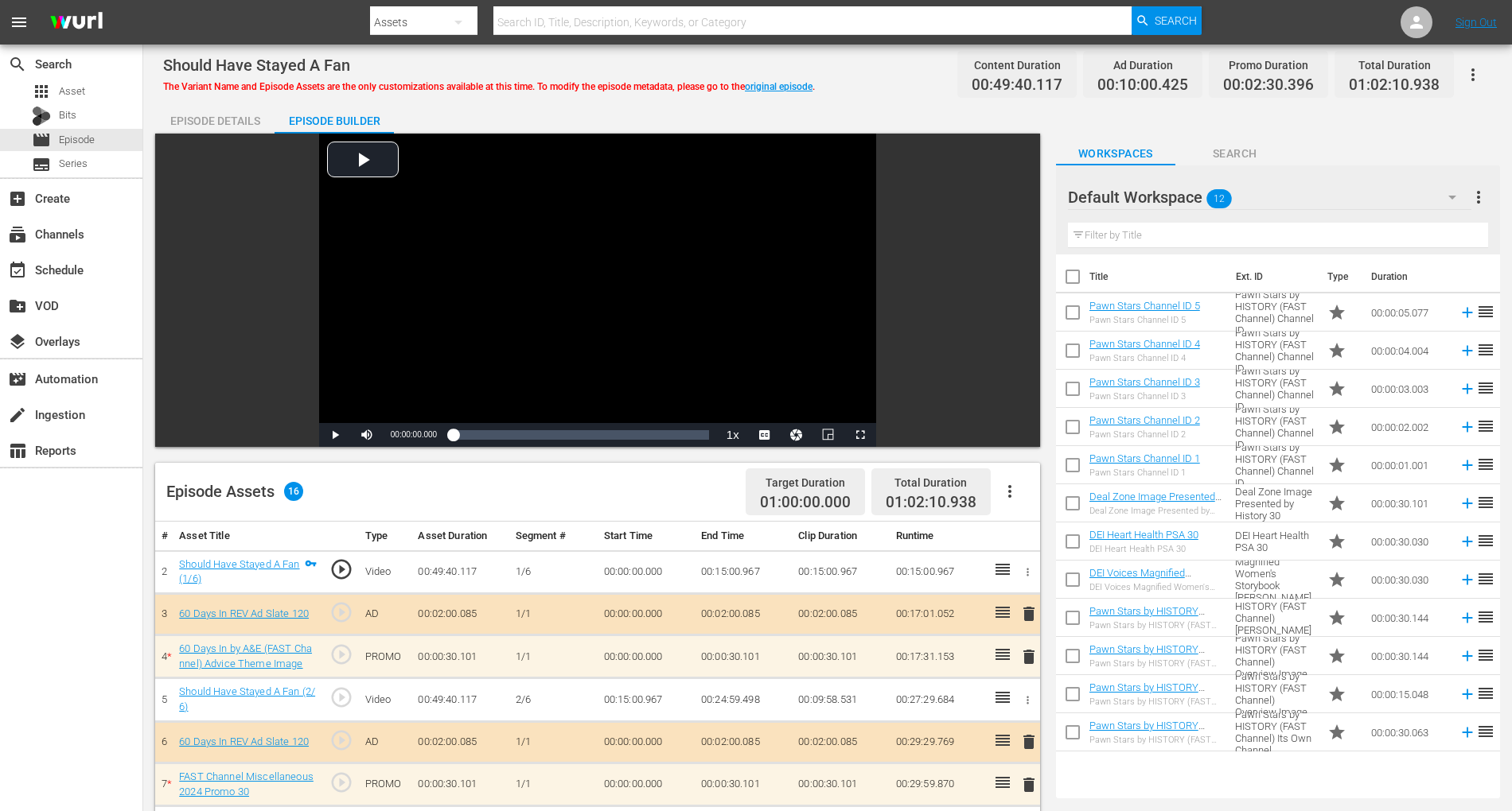
click at [1459, 189] on icon "button" at bounding box center [1452, 197] width 19 height 19
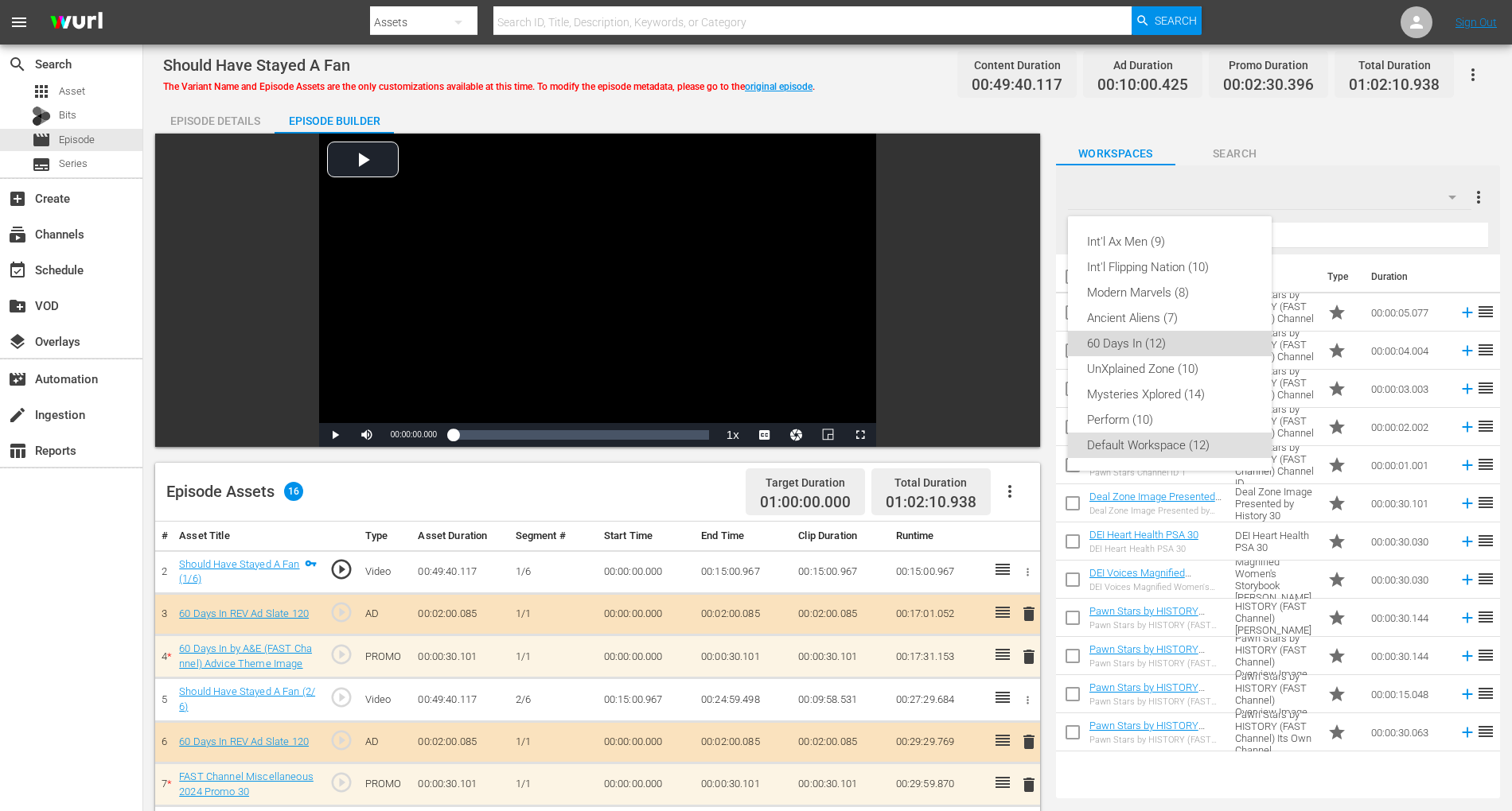
click at [1159, 343] on div "60 Days In (12)" at bounding box center [1170, 344] width 165 height 26
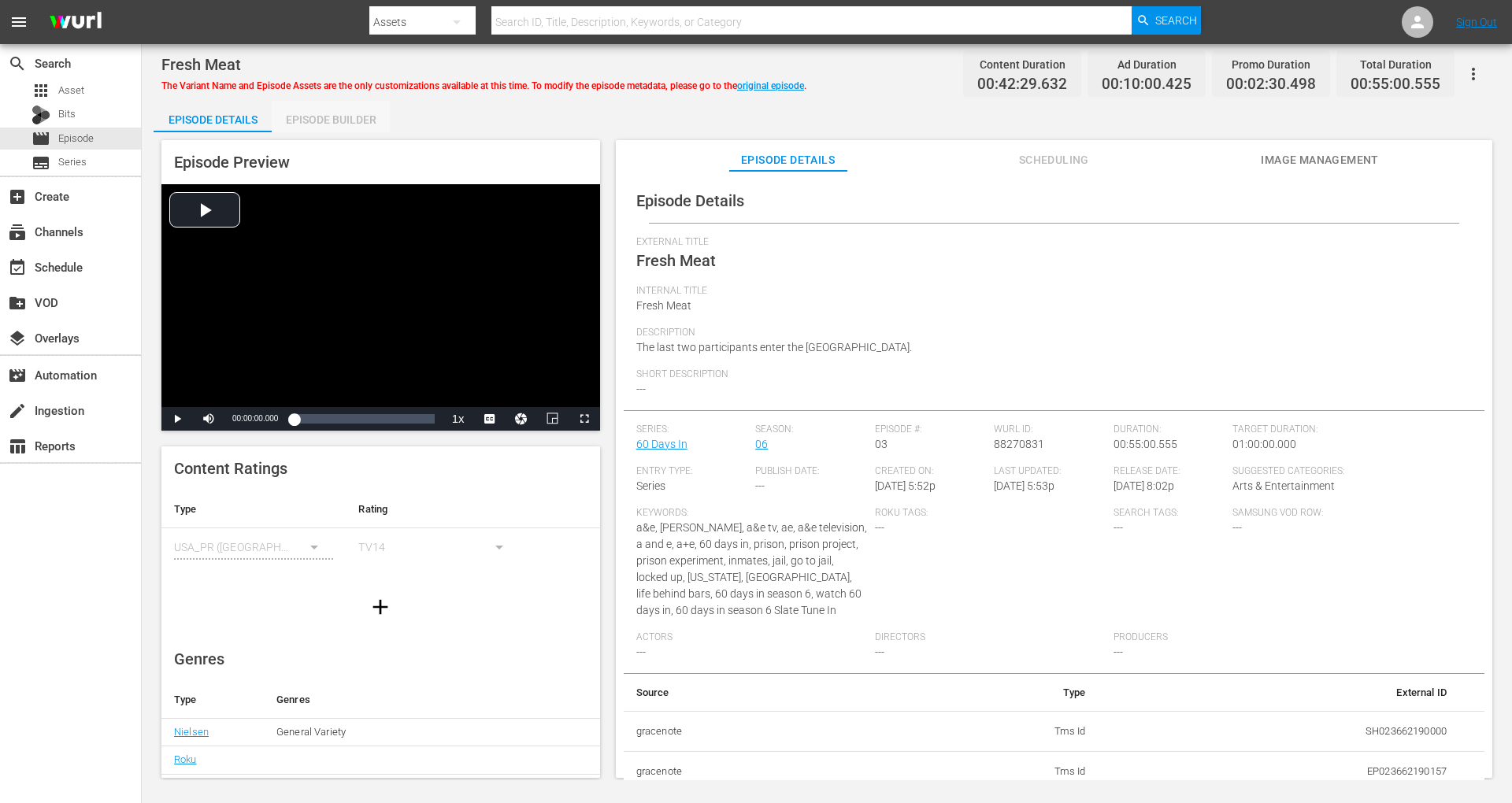
click at [323, 116] on div "Episode Builder" at bounding box center [330, 120] width 118 height 38
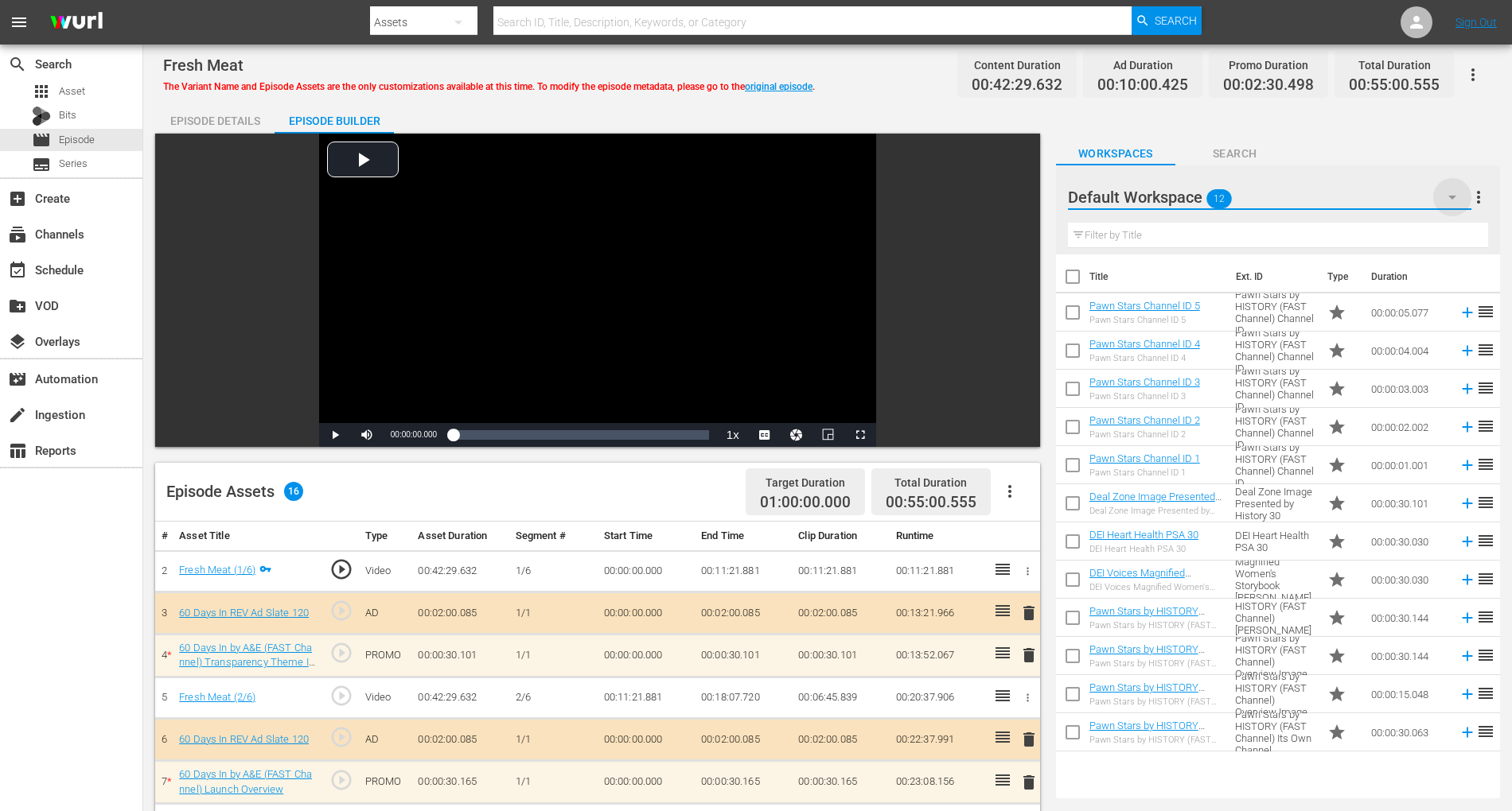
click at [1447, 196] on icon "button" at bounding box center [1452, 197] width 19 height 19
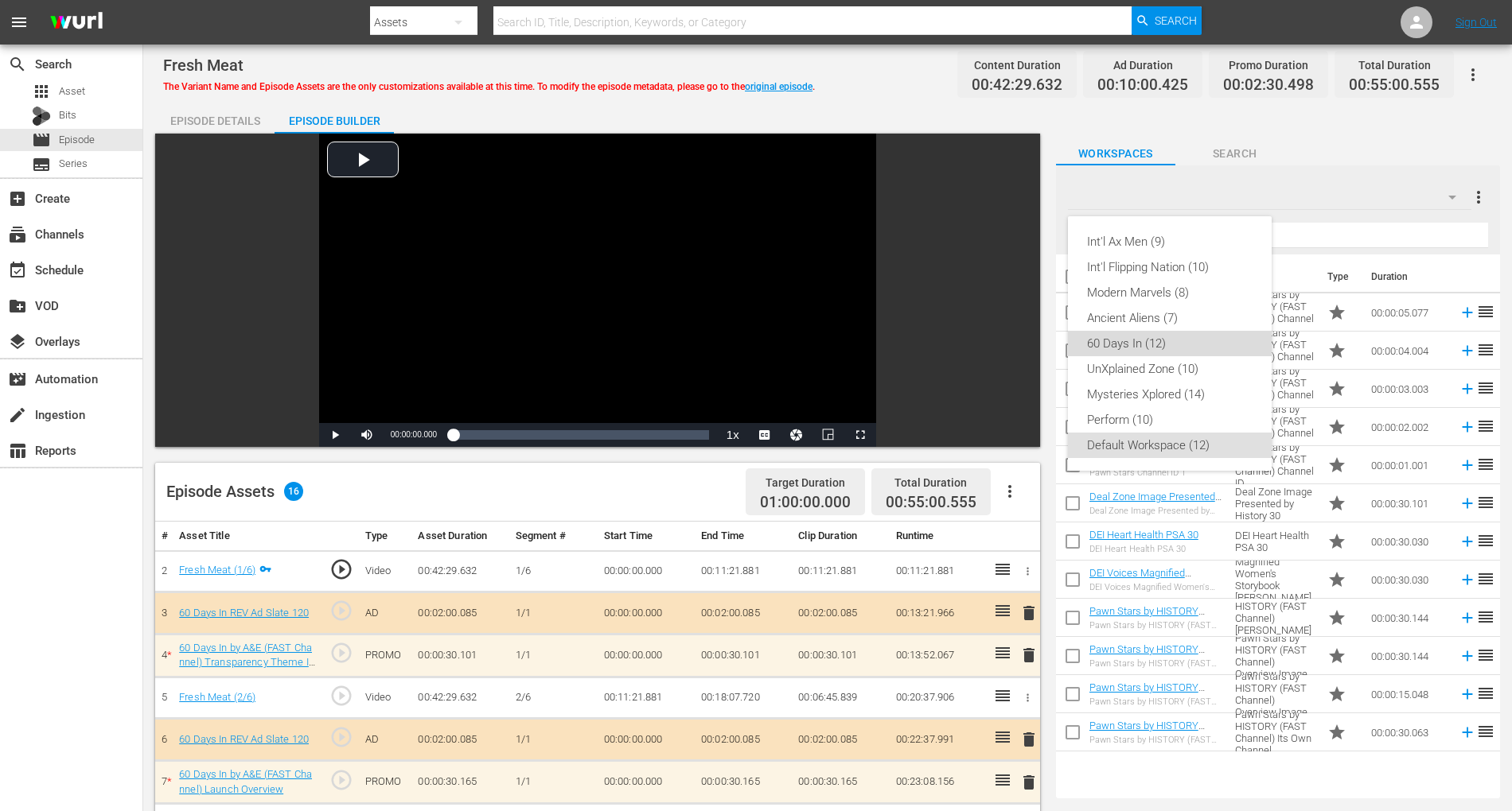
click at [1183, 346] on div "60 Days In (12)" at bounding box center [1170, 344] width 165 height 26
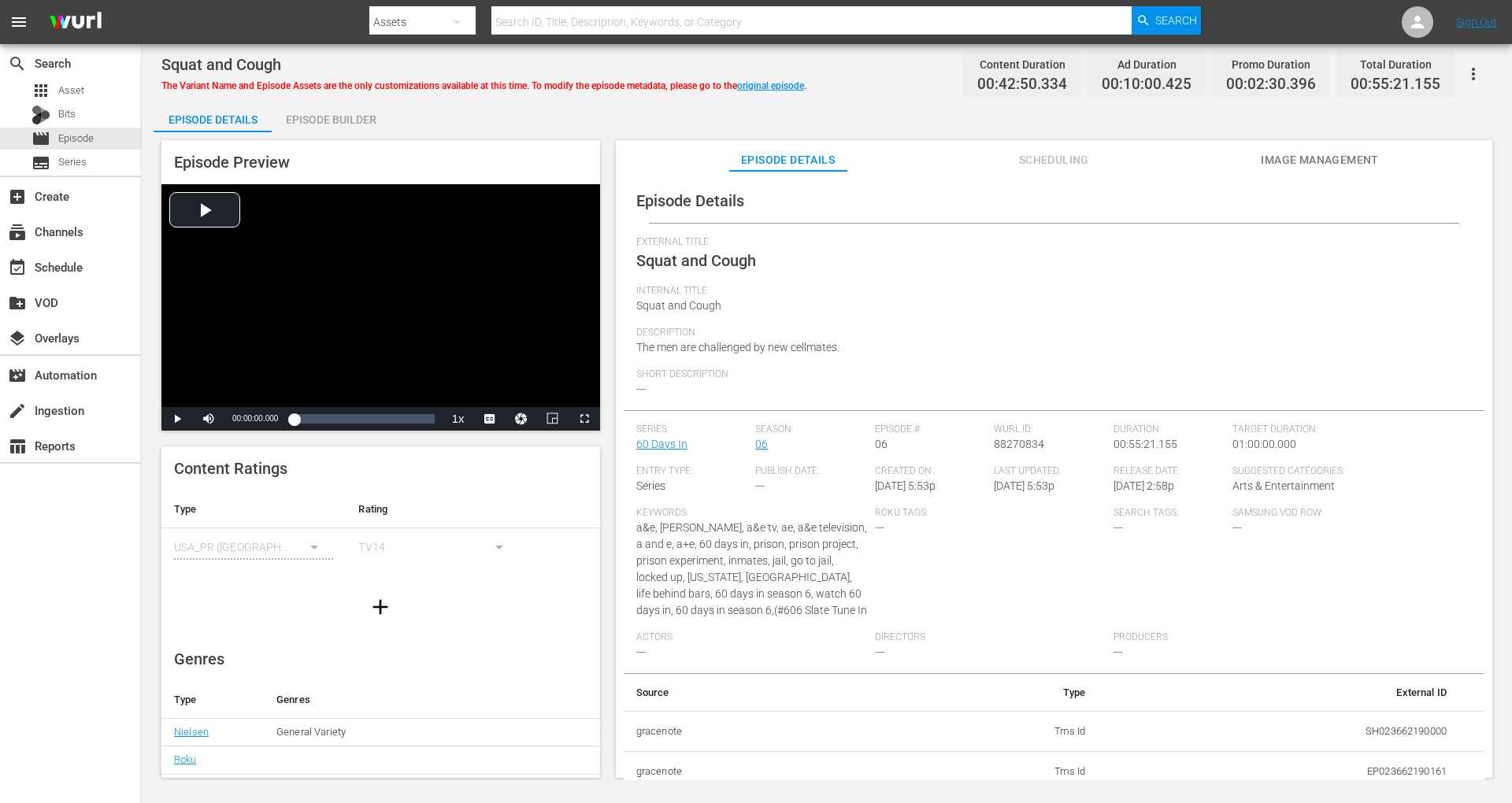
click at [360, 116] on div "Episode Builder" at bounding box center [330, 120] width 118 height 38
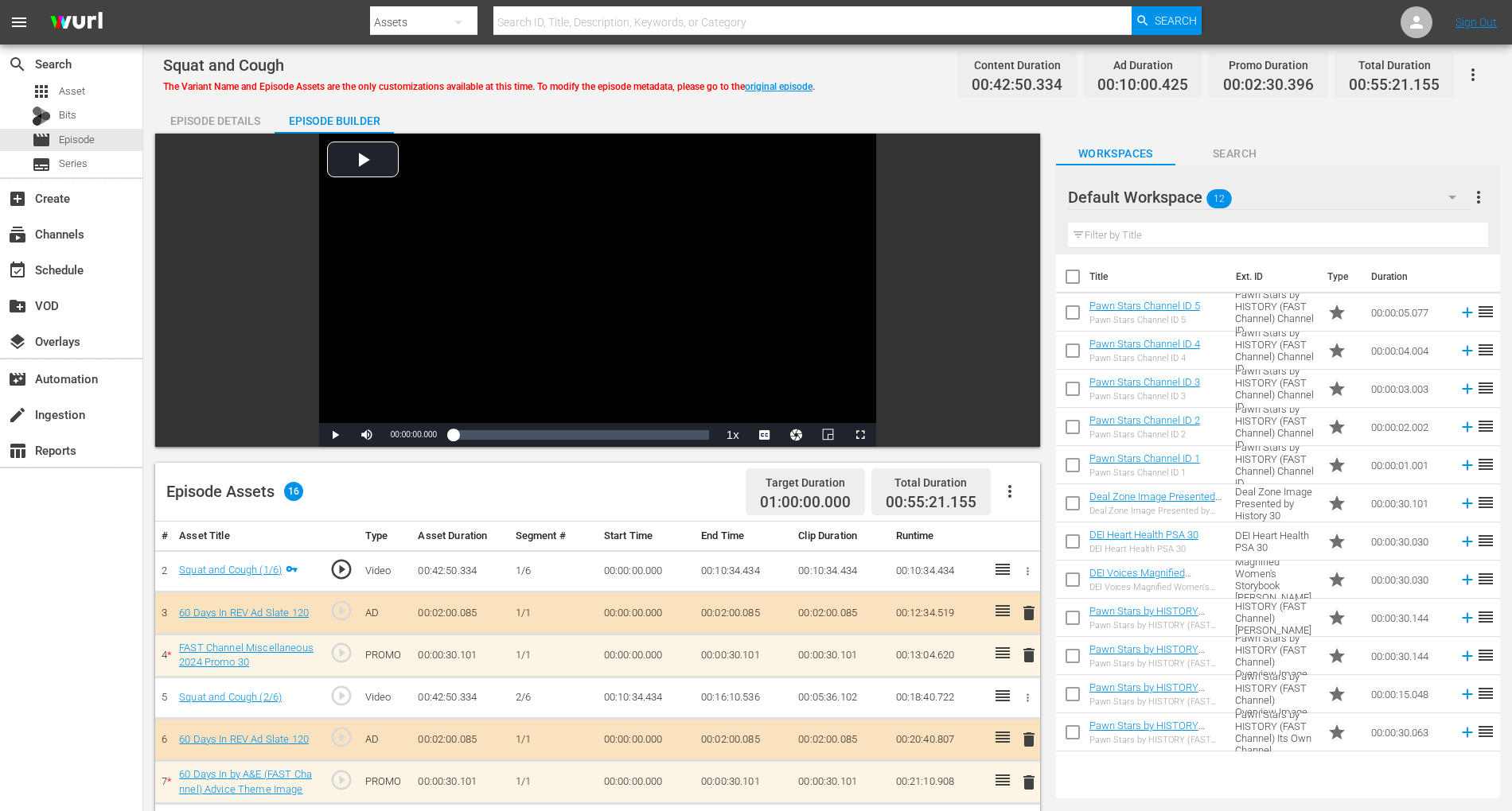
click at [77, 591] on div "search Search apps Asset Bits movie Episode subtitles Series add_box Create sub…" at bounding box center [72, 449] width 143 height 811
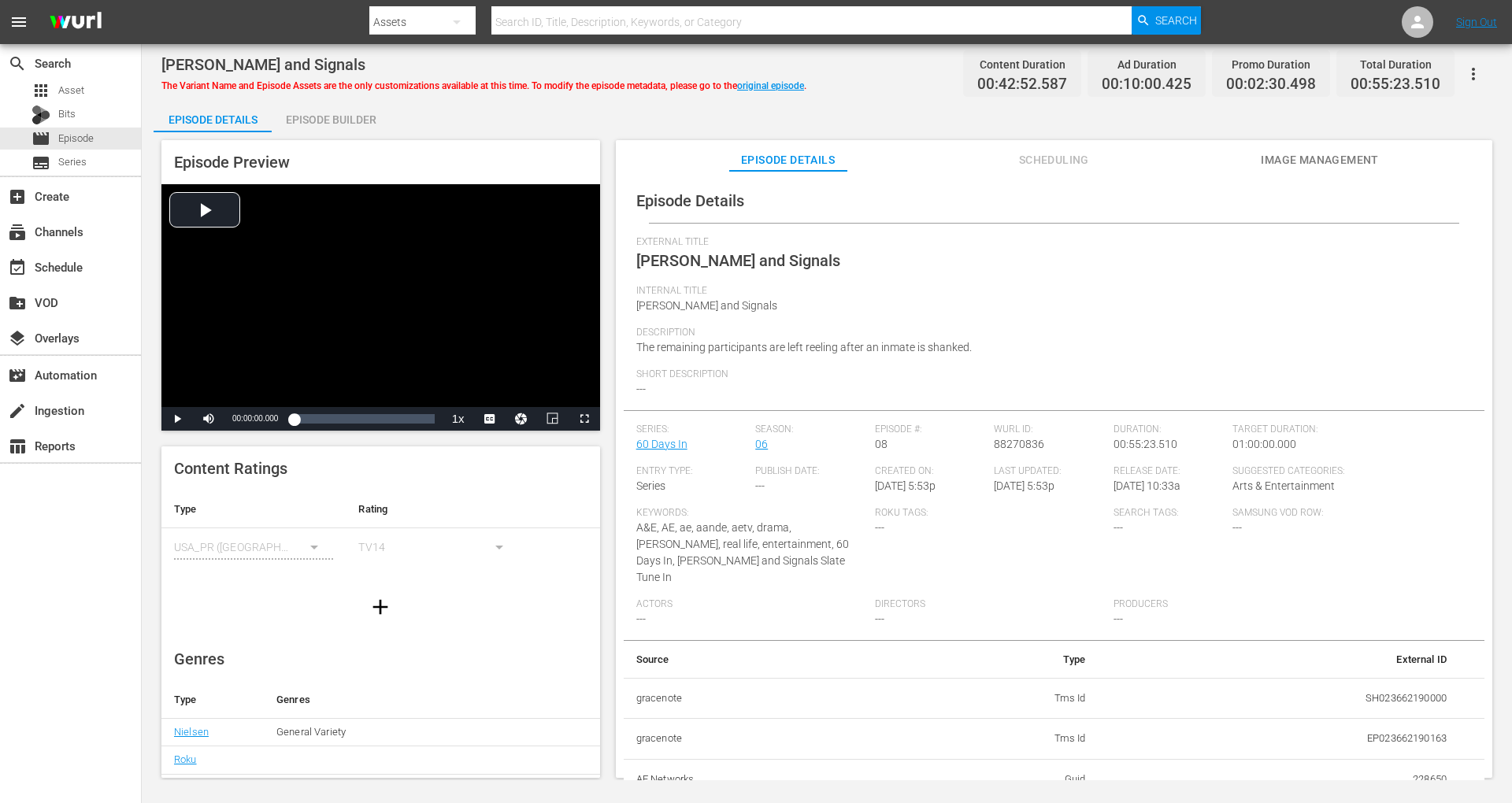
click at [356, 118] on div "Episode Builder" at bounding box center [330, 120] width 118 height 38
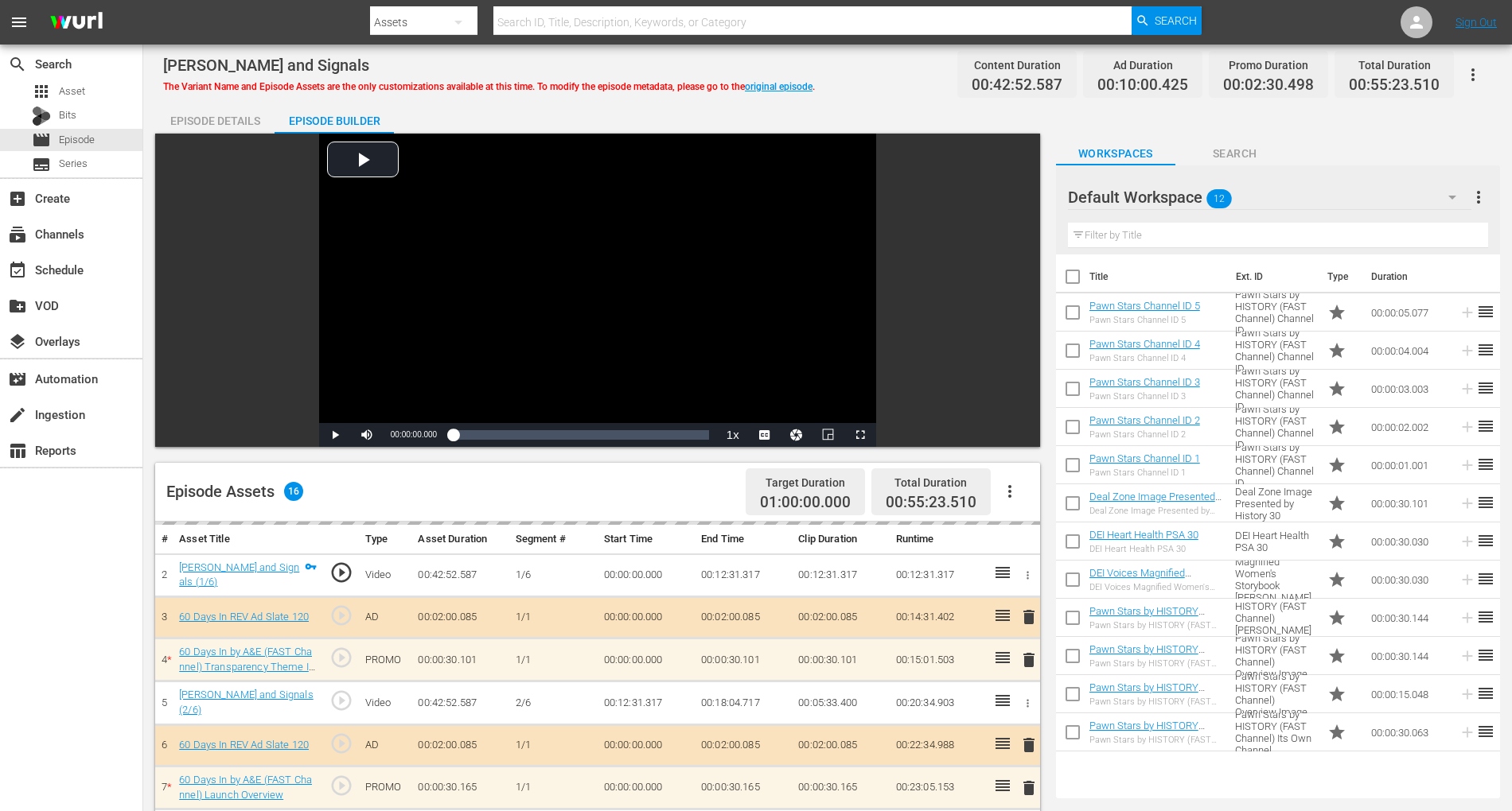
click at [1145, 197] on icon "button" at bounding box center [1452, 197] width 19 height 19
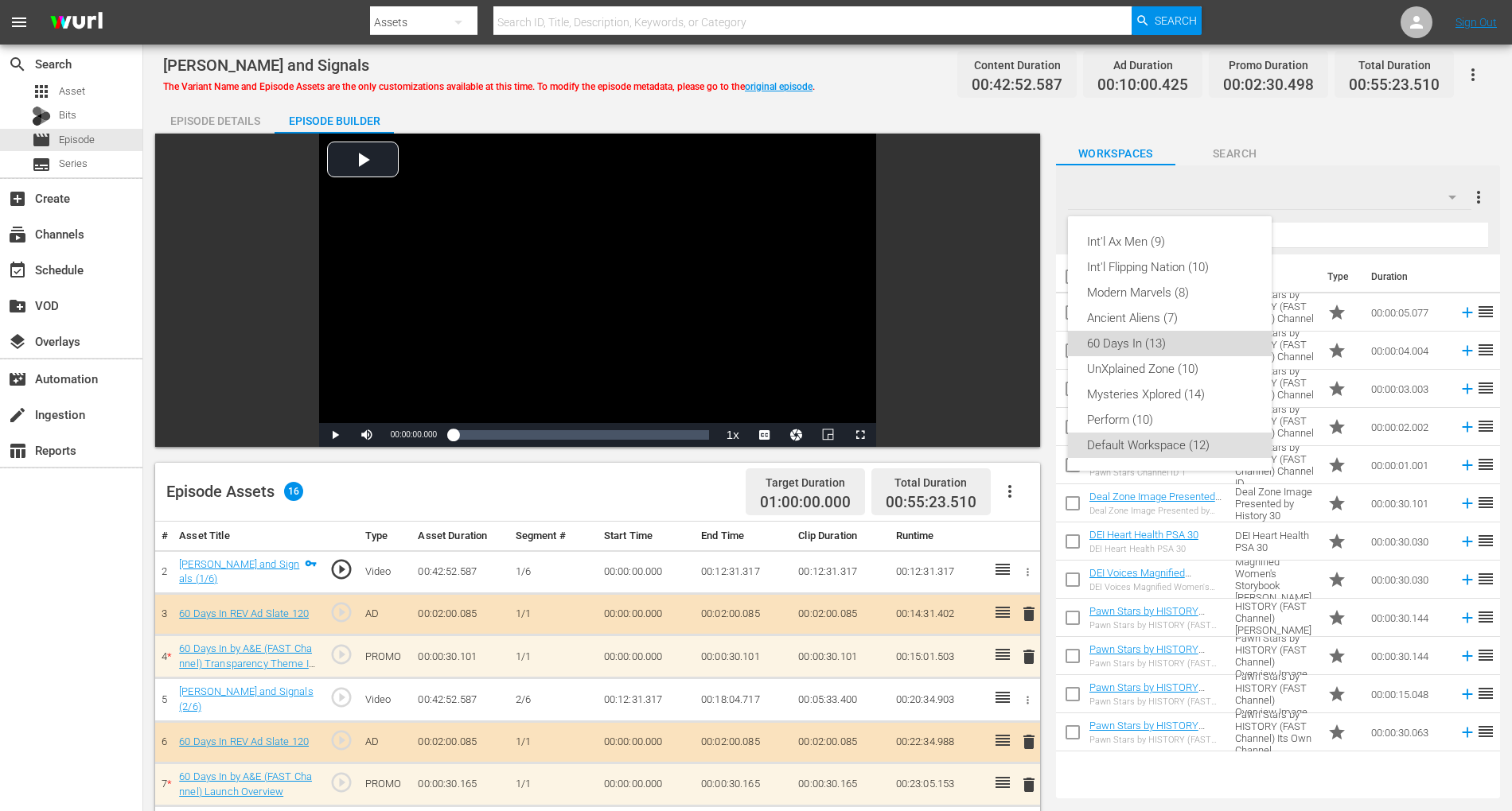
click at [1145, 335] on div "60 Days In (13)" at bounding box center [1170, 344] width 165 height 26
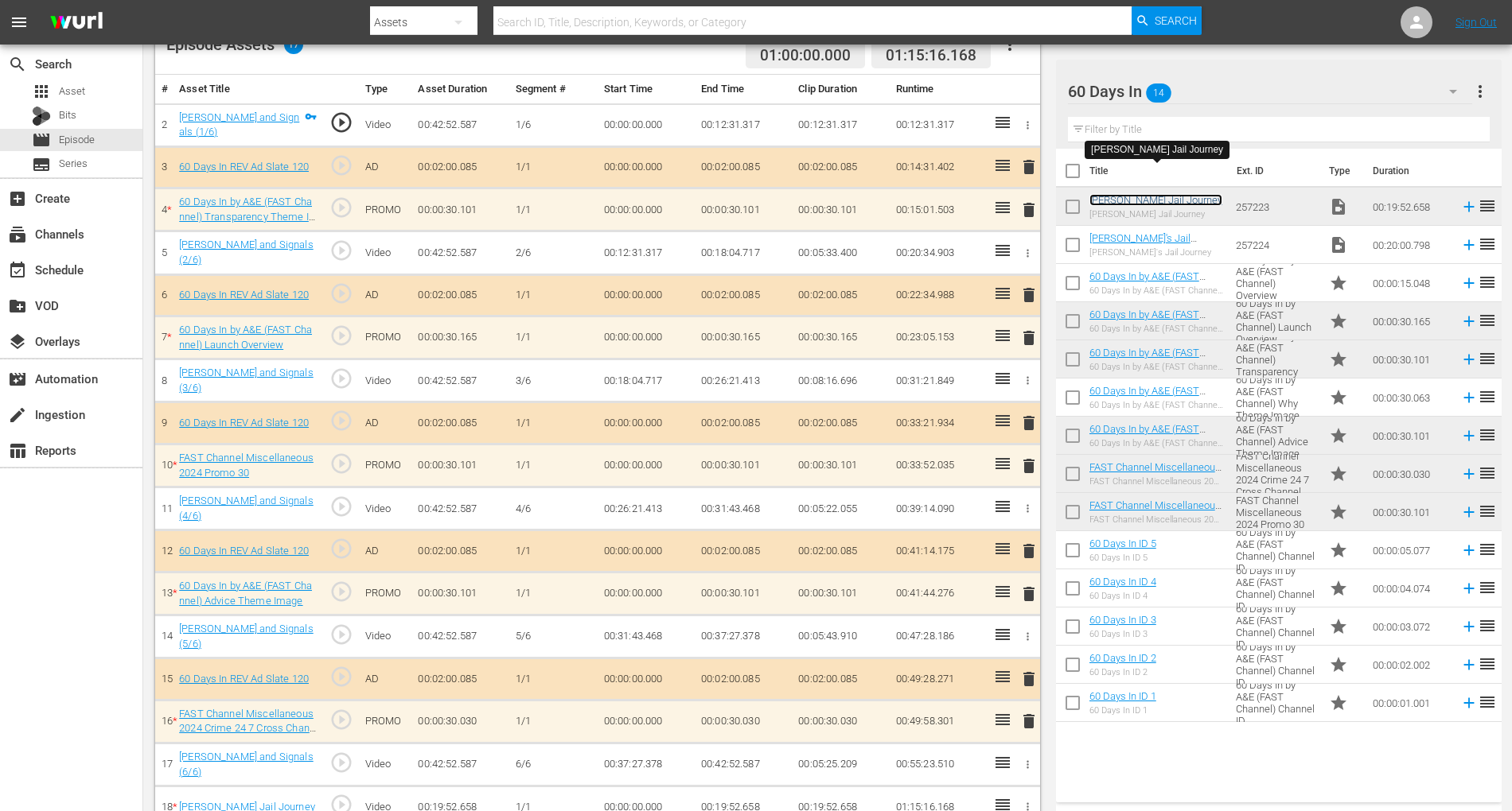
scroll to position [460, 0]
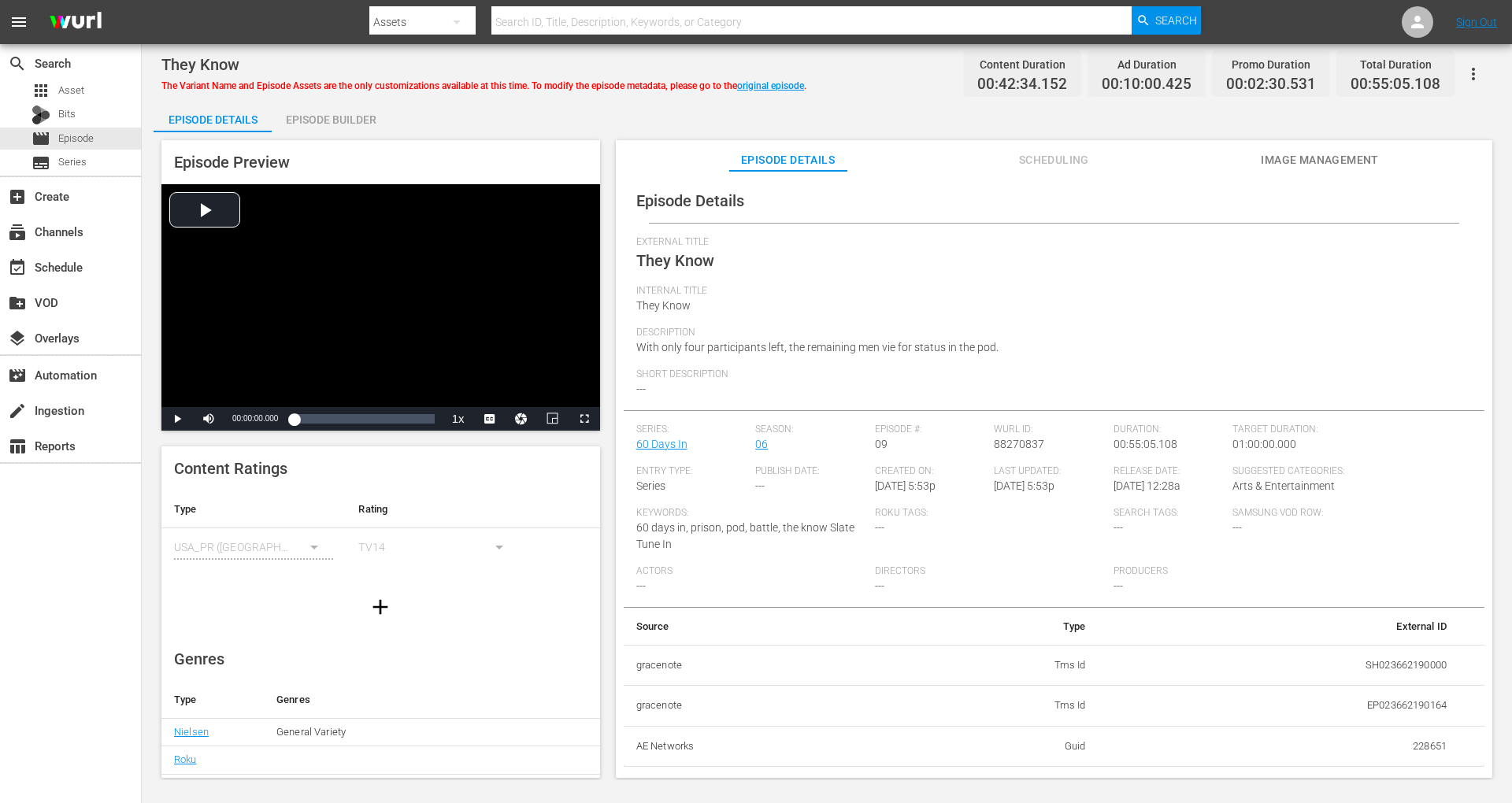
click at [335, 115] on div "Episode Builder" at bounding box center [330, 120] width 118 height 38
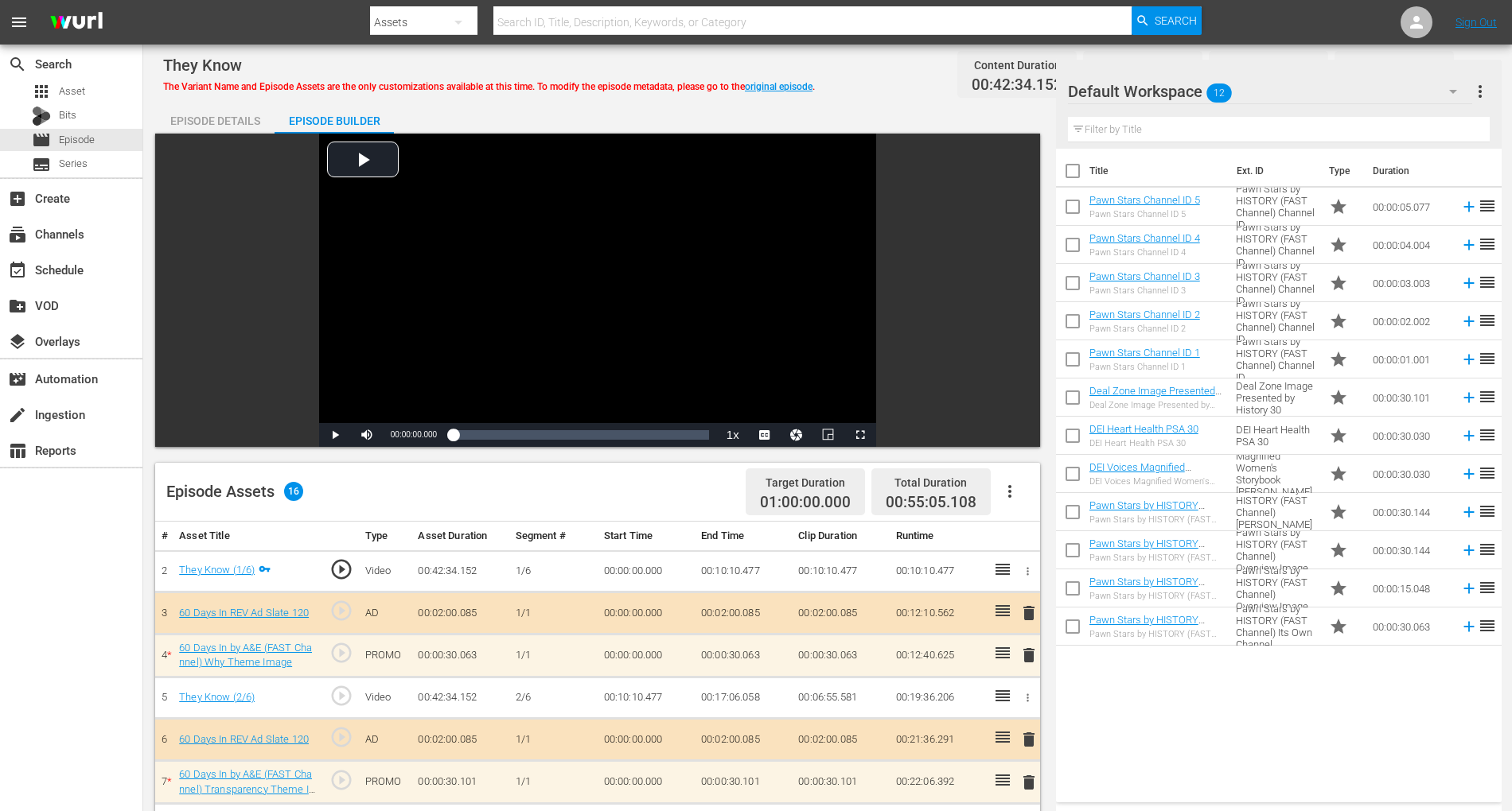
scroll to position [420, 0]
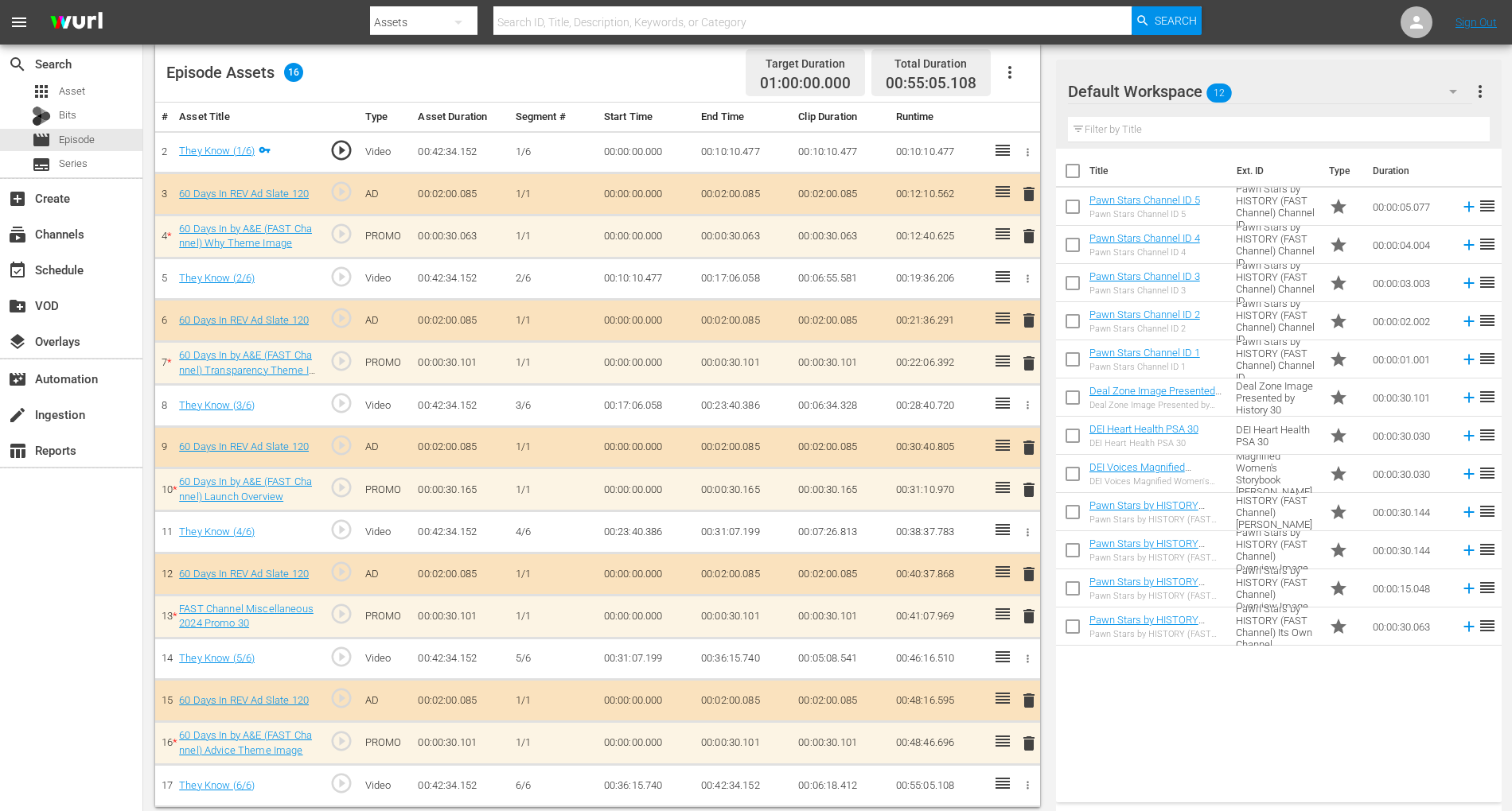
click at [1145, 84] on icon "button" at bounding box center [1452, 91] width 19 height 19
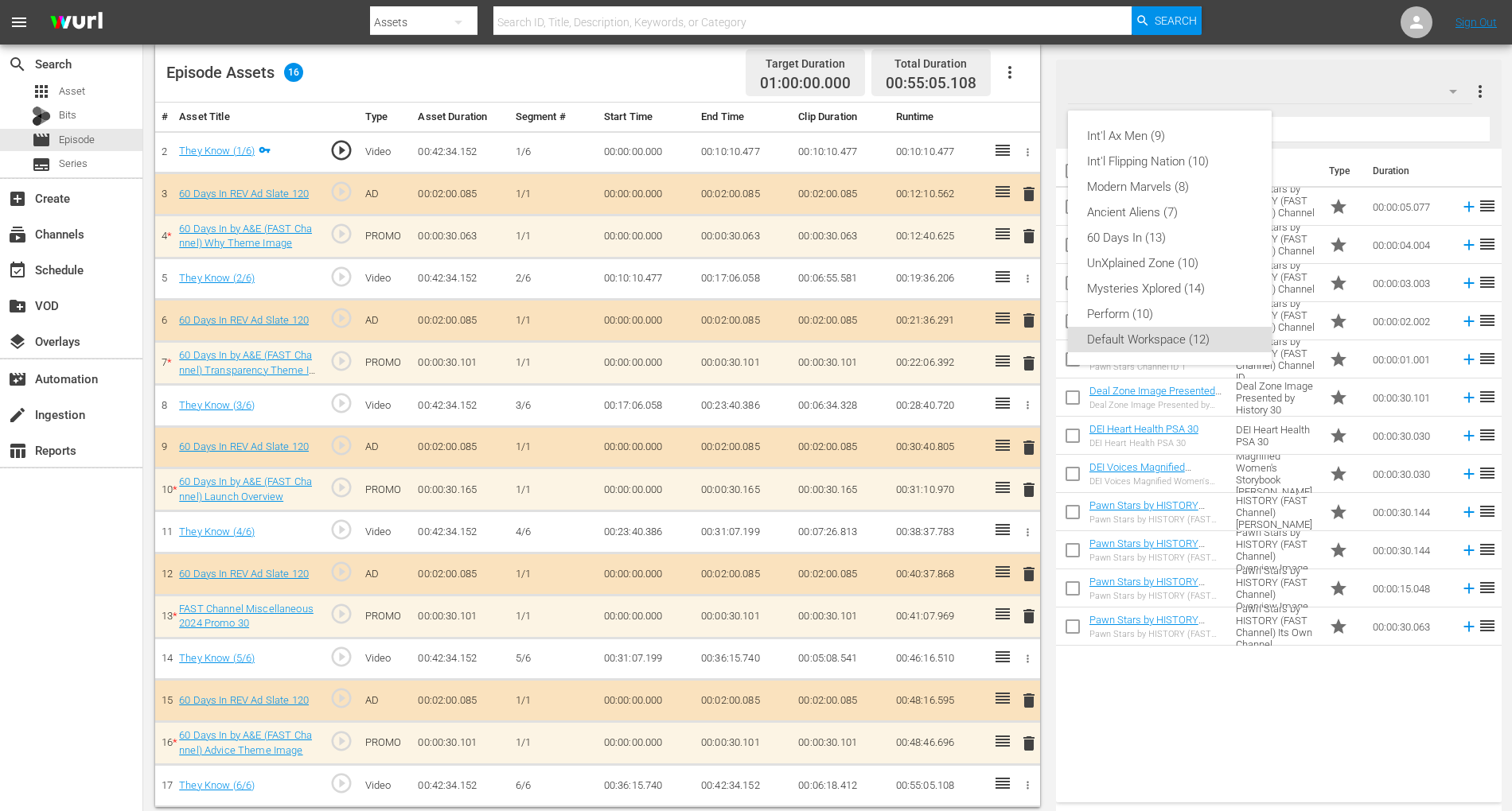
click at [1145, 608] on div "Int'l Ax Men (9) Int'l Flipping Nation (10) Modern Marvels (8) Ancient Aliens (…" at bounding box center [756, 405] width 1512 height 811
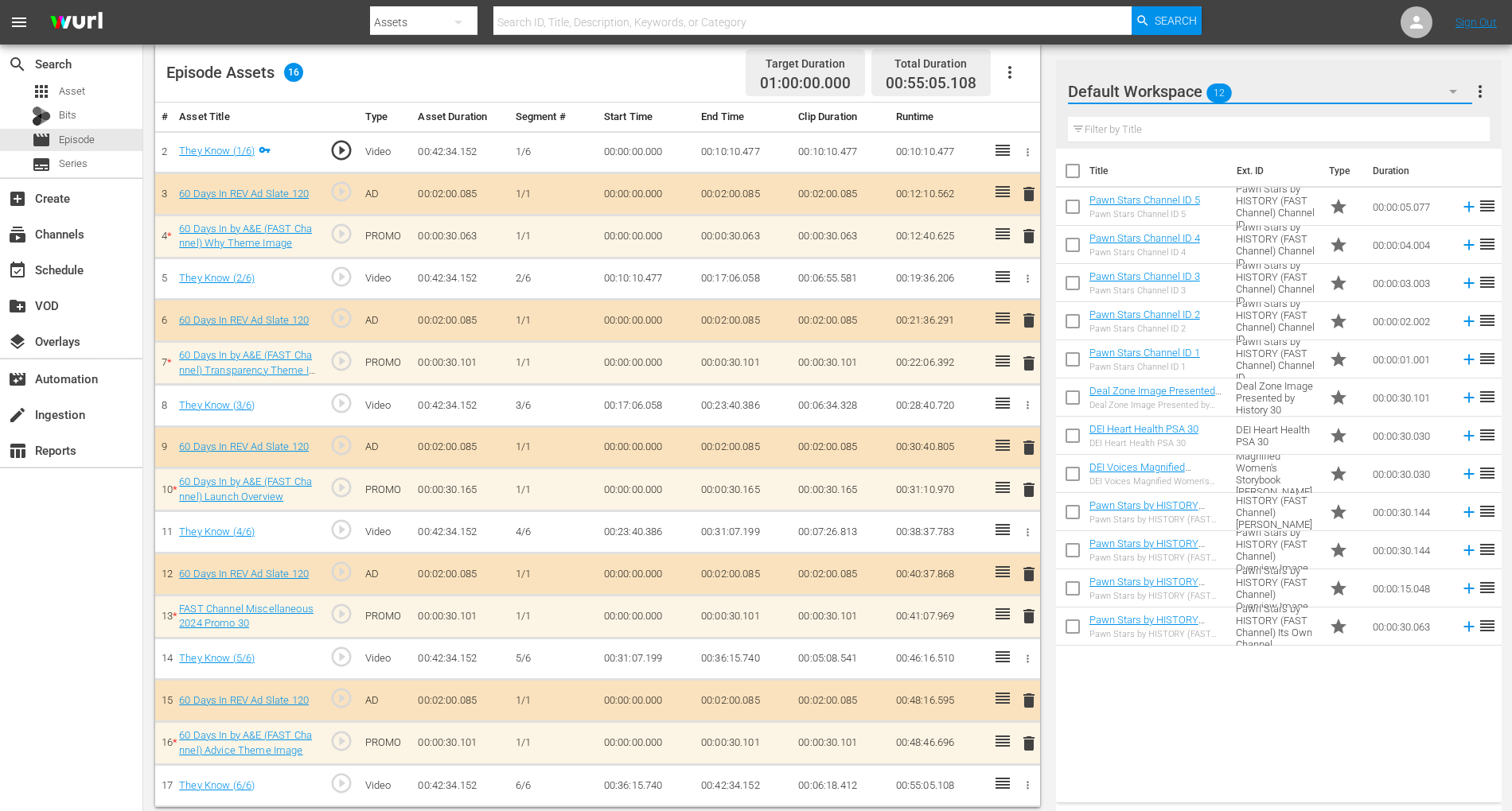
click at [1145, 89] on button "button" at bounding box center [1452, 91] width 38 height 38
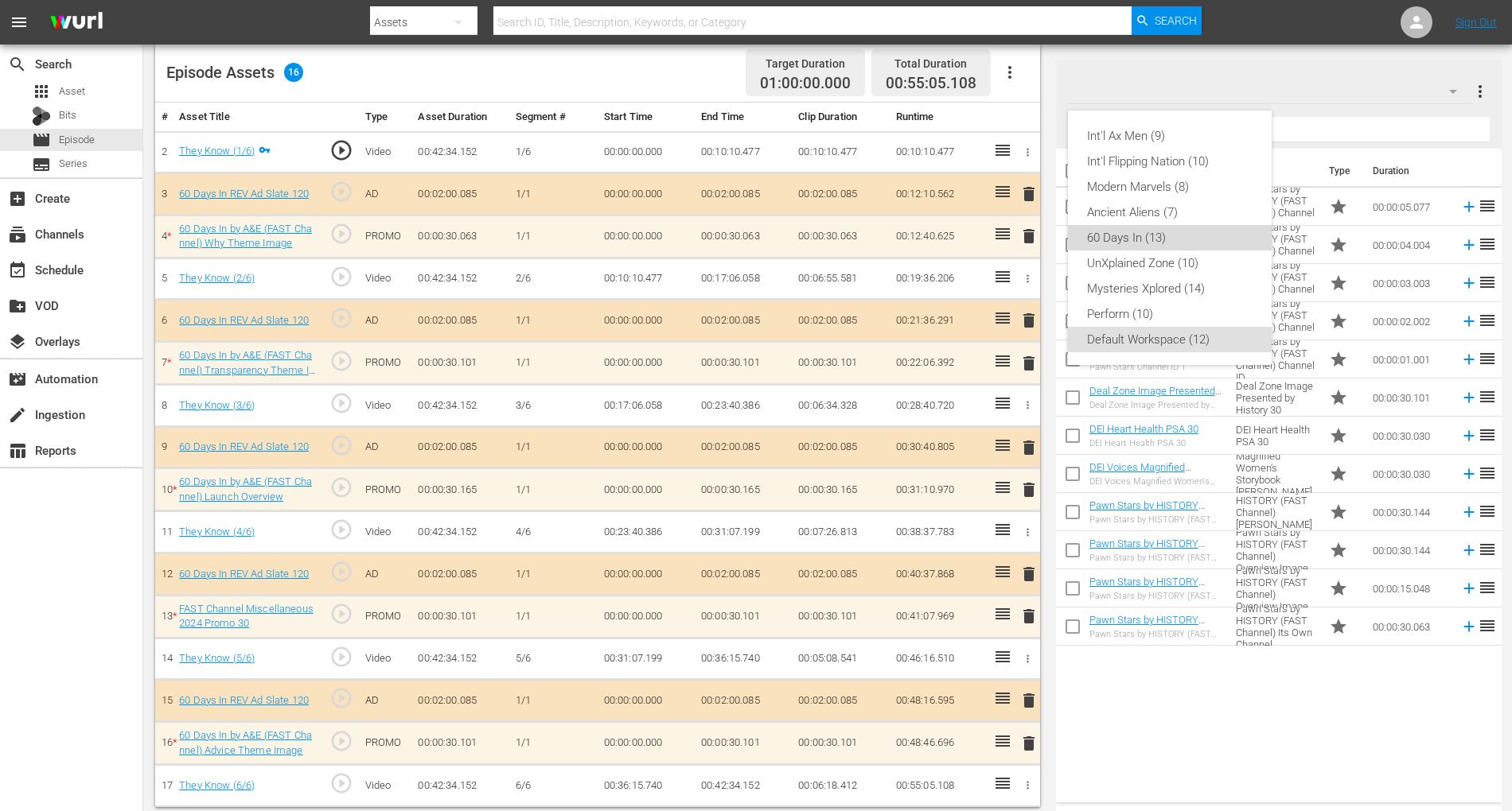
click at [1145, 236] on div "60 Days In (13)" at bounding box center [1170, 238] width 165 height 26
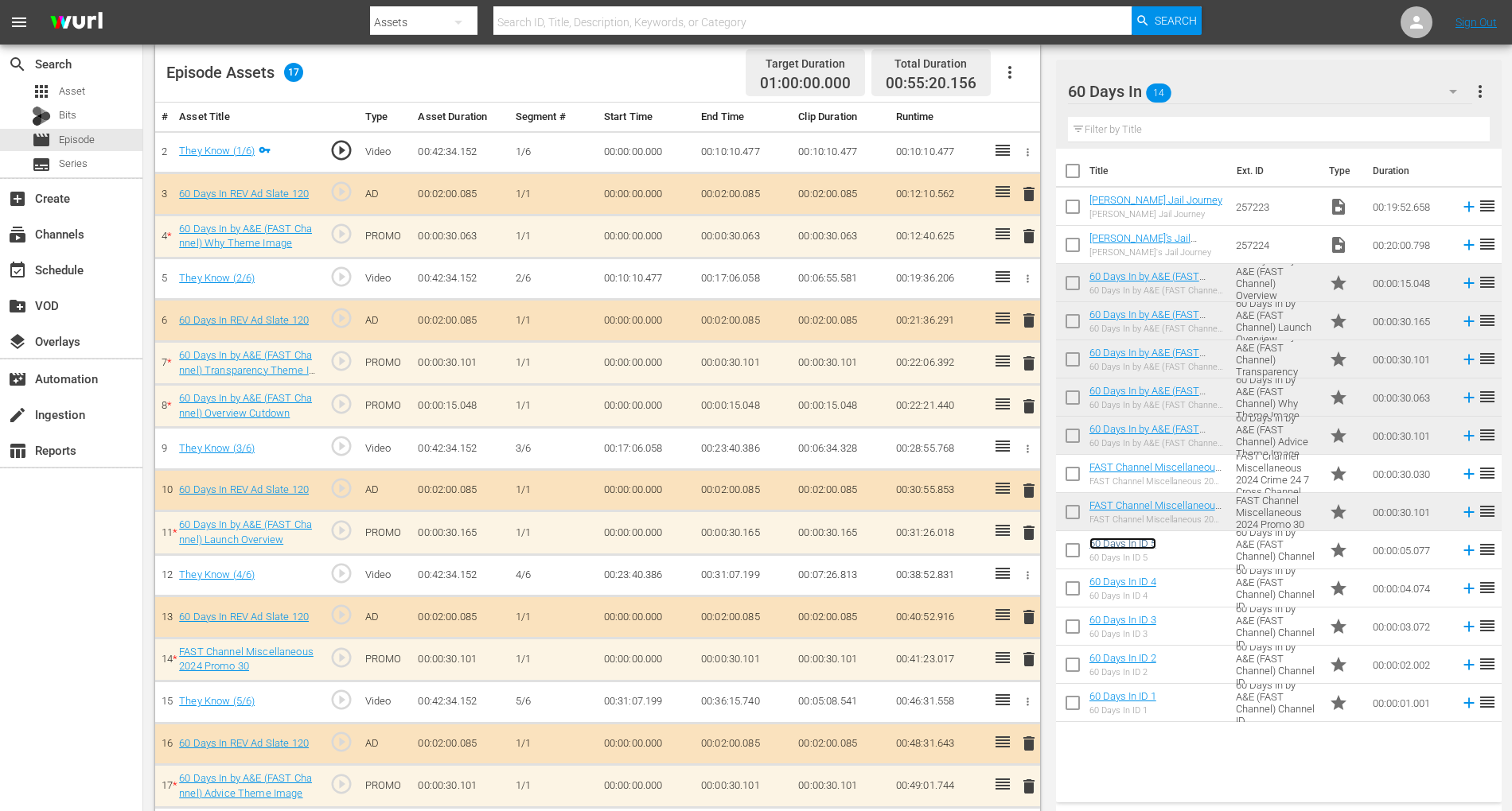
scroll to position [461, 0]
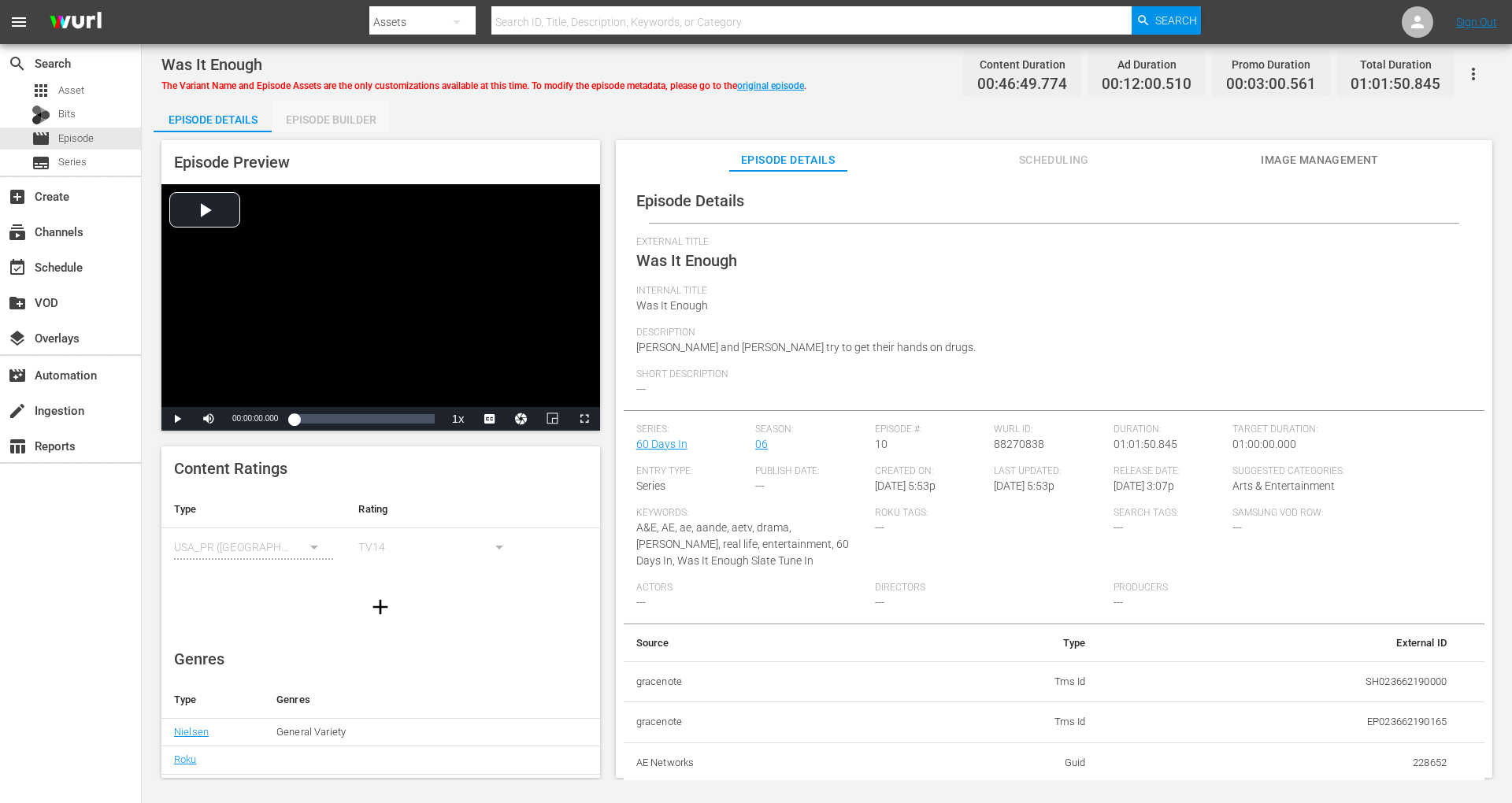
click at [353, 115] on div "Episode Builder" at bounding box center [330, 120] width 118 height 38
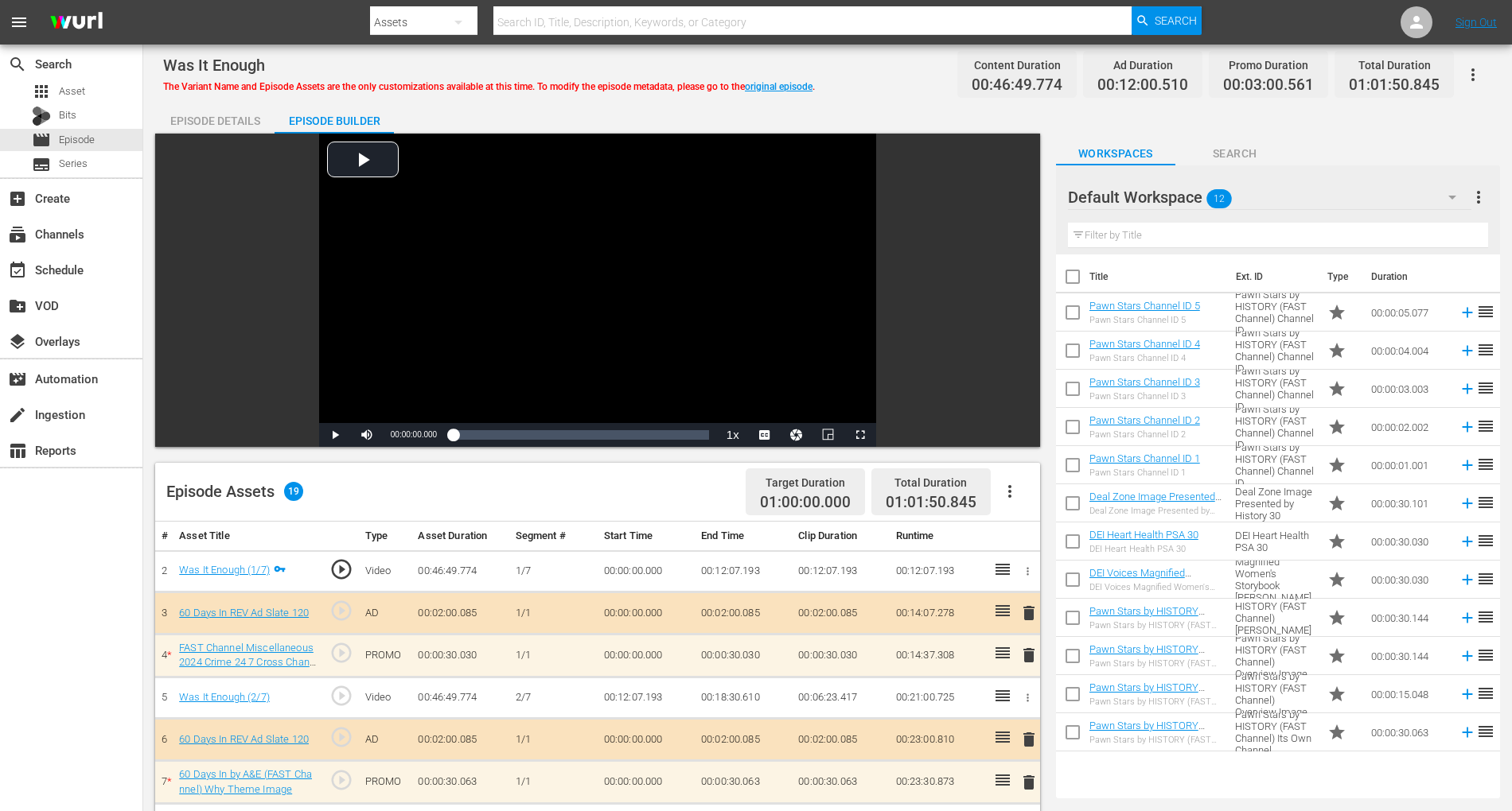
click at [1145, 196] on icon "button" at bounding box center [1452, 197] width 8 height 4
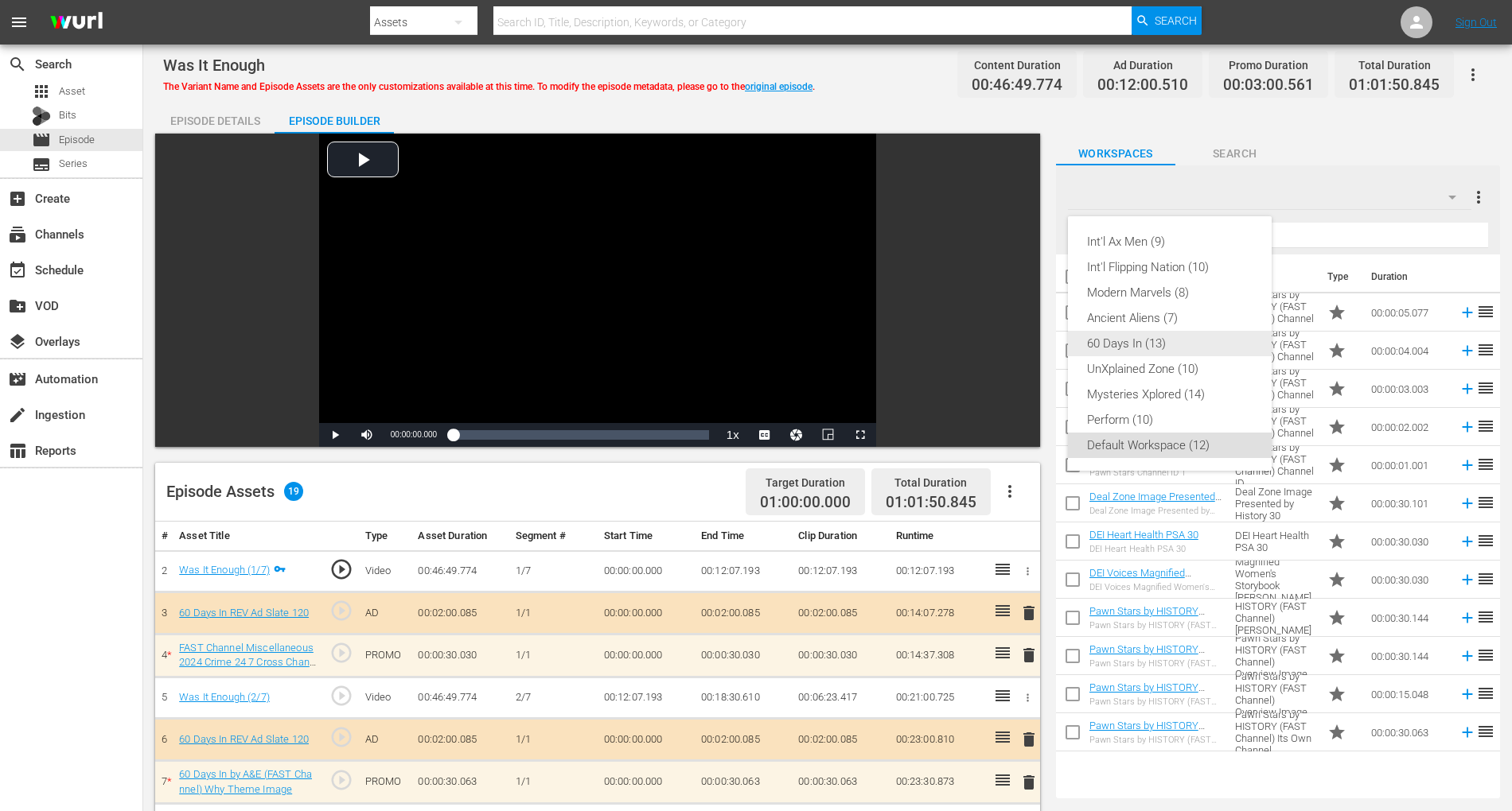
click at [1145, 344] on div "60 Days In (13)" at bounding box center [1170, 344] width 165 height 26
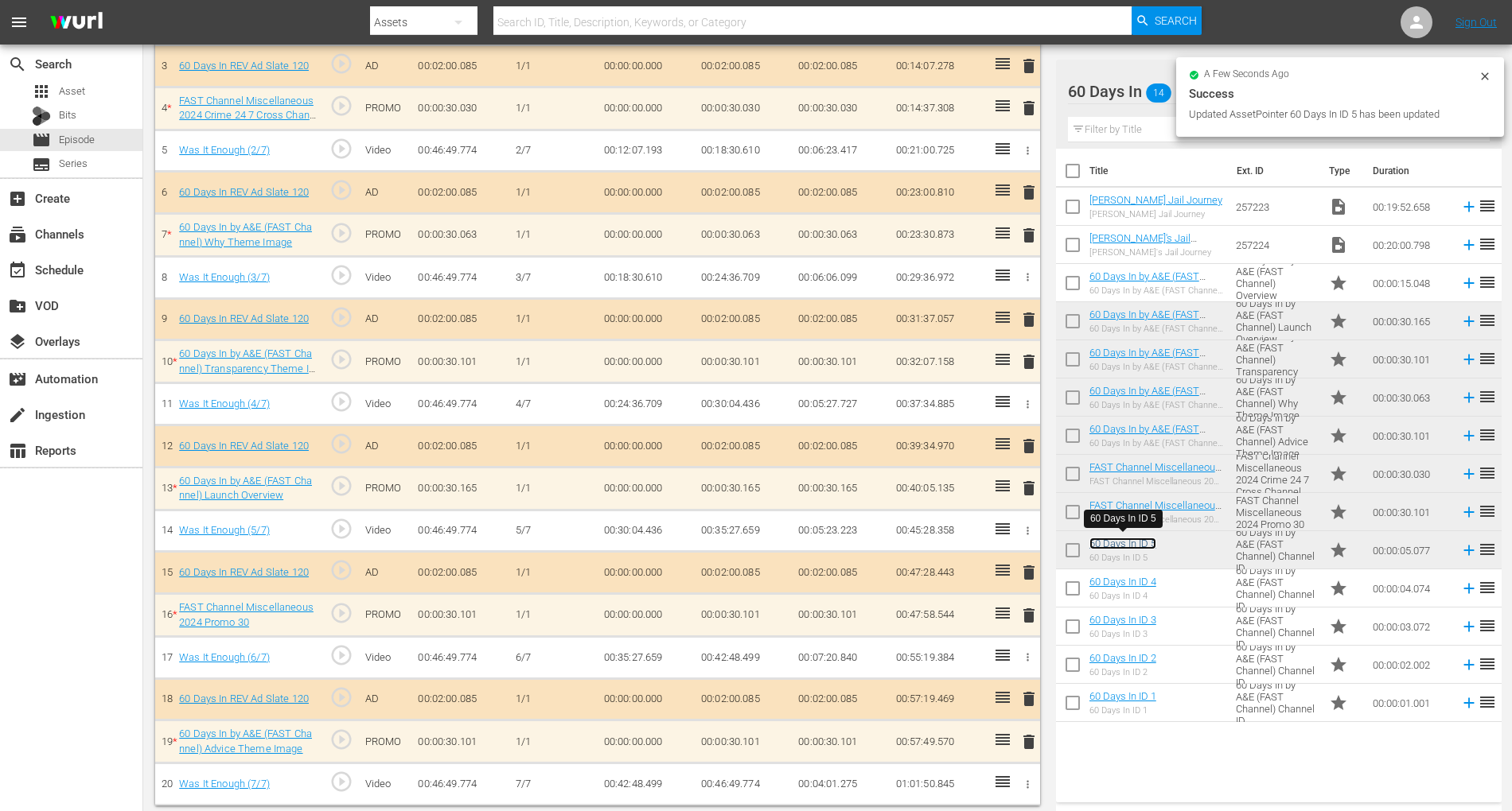
scroll to position [544, 0]
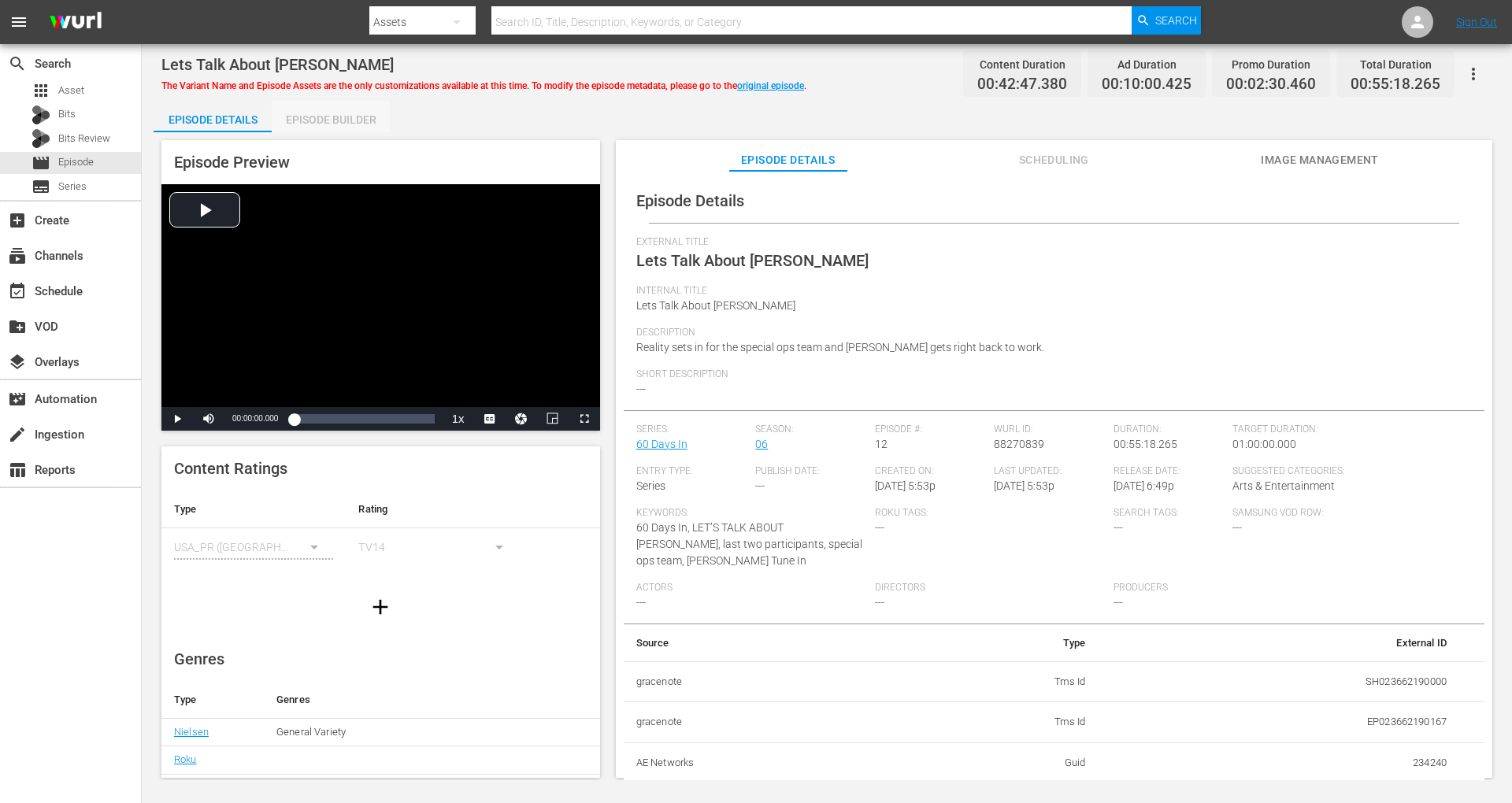
click at [340, 123] on div "Episode Builder" at bounding box center [330, 120] width 118 height 38
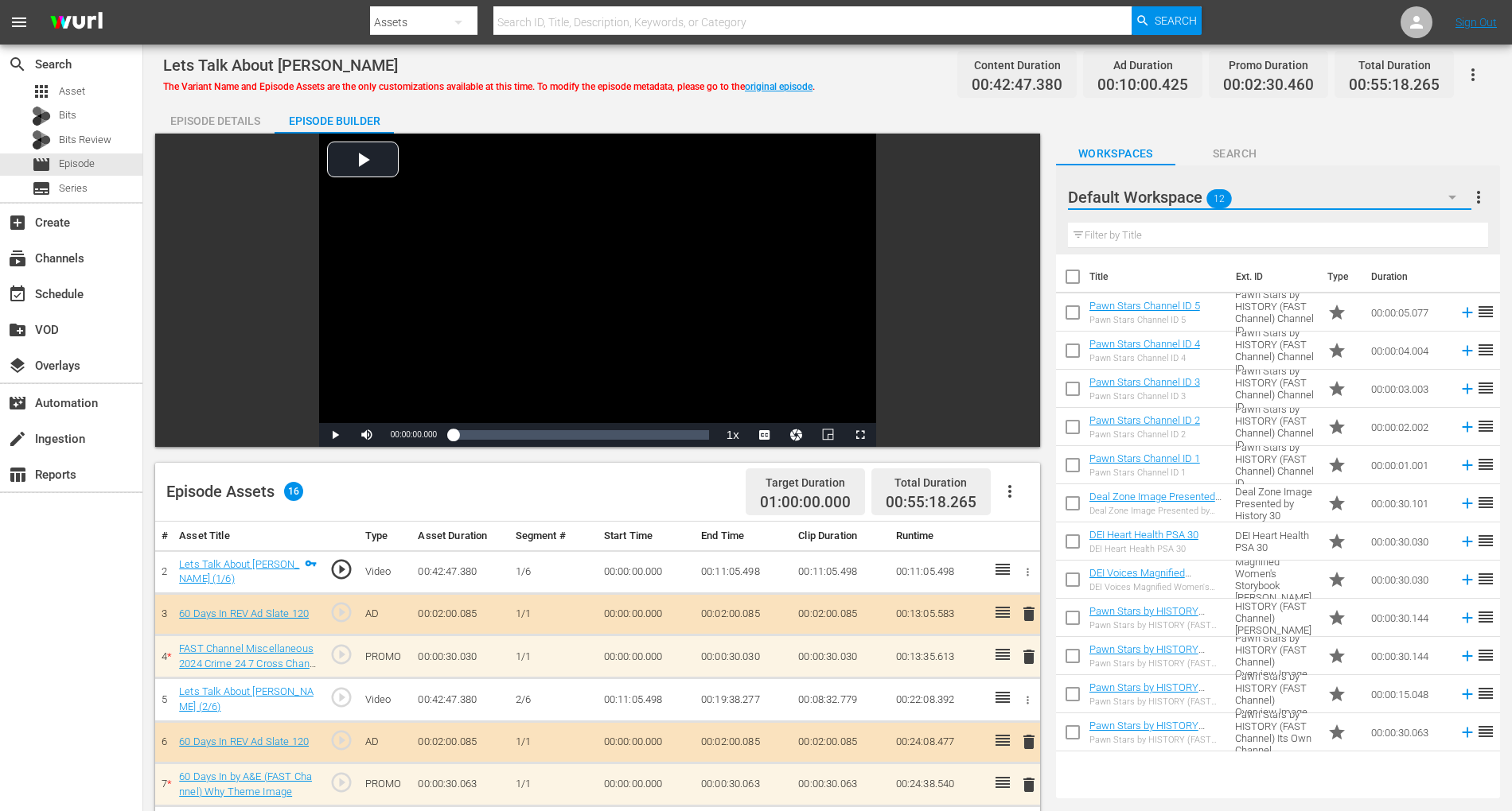
click at [1145, 185] on button "button" at bounding box center [1452, 197] width 38 height 38
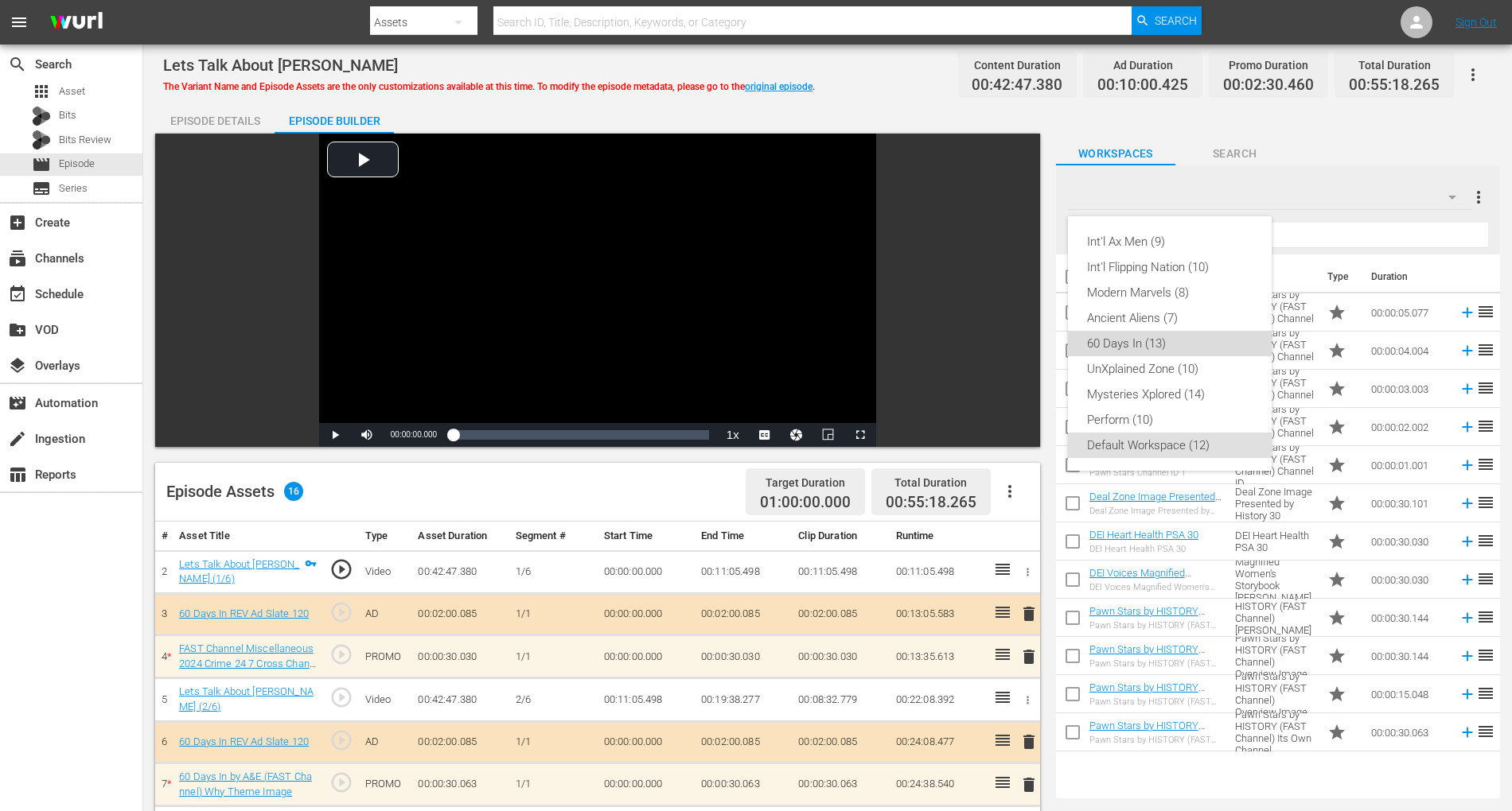
click at [1145, 339] on div "60 Days In (13)" at bounding box center [1170, 344] width 165 height 26
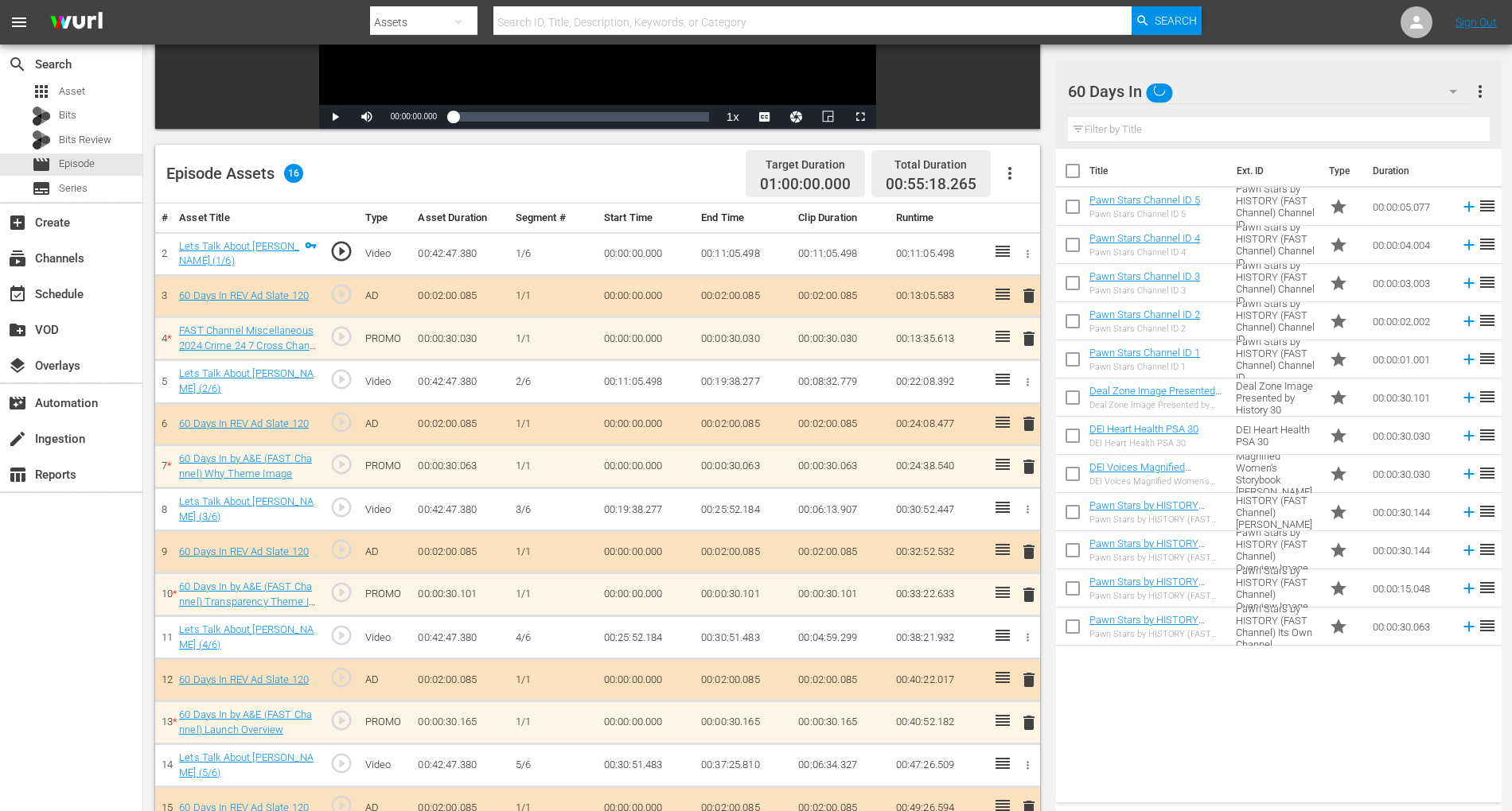
scroll to position [420, 0]
